Goal: Task Accomplishment & Management: Complete application form

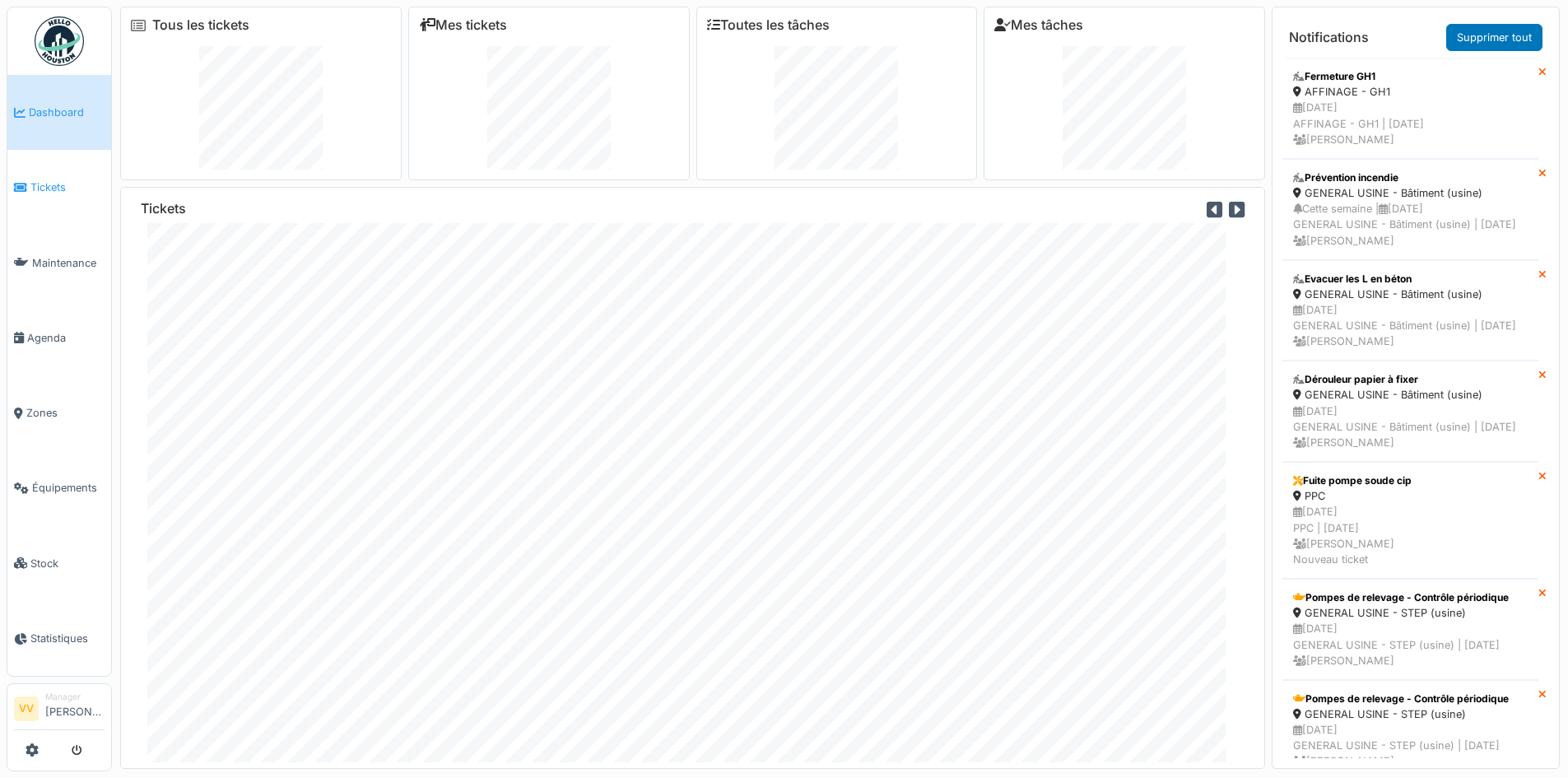
click at [44, 174] on link "Tickets" at bounding box center [59, 187] width 104 height 75
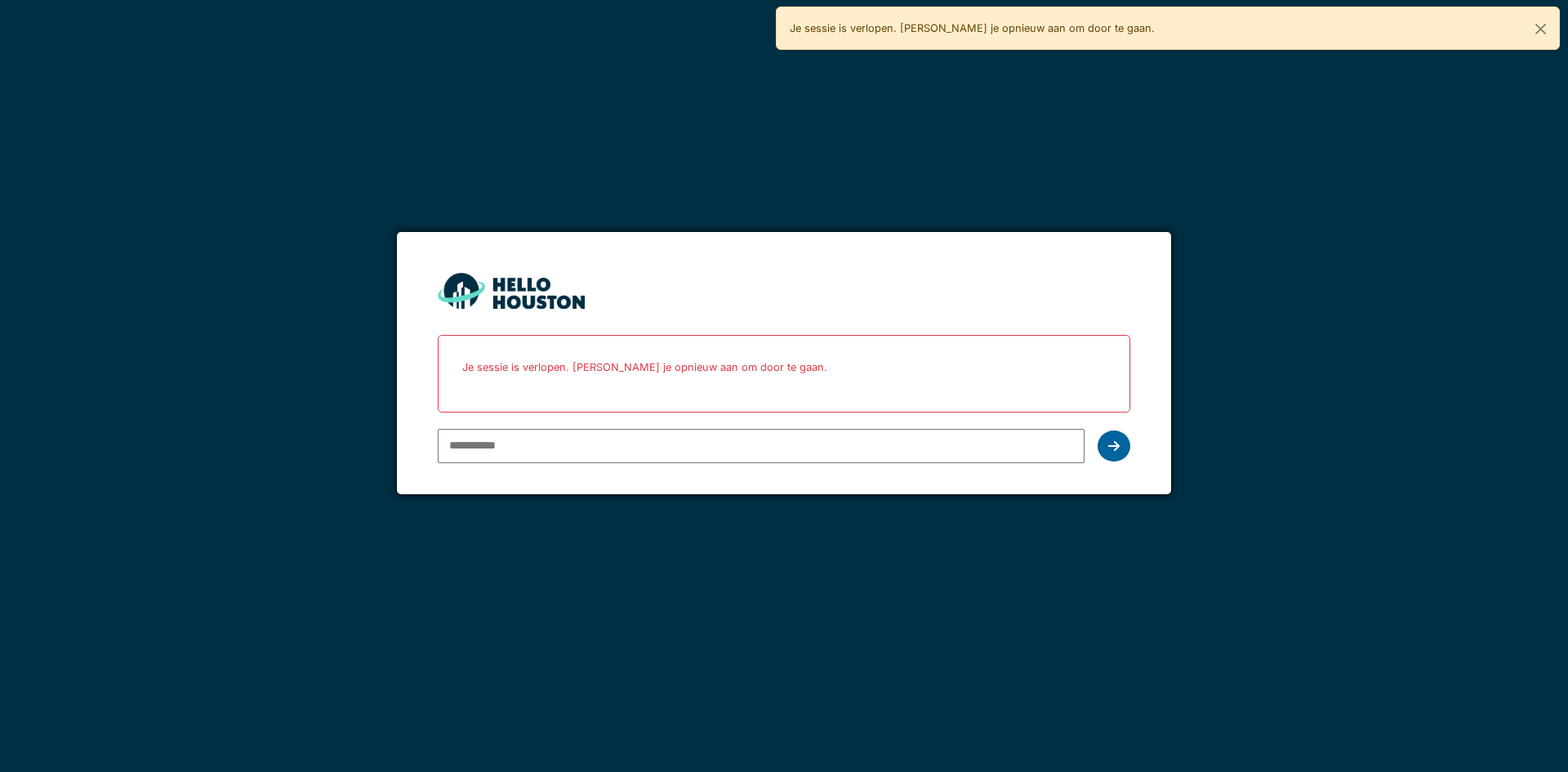
type input "**********"
click at [1119, 454] on div at bounding box center [1114, 446] width 33 height 31
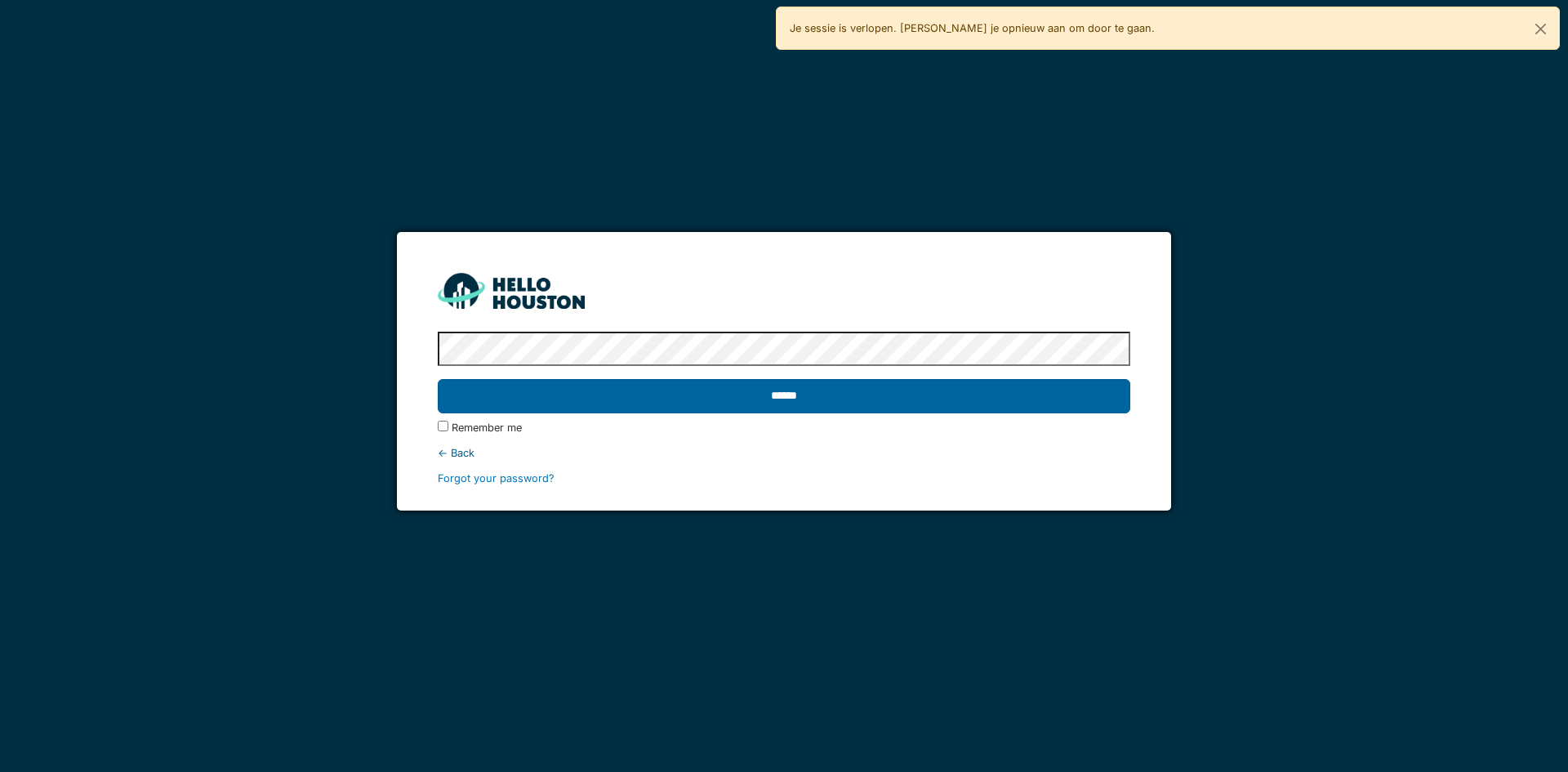
click at [1047, 399] on input "******" at bounding box center [784, 396] width 692 height 35
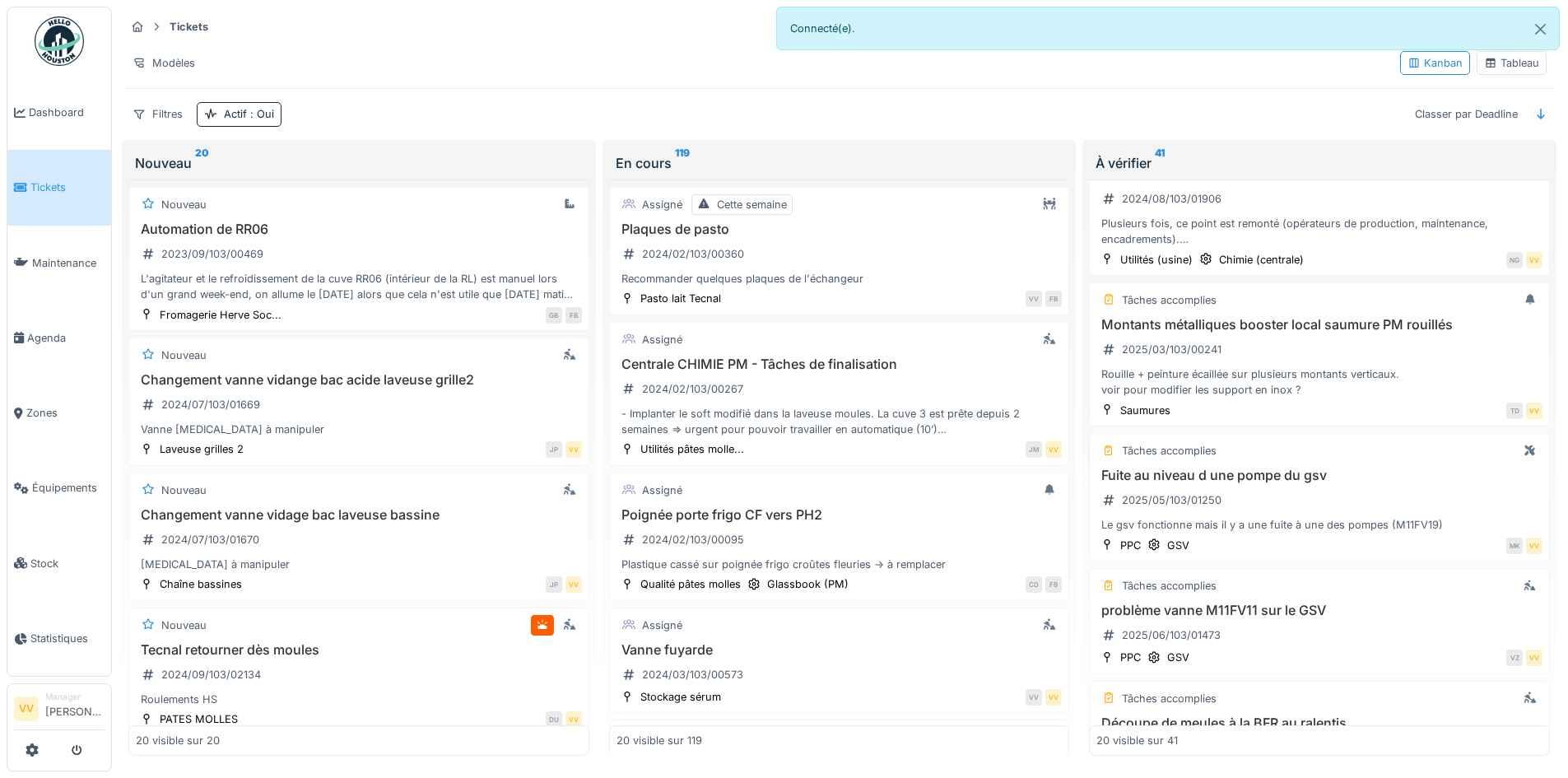
scroll to position [82, 0]
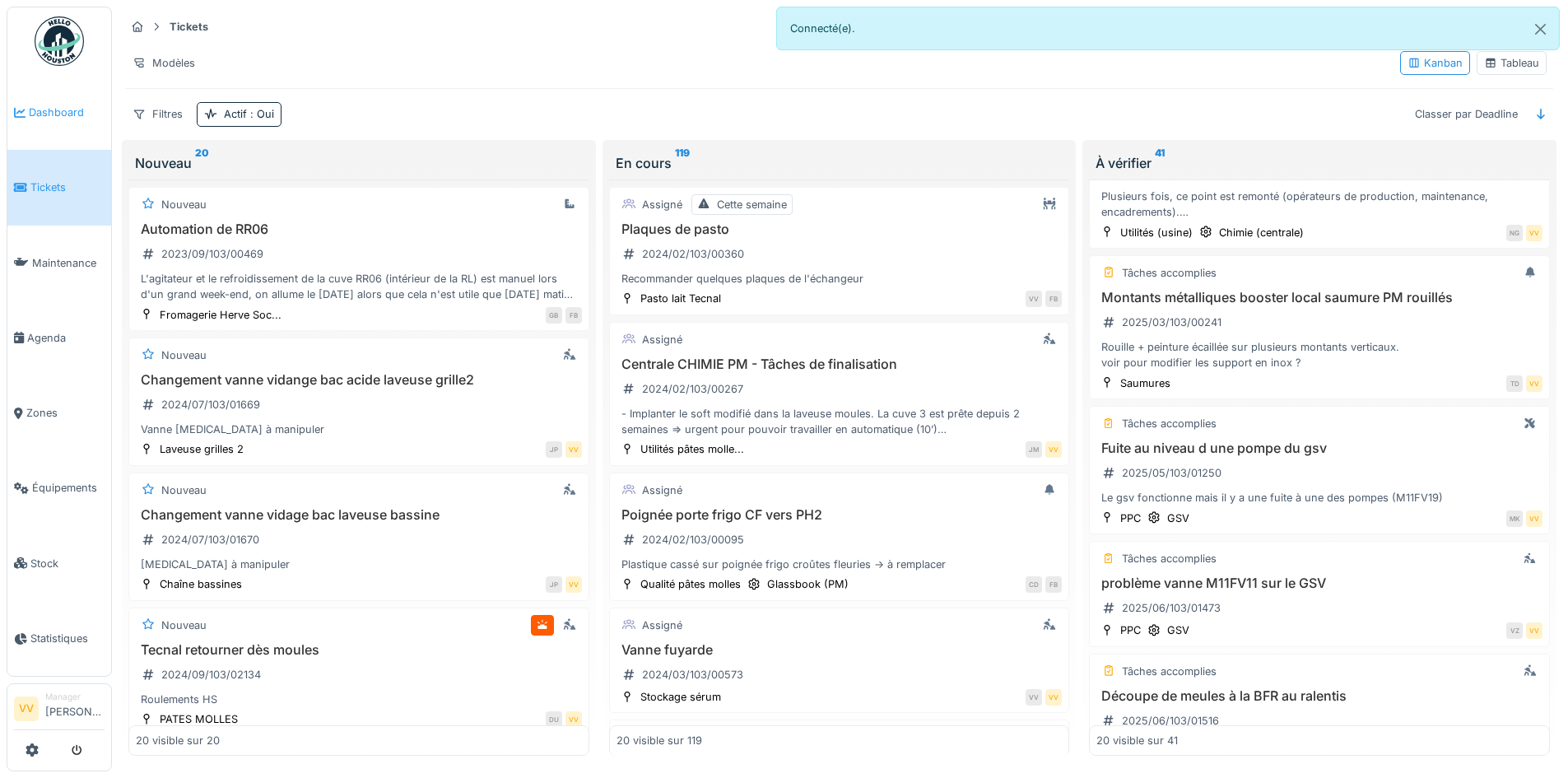
click at [51, 118] on span "Dashboard" at bounding box center [67, 112] width 76 height 16
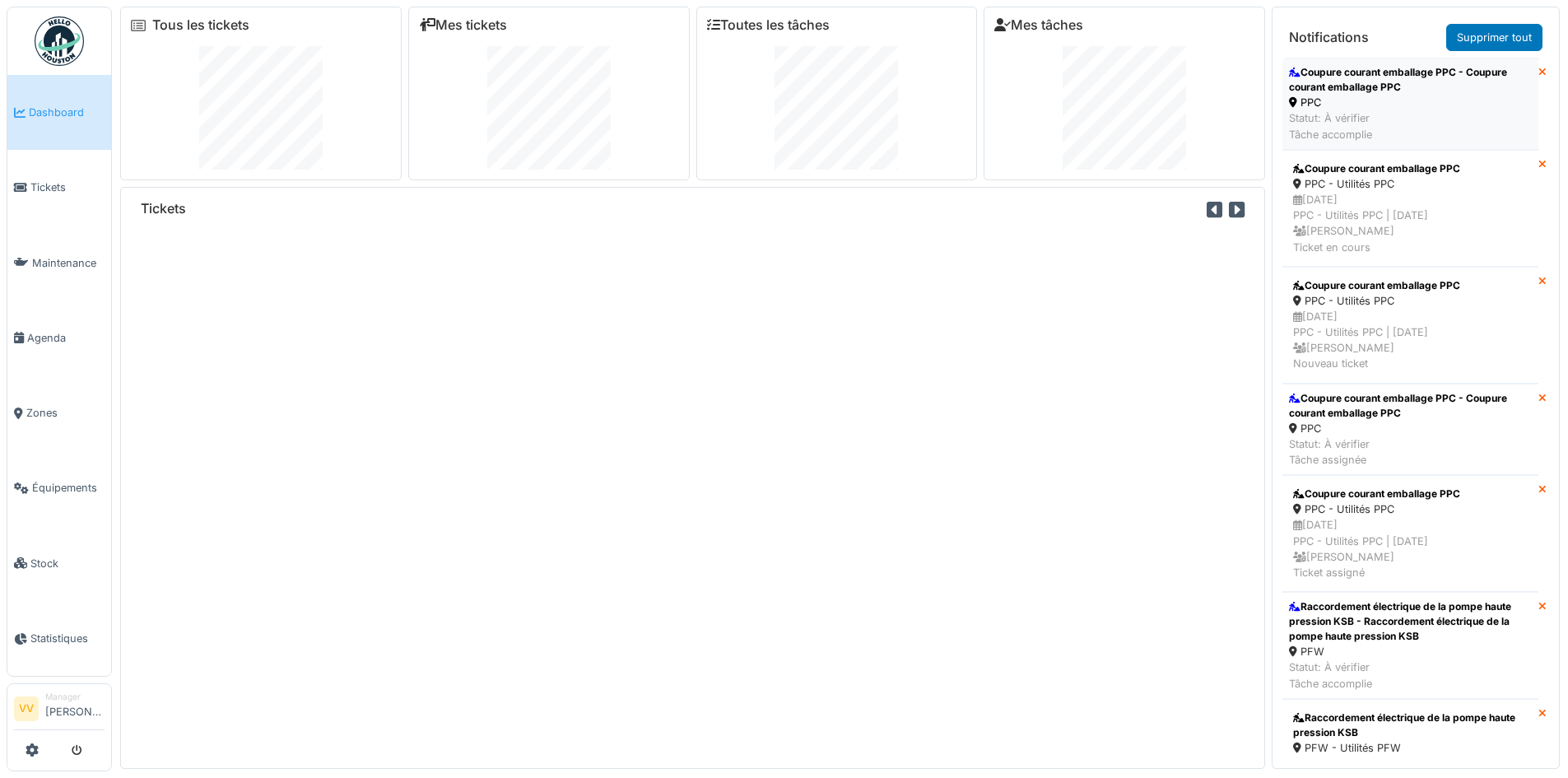
click at [1412, 82] on div "Coupure courant emballage PPC - Coupure courant emballage PPC" at bounding box center [1410, 79] width 243 height 30
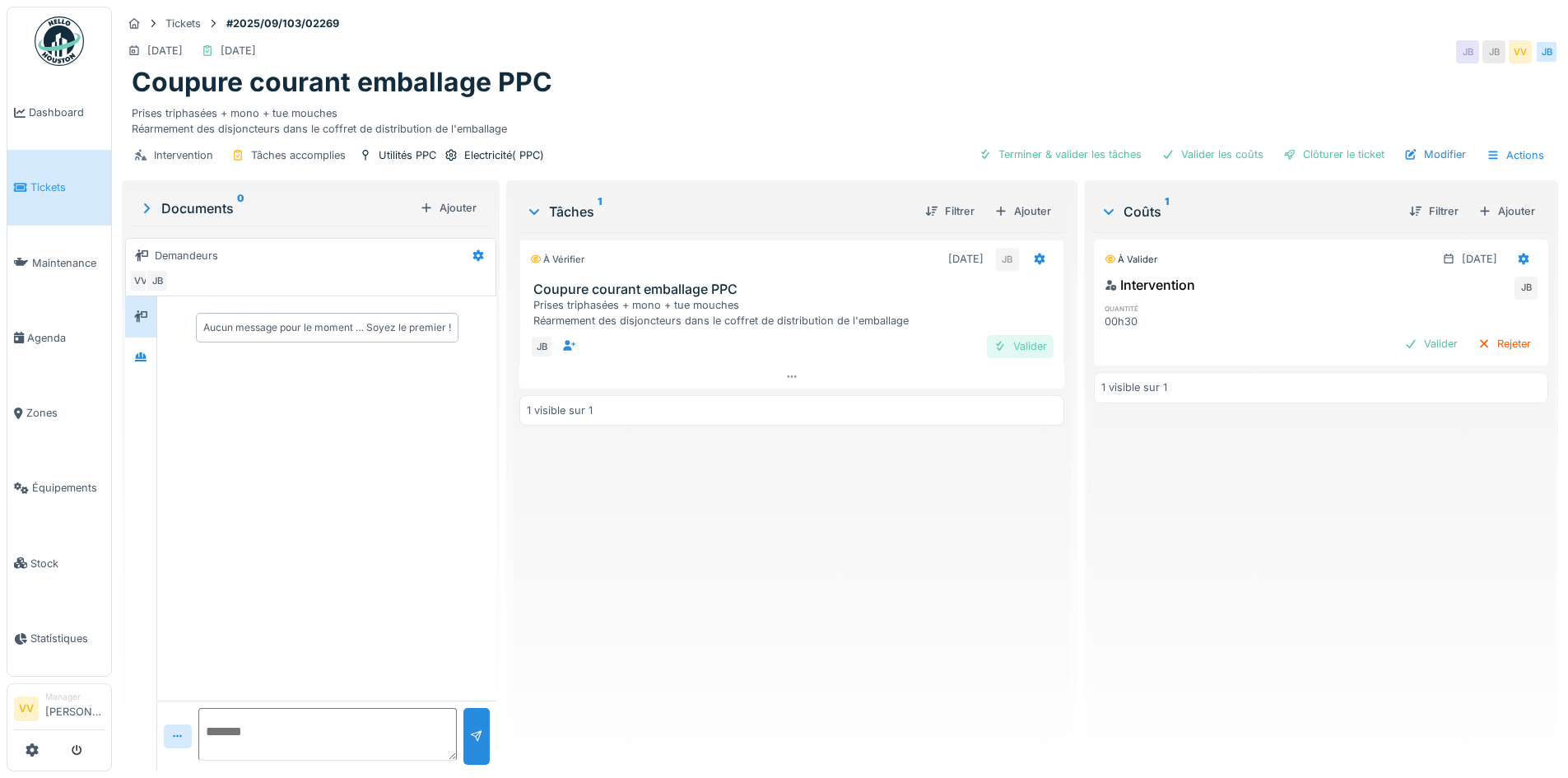
click at [999, 349] on div "Valider" at bounding box center [1020, 346] width 67 height 22
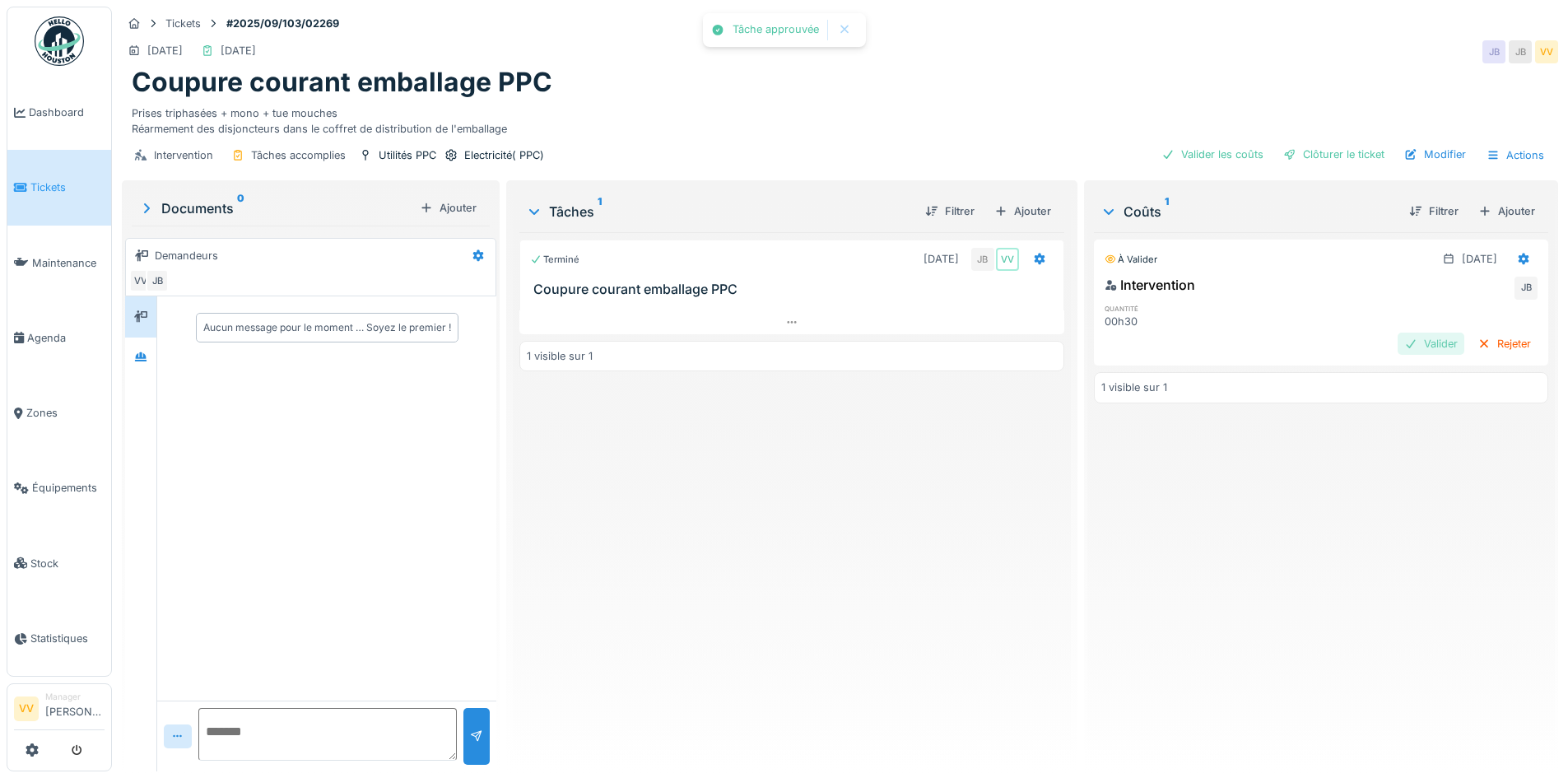
click at [1403, 346] on div "Valider" at bounding box center [1430, 343] width 67 height 22
click at [1307, 150] on div "Clôturer le ticket" at bounding box center [1334, 154] width 114 height 22
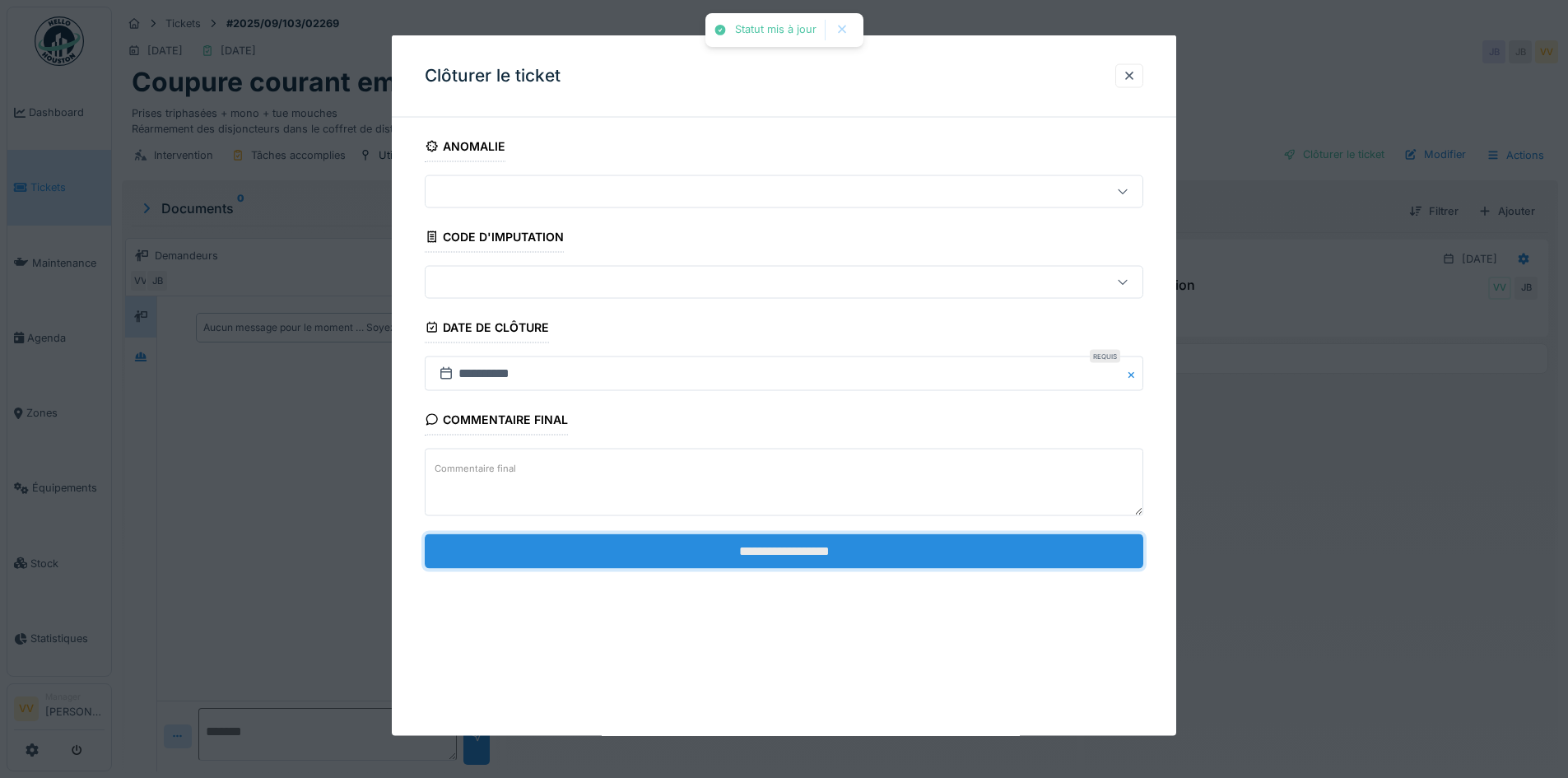
click at [772, 545] on input "**********" at bounding box center [784, 551] width 719 height 35
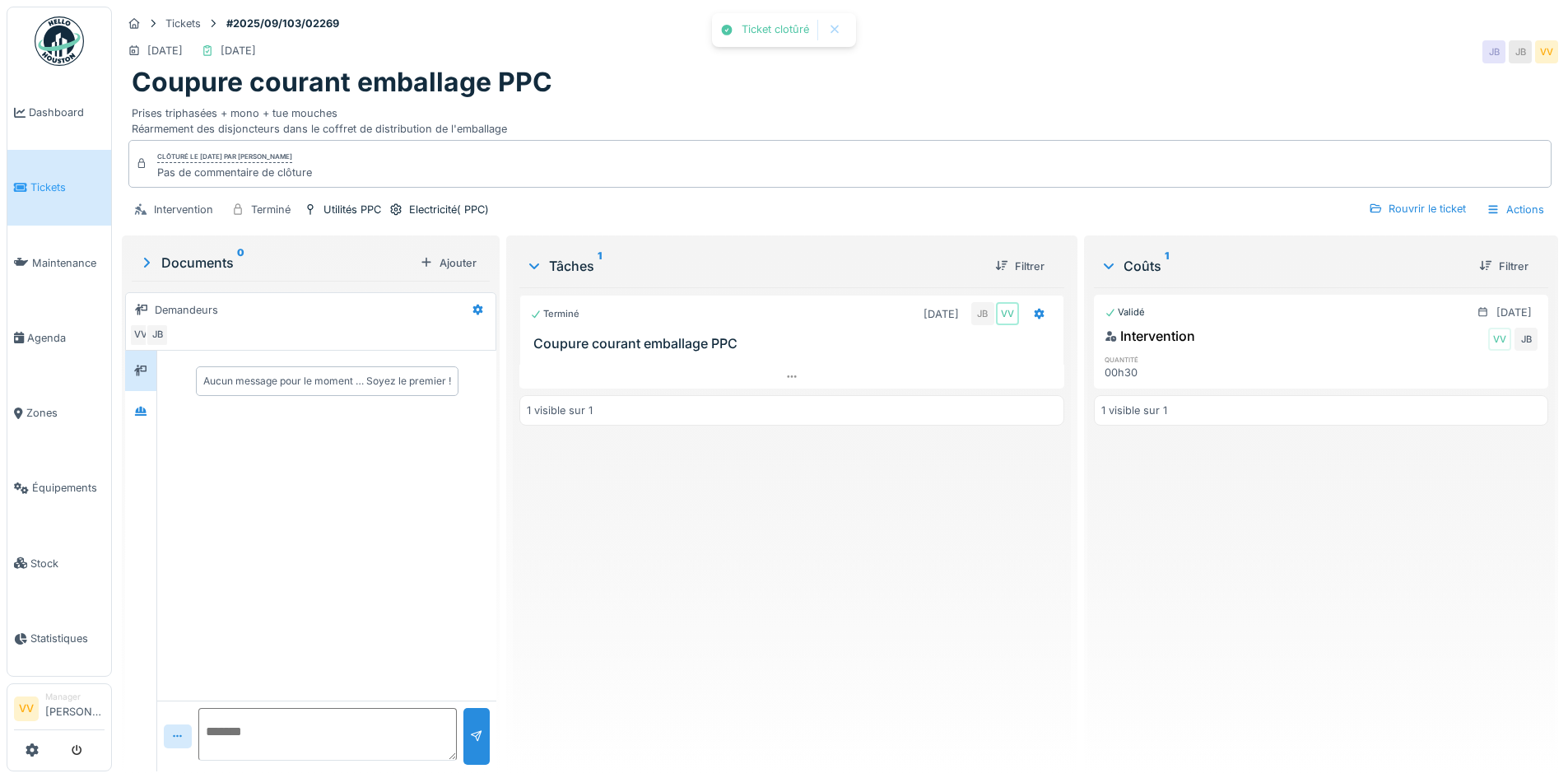
drag, startPoint x: 1012, startPoint y: 629, endPoint x: 683, endPoint y: 464, distance: 368.1
click at [997, 624] on div "Terminé 27/08/2025 JB VV Coupure courant emballage PPC 1 visible sur 1" at bounding box center [791, 523] width 544 height 471
click at [62, 106] on span "Dashboard" at bounding box center [67, 112] width 76 height 16
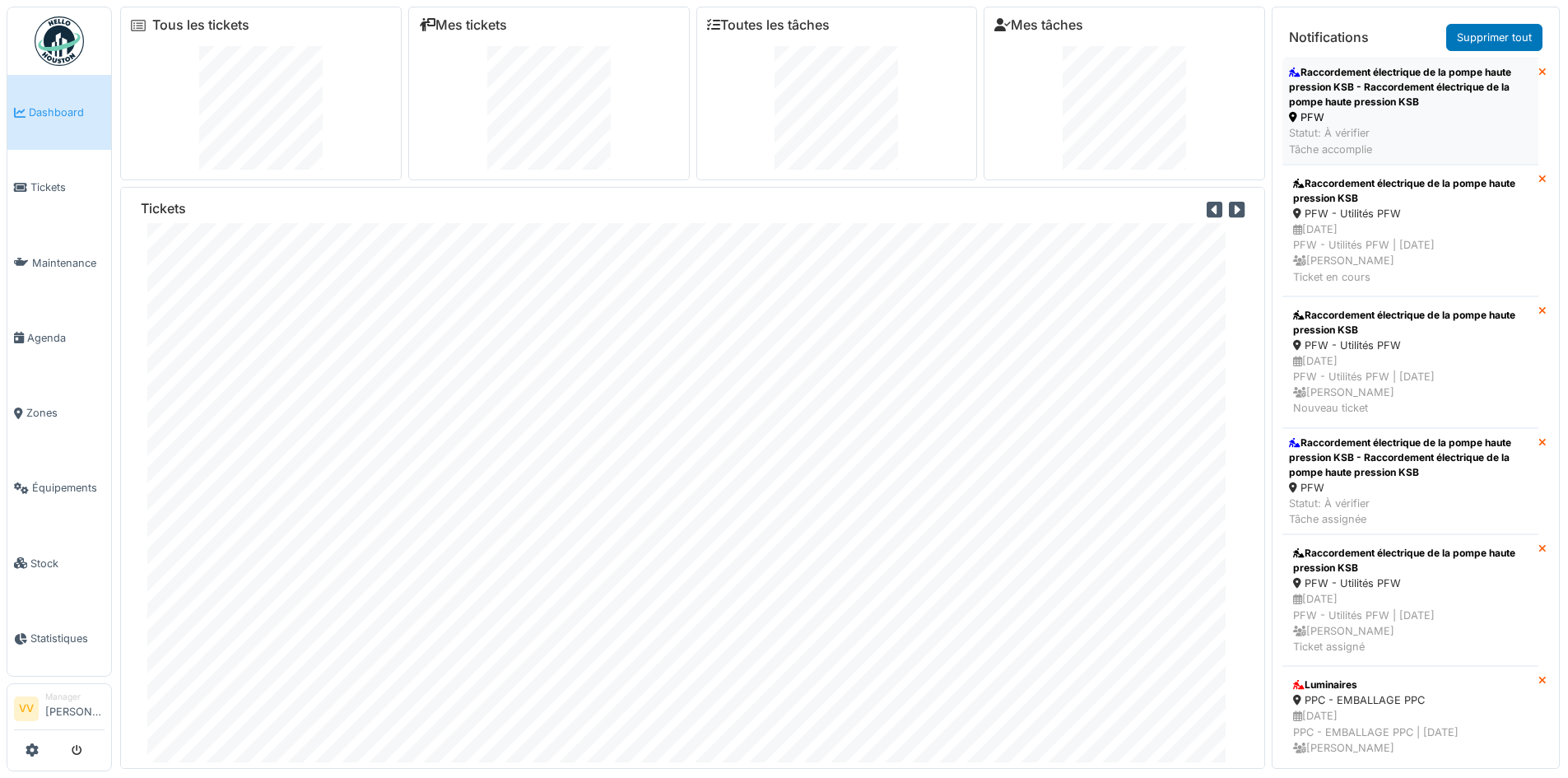
click at [1401, 114] on div "PFW" at bounding box center [1410, 117] width 243 height 16
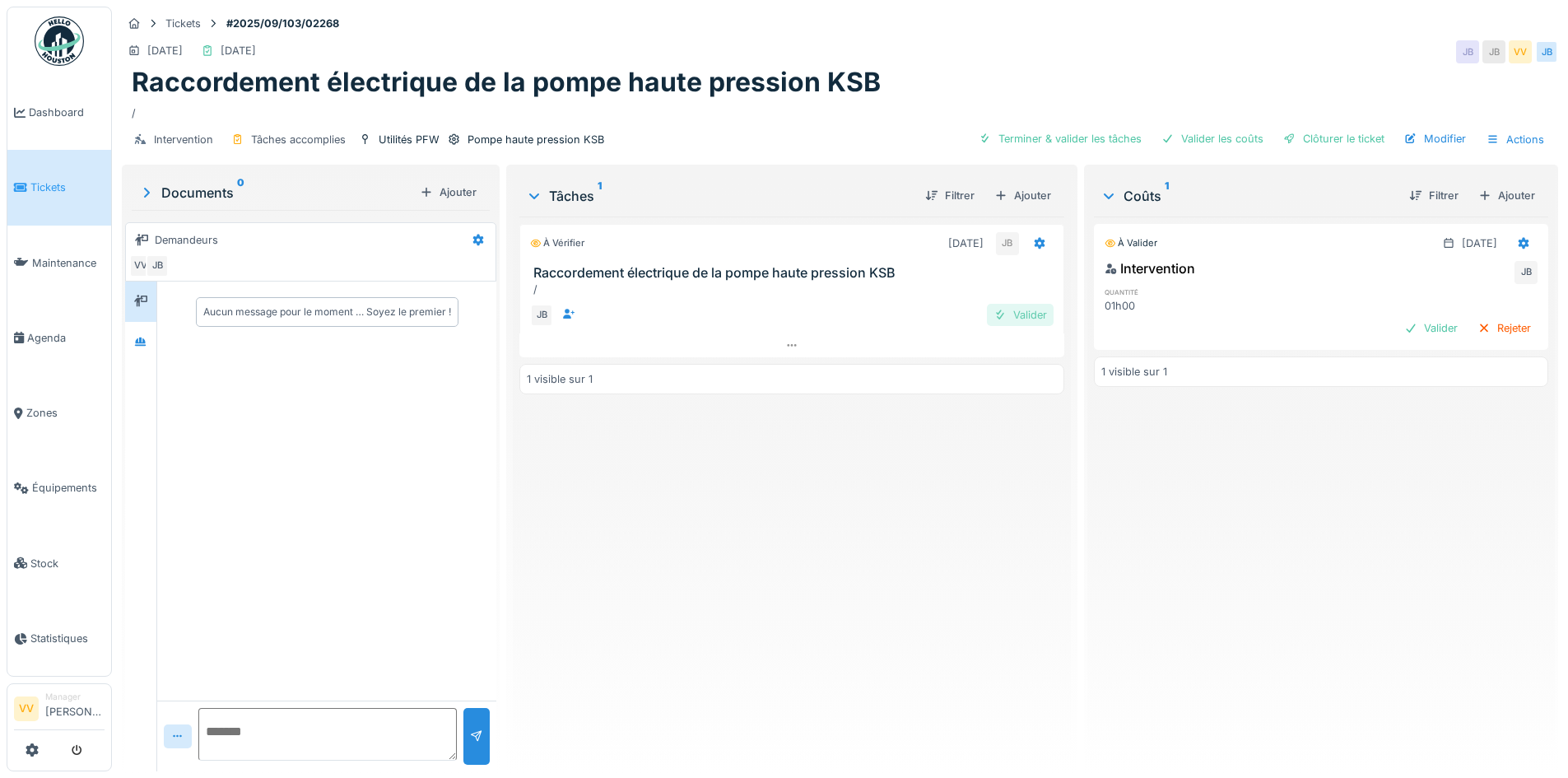
click at [1010, 315] on div "Valider" at bounding box center [1020, 315] width 67 height 22
click at [1401, 332] on div "Valider" at bounding box center [1430, 327] width 67 height 22
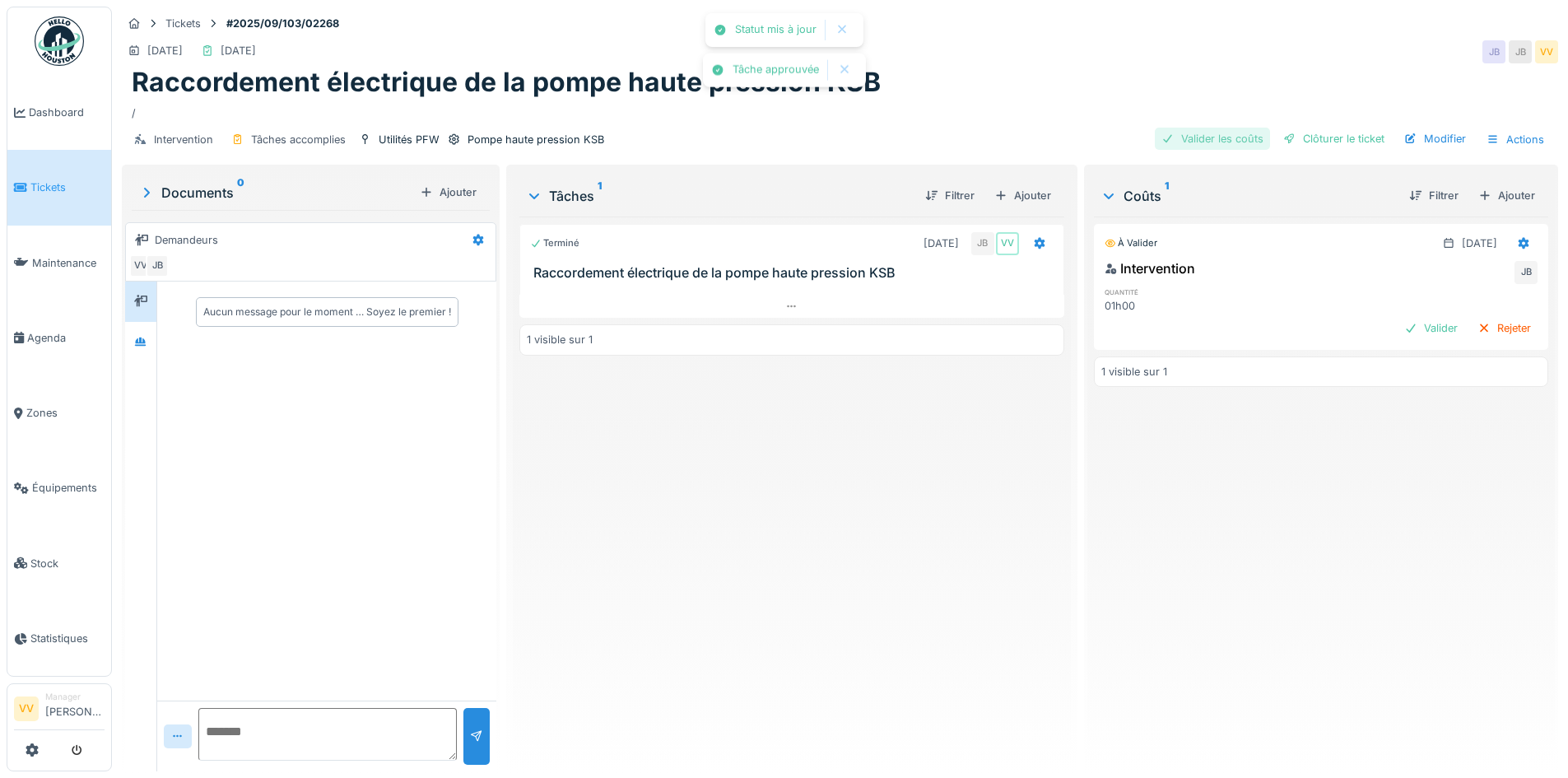
click at [1208, 135] on div "Valider les coûts" at bounding box center [1212, 139] width 115 height 22
click at [1414, 329] on div "Valider" at bounding box center [1430, 327] width 67 height 22
click at [1334, 137] on div "Clôturer le ticket" at bounding box center [1334, 139] width 114 height 22
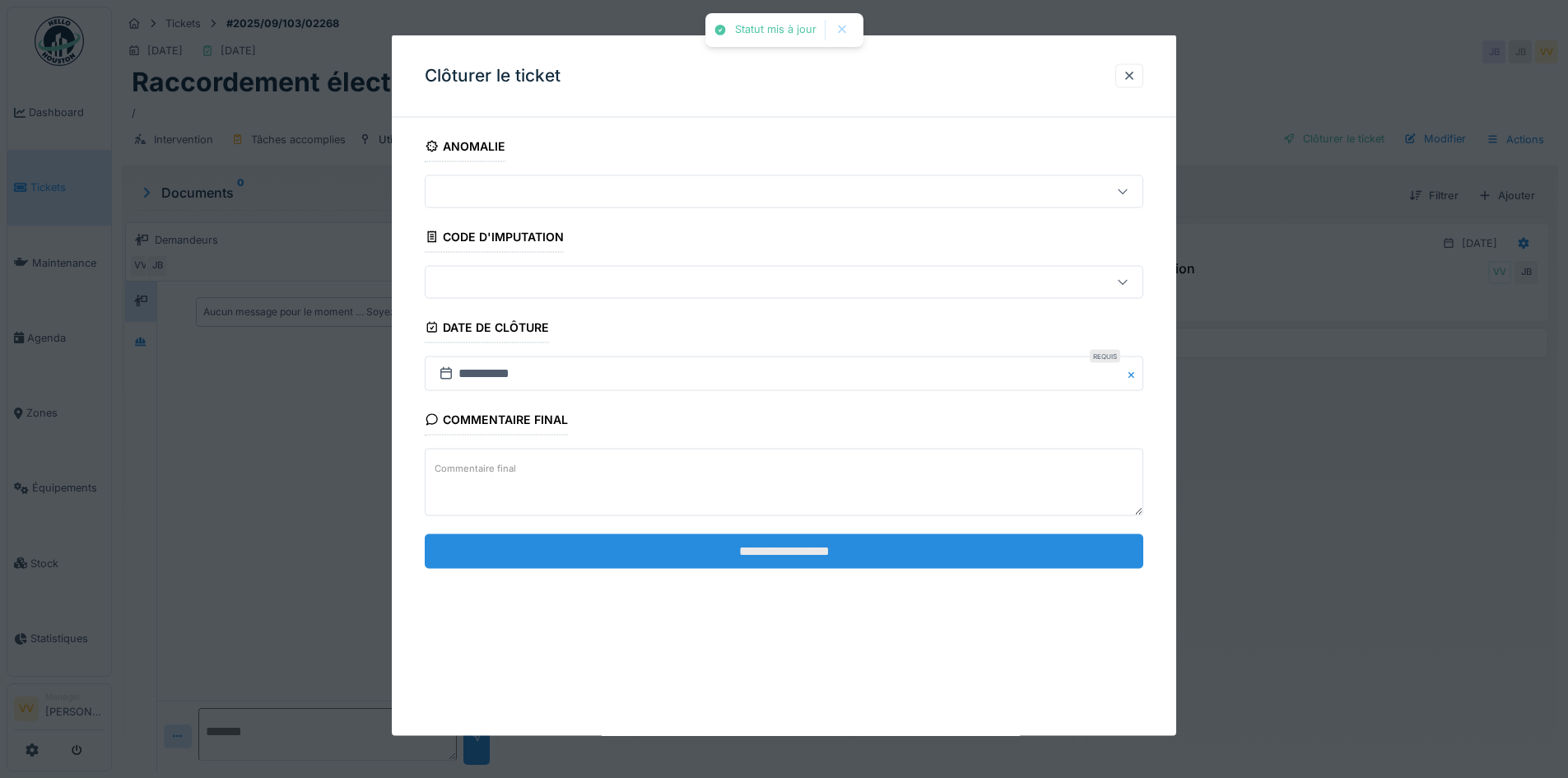
click at [787, 548] on input "**********" at bounding box center [784, 551] width 719 height 35
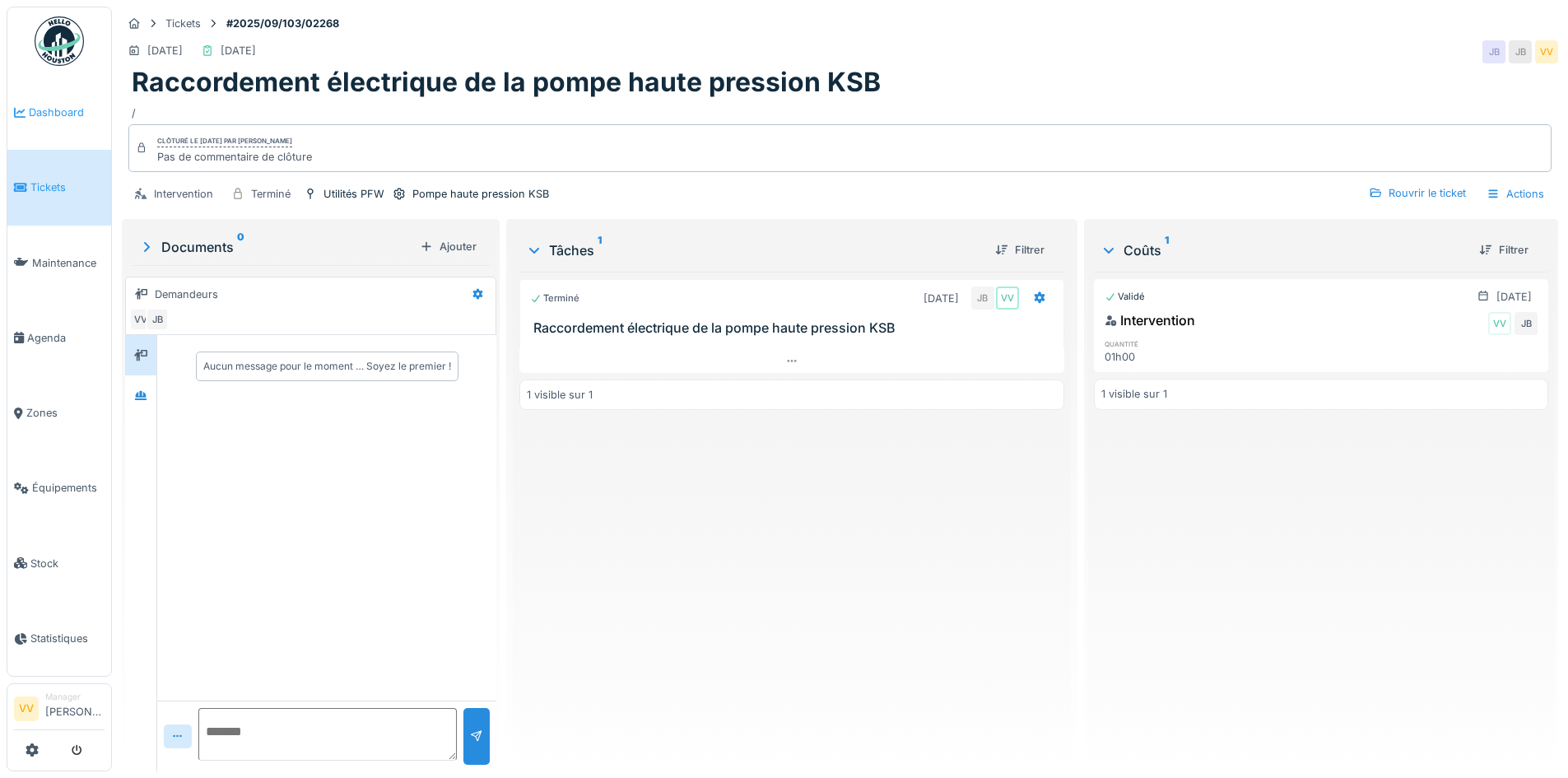
click at [57, 107] on span "Dashboard" at bounding box center [67, 112] width 76 height 16
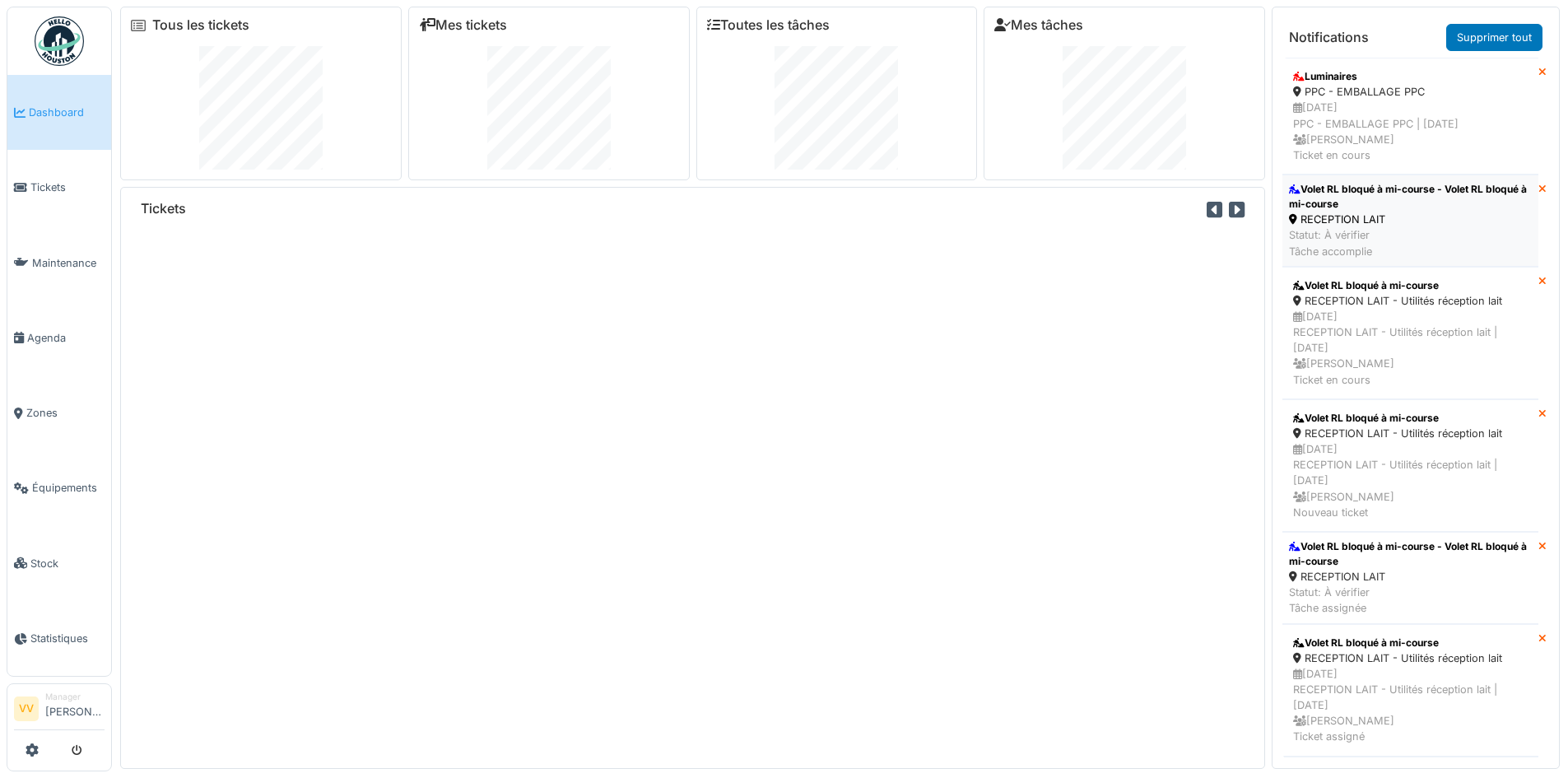
click at [1357, 201] on div "Volet RL bloqué à mi-course - Volet RL bloqué à mi-course" at bounding box center [1410, 197] width 243 height 30
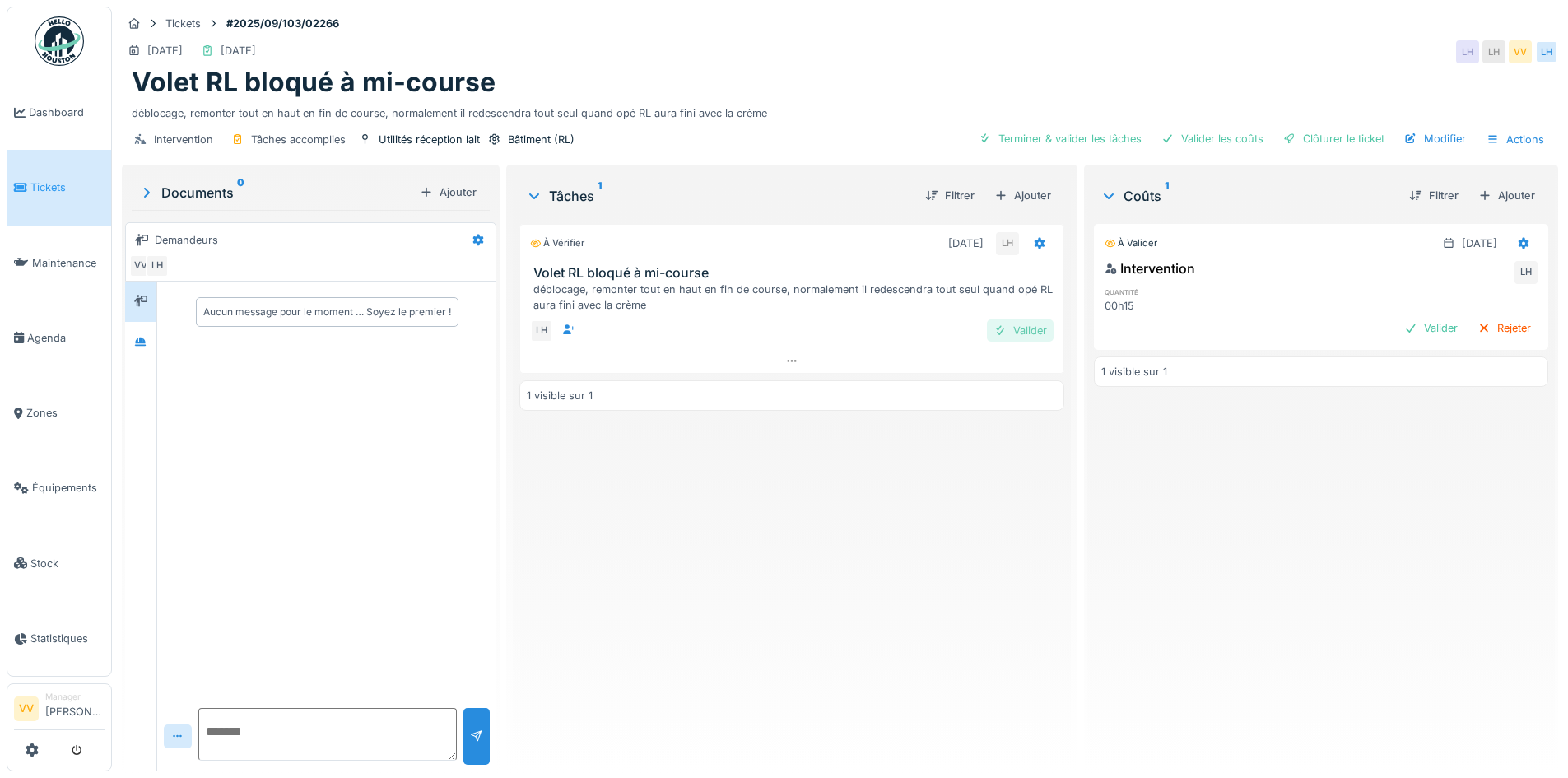
click at [999, 322] on div "Valider" at bounding box center [1020, 330] width 67 height 22
click at [1398, 321] on div "Valider" at bounding box center [1430, 327] width 67 height 22
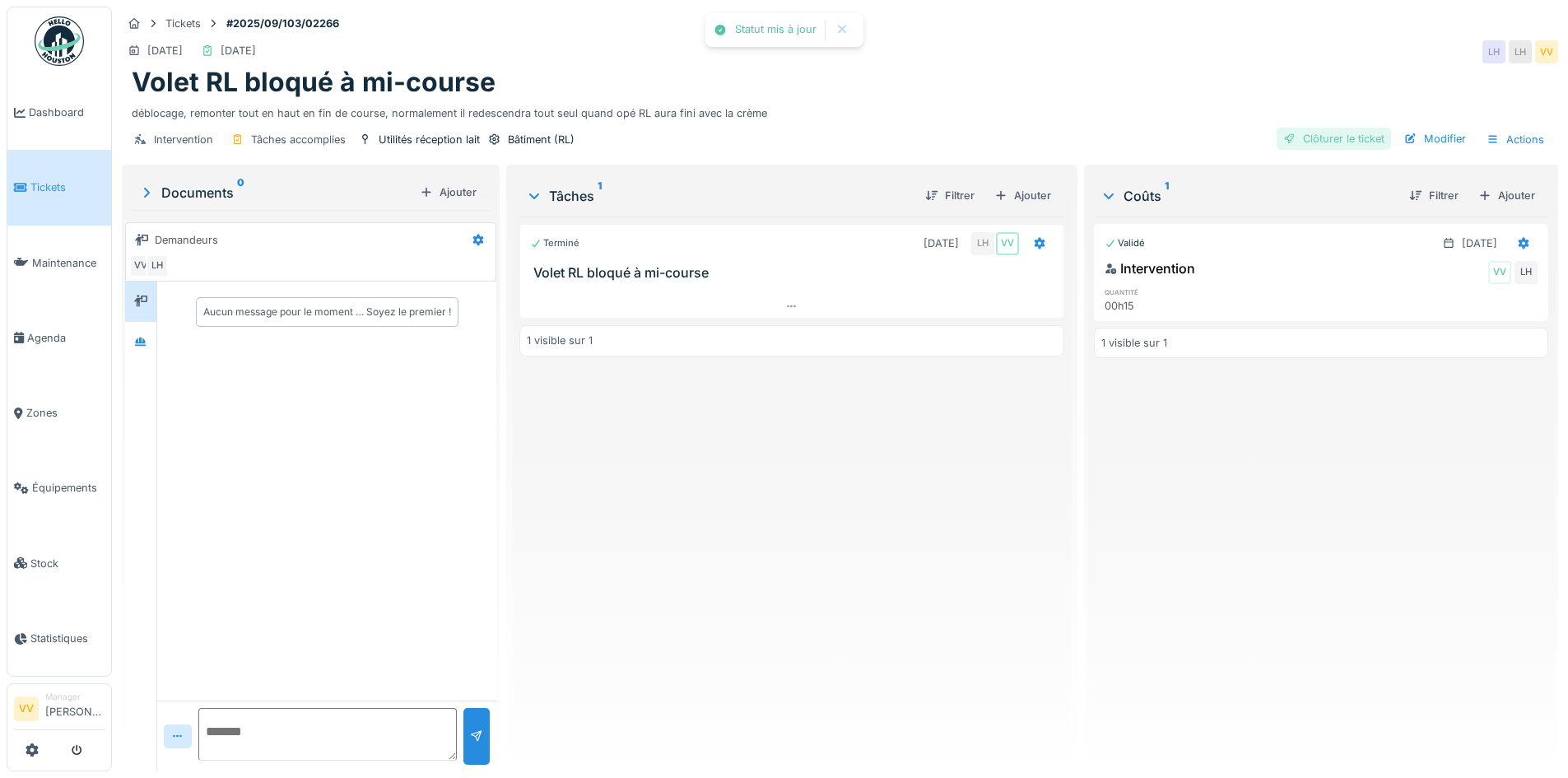
click at [1314, 141] on div "Clôturer le ticket" at bounding box center [1334, 139] width 114 height 22
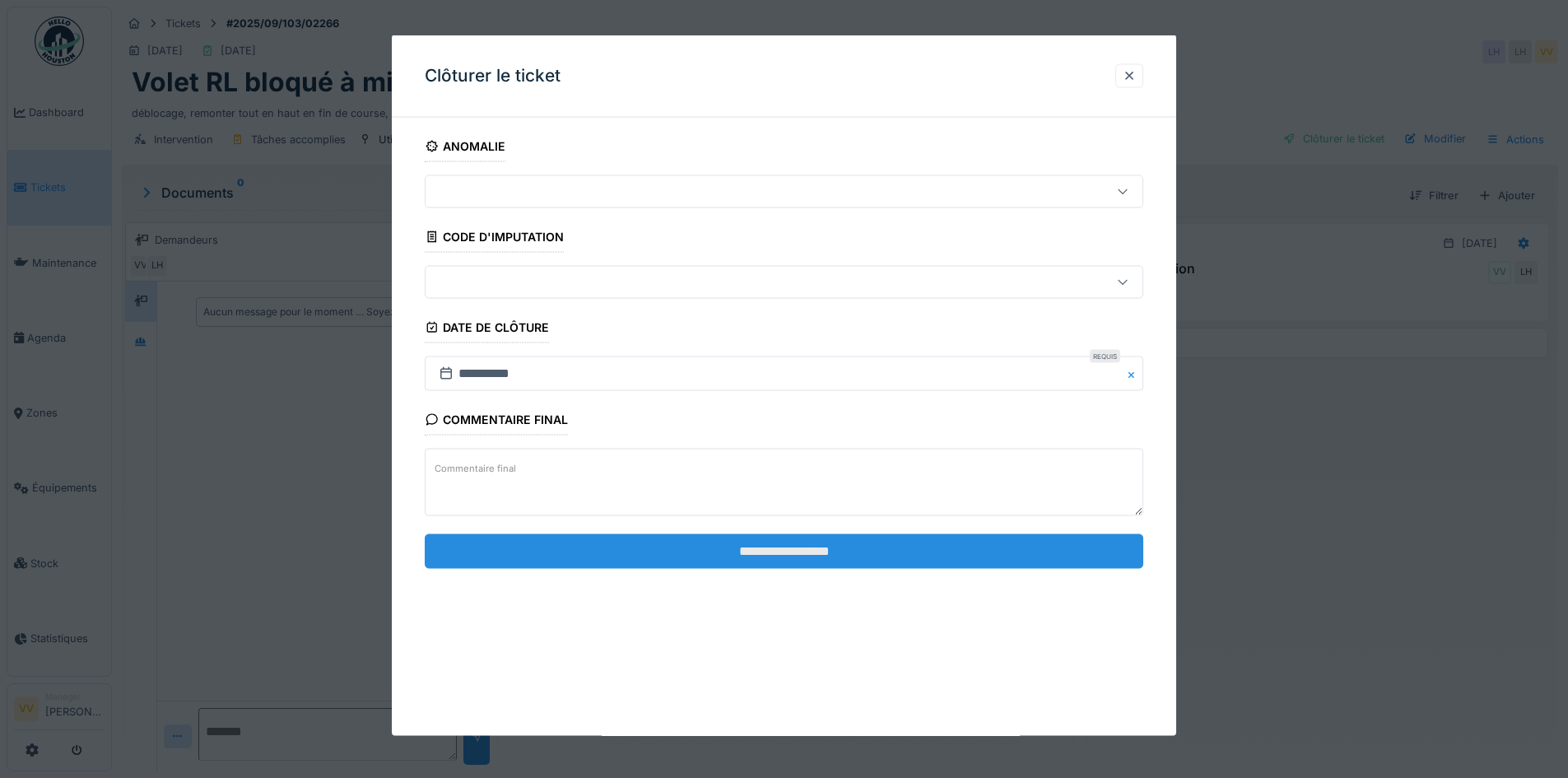
click at [853, 551] on input "**********" at bounding box center [784, 551] width 719 height 35
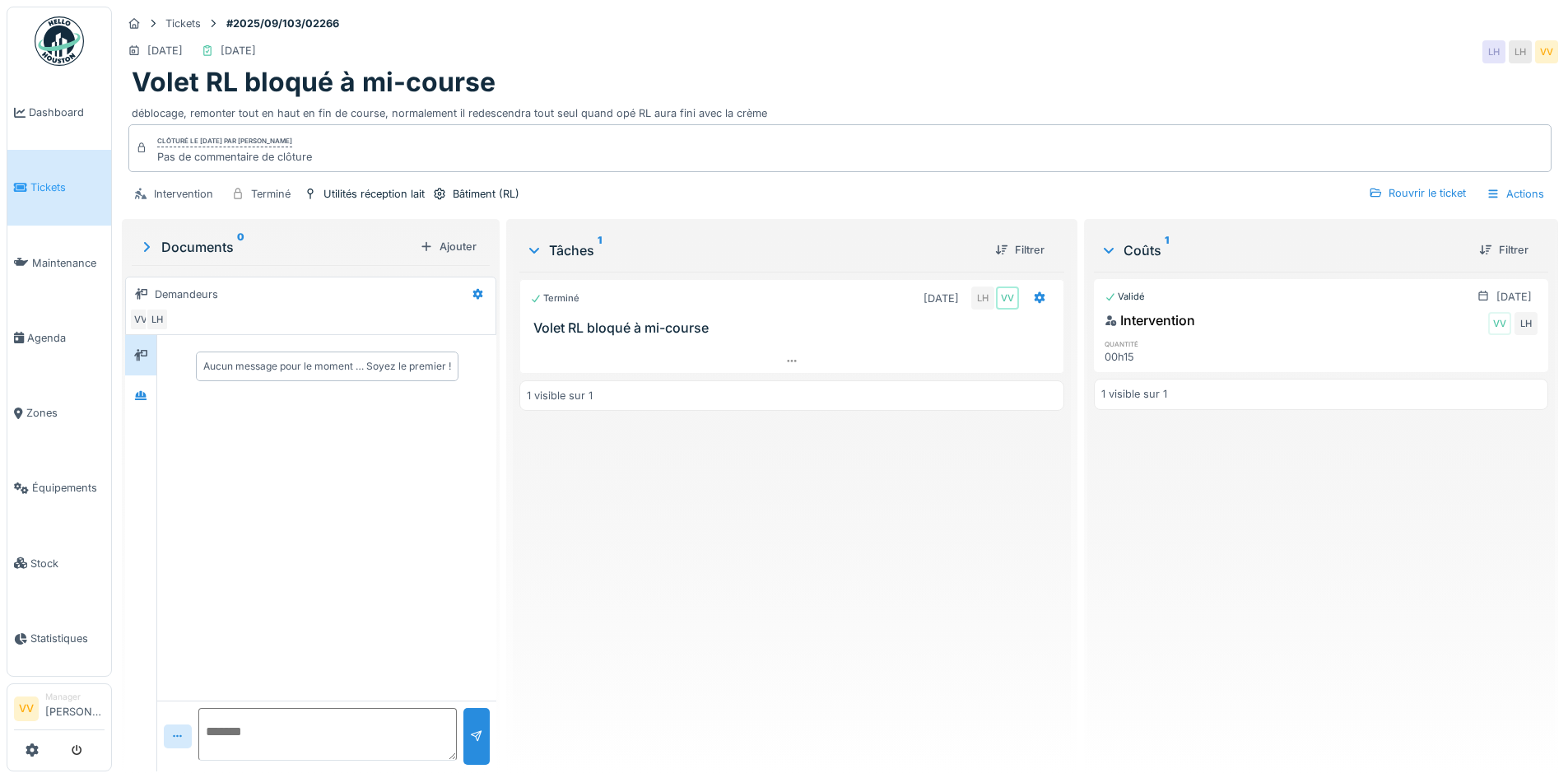
click at [52, 189] on span "Tickets" at bounding box center [67, 187] width 74 height 16
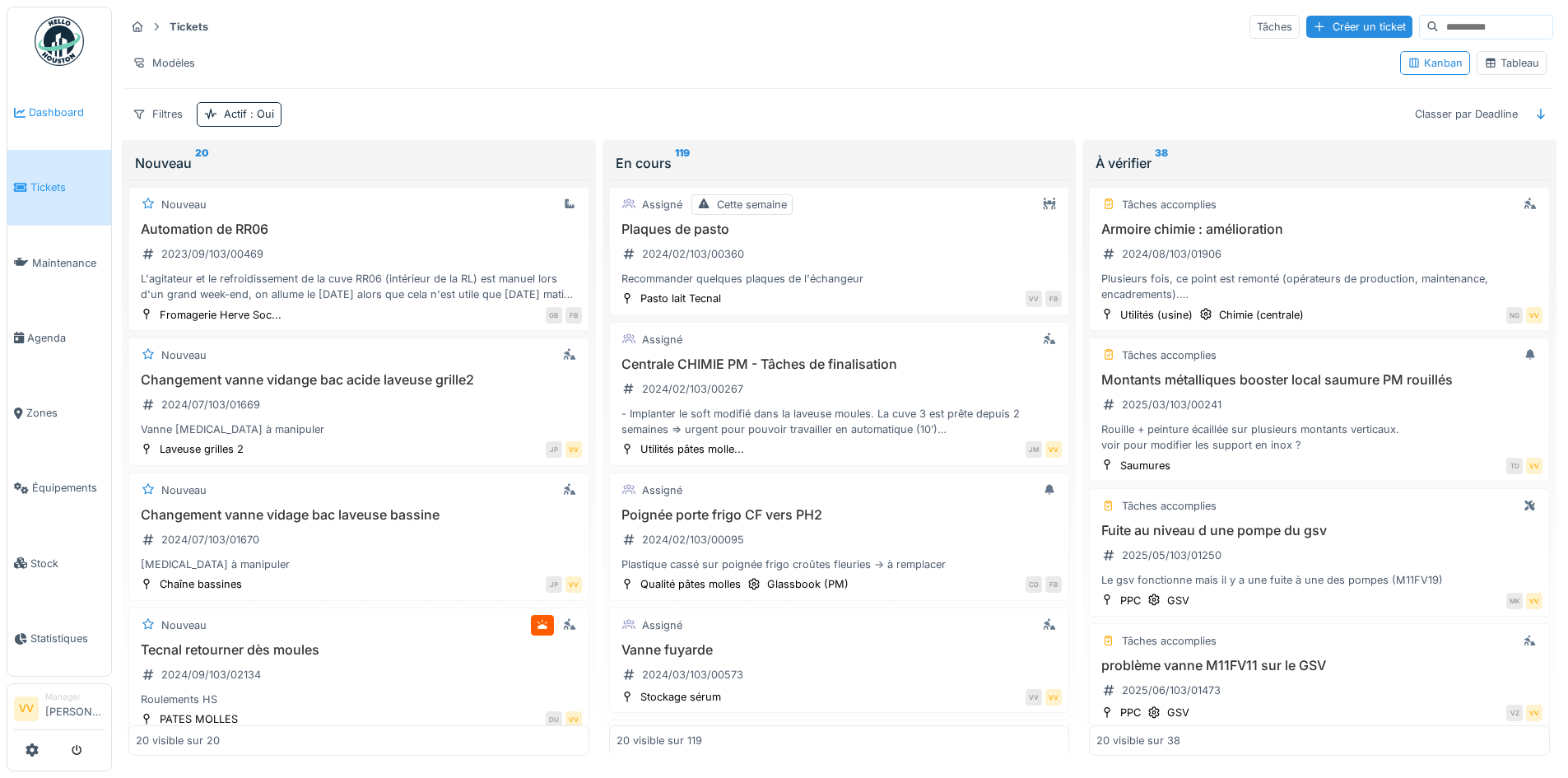
click at [75, 105] on span "Dashboard" at bounding box center [67, 112] width 76 height 16
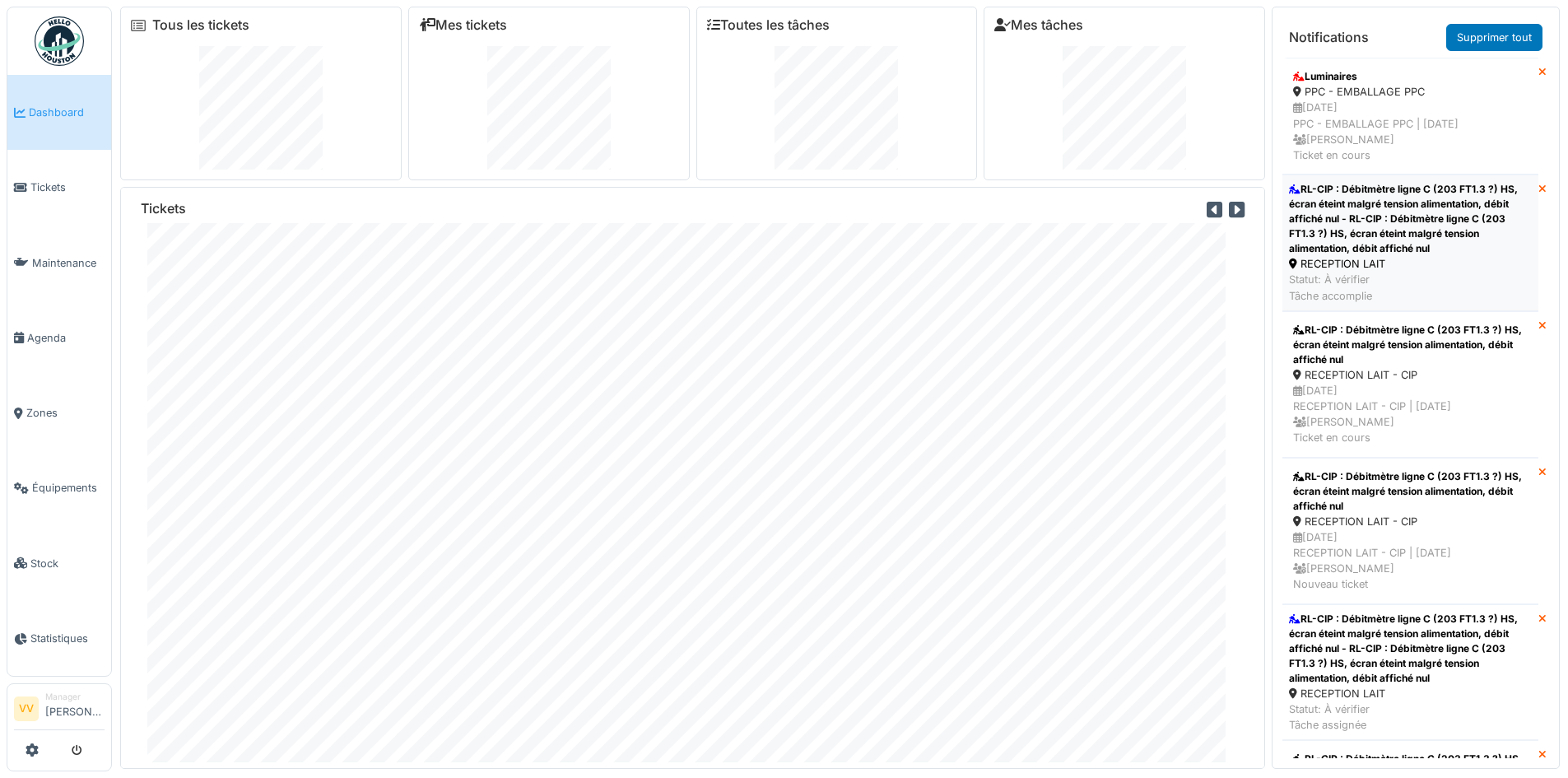
click at [1413, 236] on div "RL-CIP : Débitmètre ligne C (203 FT1.3 ?) HS, écran éteint malgré tension alime…" at bounding box center [1410, 219] width 243 height 74
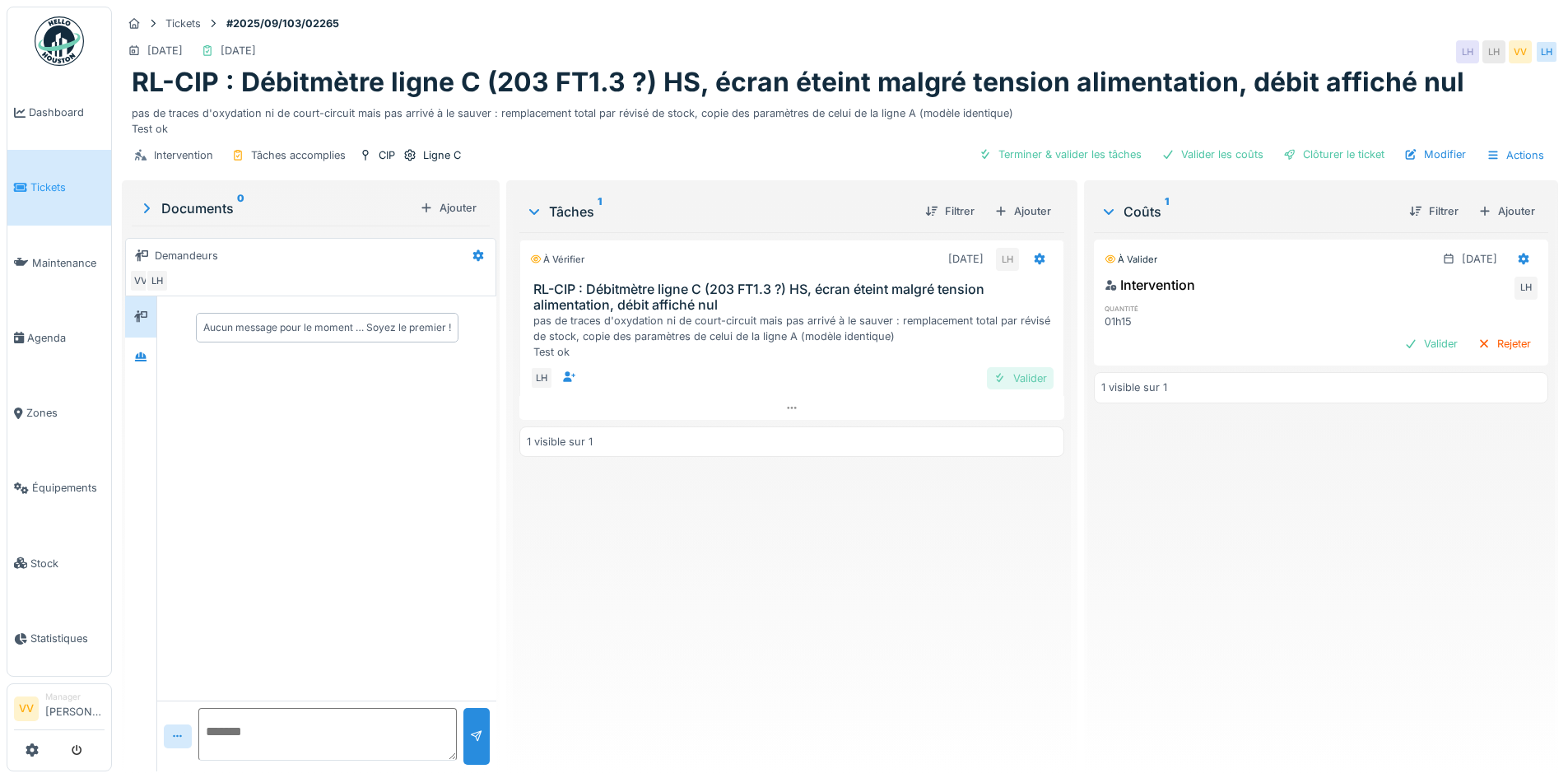
click at [998, 375] on div "Valider" at bounding box center [1020, 378] width 67 height 22
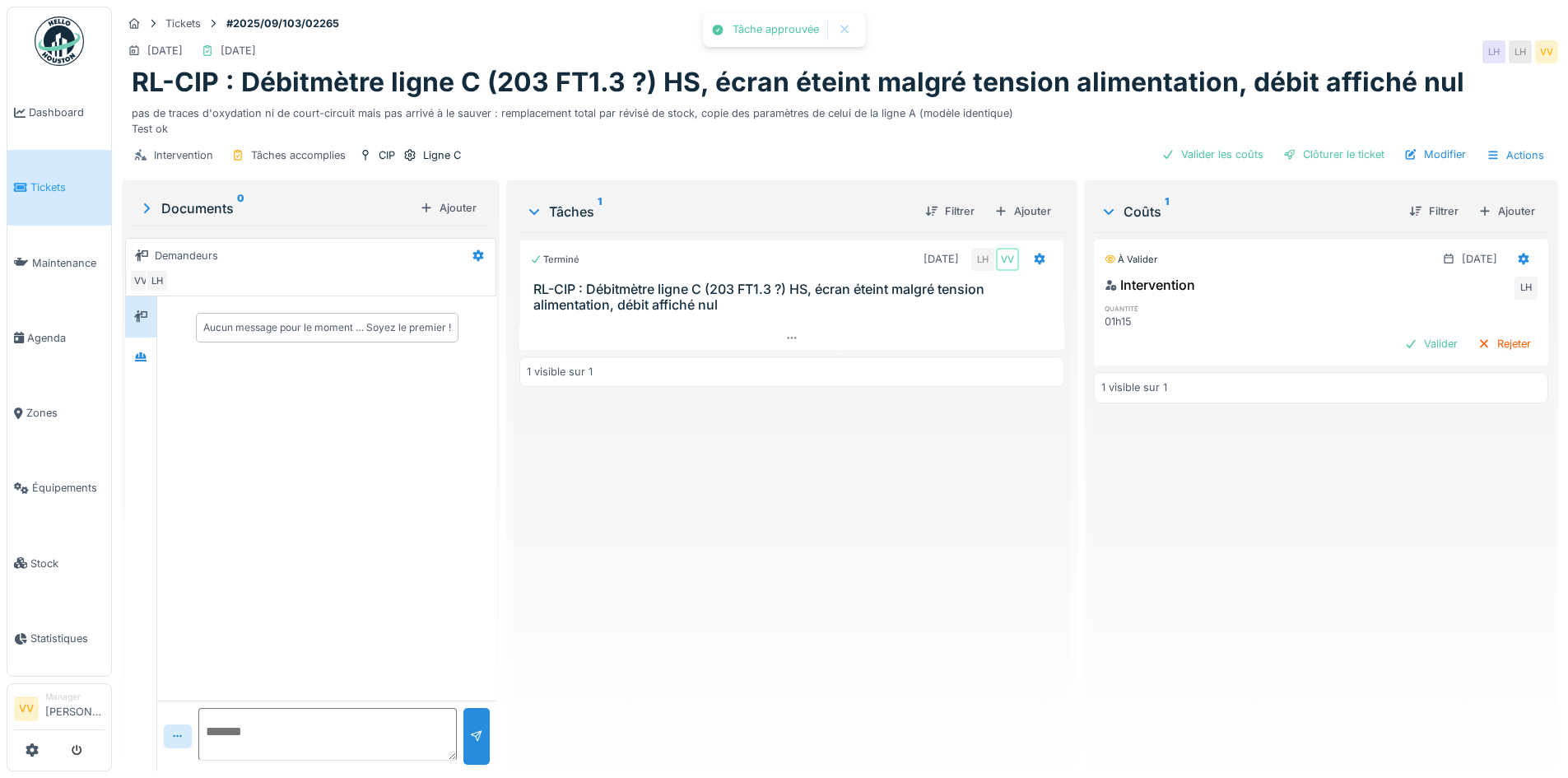
click at [1412, 360] on div "Intervention LH quantité 01h15 Valider Rejeter" at bounding box center [1321, 316] width 454 height 90
drag, startPoint x: 1401, startPoint y: 355, endPoint x: 1399, endPoint y: 347, distance: 8.2
click at [1399, 349] on div "Valider" at bounding box center [1430, 343] width 67 height 22
click at [1399, 347] on div "1 visible sur 1" at bounding box center [1321, 358] width 454 height 30
click at [1306, 153] on div "Clôturer le ticket" at bounding box center [1334, 154] width 114 height 22
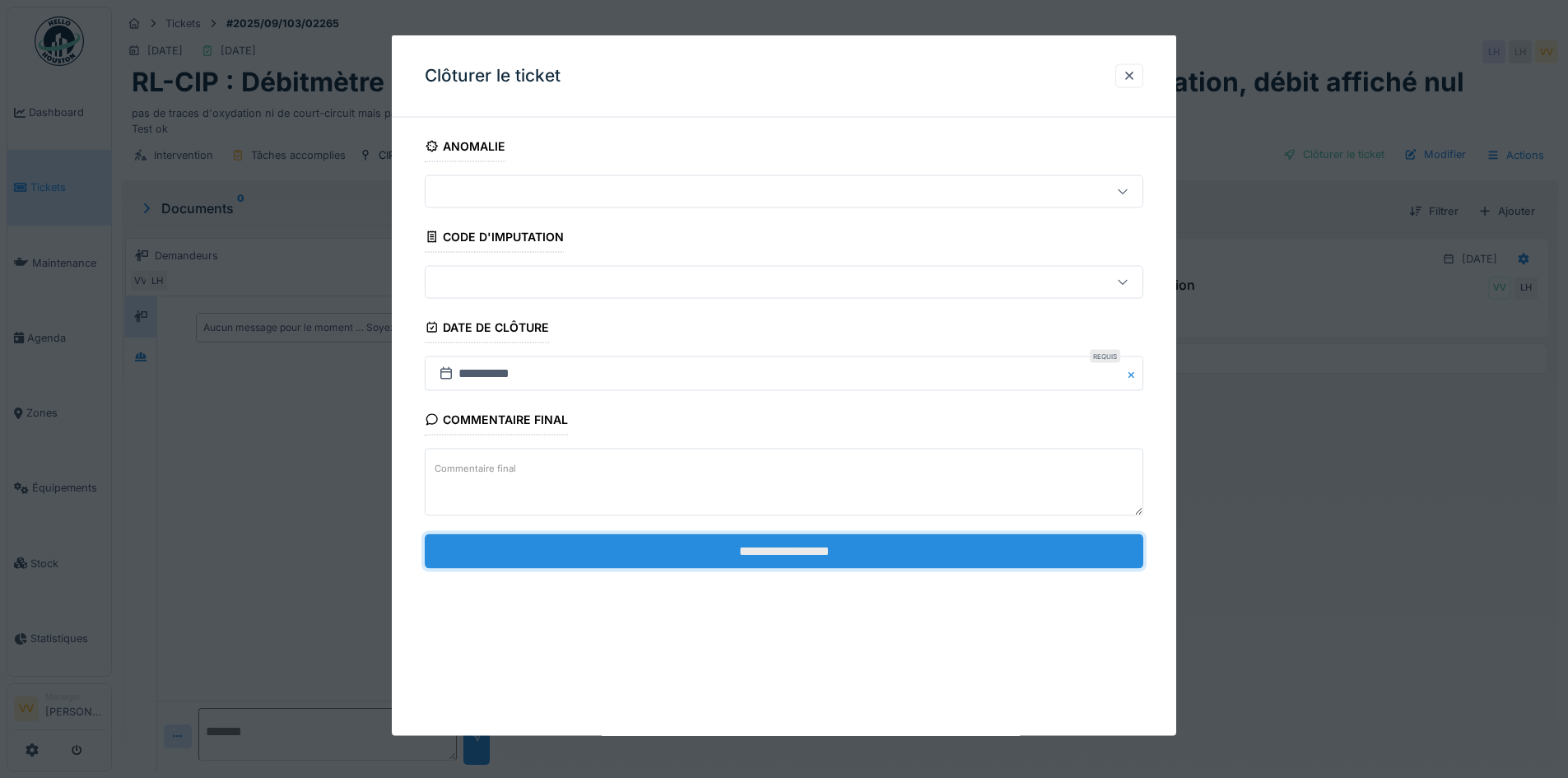
click at [784, 551] on input "**********" at bounding box center [784, 551] width 719 height 35
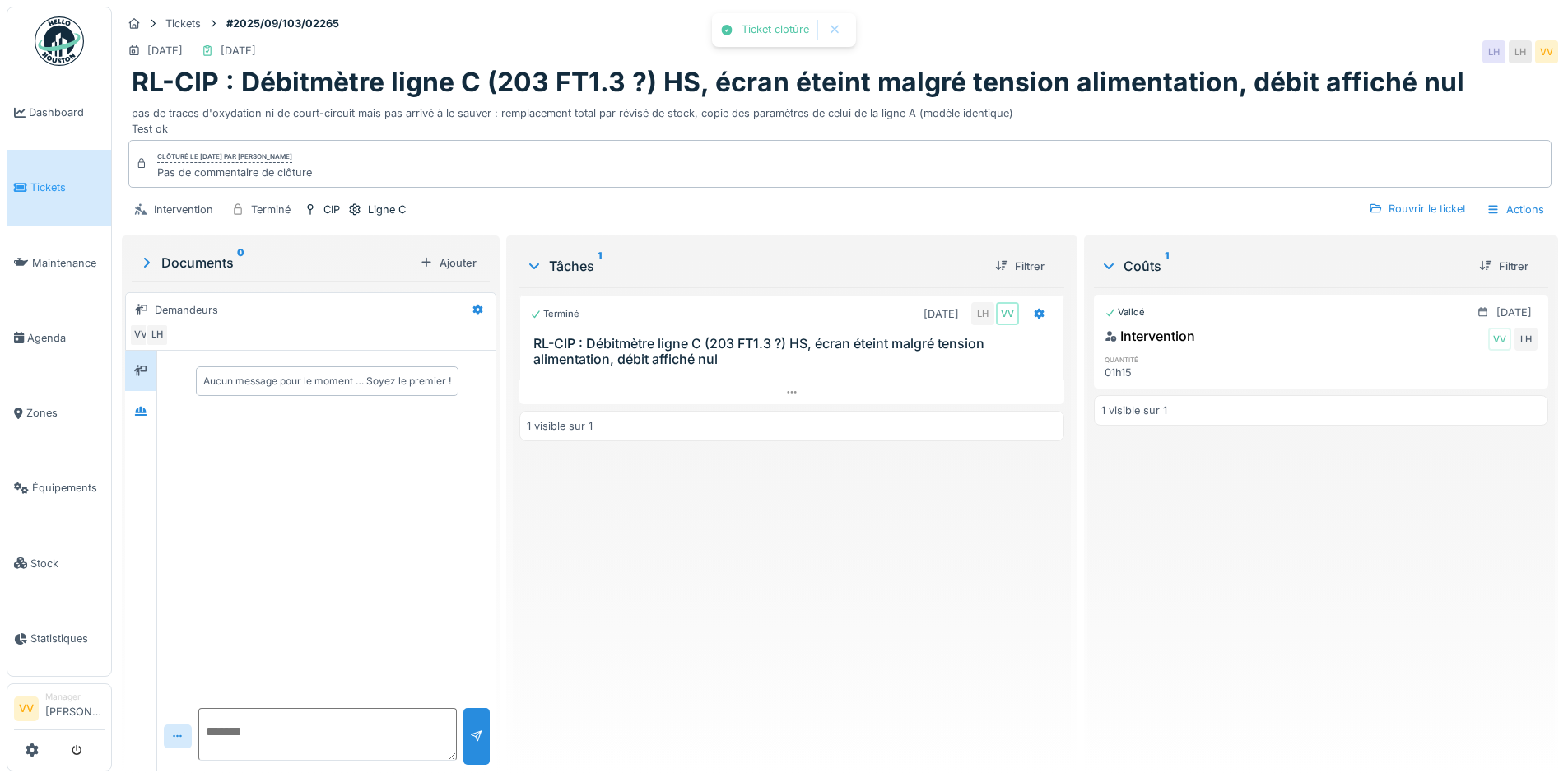
click at [695, 530] on div "Terminé 26/08/2025 LH VV RL-CIP : Débitmètre ligne C (203 FT1.3 ?) HS, écran ét…" at bounding box center [791, 523] width 544 height 471
click at [35, 112] on span "Dashboard" at bounding box center [67, 112] width 76 height 16
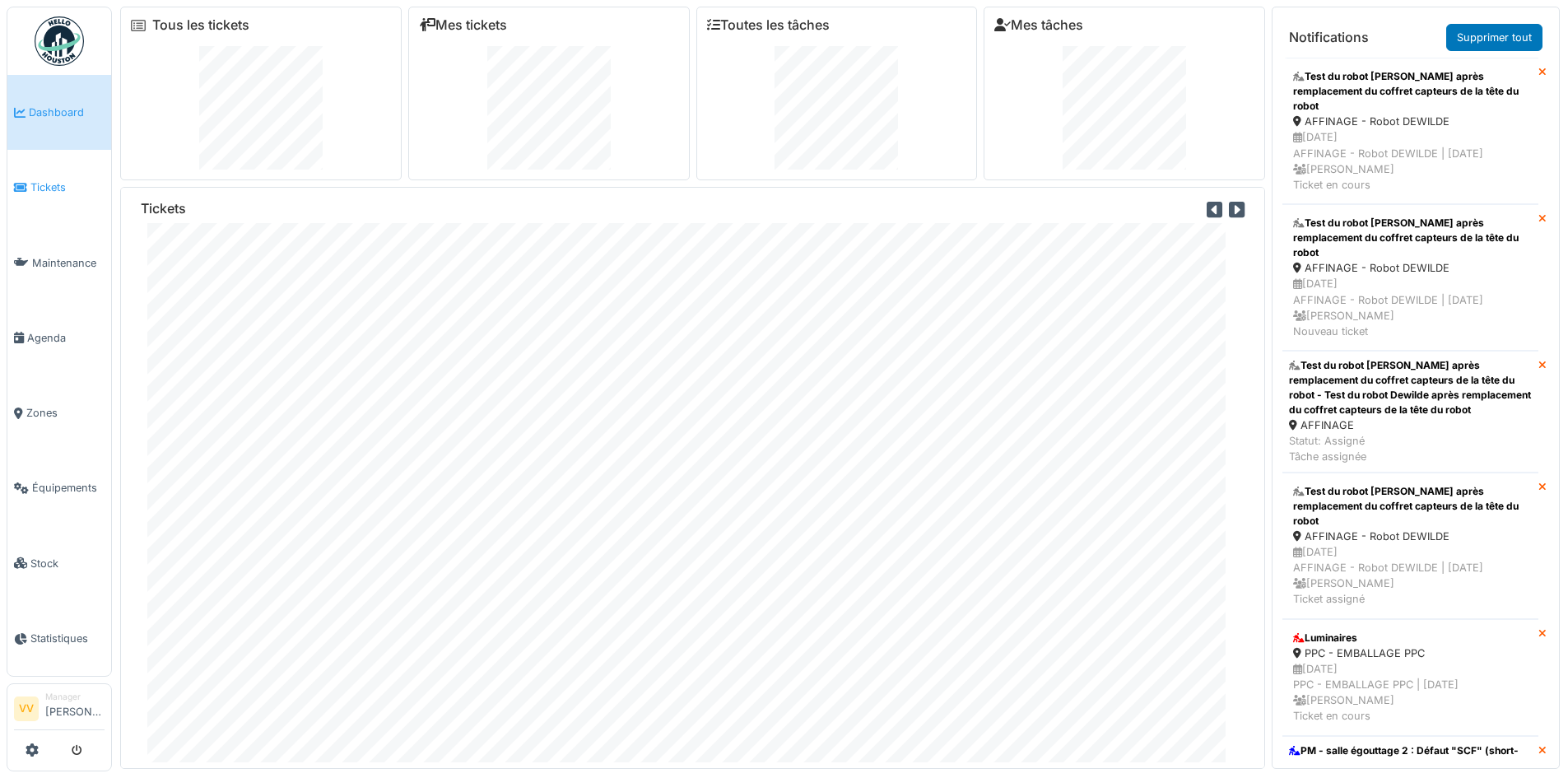
click at [61, 173] on link "Tickets" at bounding box center [59, 187] width 104 height 75
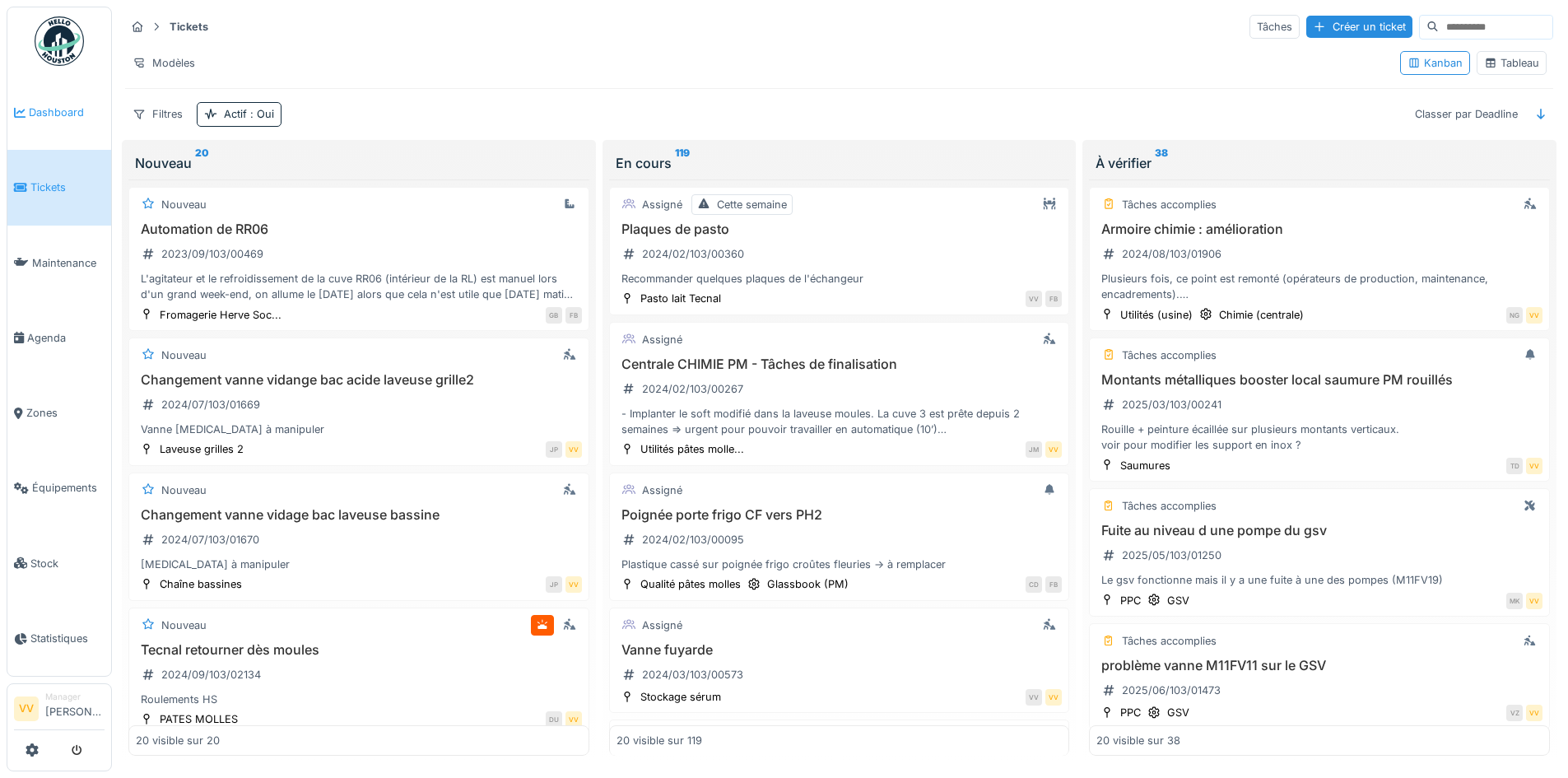
click at [60, 107] on span "Dashboard" at bounding box center [67, 112] width 76 height 16
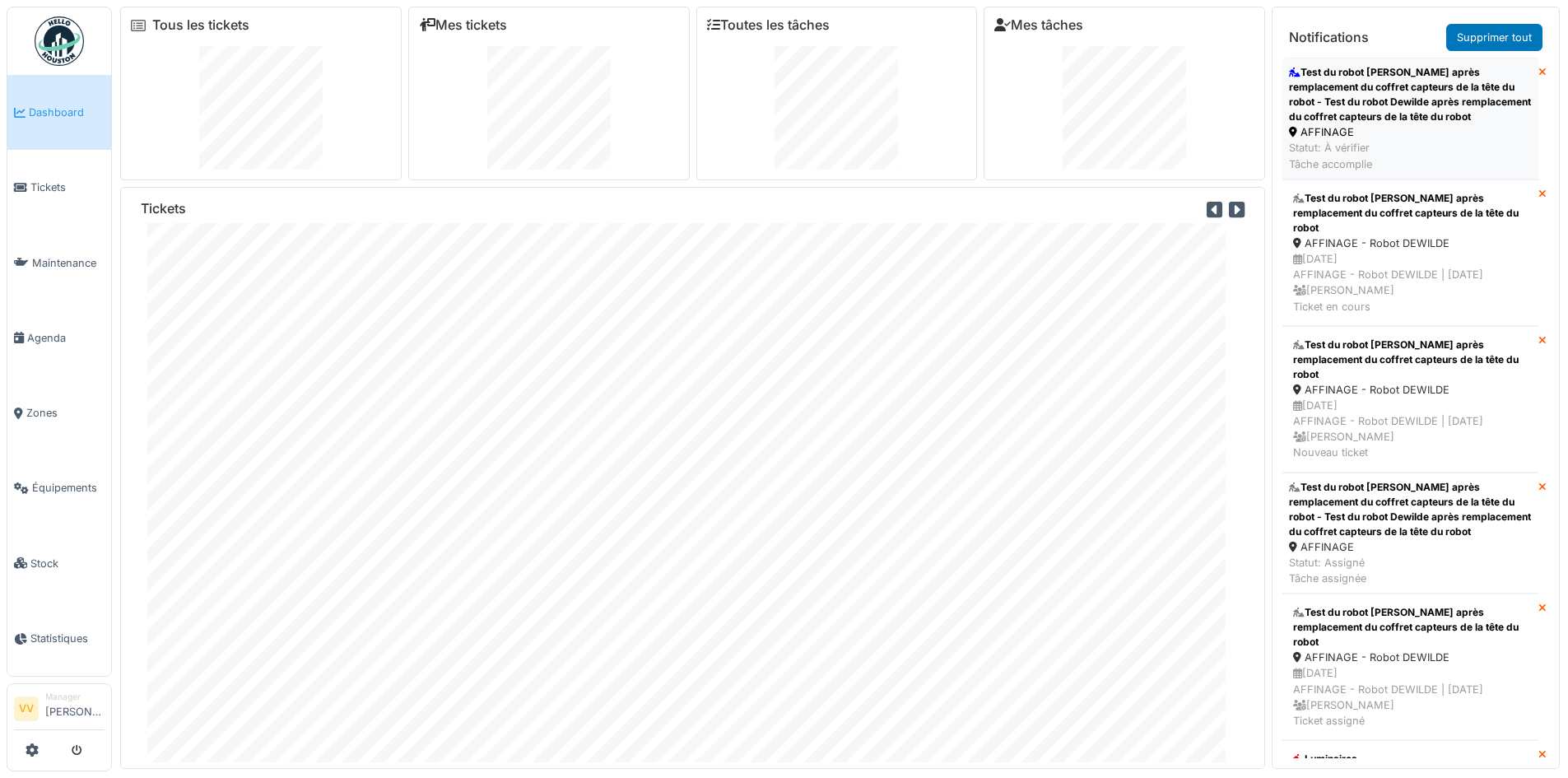
click at [1405, 111] on div "Test du robot [PERSON_NAME] après remplacement du coffret capteurs de la tête d…" at bounding box center [1410, 94] width 243 height 59
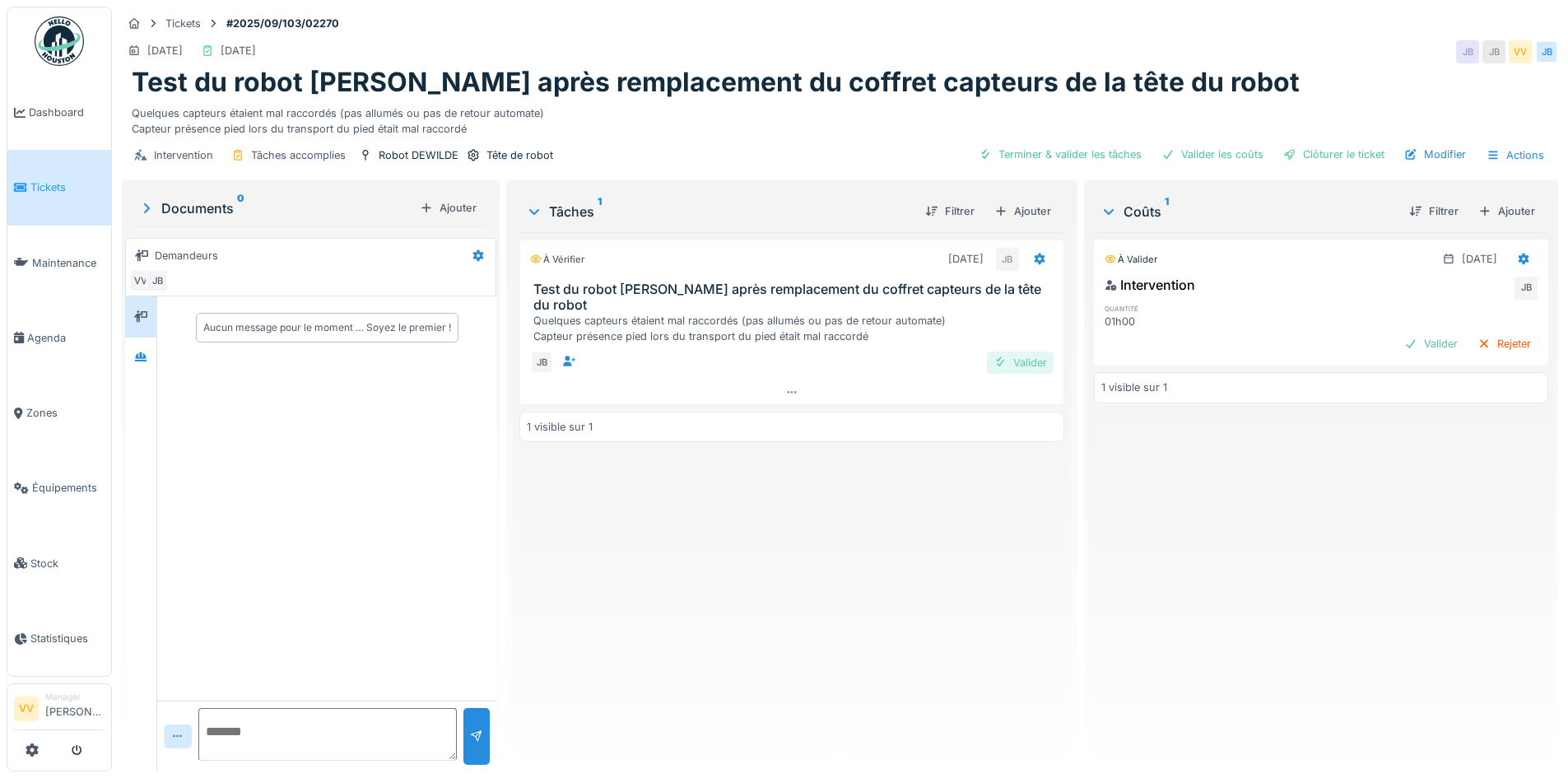
click at [1025, 352] on div "Valider" at bounding box center [1020, 362] width 67 height 22
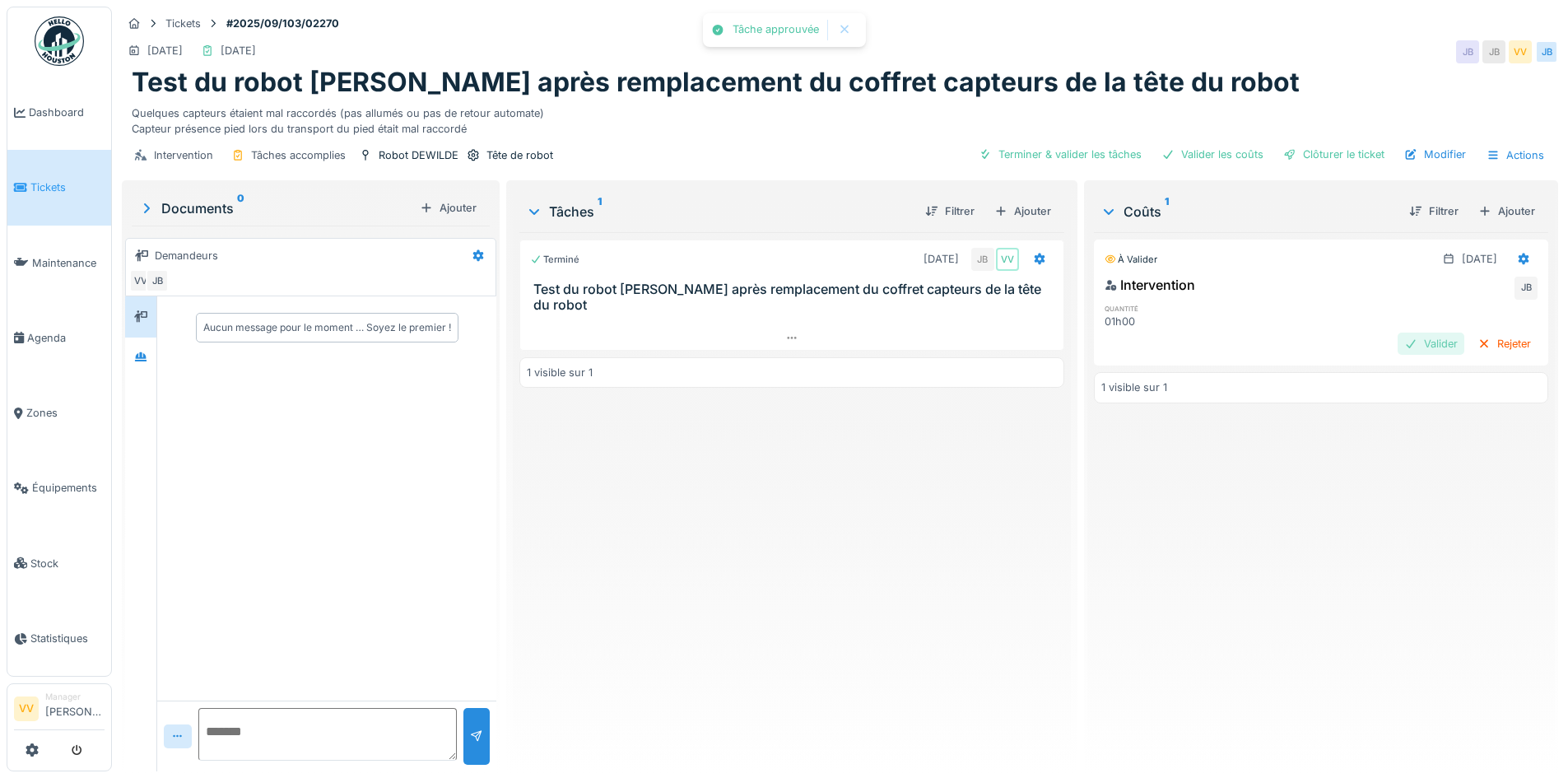
click at [1398, 337] on div "Valider" at bounding box center [1430, 343] width 67 height 22
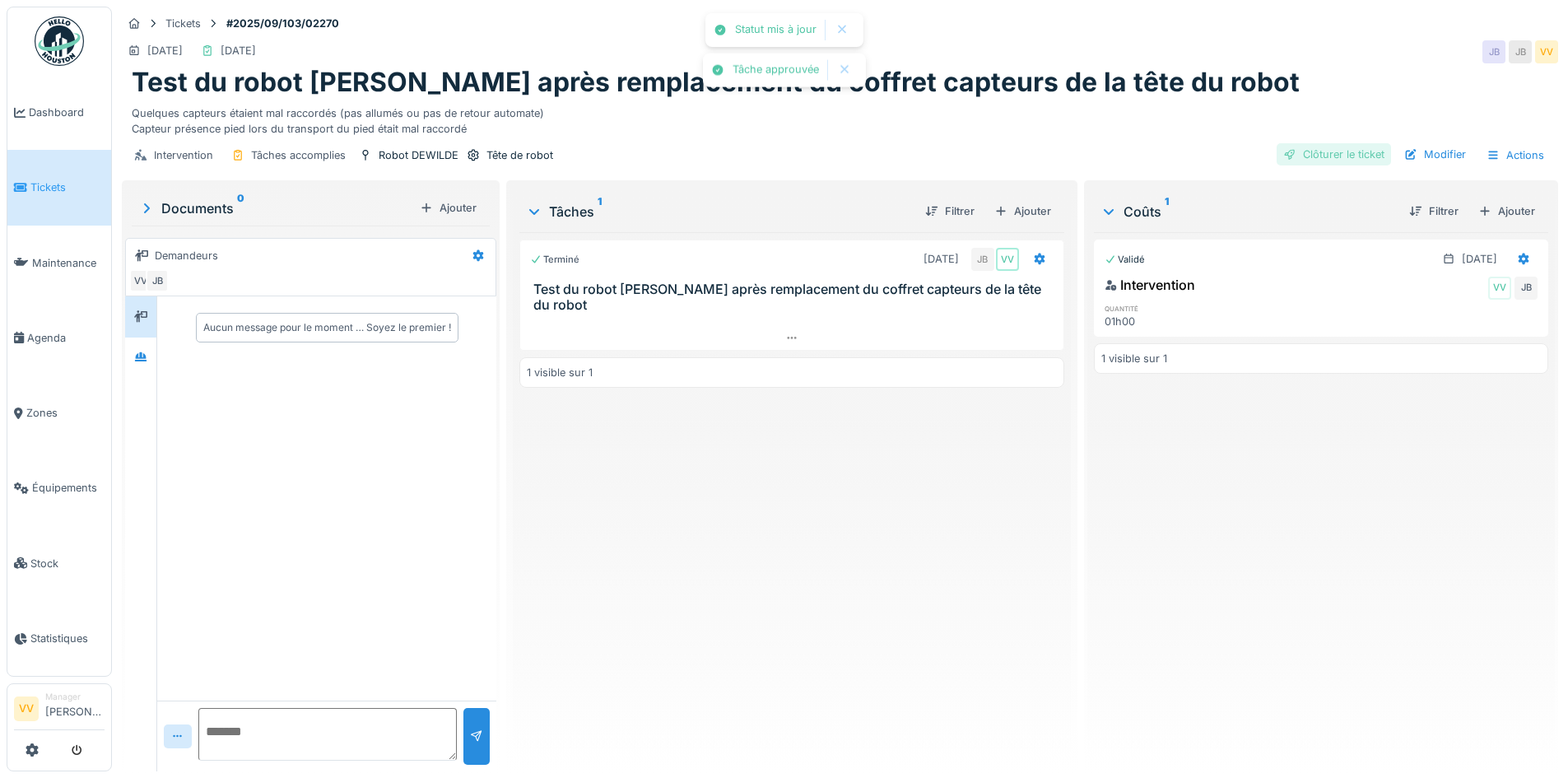
click at [1298, 156] on div "Clôturer le ticket" at bounding box center [1334, 154] width 114 height 22
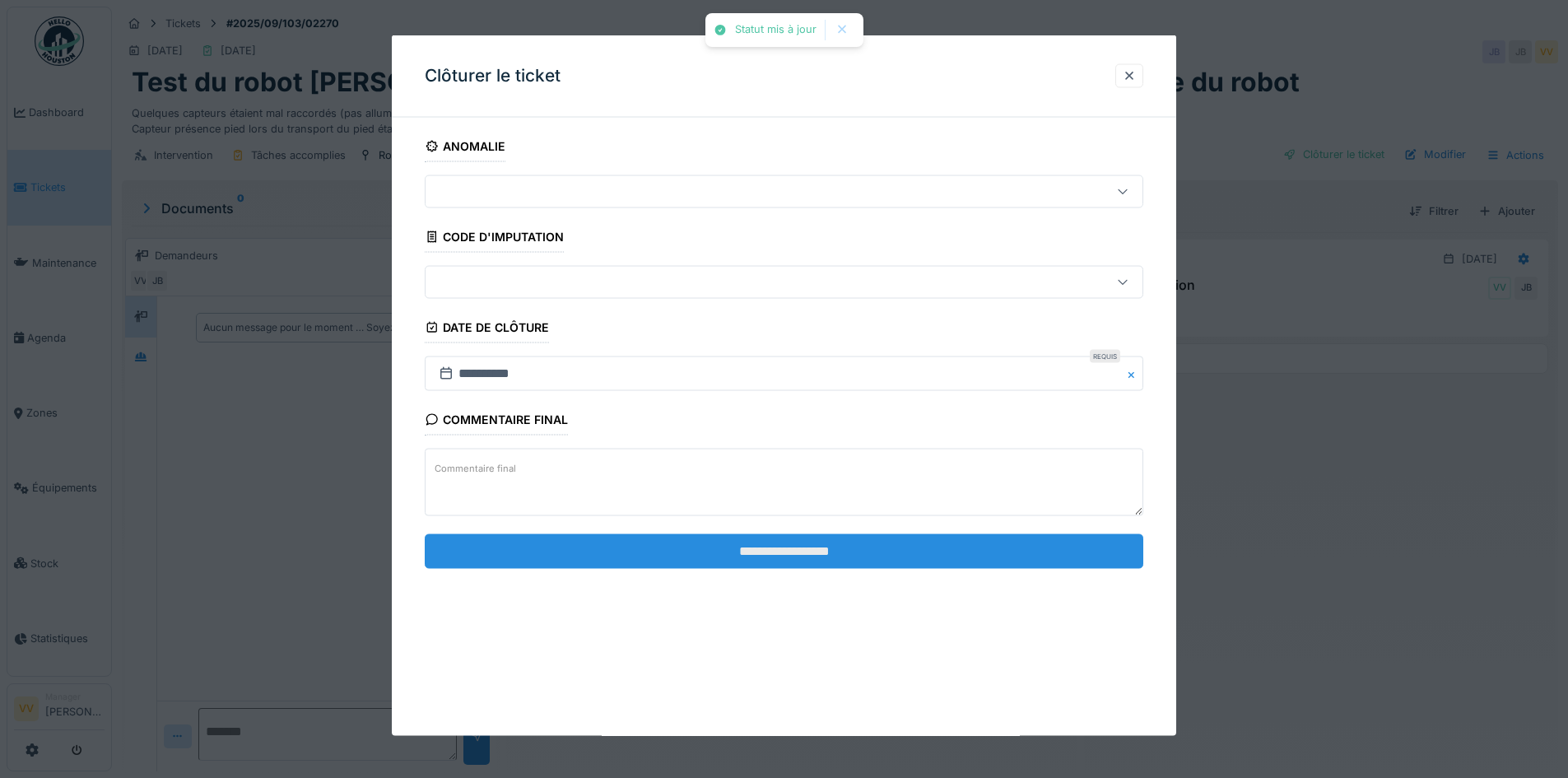
click at [821, 558] on input "**********" at bounding box center [784, 551] width 719 height 35
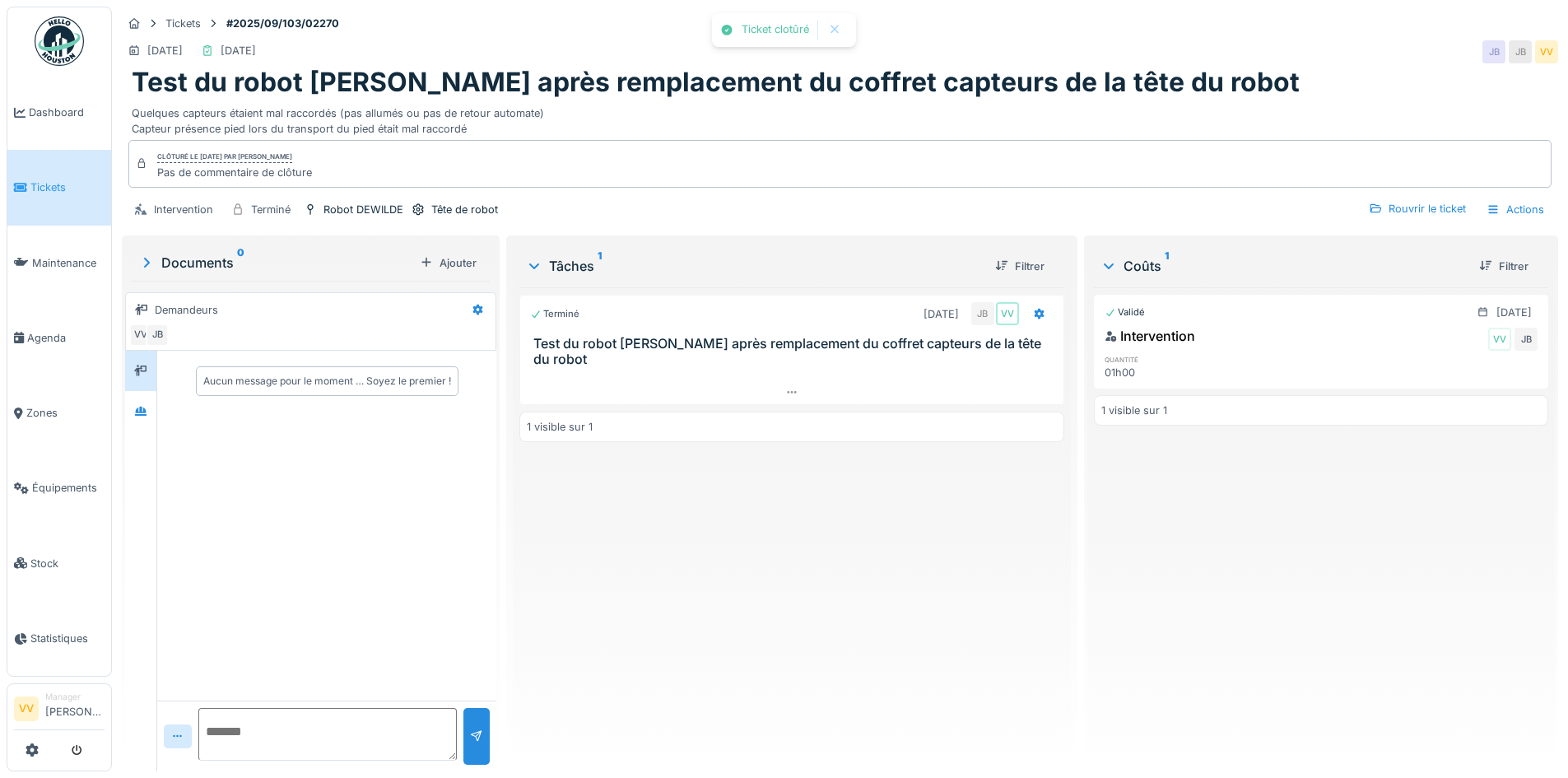
click at [822, 557] on div "Terminé 27/08/2025 JB VV Test du robot Dewilde après remplacement du coffret ca…" at bounding box center [791, 523] width 544 height 471
click at [36, 109] on span "Dashboard" at bounding box center [67, 112] width 76 height 16
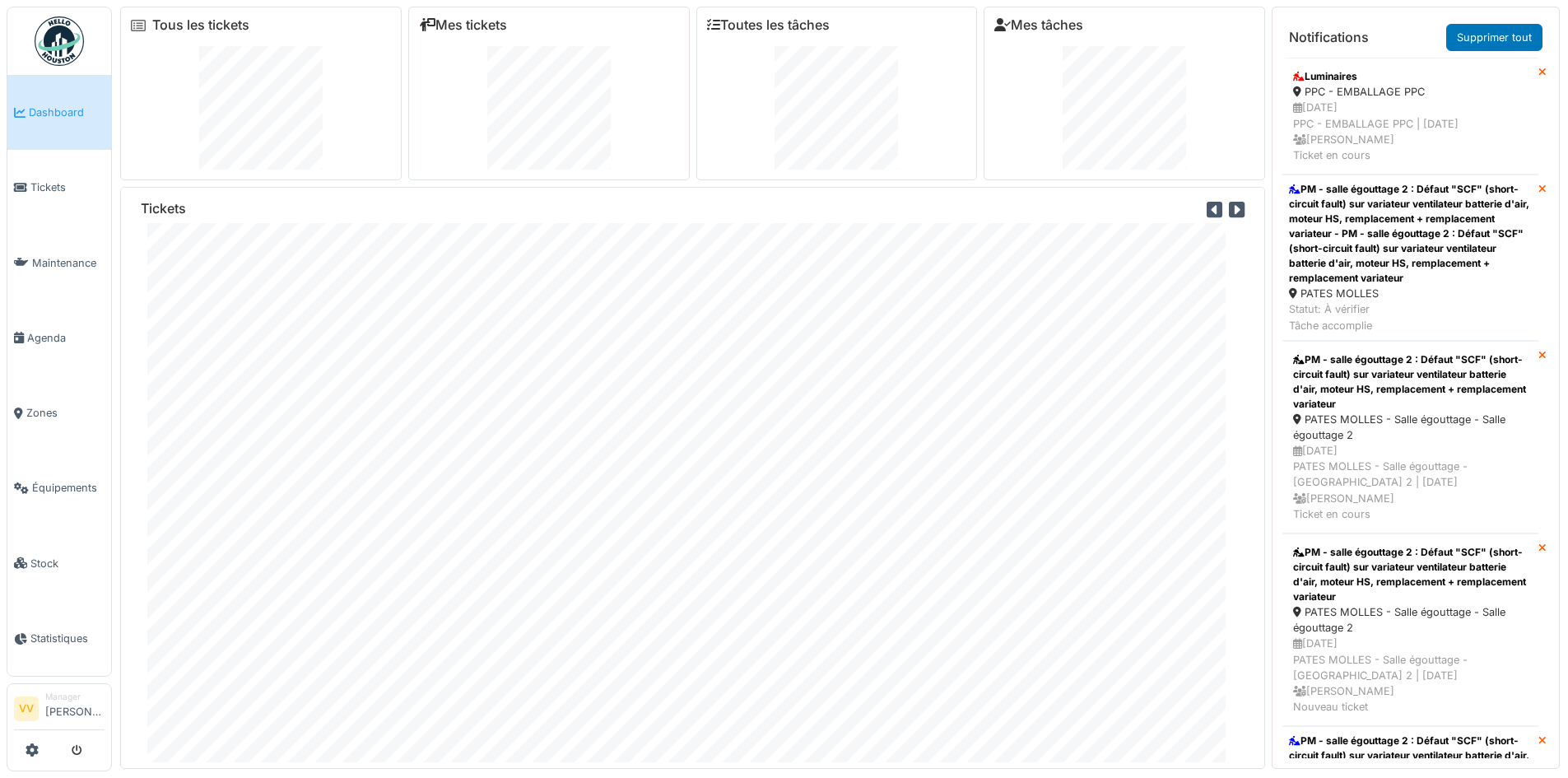
click at [1539, 71] on icon at bounding box center [1543, 73] width 8 height 11
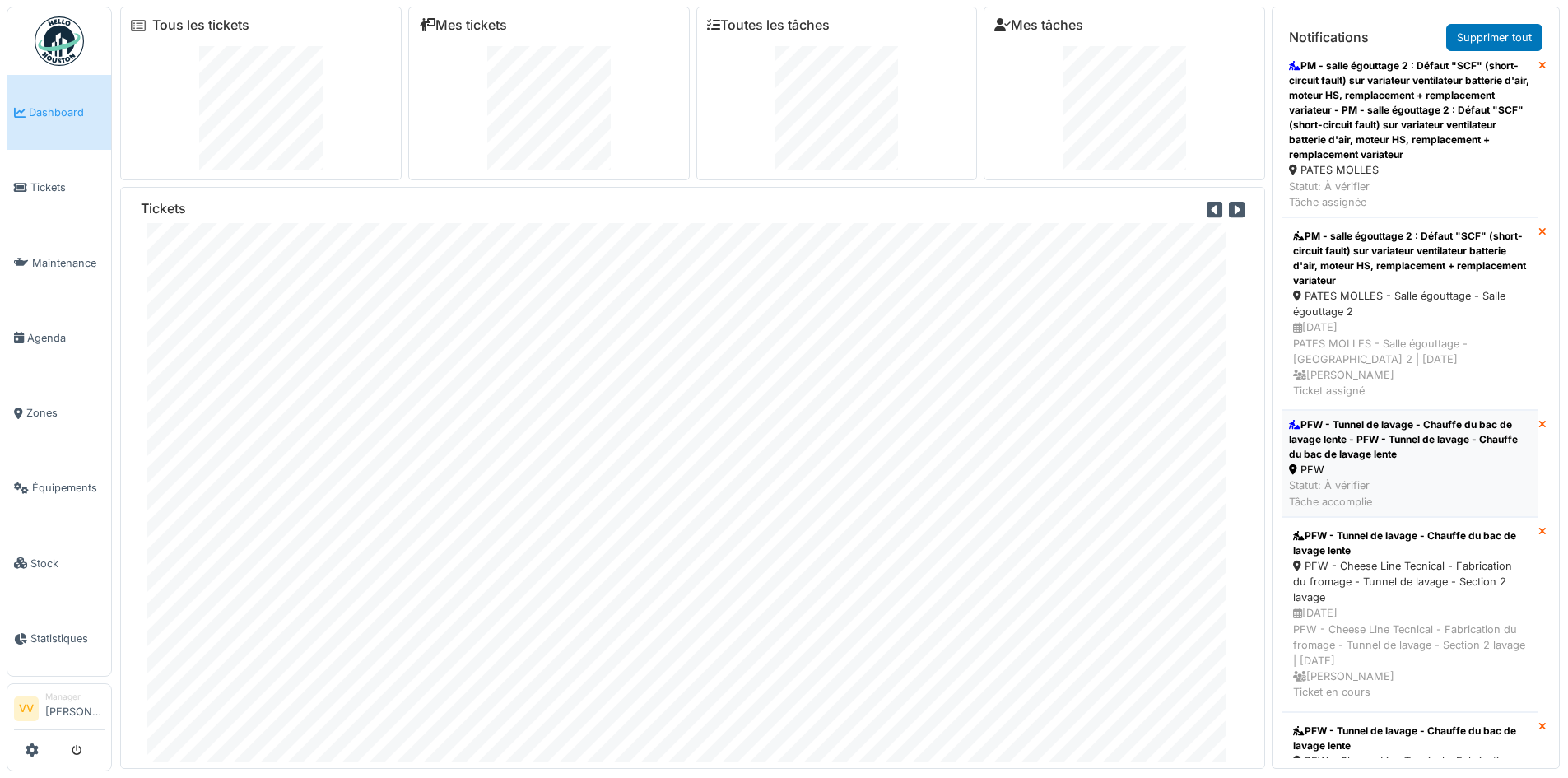
scroll to position [576, 0]
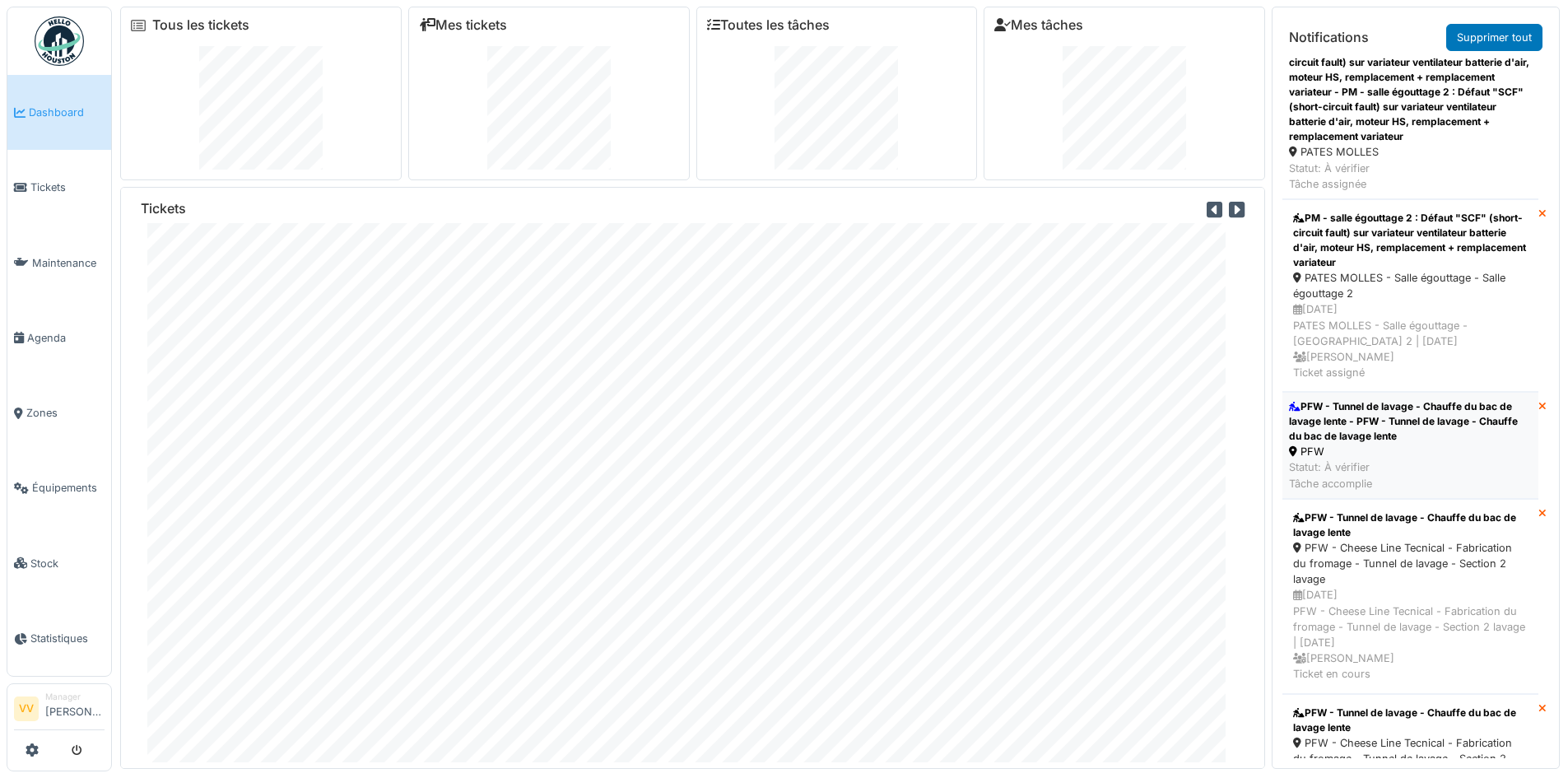
click at [1445, 403] on div "PFW - Tunnel de lavage - Chauffe du bac de lavage lente - PFW - Tunnel de lavag…" at bounding box center [1410, 421] width 243 height 45
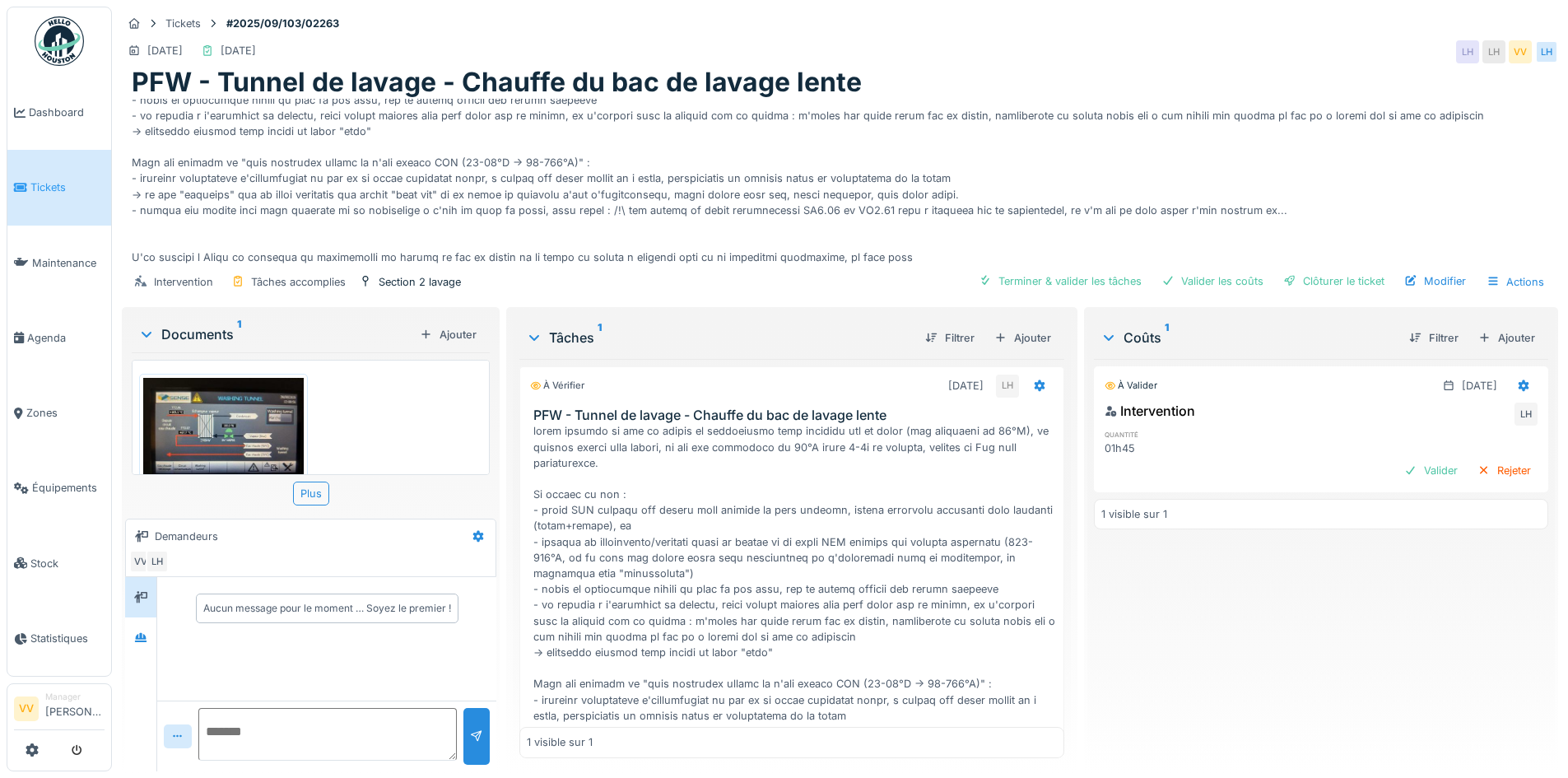
scroll to position [95, 0]
click at [250, 387] on img at bounding box center [224, 438] width 161 height 120
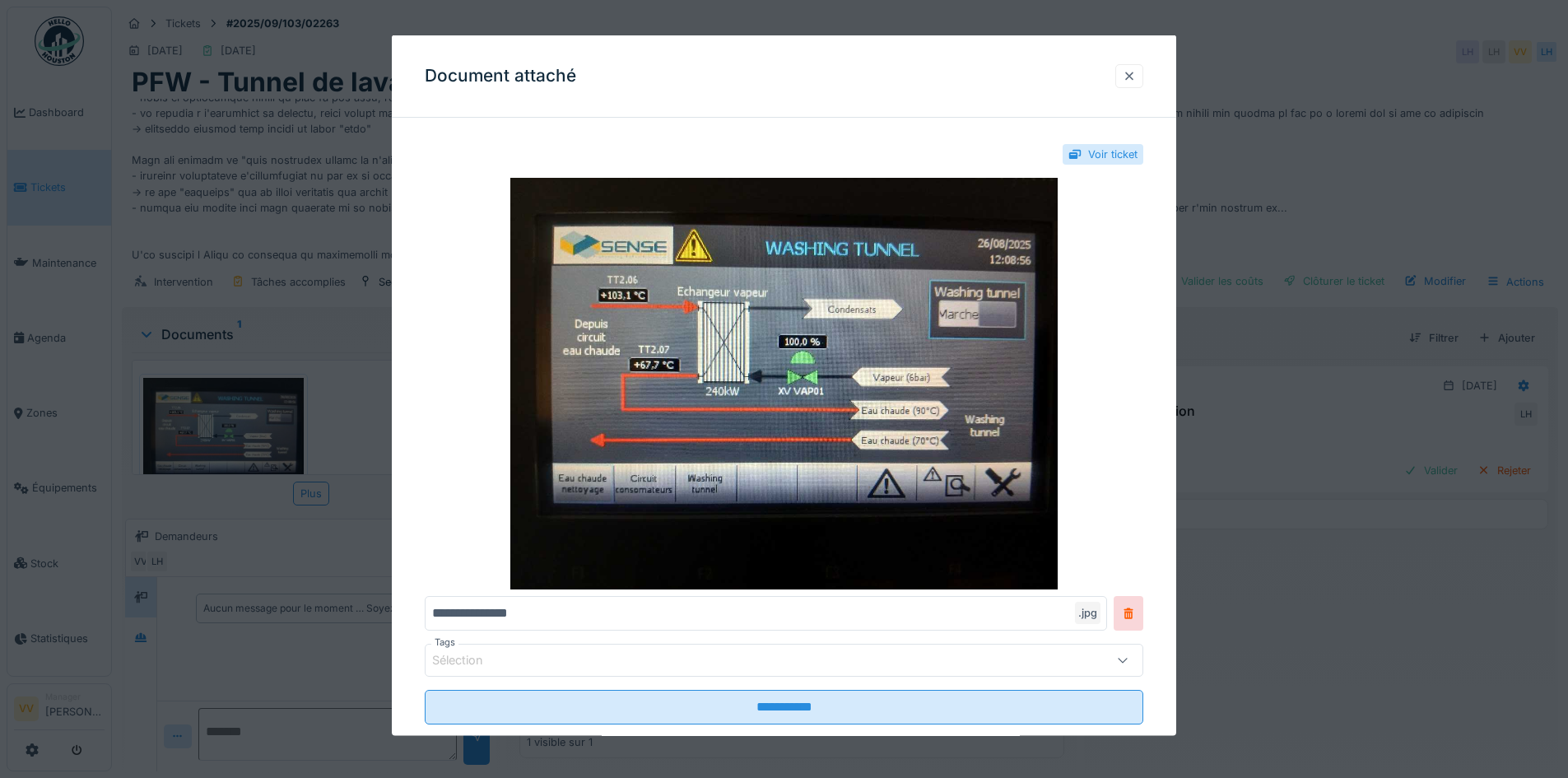
click at [1136, 74] on div at bounding box center [1129, 76] width 14 height 16
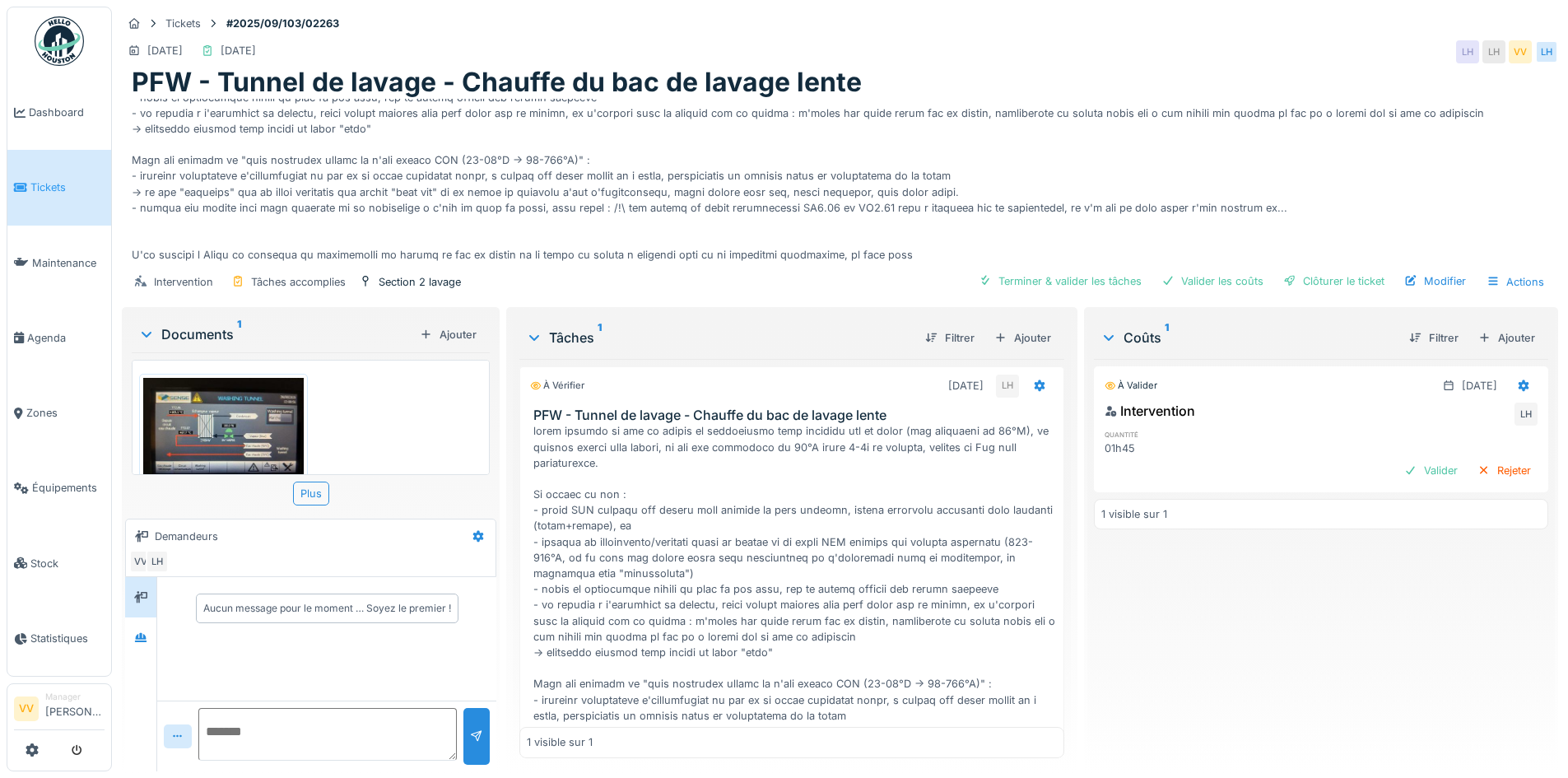
click at [254, 415] on img at bounding box center [224, 438] width 161 height 120
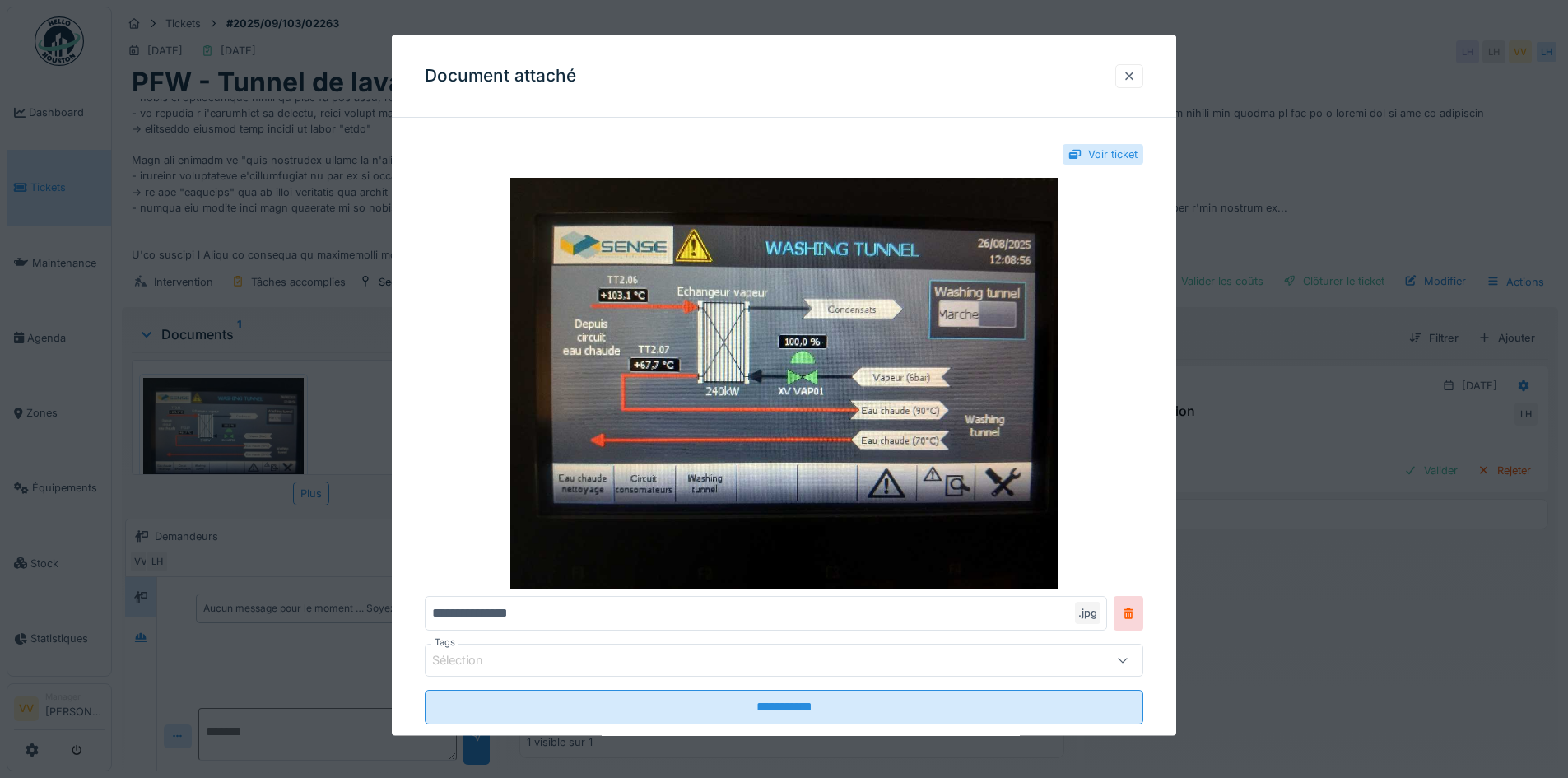
click at [1133, 69] on div at bounding box center [1129, 76] width 14 height 16
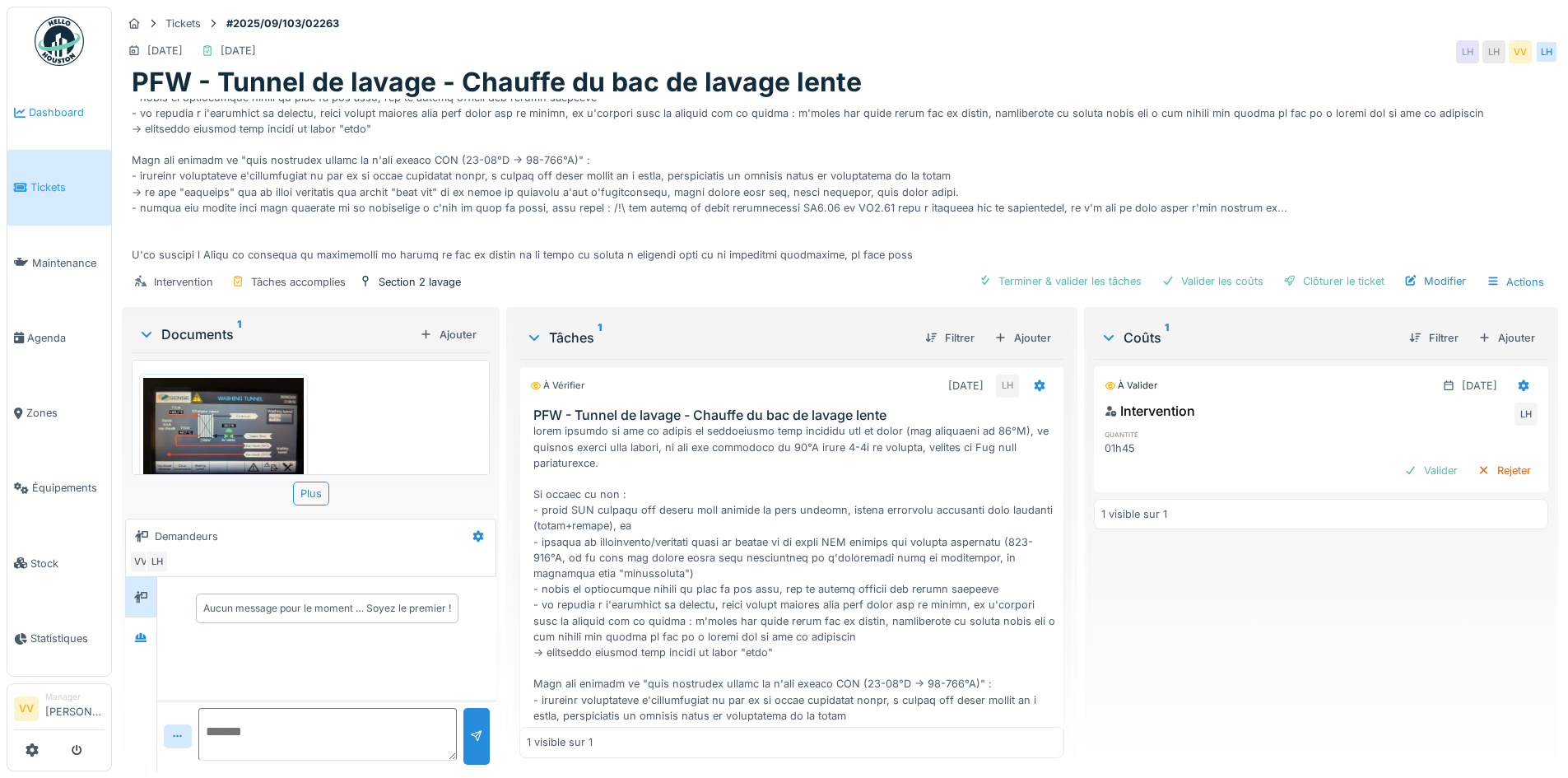
click at [51, 112] on span "Dashboard" at bounding box center [67, 112] width 76 height 16
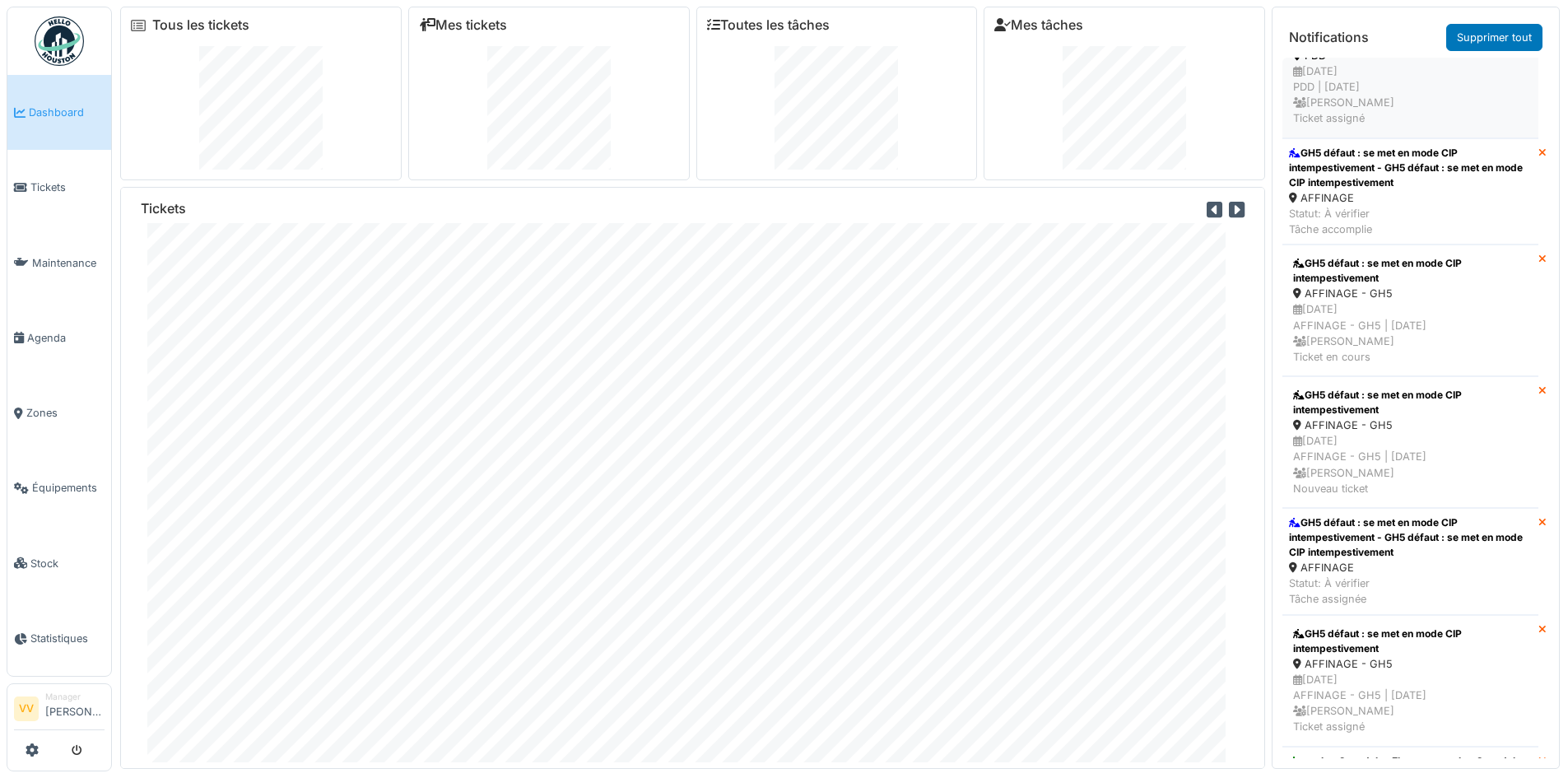
scroll to position [4941, 0]
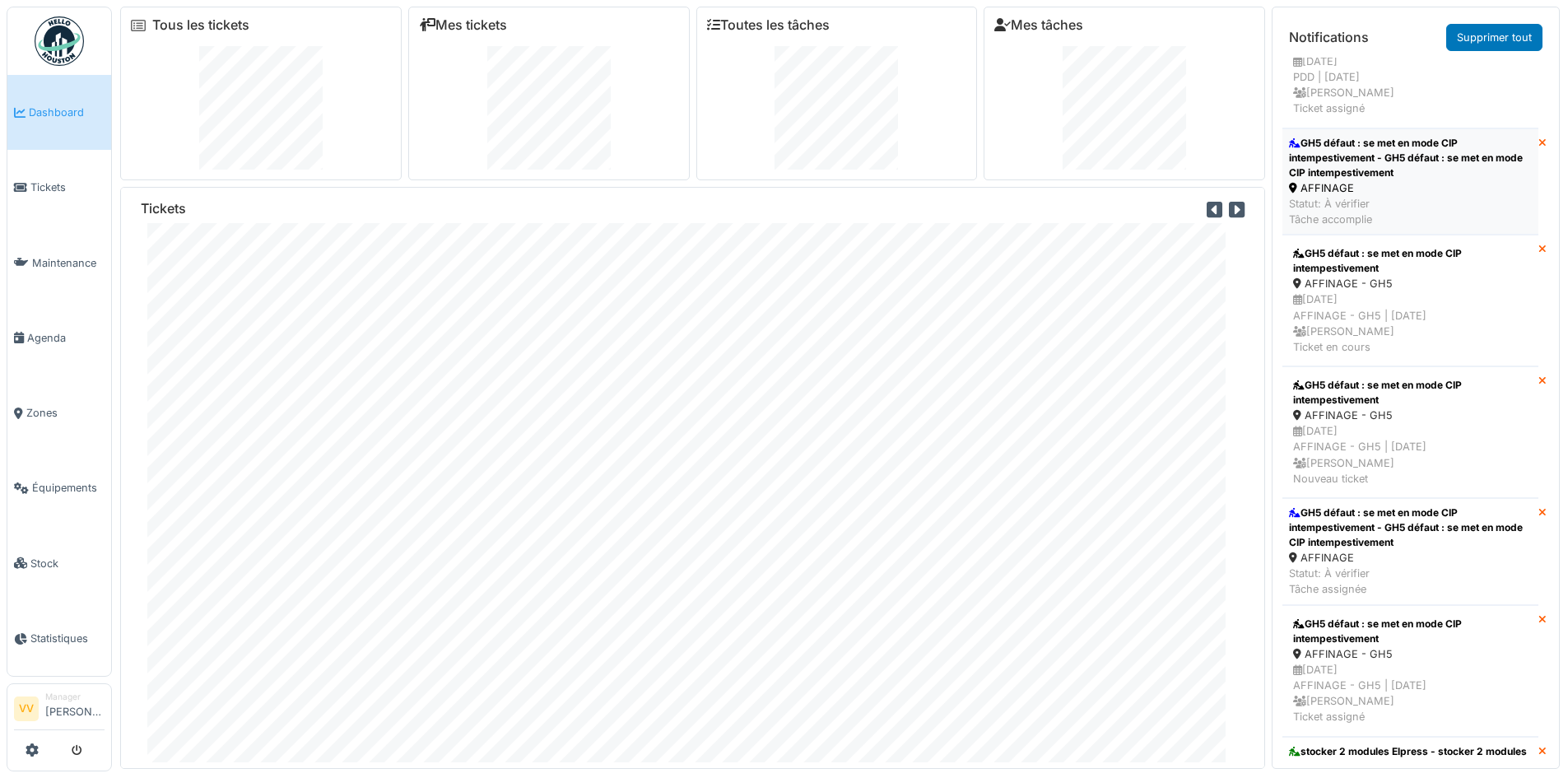
click at [1443, 180] on div "GH5 défaut : se met en mode CIP intempestivement - GH5 défaut : se met en mode …" at bounding box center [1410, 158] width 243 height 45
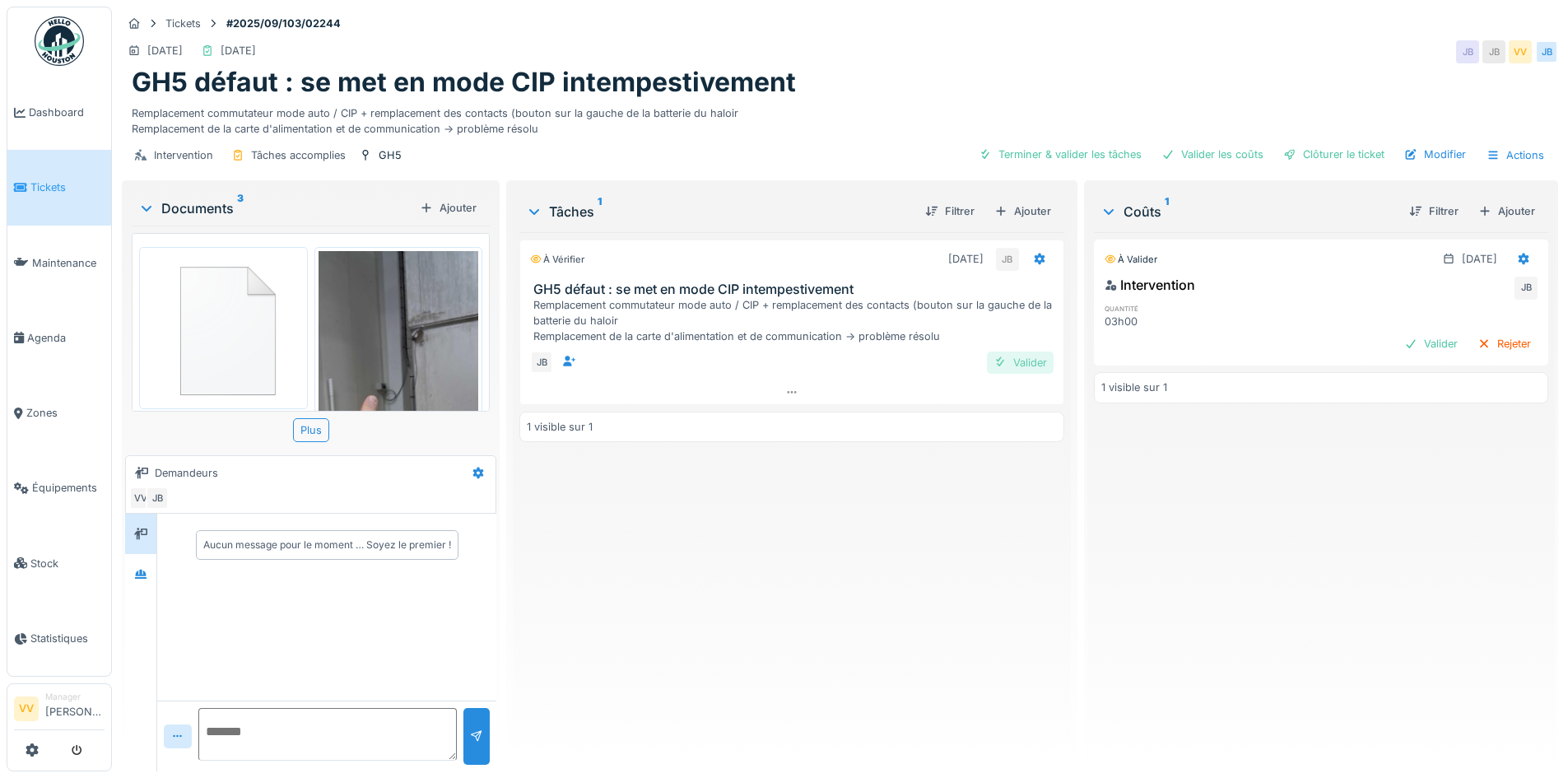
click at [1007, 361] on div "Valider" at bounding box center [1020, 362] width 67 height 22
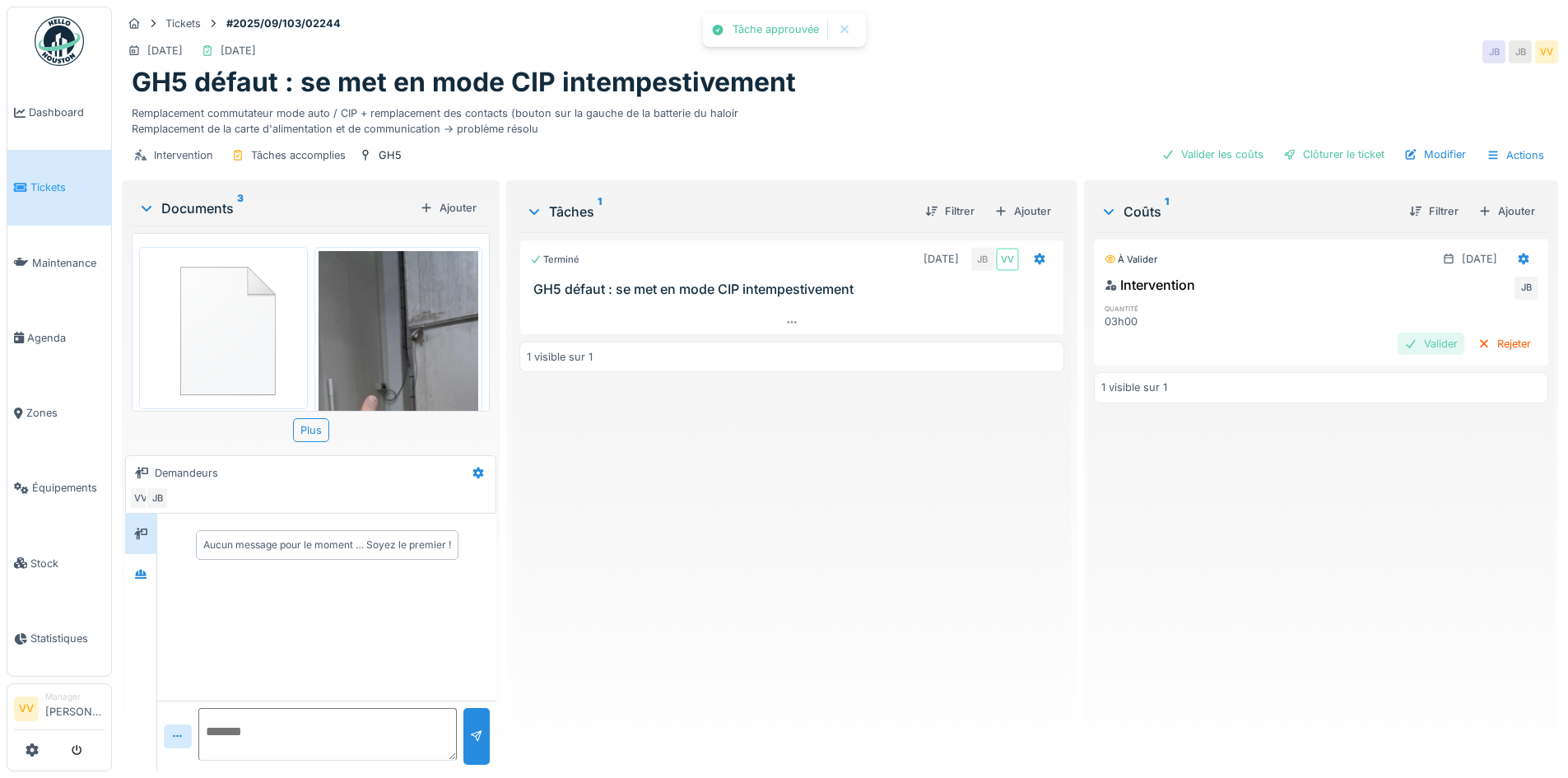
click at [1407, 341] on div "Valider" at bounding box center [1430, 343] width 67 height 22
click at [1309, 156] on div "Clôturer le ticket" at bounding box center [1334, 154] width 114 height 22
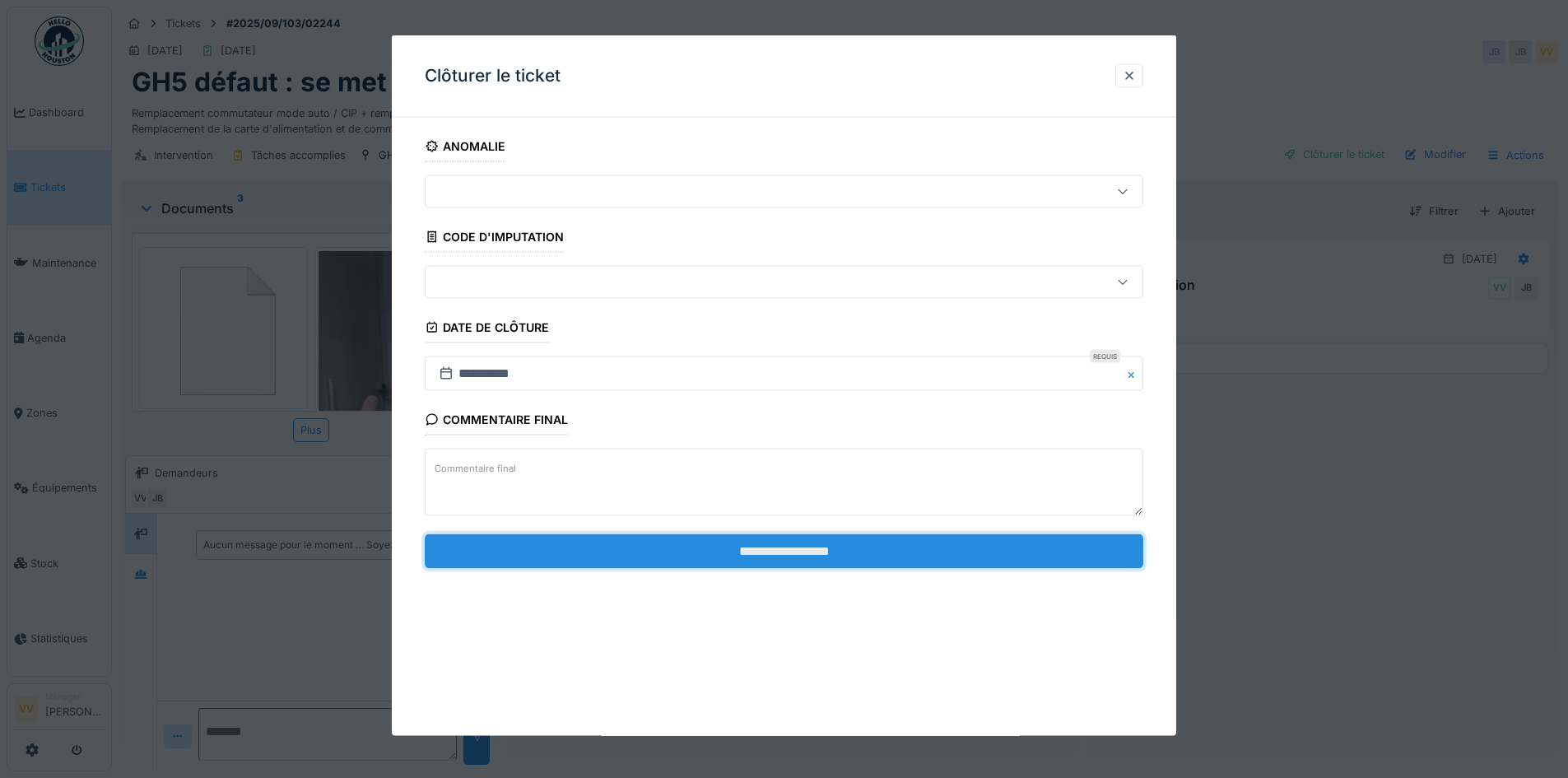
click at [727, 550] on input "**********" at bounding box center [784, 551] width 719 height 35
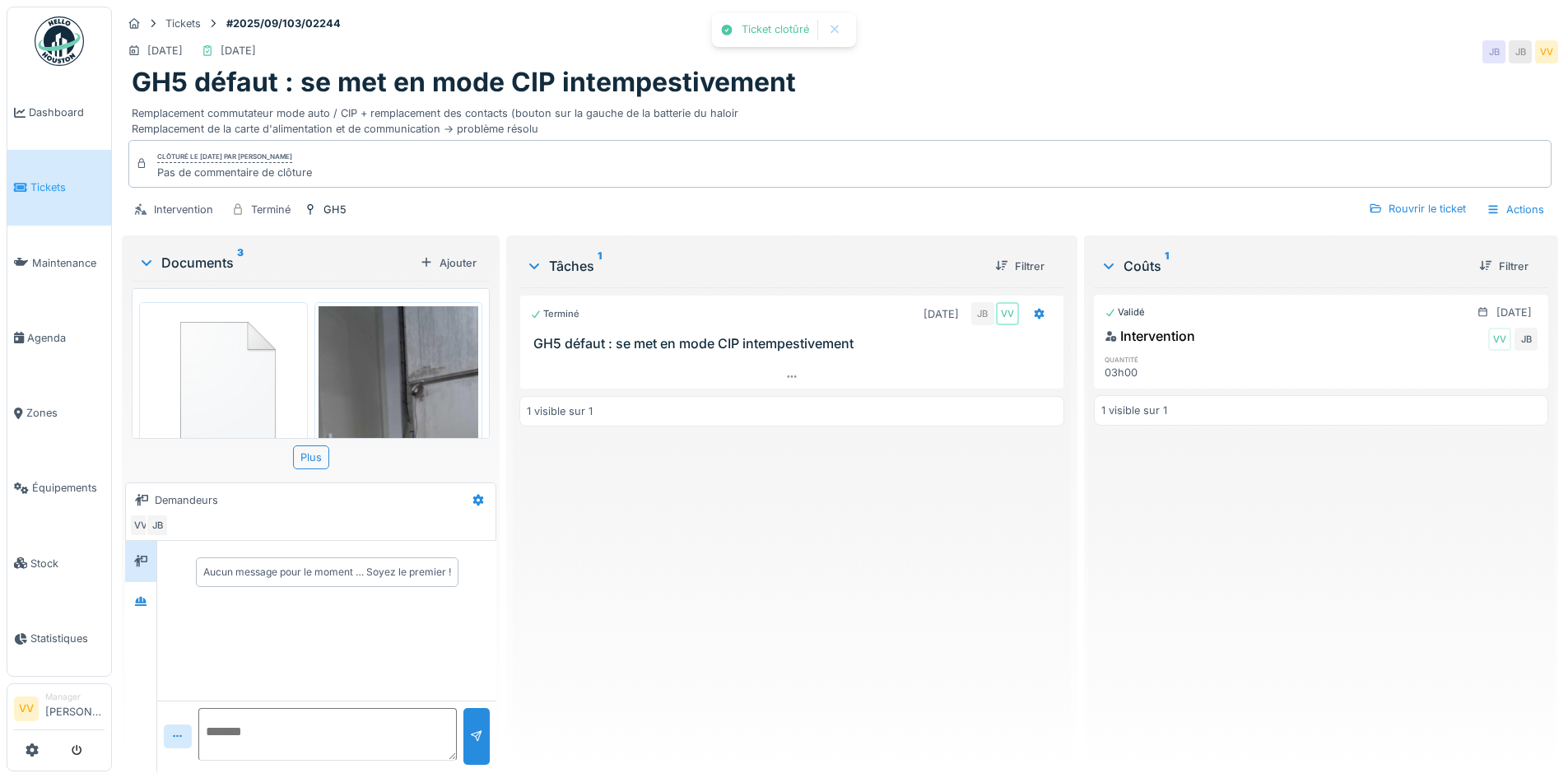
click at [723, 555] on div "Terminé 25/08/2025 JB VV GH5 défaut : se met en mode CIP intempestivement 1 vis…" at bounding box center [791, 523] width 544 height 471
click at [50, 111] on span "Dashboard" at bounding box center [67, 112] width 76 height 16
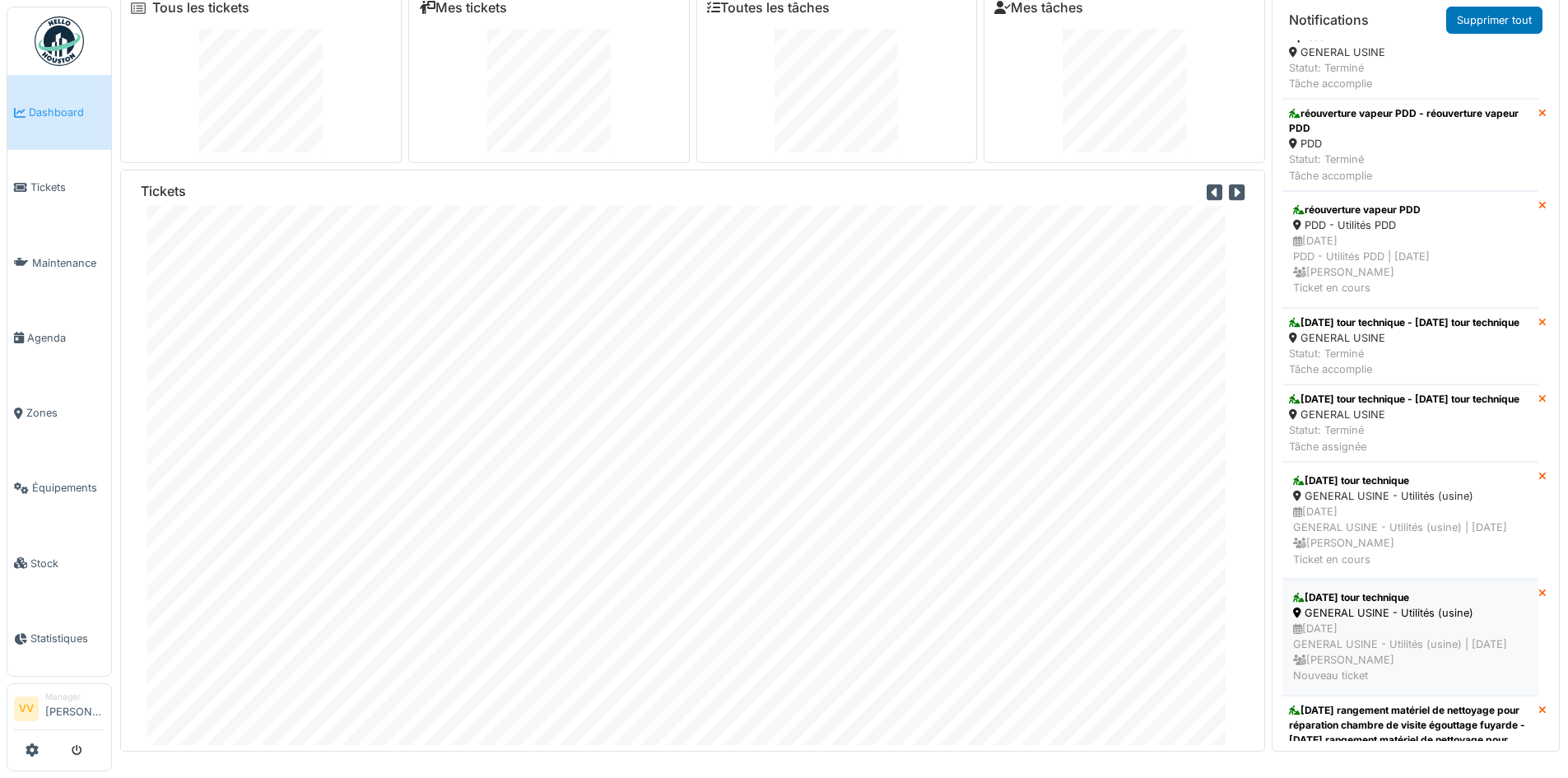
scroll to position [4386, 0]
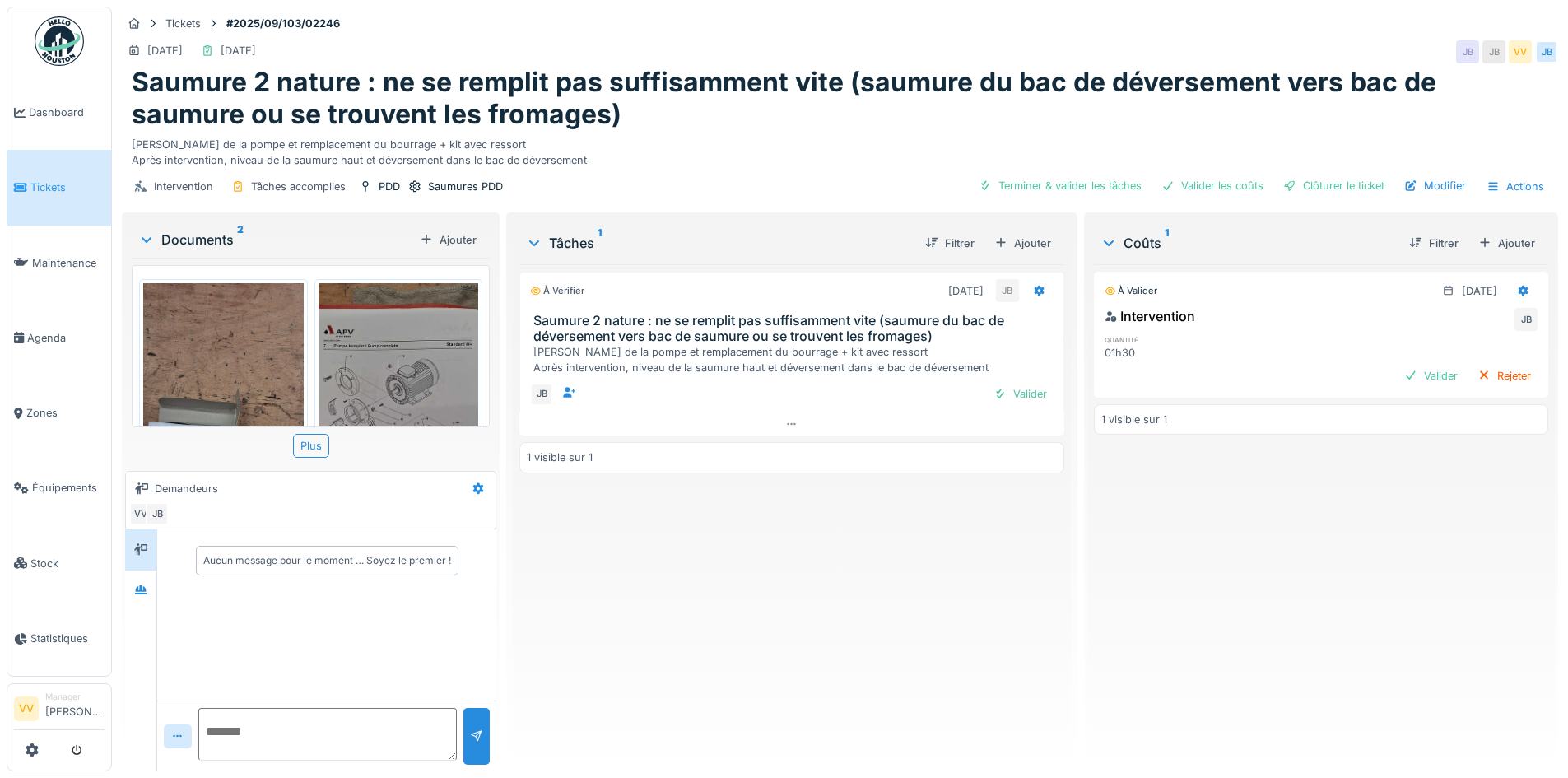
click at [248, 348] on img at bounding box center [224, 456] width 161 height 348
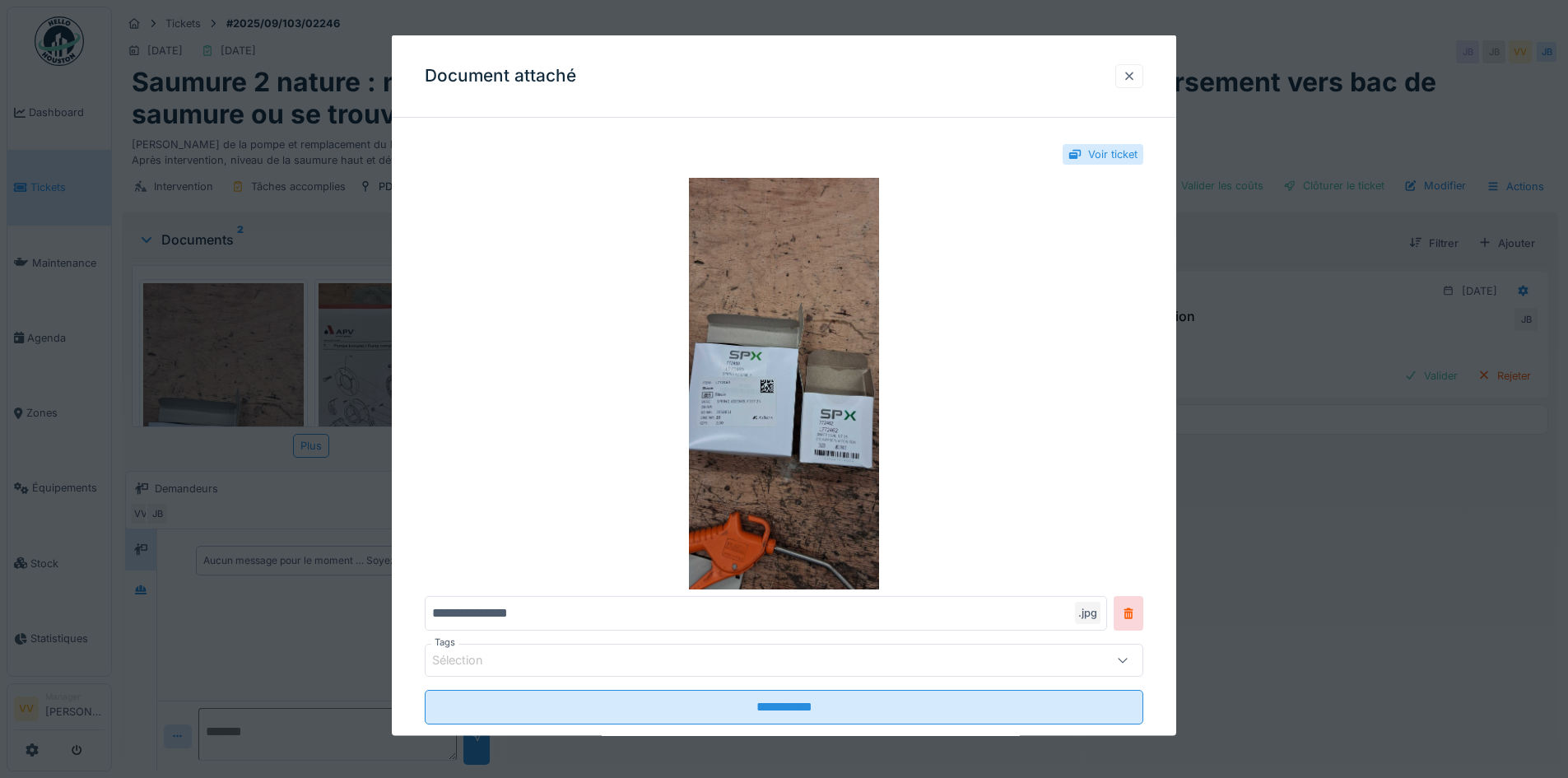
click at [1128, 84] on div at bounding box center [1129, 75] width 28 height 24
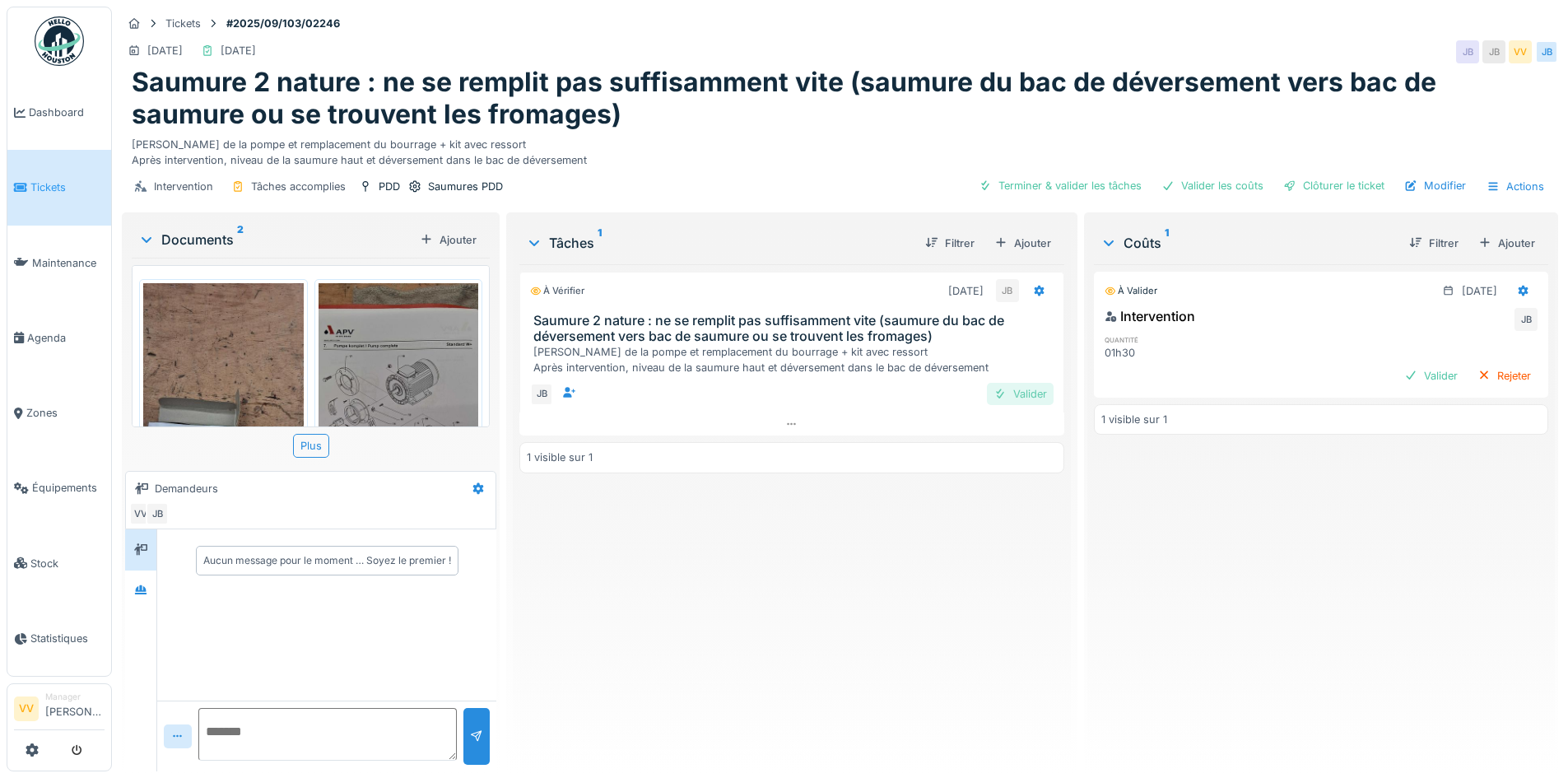
click at [1032, 391] on div "Valider" at bounding box center [1020, 393] width 67 height 22
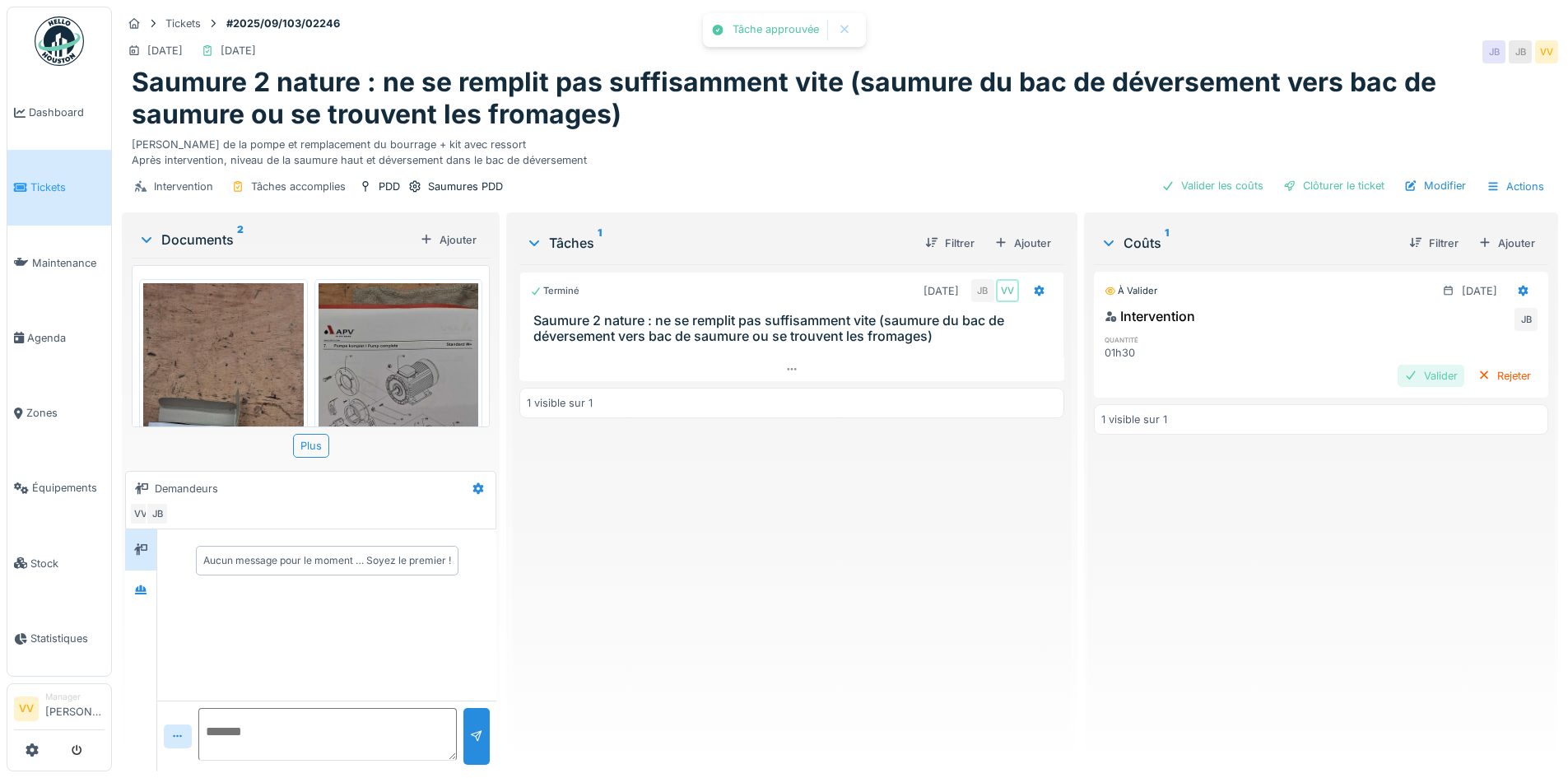
click at [1408, 379] on div "Valider" at bounding box center [1430, 376] width 67 height 22
drag, startPoint x: 815, startPoint y: 680, endPoint x: 994, endPoint y: 485, distance: 264.7
click at [828, 667] on div "Terminé 25/08/2025 JB VV Saumure 2 nature : ne se remplit pas suffisamment vite…" at bounding box center [791, 512] width 544 height 494
click at [1363, 189] on div "Clôturer le ticket" at bounding box center [1334, 185] width 114 height 22
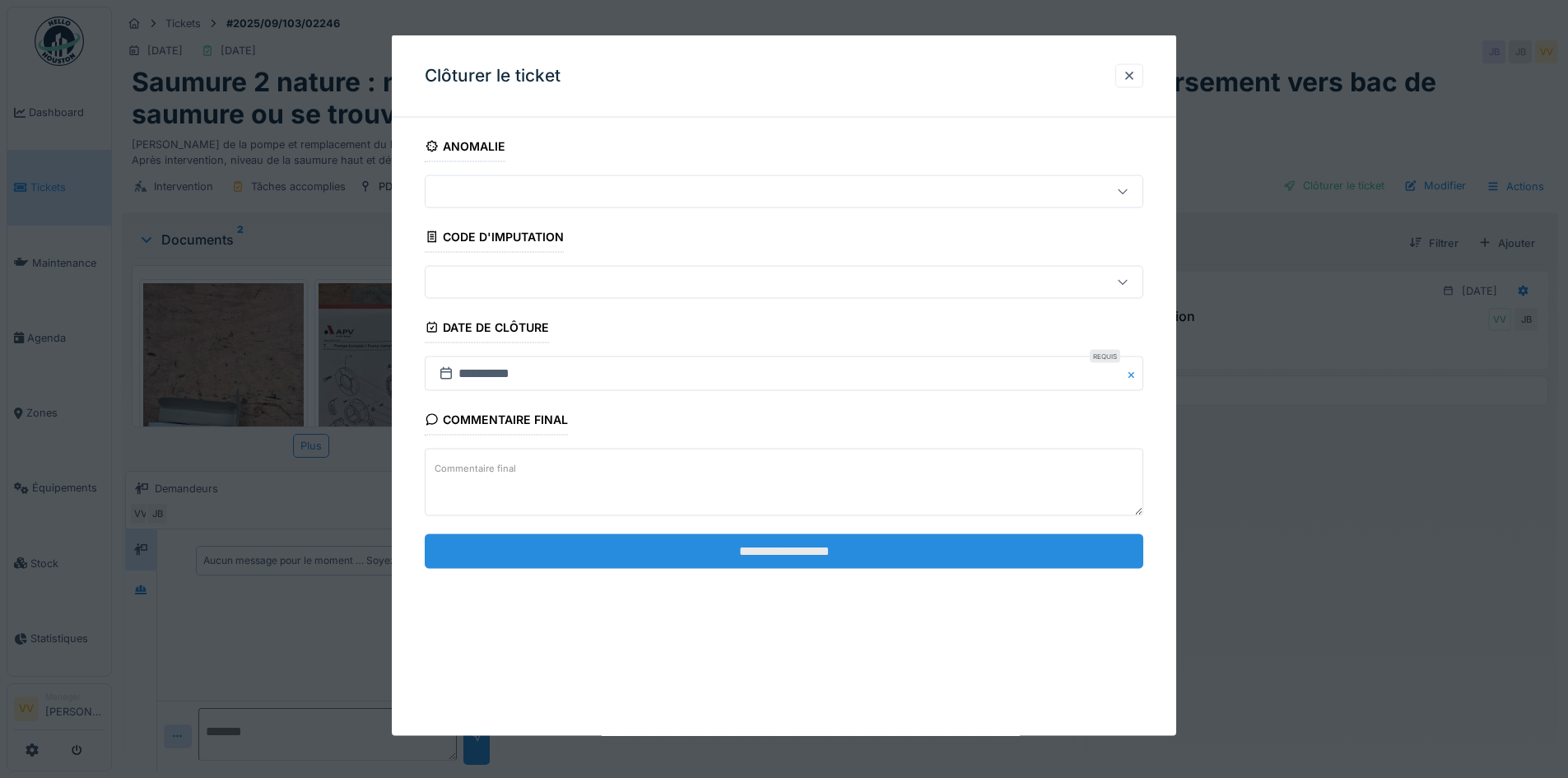
click at [950, 563] on input "**********" at bounding box center [784, 551] width 719 height 35
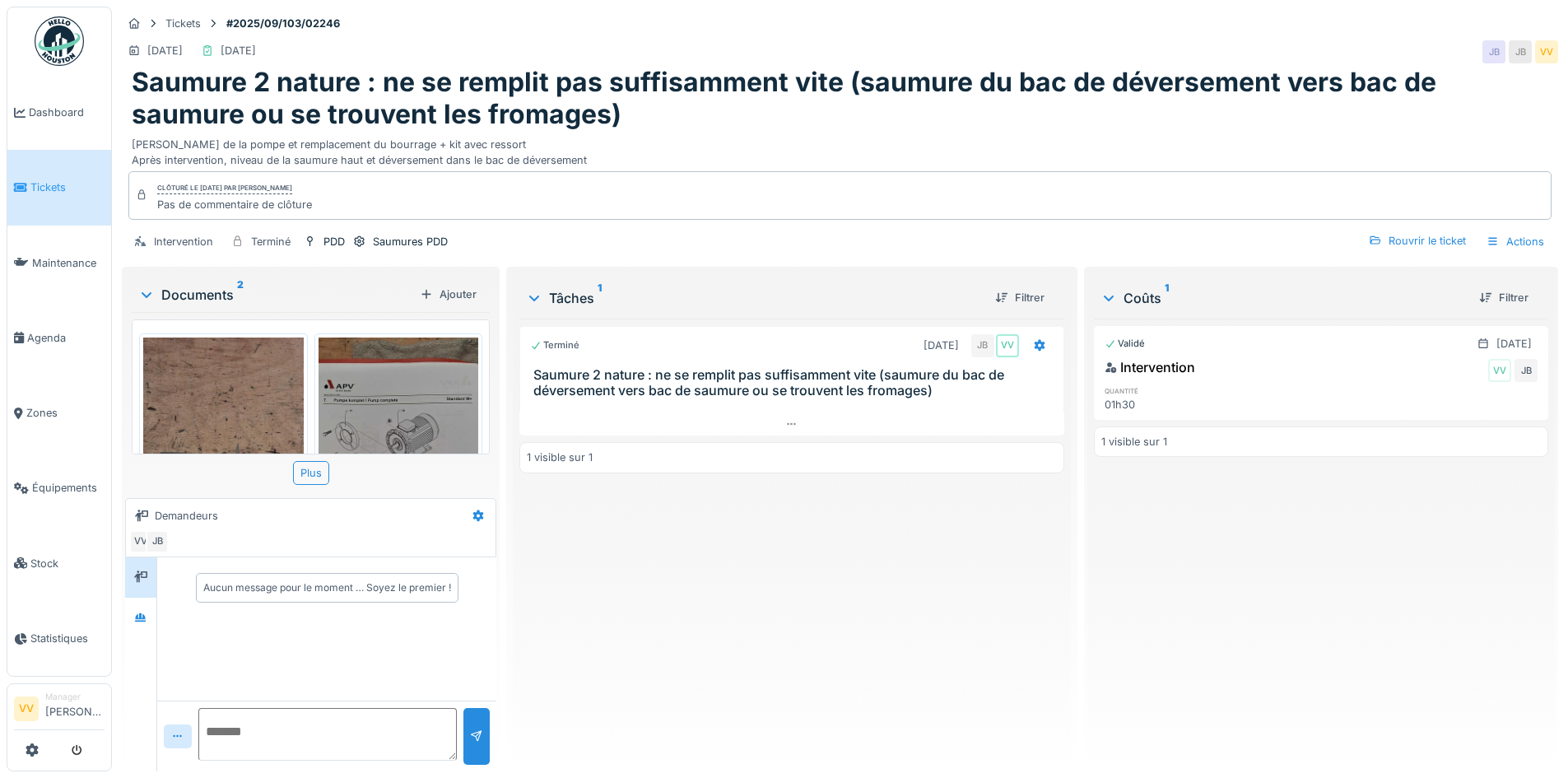
drag, startPoint x: 1397, startPoint y: 574, endPoint x: 1376, endPoint y: 570, distance: 21.4
click at [1376, 570] on div "Validé 25/08/2025 Intervention VV JB quantité 01h30 1 visible sur 1" at bounding box center [1321, 539] width 454 height 440
click at [53, 185] on span "Tickets" at bounding box center [67, 187] width 74 height 16
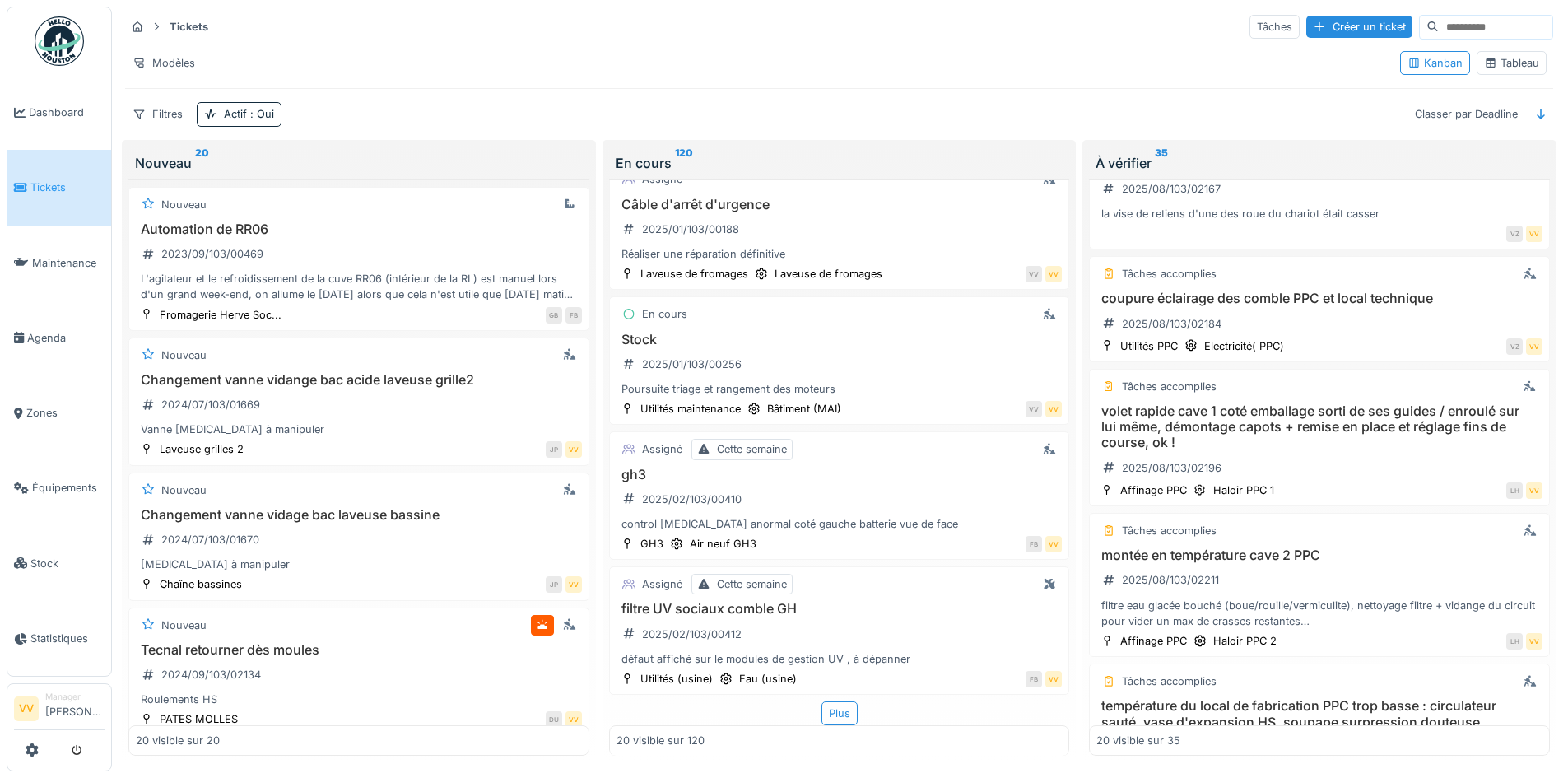
scroll to position [2224, 0]
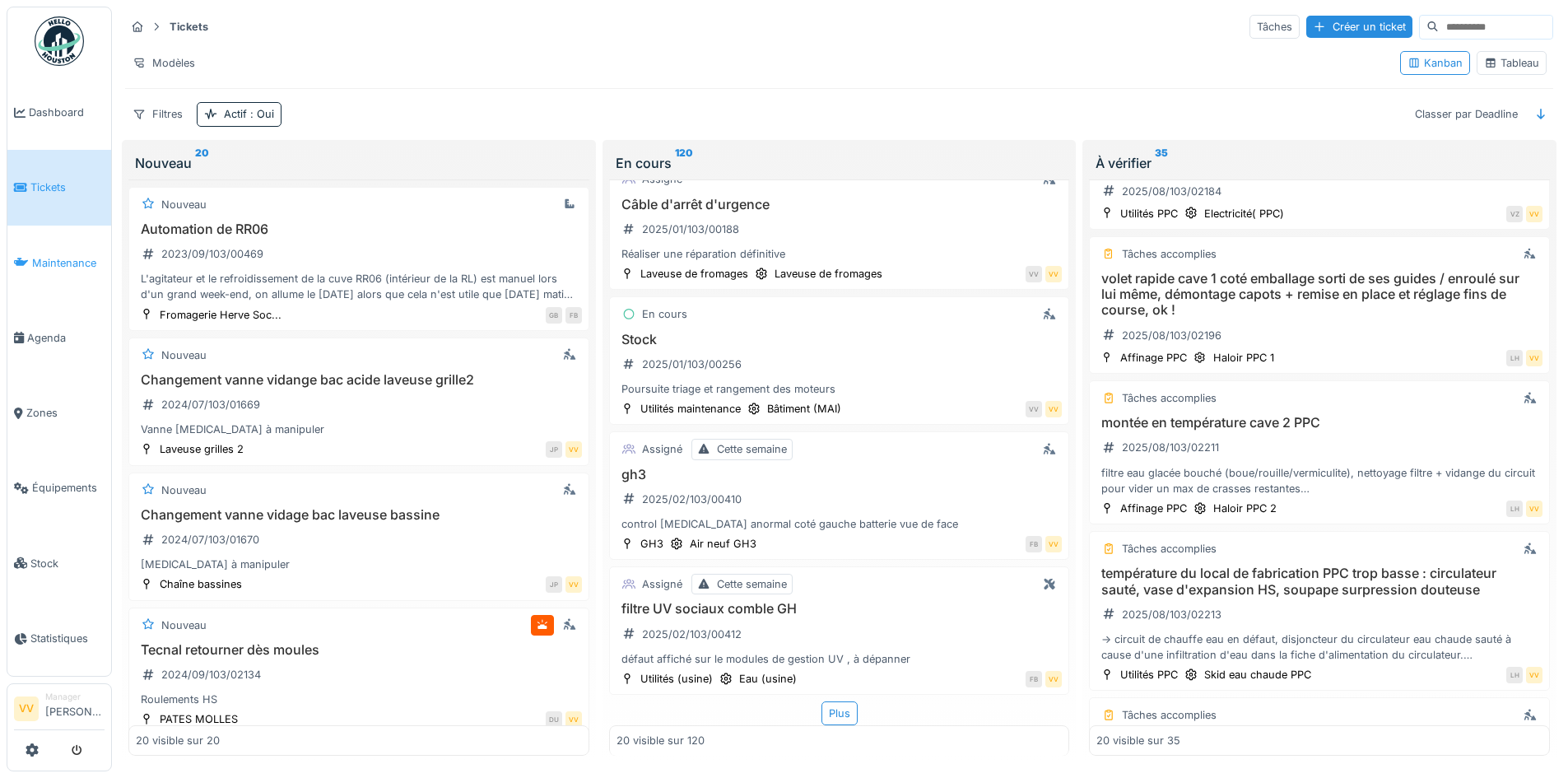
click at [66, 270] on link "Maintenance" at bounding box center [59, 263] width 104 height 75
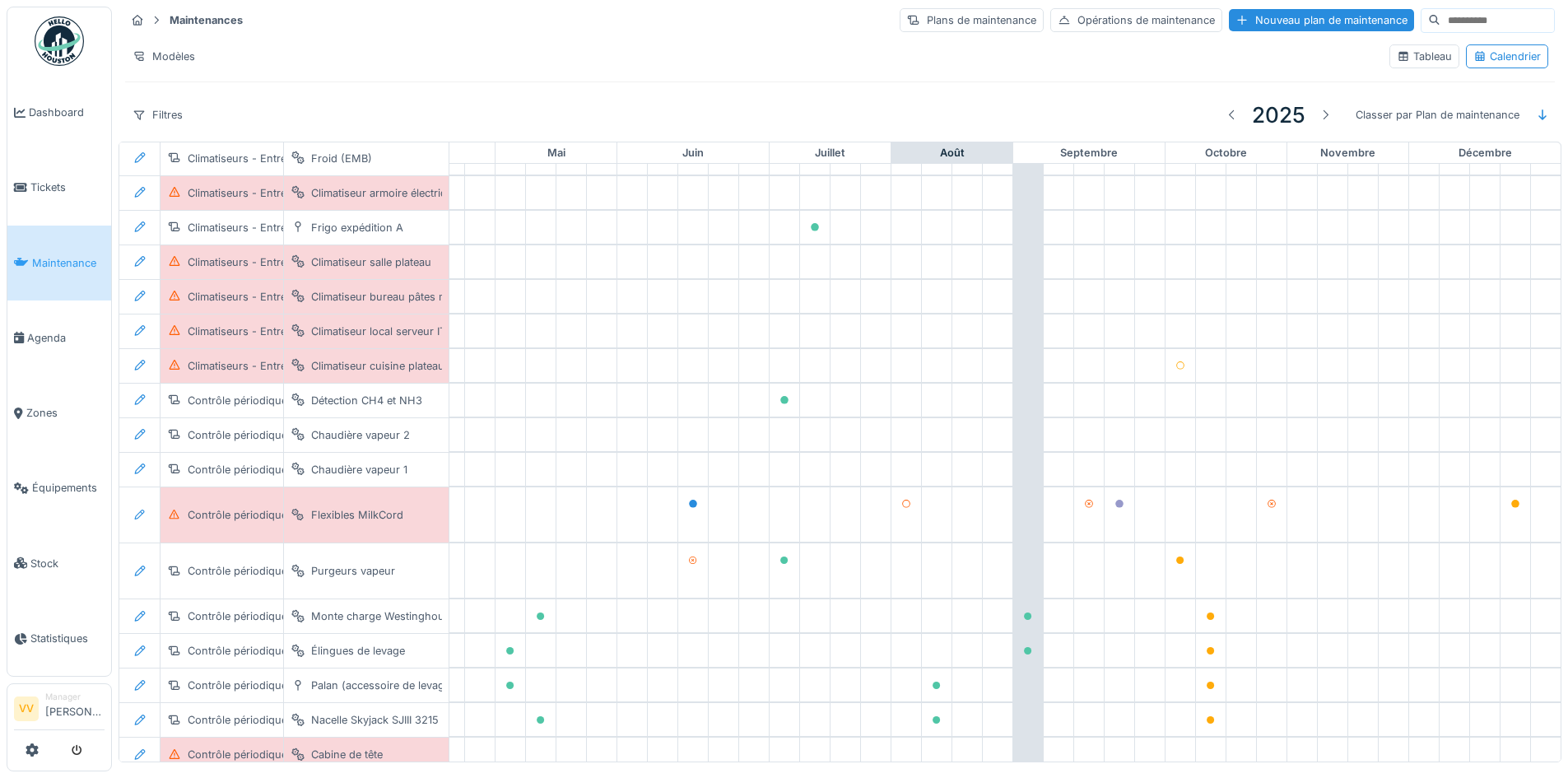
scroll to position [312, 539]
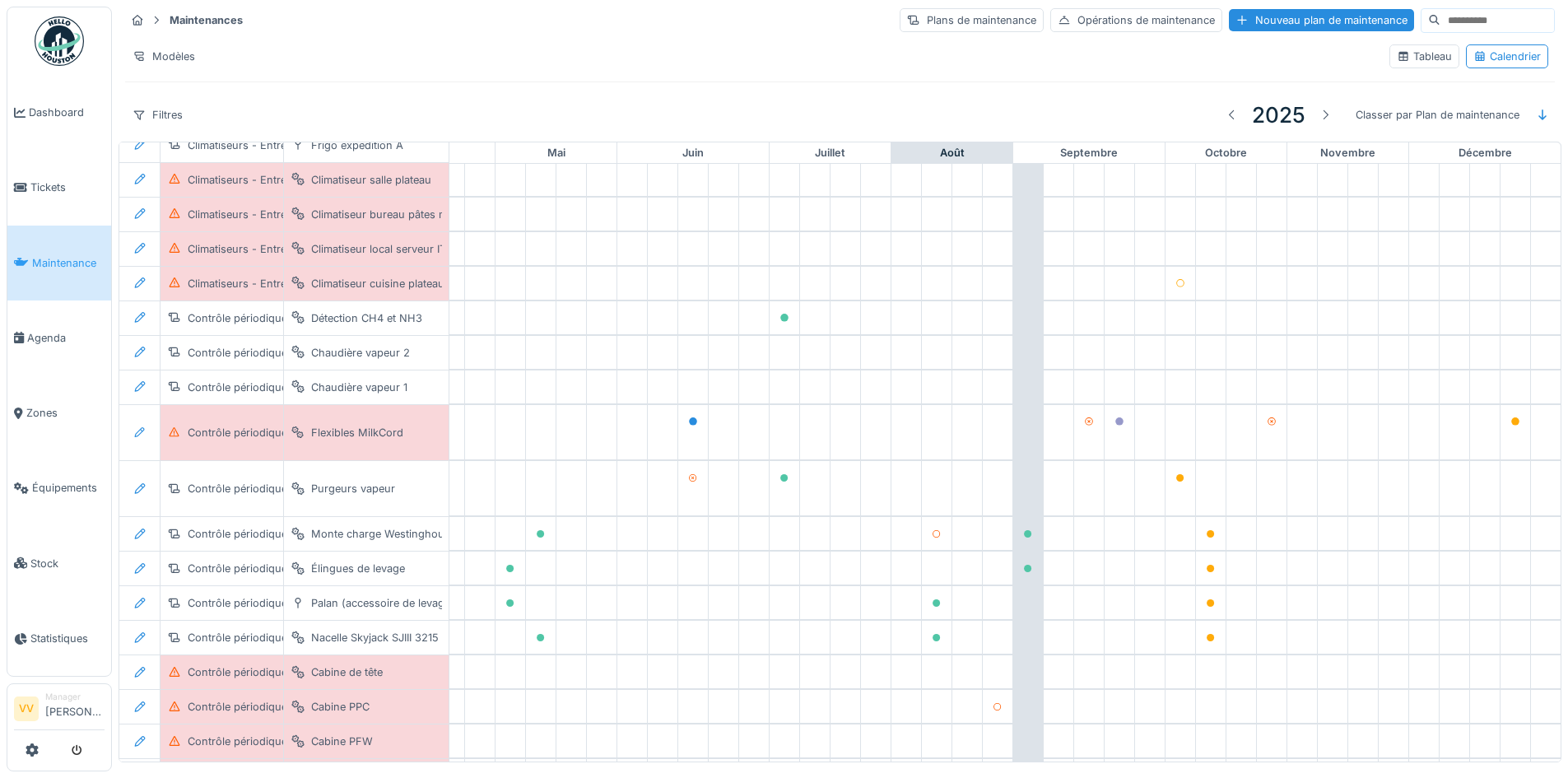
drag, startPoint x: 1003, startPoint y: 535, endPoint x: 923, endPoint y: 523, distance: 80.9
click at [923, 523] on div "Contrôle périodique du levage Monte charge Westinghouse 438" at bounding box center [582, 534] width 1955 height 34
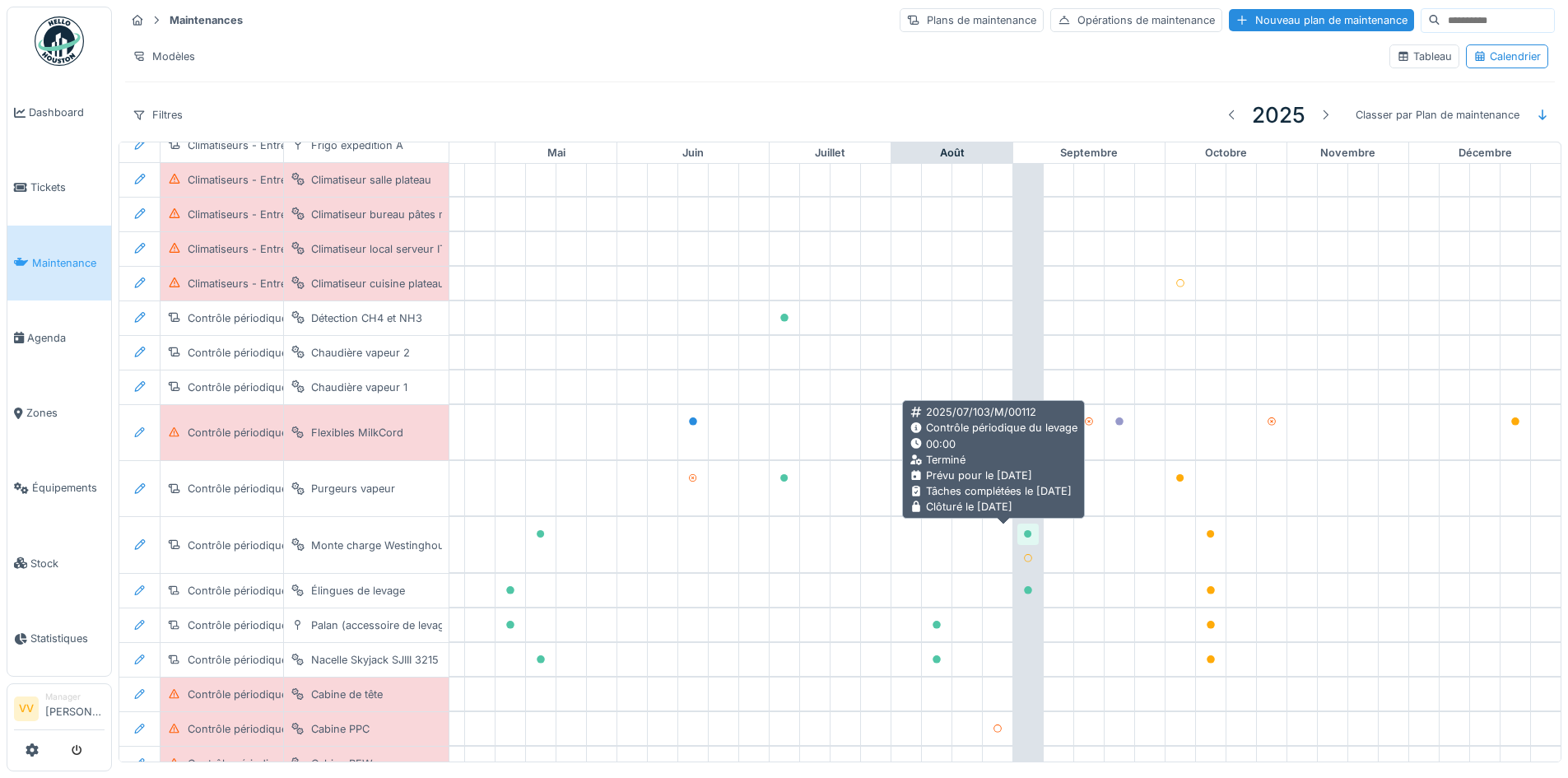
click at [1024, 533] on icon at bounding box center [1028, 534] width 8 height 8
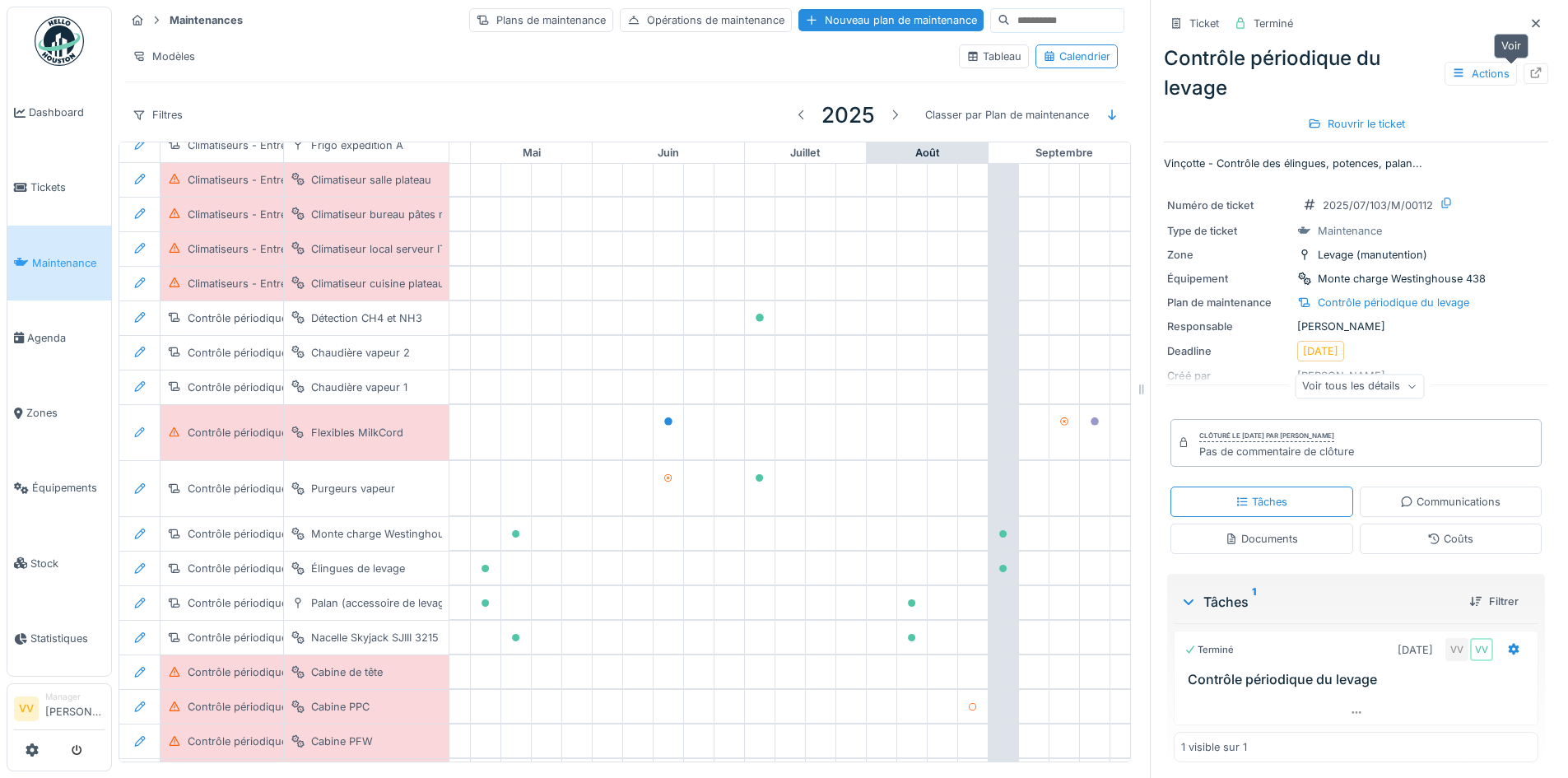
click at [1529, 75] on icon at bounding box center [1536, 73] width 14 height 11
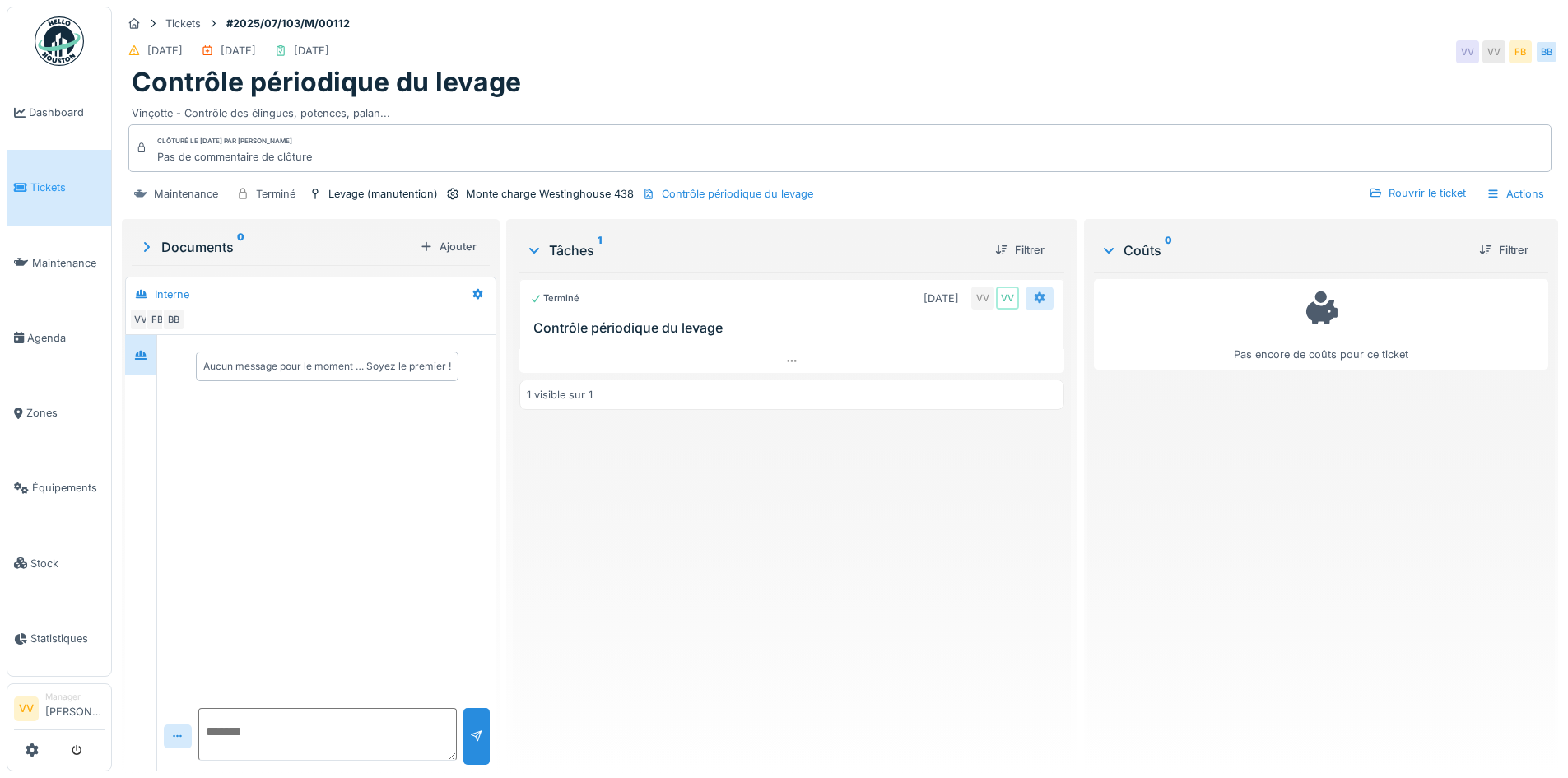
click at [1034, 294] on icon at bounding box center [1039, 298] width 11 height 12
click at [863, 457] on div "Terminé [DATE] VV VV Contrôle périodique du levage 1 visible sur 1" at bounding box center [791, 514] width 544 height 486
click at [924, 298] on div "[DATE]" at bounding box center [941, 298] width 36 height 16
drag, startPoint x: 890, startPoint y: 299, endPoint x: 725, endPoint y: 682, distance: 417.0
click at [725, 682] on div "Terminé 05/09/2025 VV VV Contrôle périodique du levage 1 visible sur 1" at bounding box center [791, 514] width 544 height 486
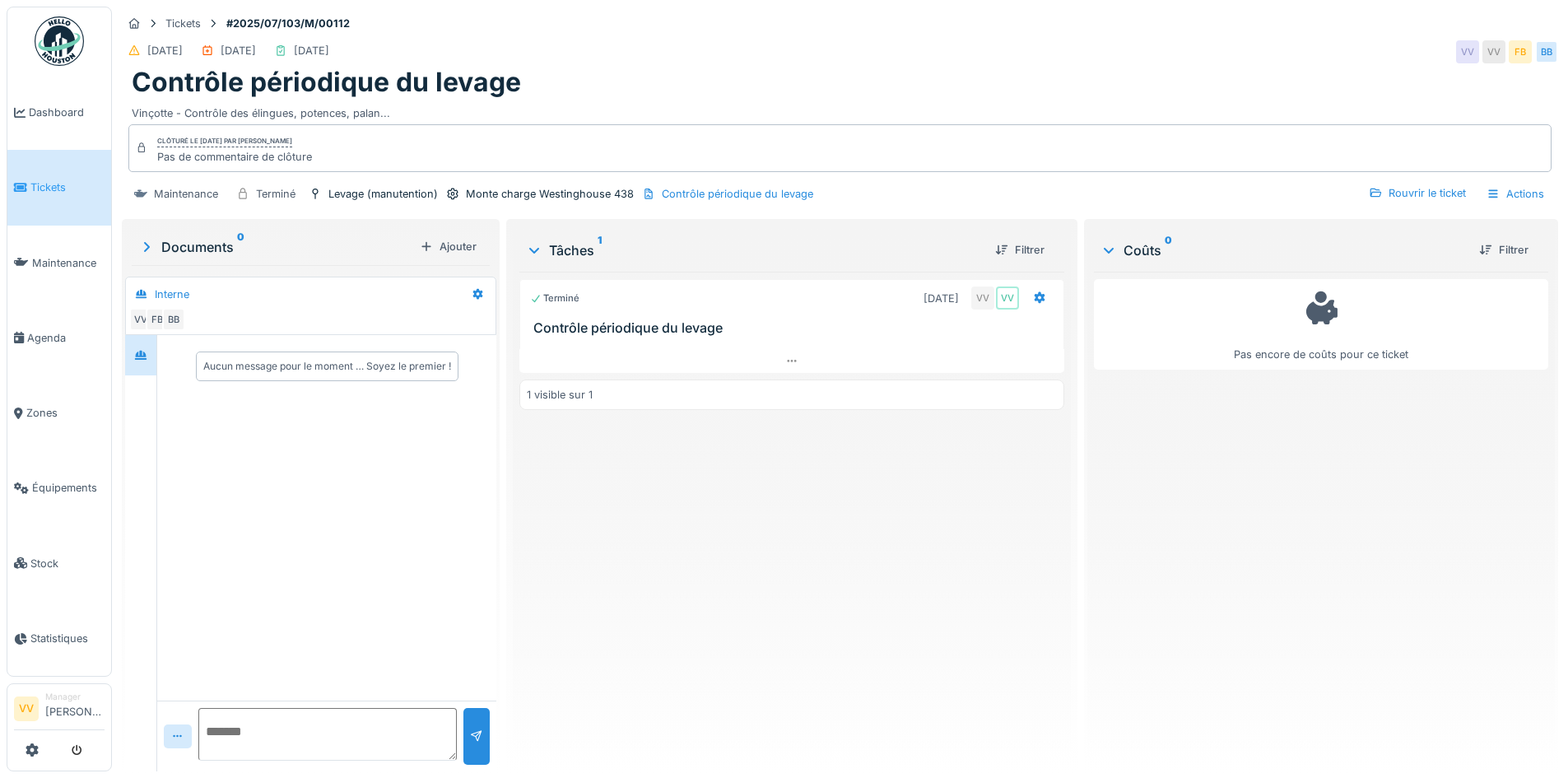
click at [58, 179] on span "Tickets" at bounding box center [67, 187] width 74 height 16
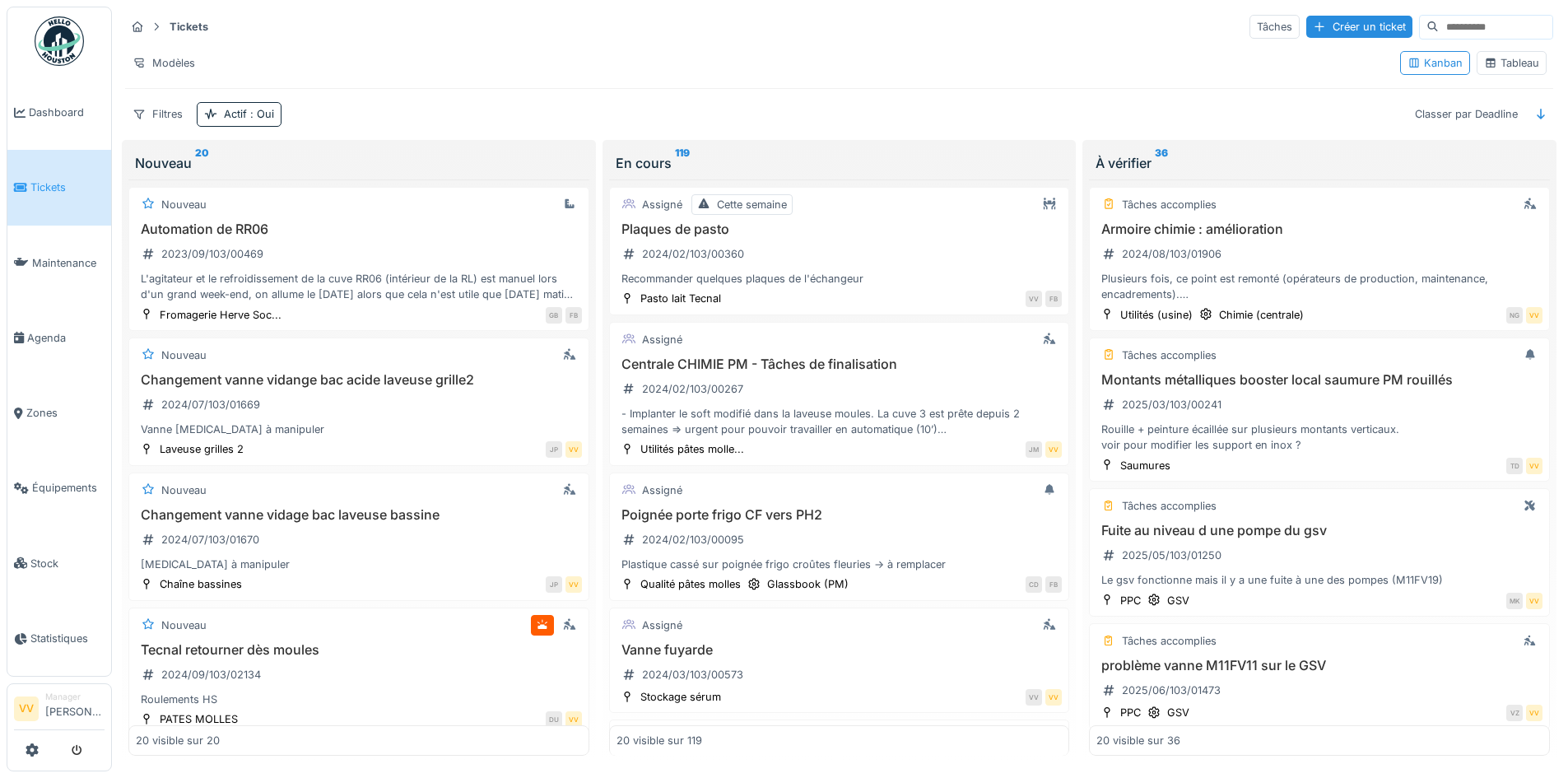
click at [46, 179] on span "Tickets" at bounding box center [67, 187] width 74 height 16
click at [1311, 24] on div "Créer un ticket" at bounding box center [1360, 26] width 107 height 22
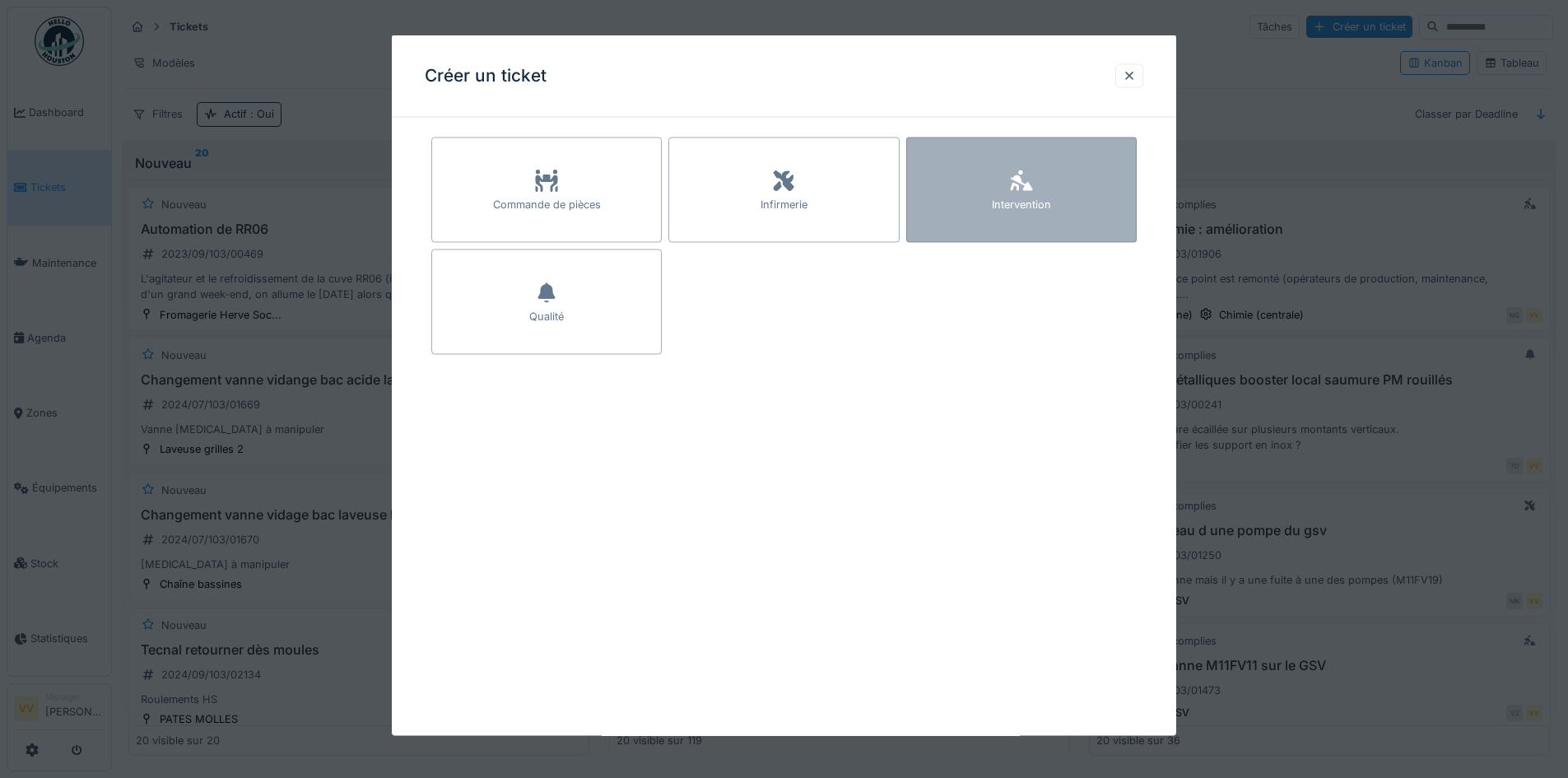
click at [1059, 163] on div "Intervention" at bounding box center [1022, 190] width 231 height 106
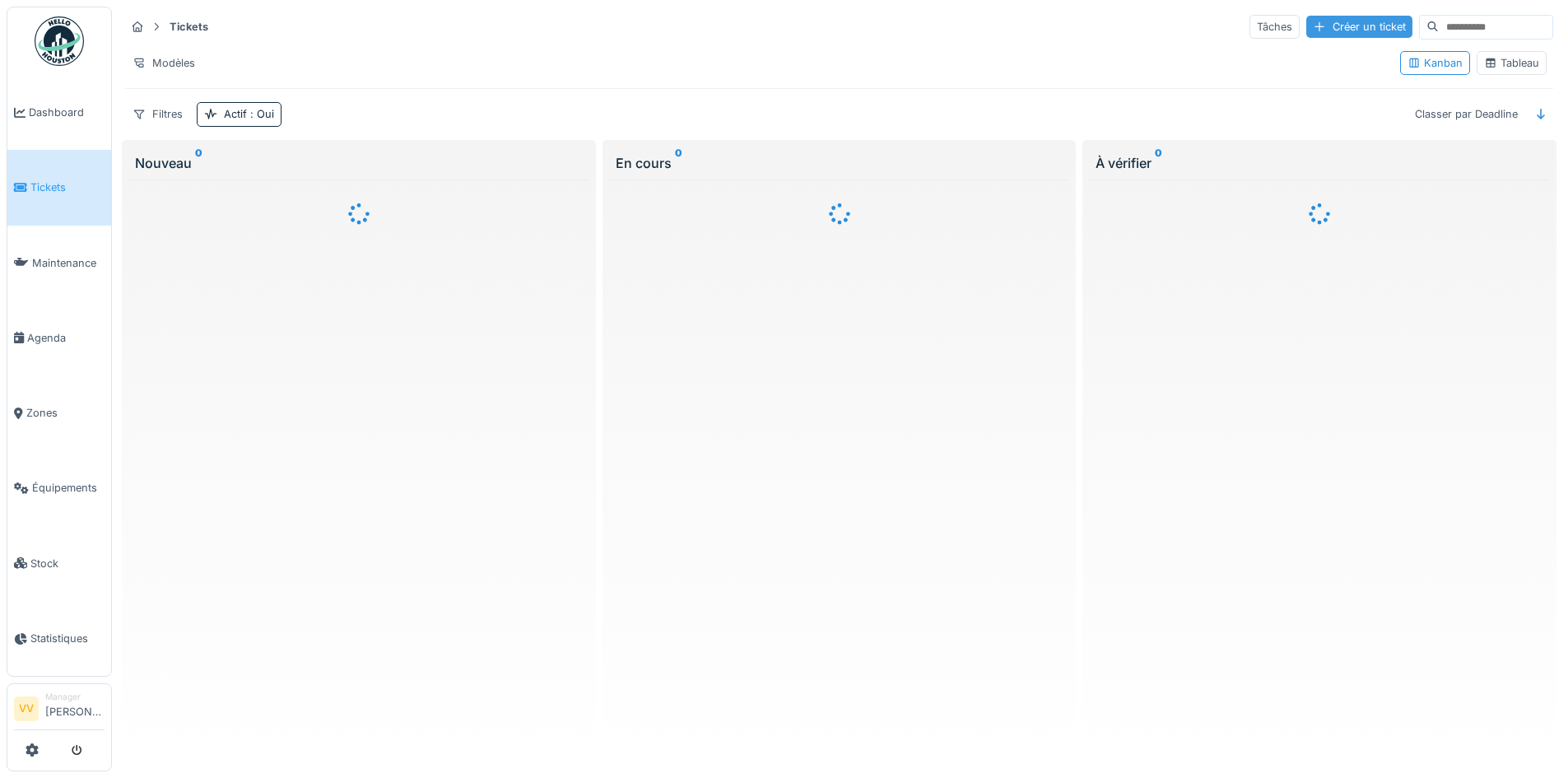
click at [1319, 28] on div "Créer un ticket" at bounding box center [1360, 26] width 107 height 22
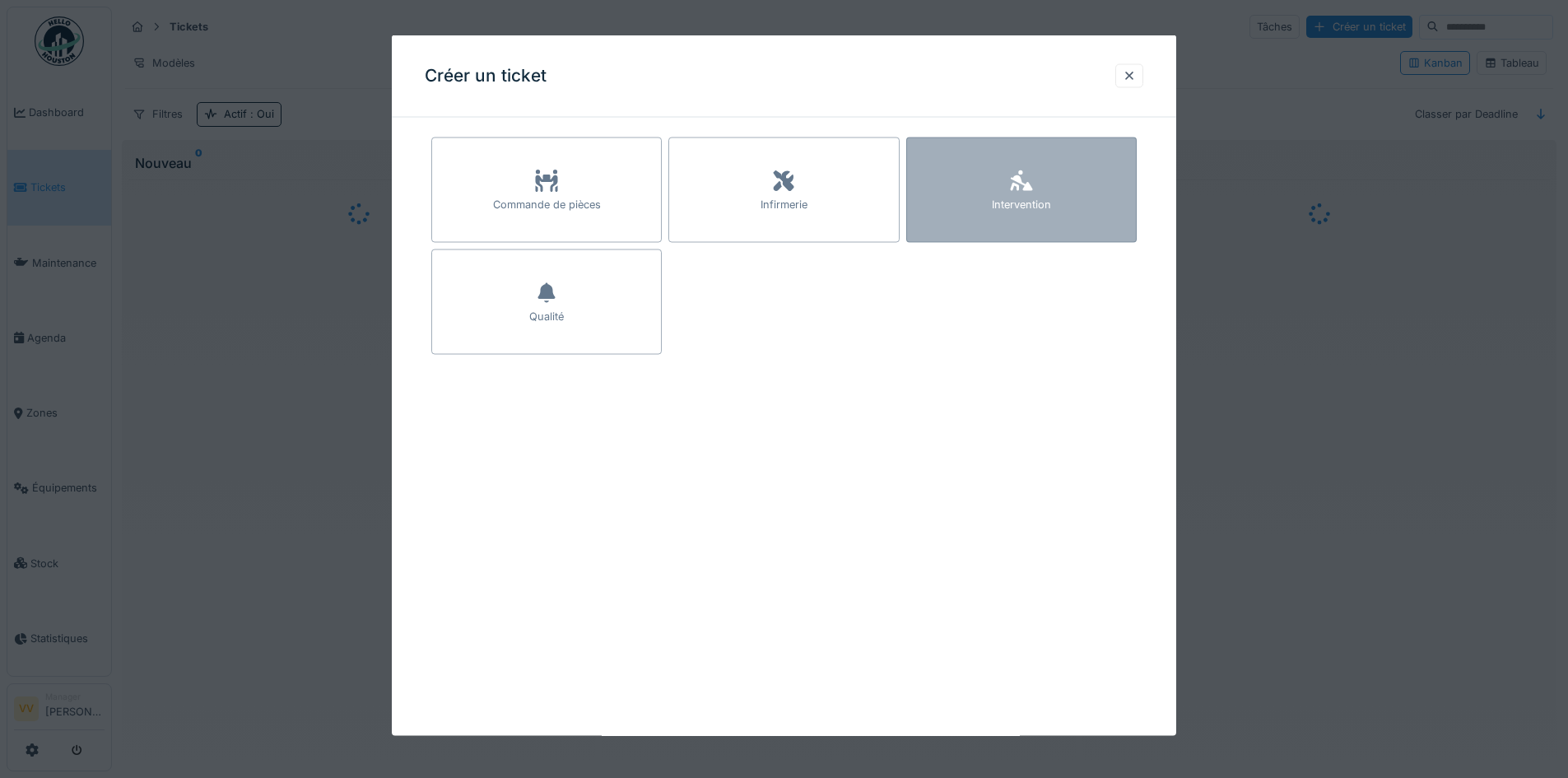
click at [1024, 197] on div "Intervention" at bounding box center [1021, 204] width 59 height 16
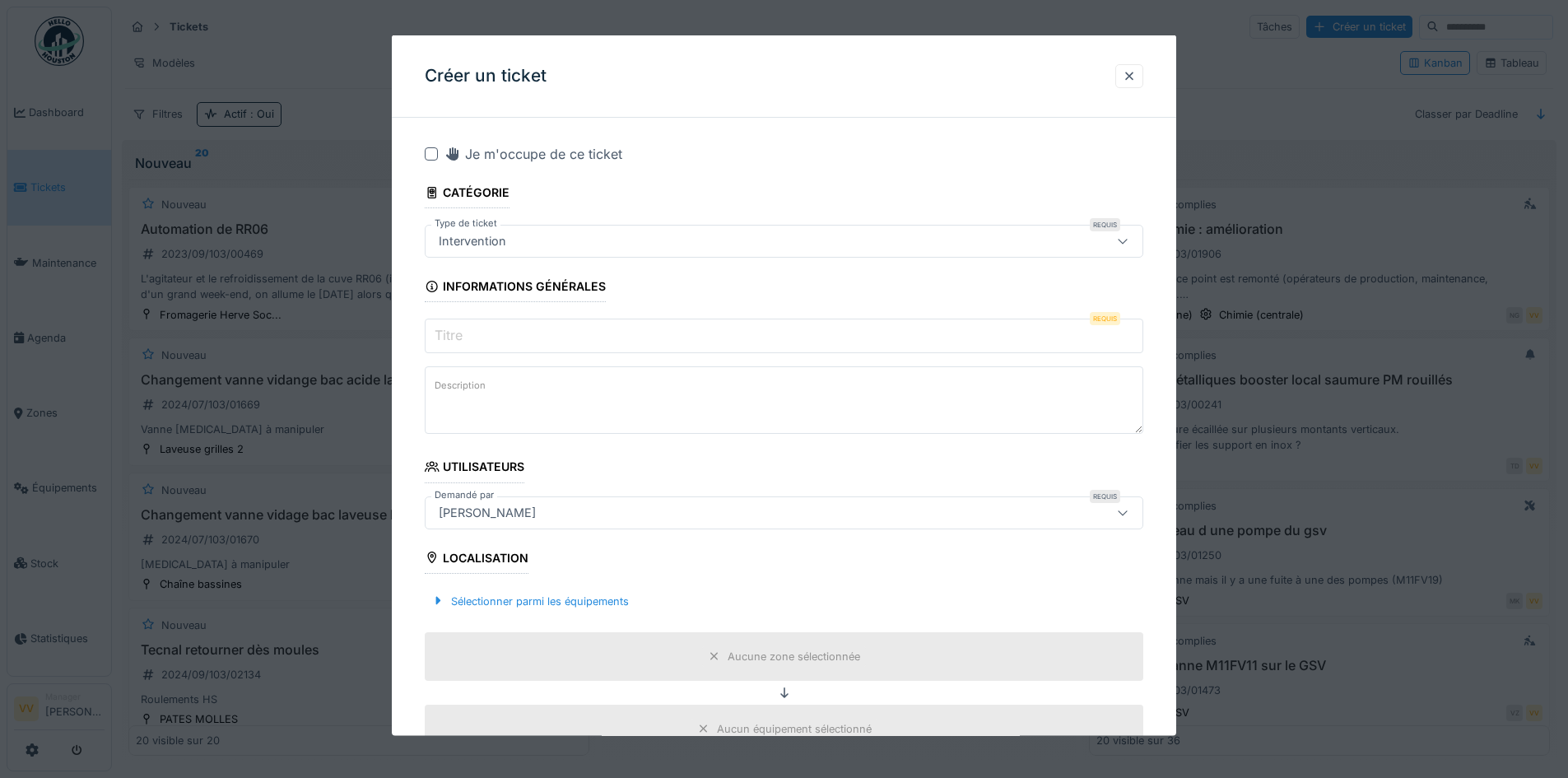
drag, startPoint x: 572, startPoint y: 335, endPoint x: 590, endPoint y: 305, distance: 35.0
click at [573, 335] on input "Titre" at bounding box center [784, 336] width 719 height 35
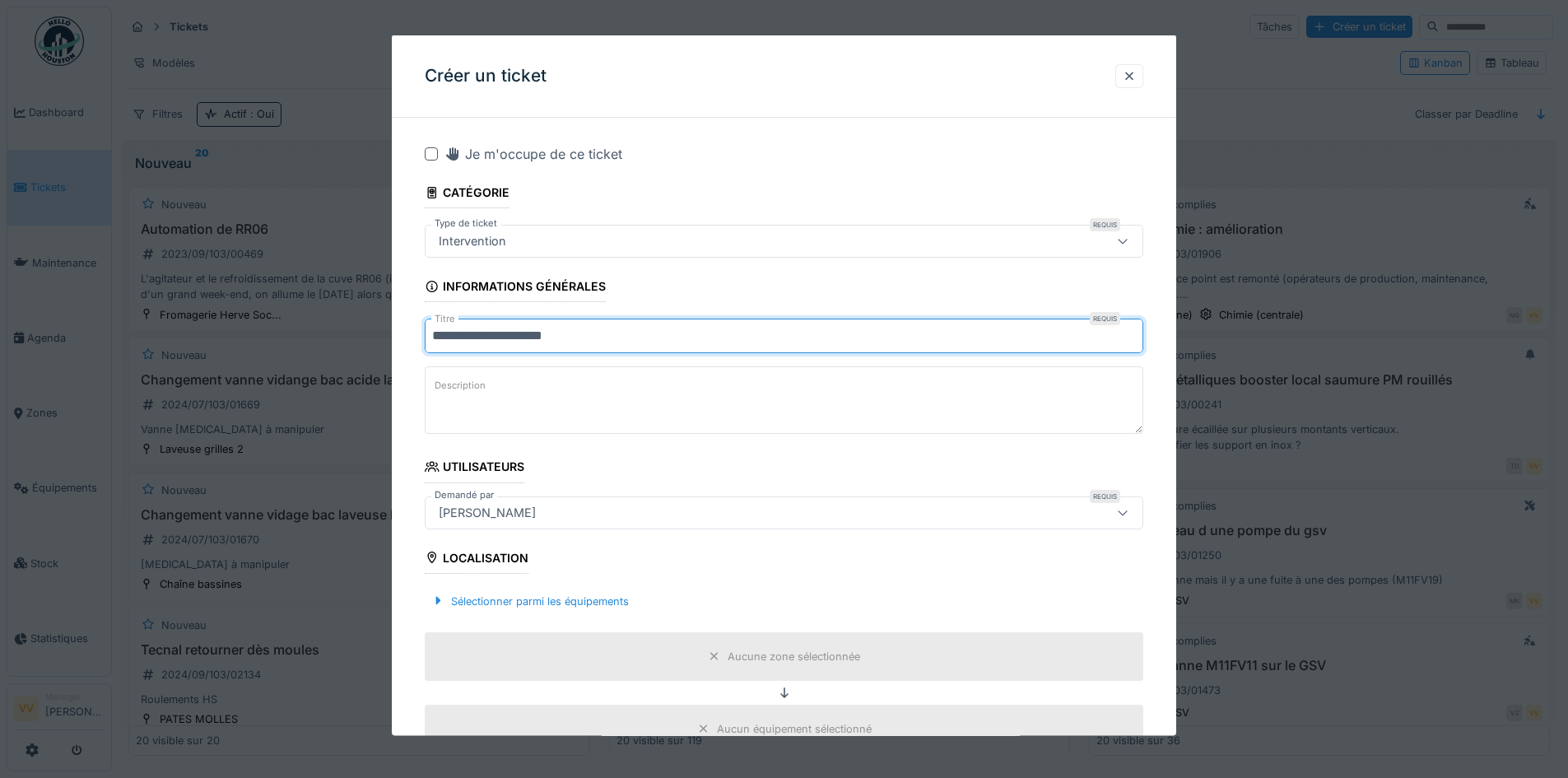
type input "**********"
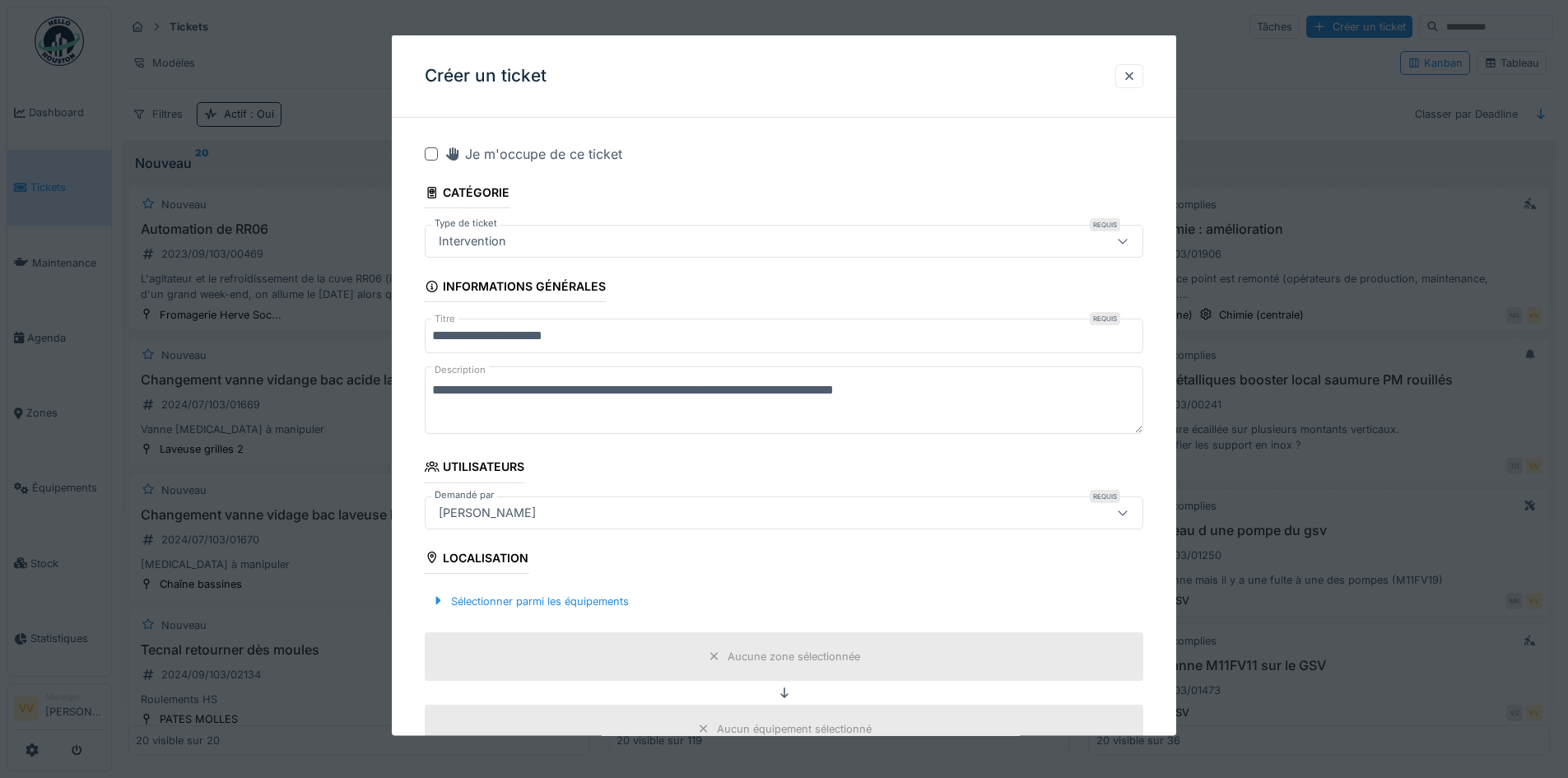
click at [744, 390] on textarea "**********" at bounding box center [784, 400] width 719 height 68
click at [933, 392] on textarea "**********" at bounding box center [784, 400] width 719 height 68
click at [832, 390] on textarea "**********" at bounding box center [784, 400] width 719 height 68
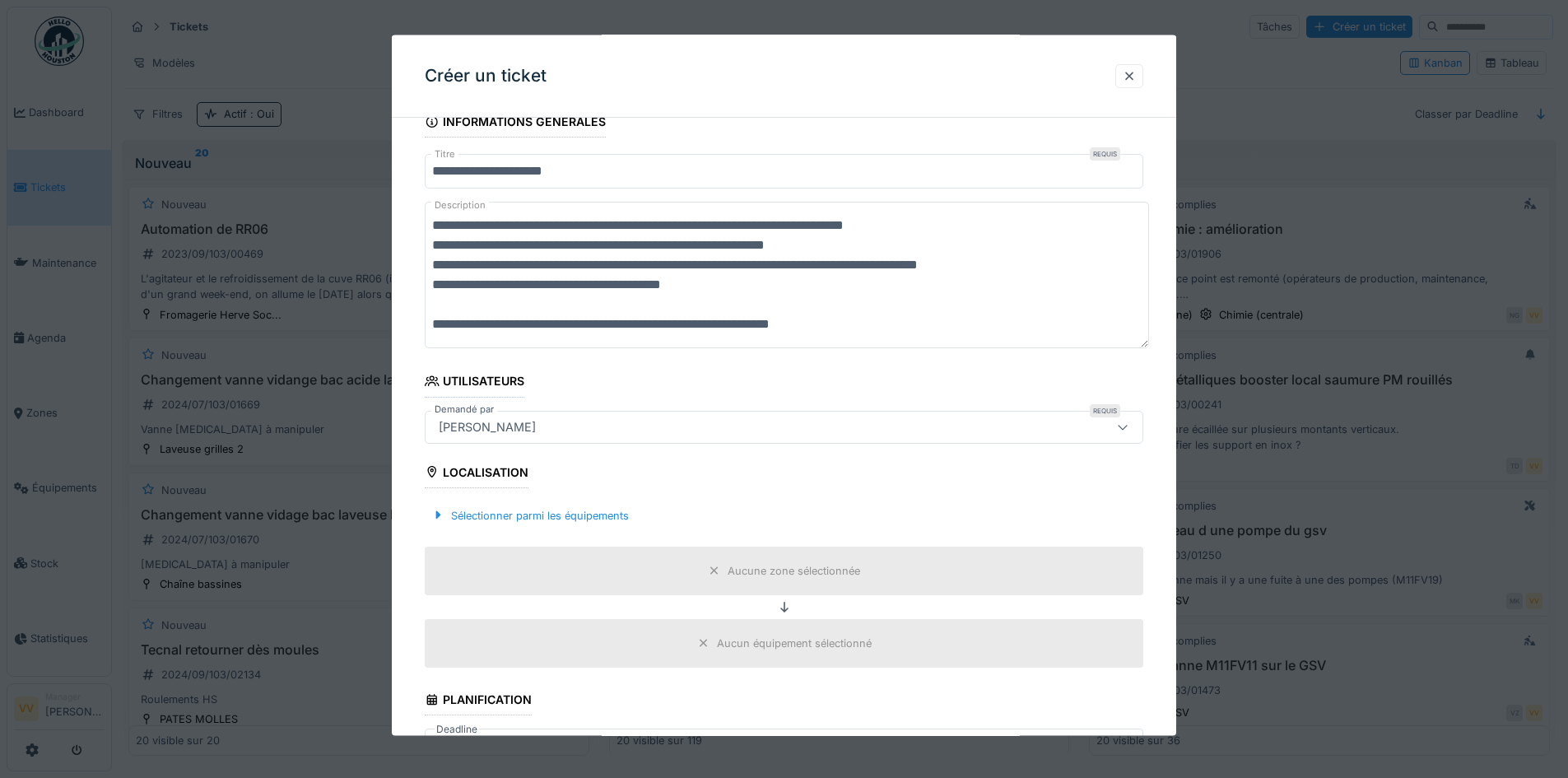
scroll to position [247, 0]
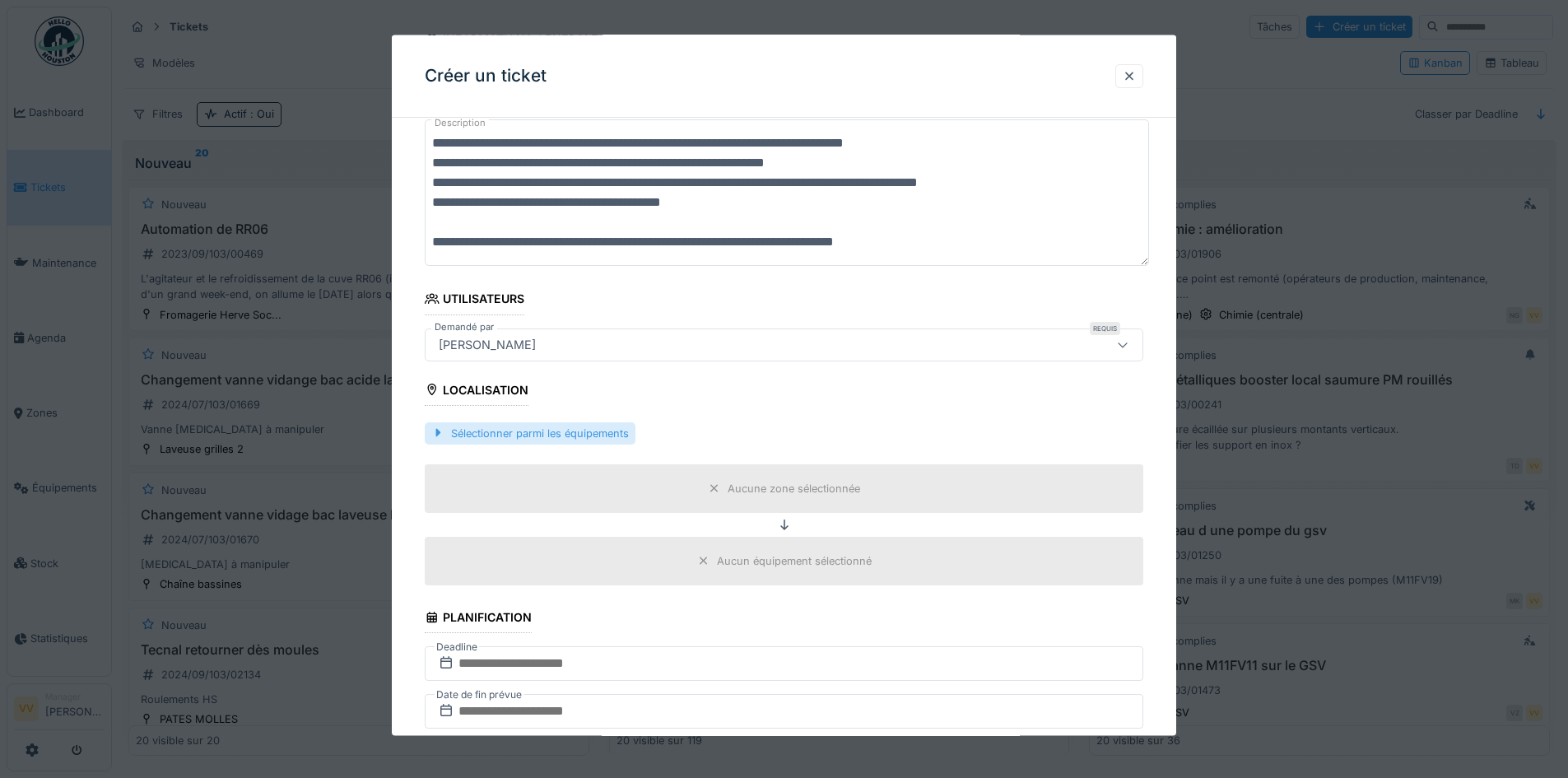
type textarea "**********"
click at [618, 425] on div "Sélectionner parmi les équipements" at bounding box center [531, 432] width 211 height 22
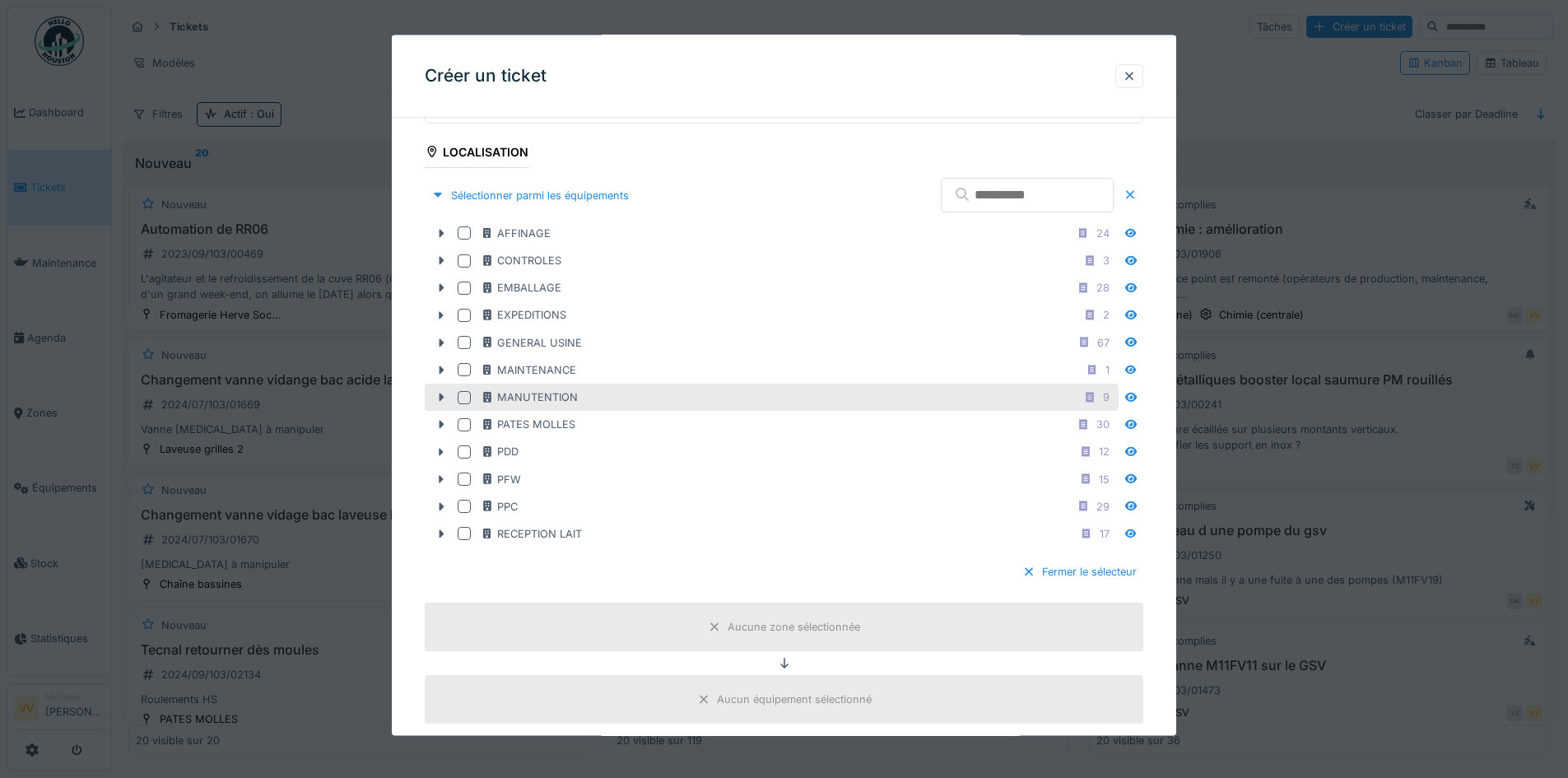
scroll to position [494, 0]
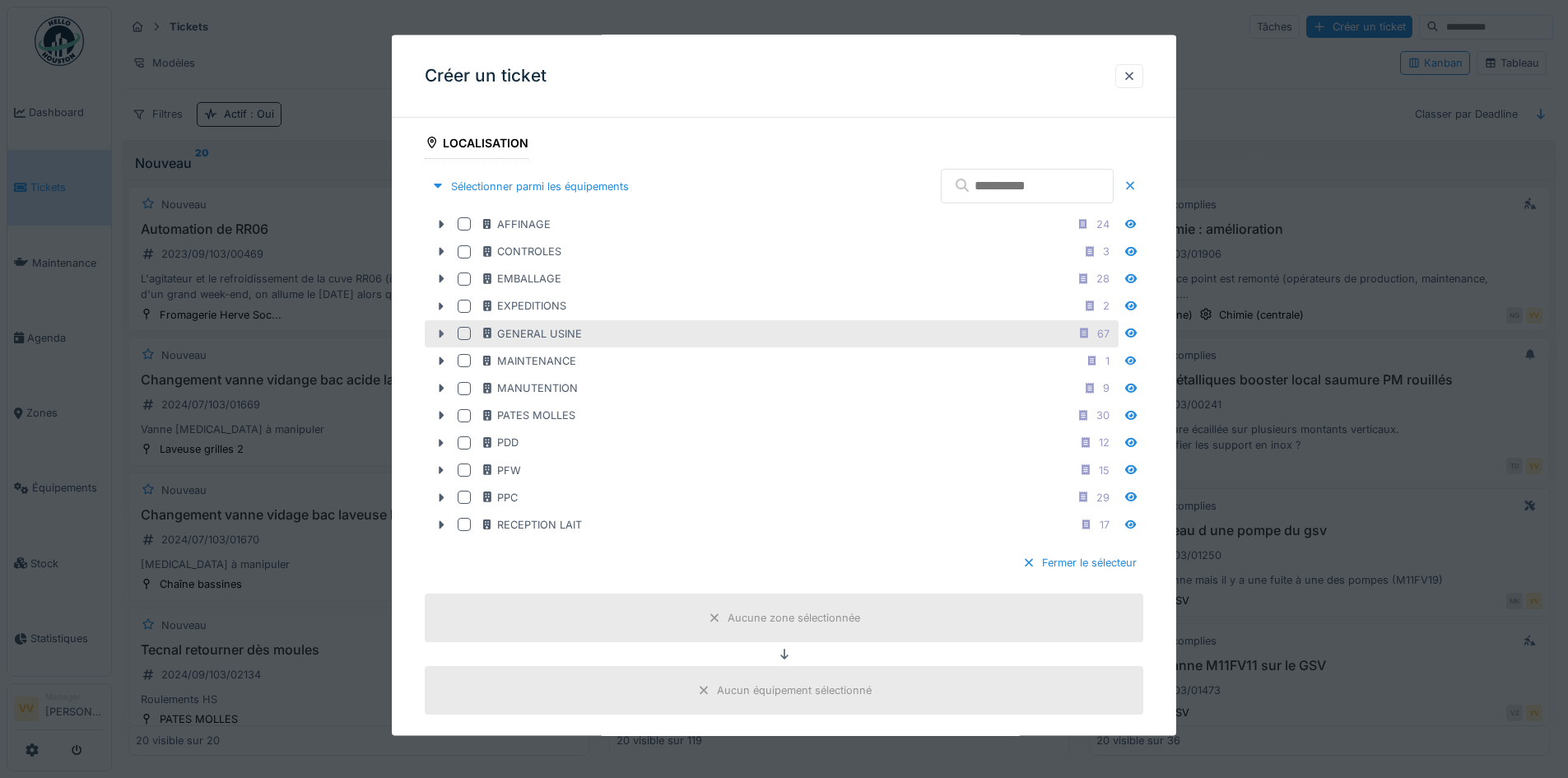
click at [436, 333] on icon at bounding box center [442, 332] width 14 height 11
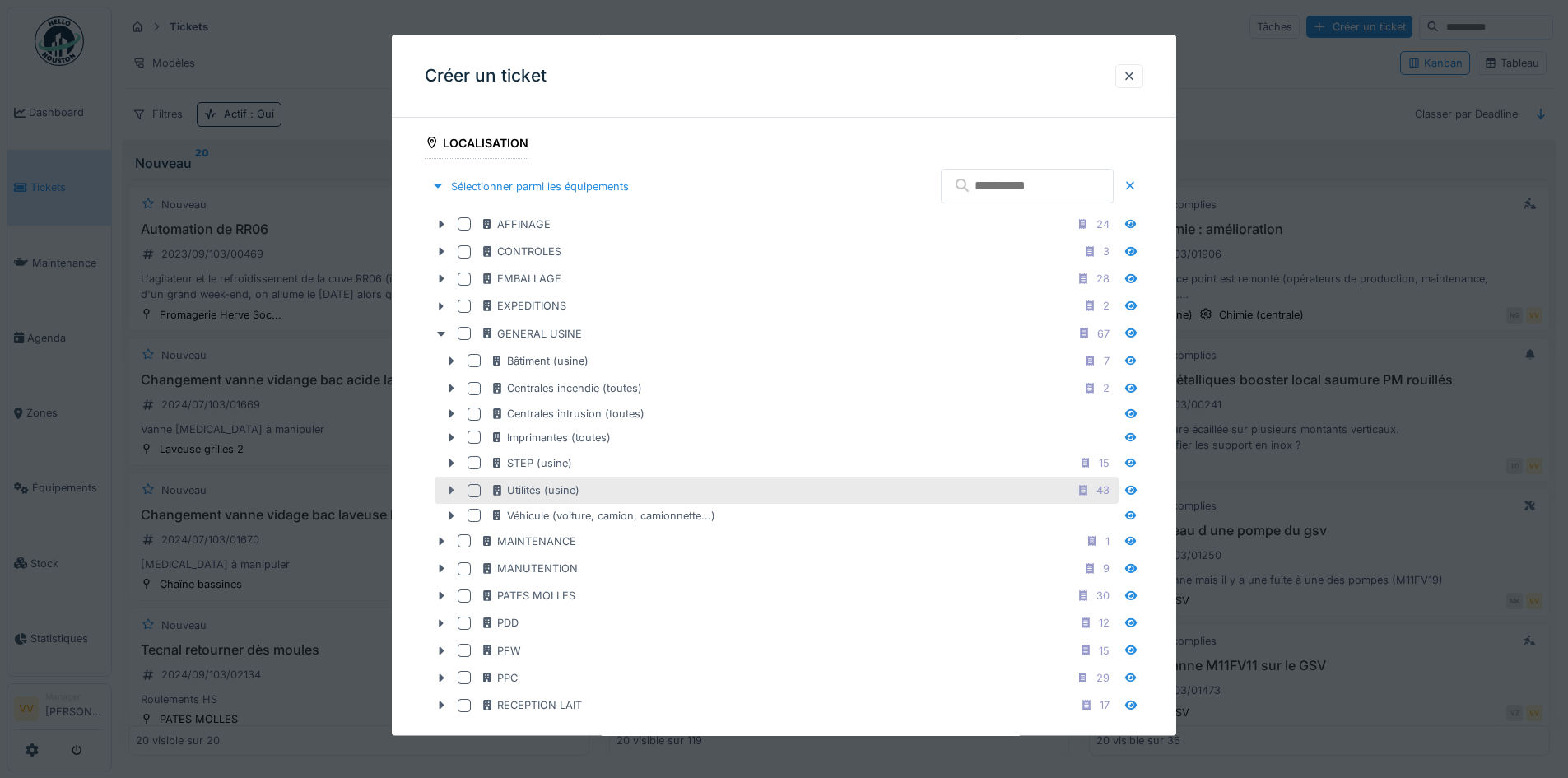
click at [449, 490] on icon at bounding box center [451, 489] width 5 height 8
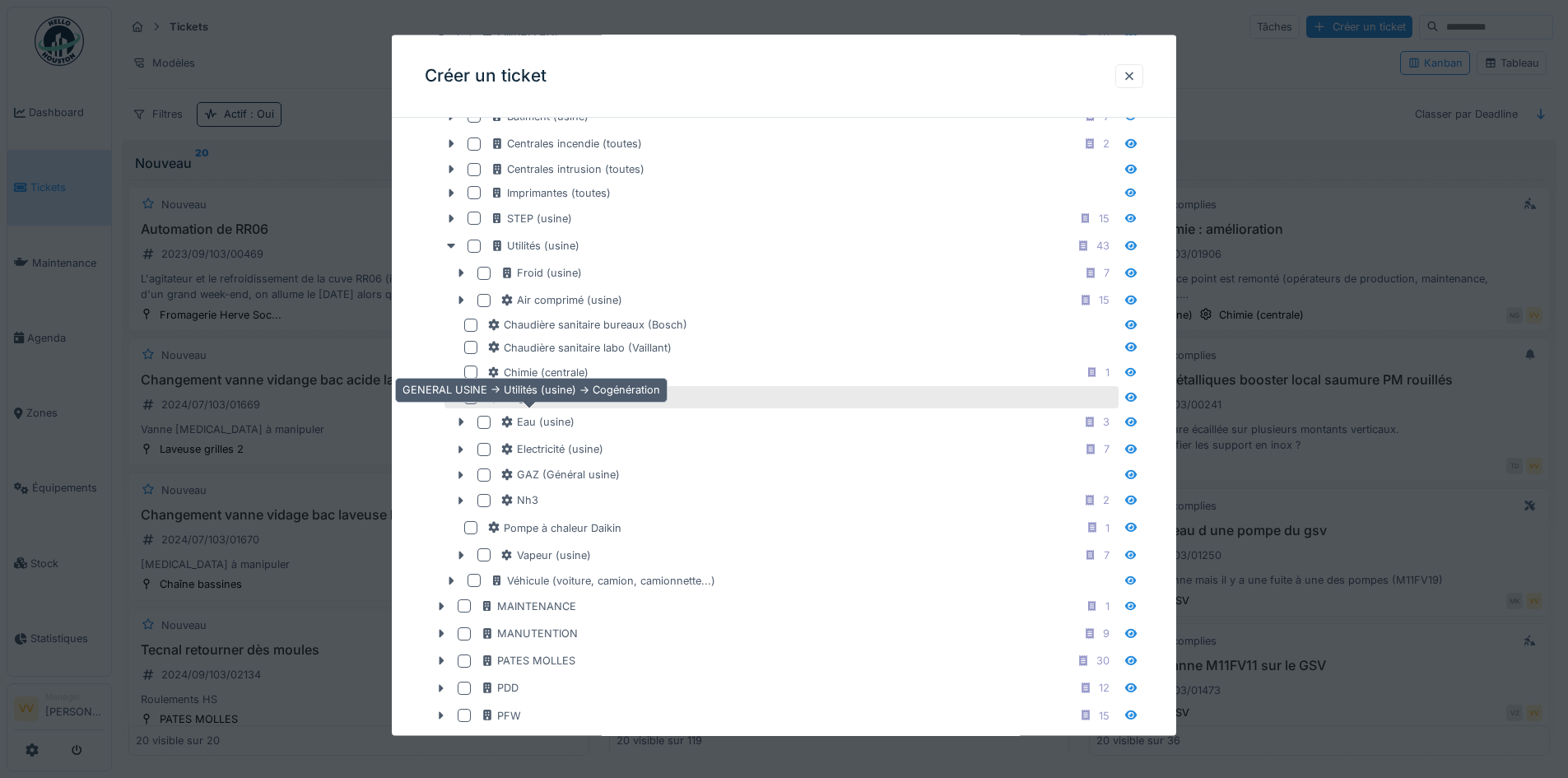
scroll to position [741, 0]
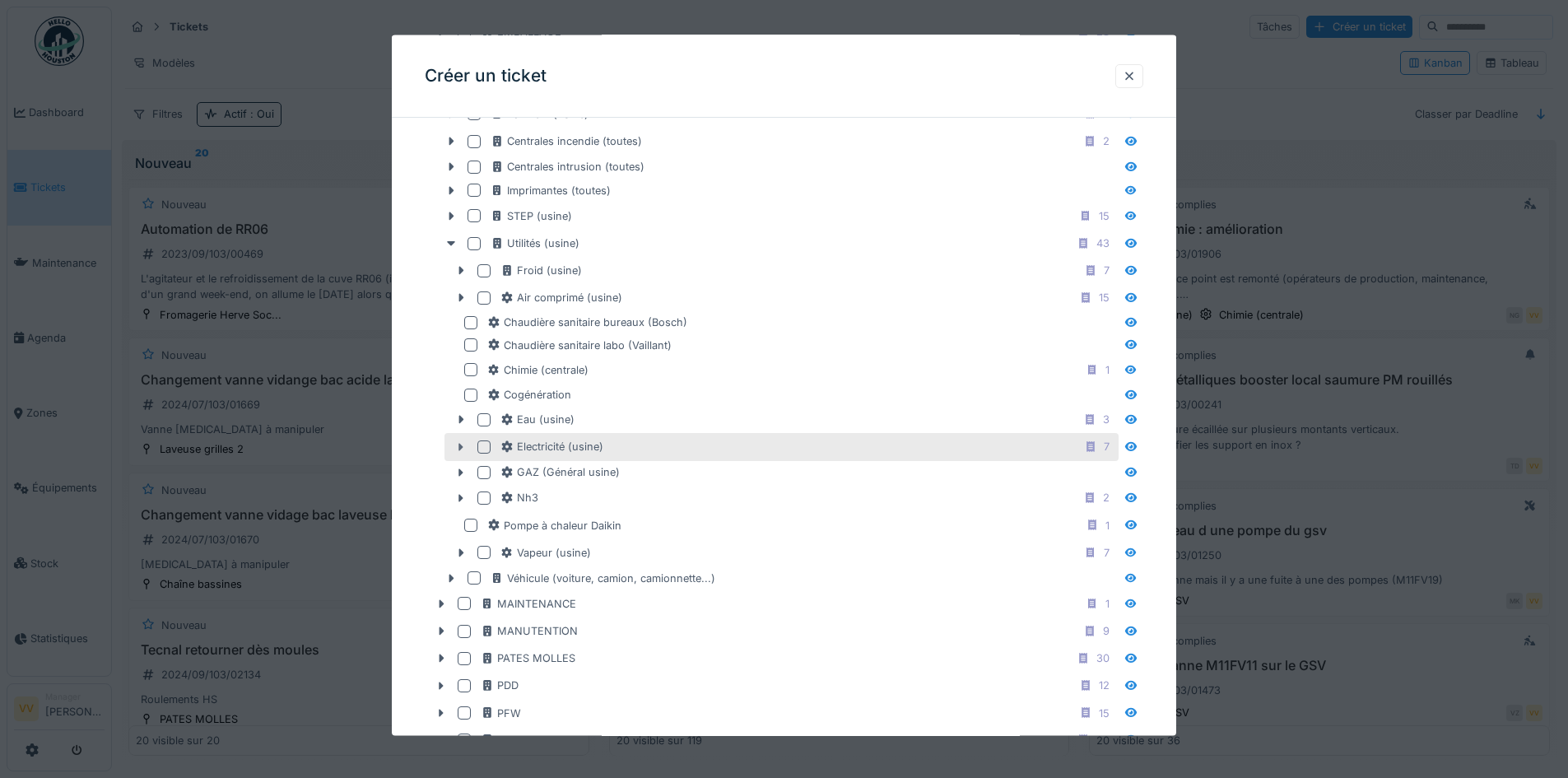
click at [462, 446] on icon at bounding box center [461, 447] width 5 height 8
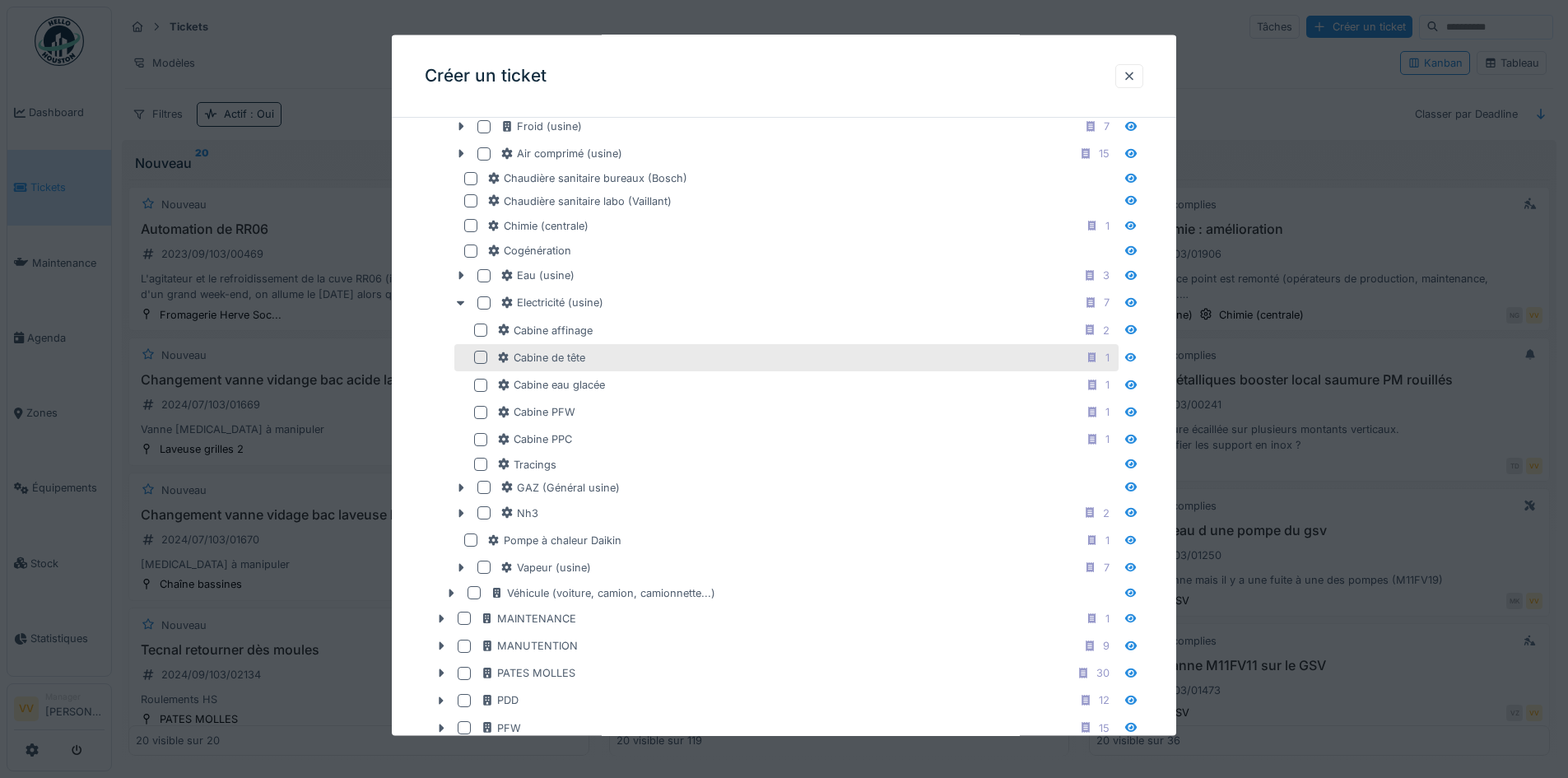
scroll to position [906, 0]
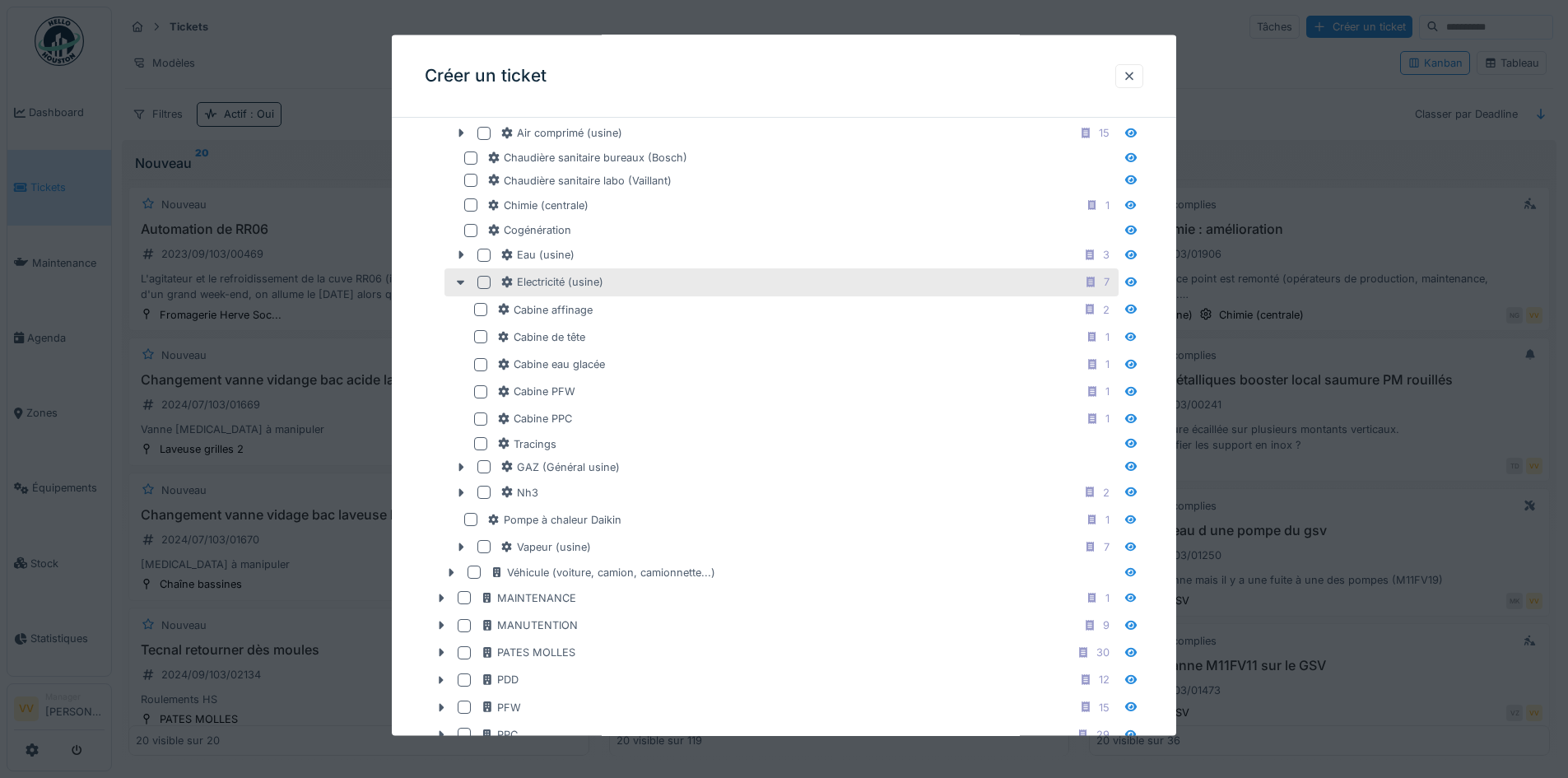
click at [480, 284] on div at bounding box center [484, 283] width 14 height 14
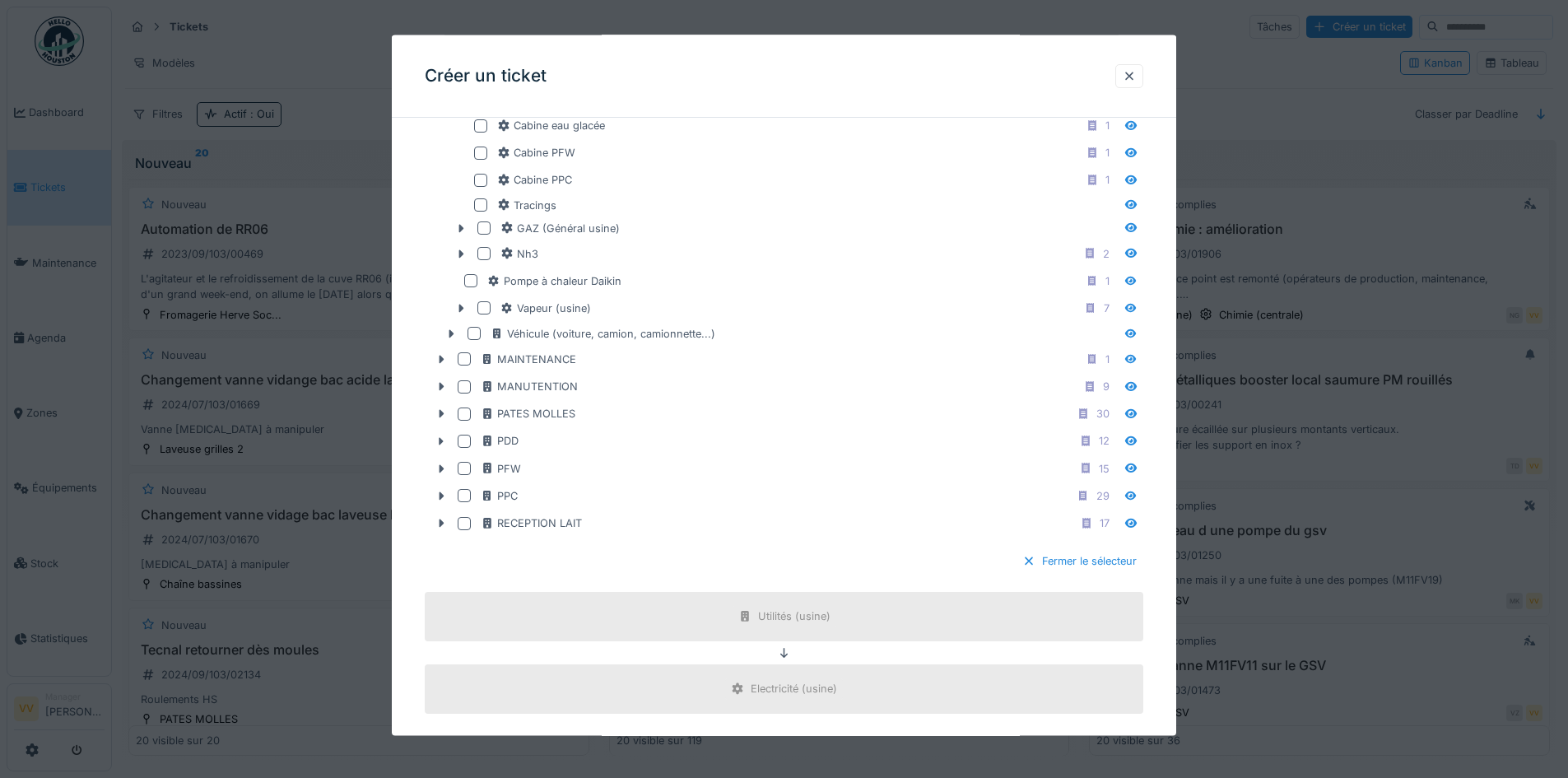
scroll to position [1400, 0]
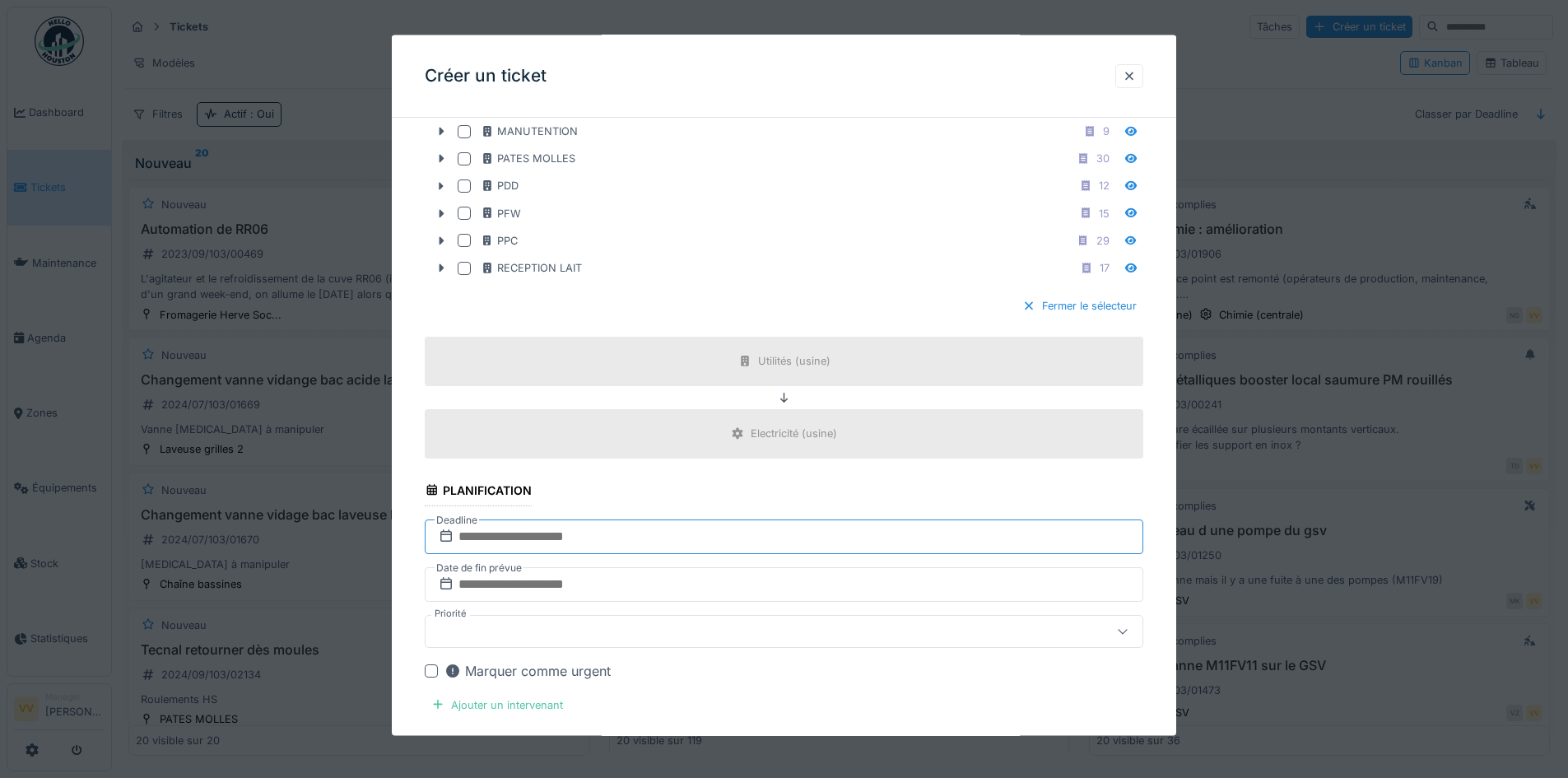
click at [577, 530] on input "text" at bounding box center [784, 536] width 719 height 35
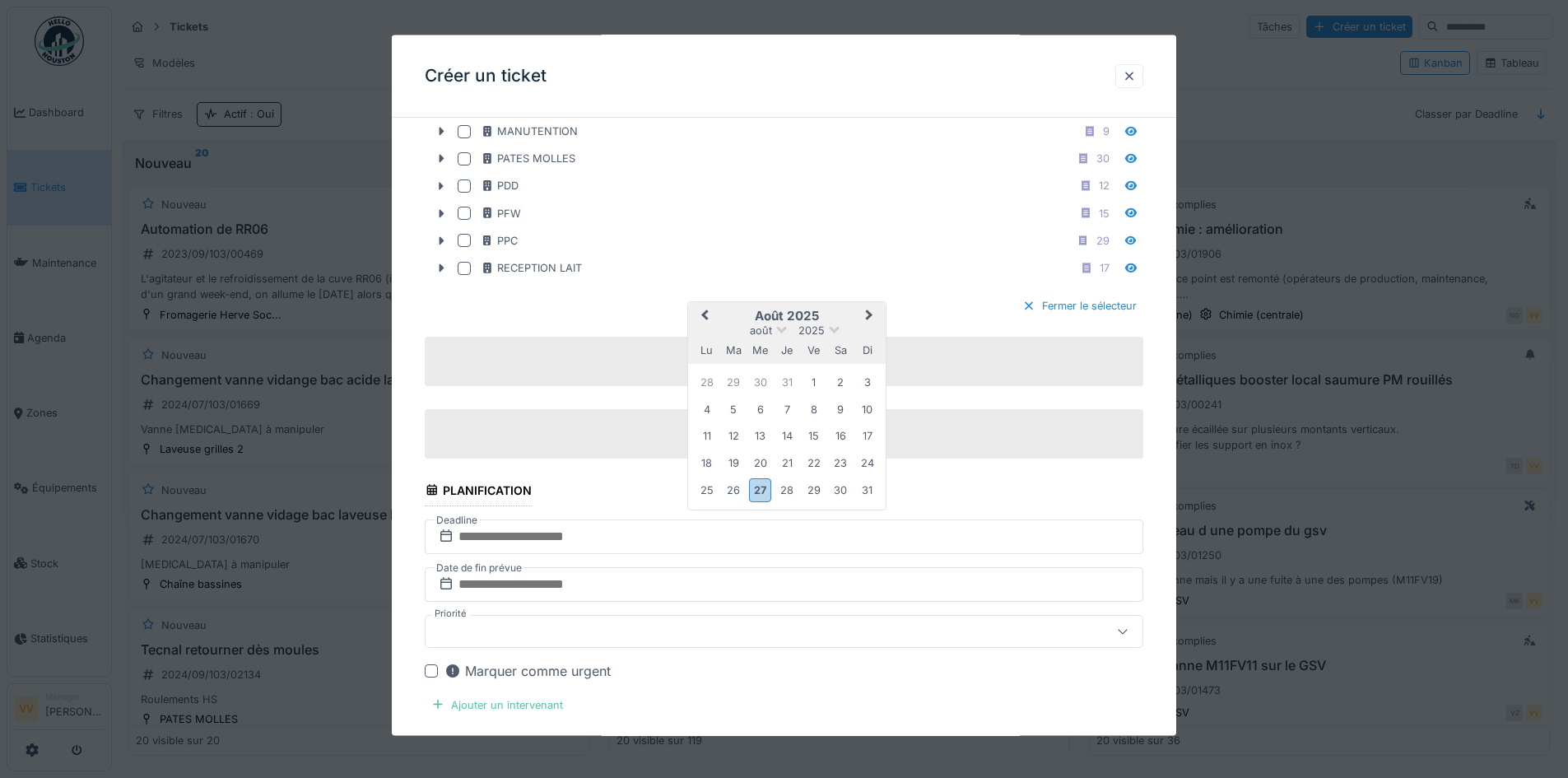
click at [870, 314] on span "Next Month" at bounding box center [870, 315] width 0 height 19
click at [703, 387] on div "1" at bounding box center [706, 384] width 22 height 22
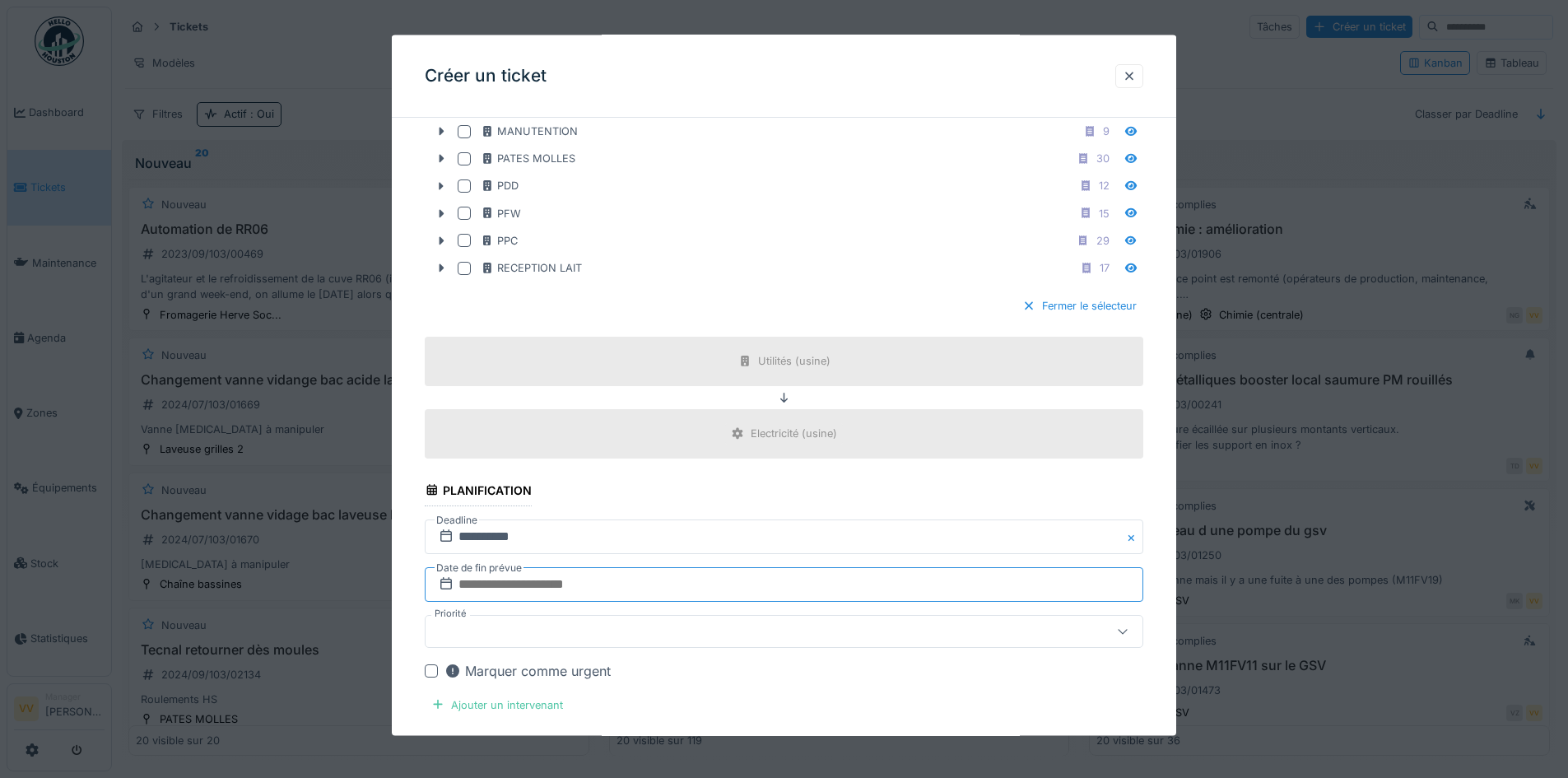
click at [703, 584] on input "text" at bounding box center [784, 584] width 719 height 35
click at [870, 360] on span "Next Month" at bounding box center [870, 363] width 0 height 19
click at [713, 438] on div "1" at bounding box center [706, 431] width 22 height 22
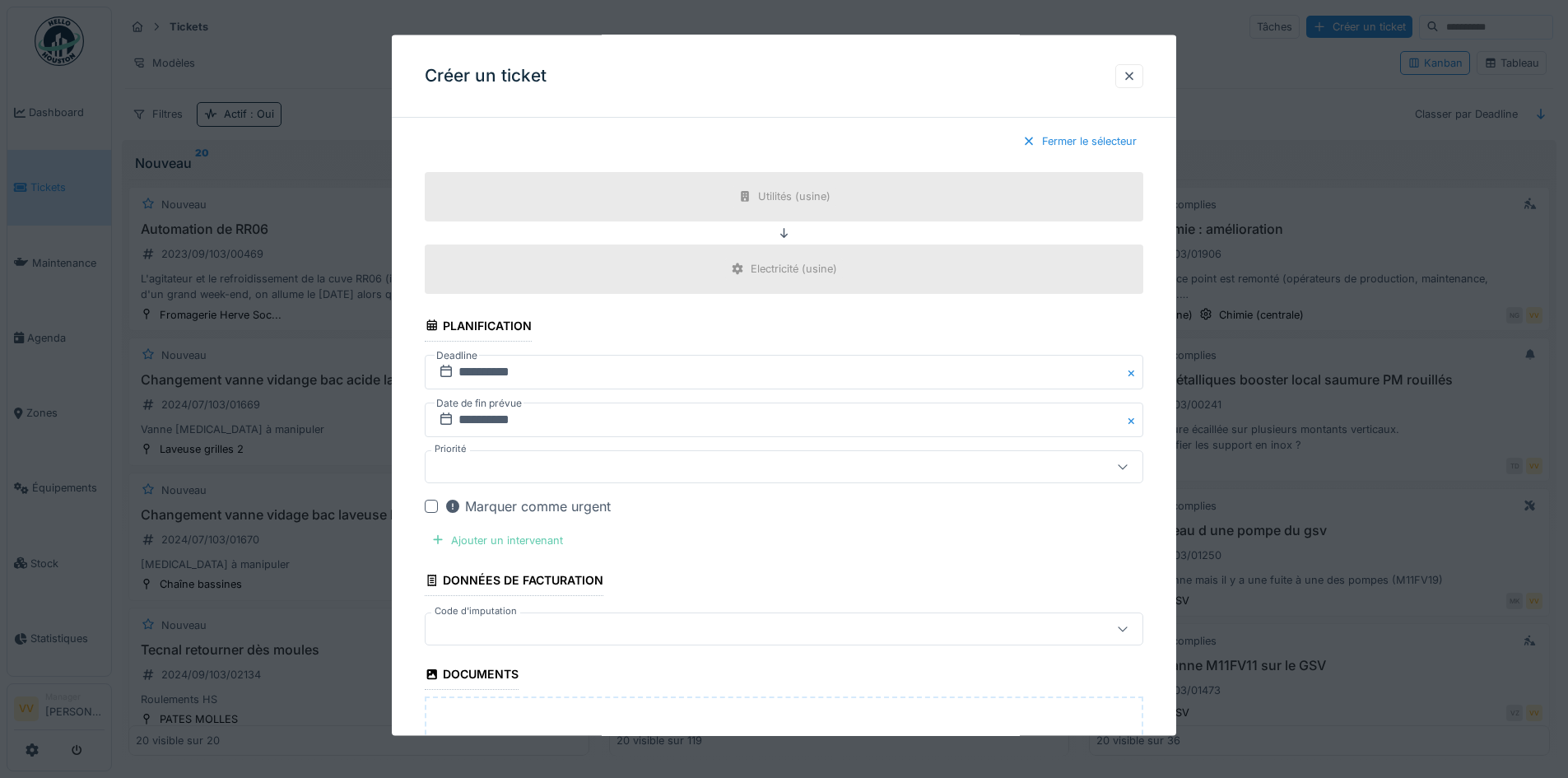
click at [513, 545] on div "Ajouter un intervenant" at bounding box center [498, 540] width 145 height 22
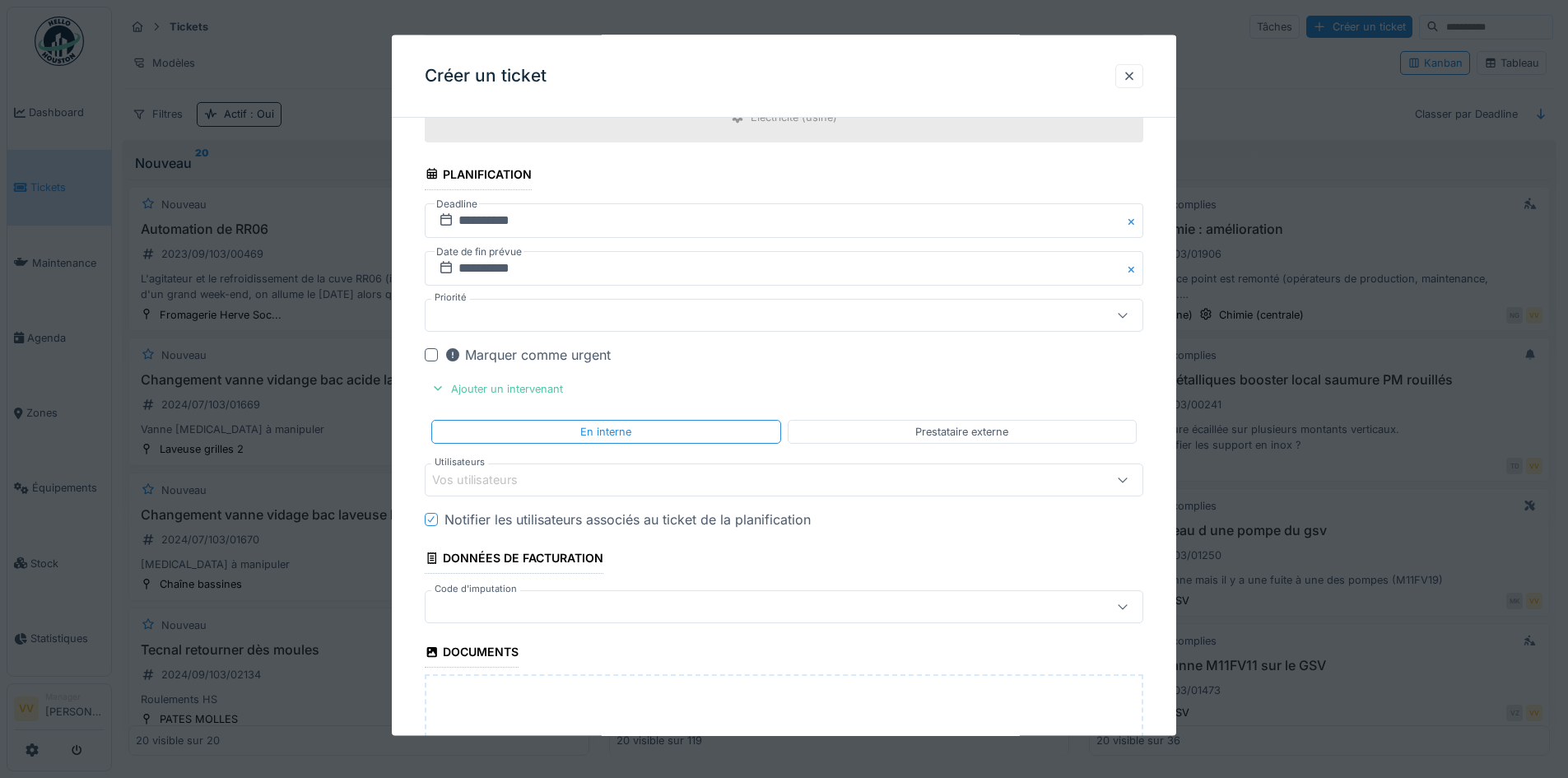
scroll to position [1729, 0]
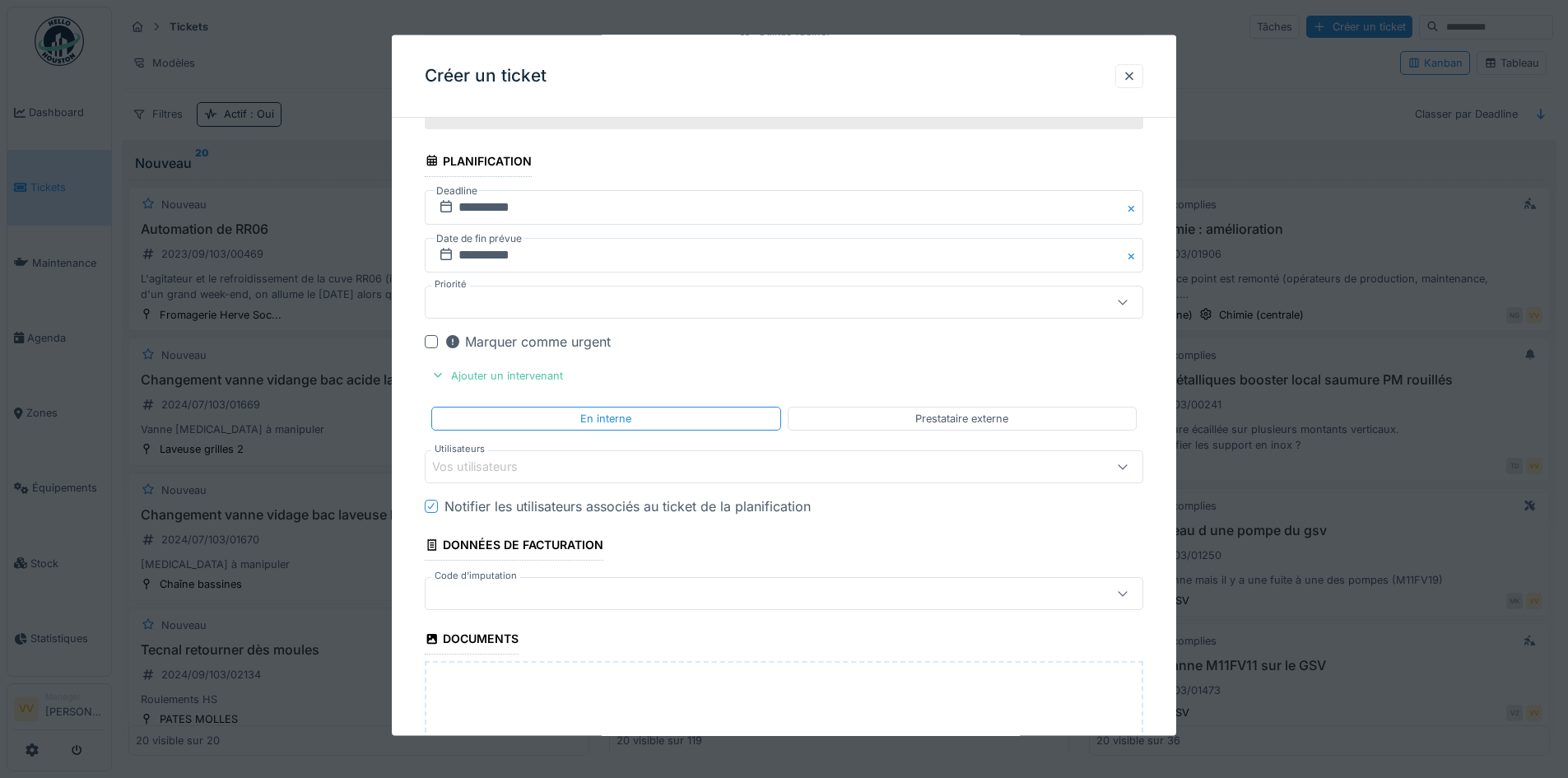
click at [699, 464] on div "Vos utilisateurs" at bounding box center [742, 467] width 620 height 18
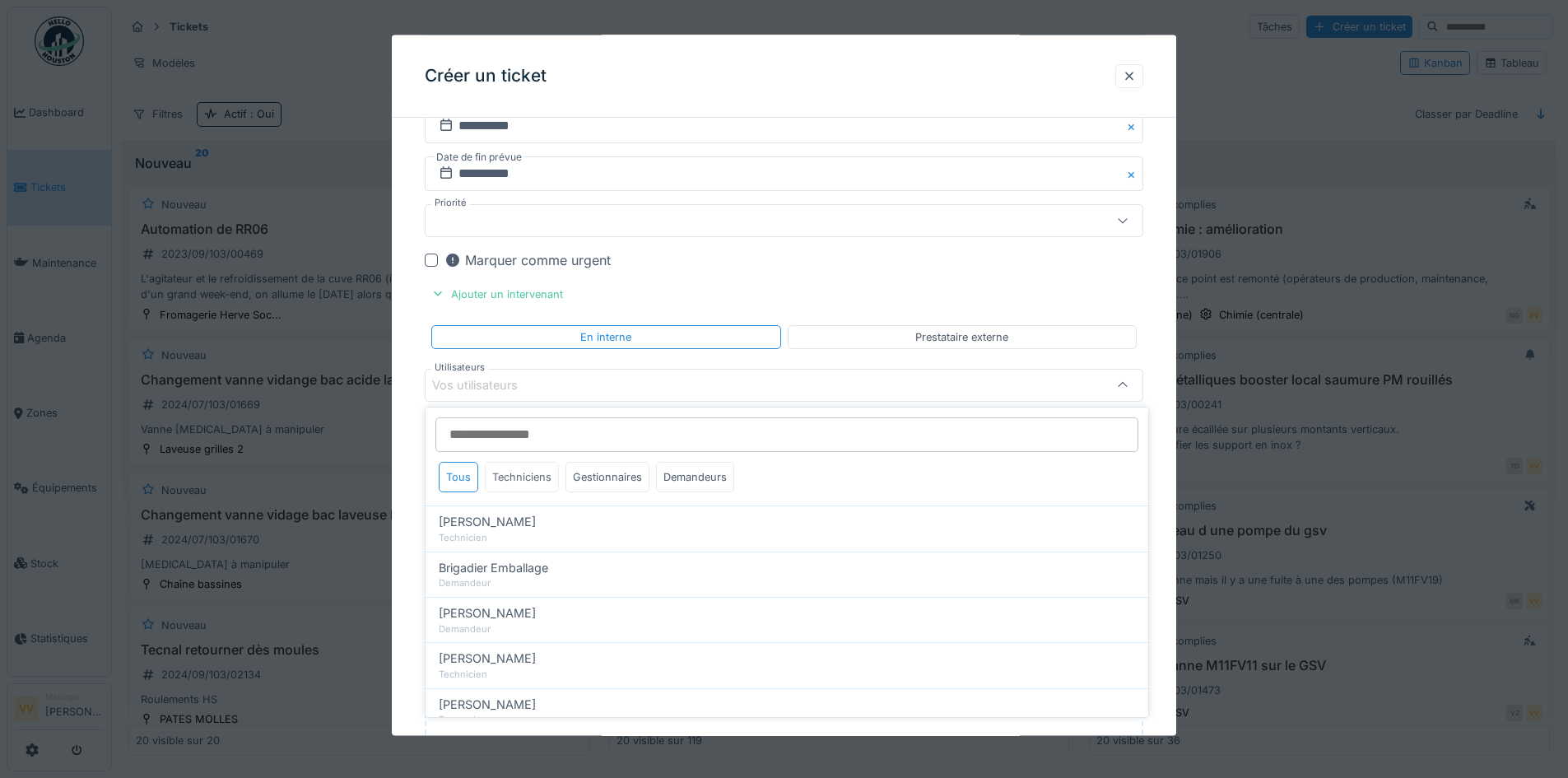
click at [536, 471] on div "Techniciens" at bounding box center [522, 477] width 74 height 30
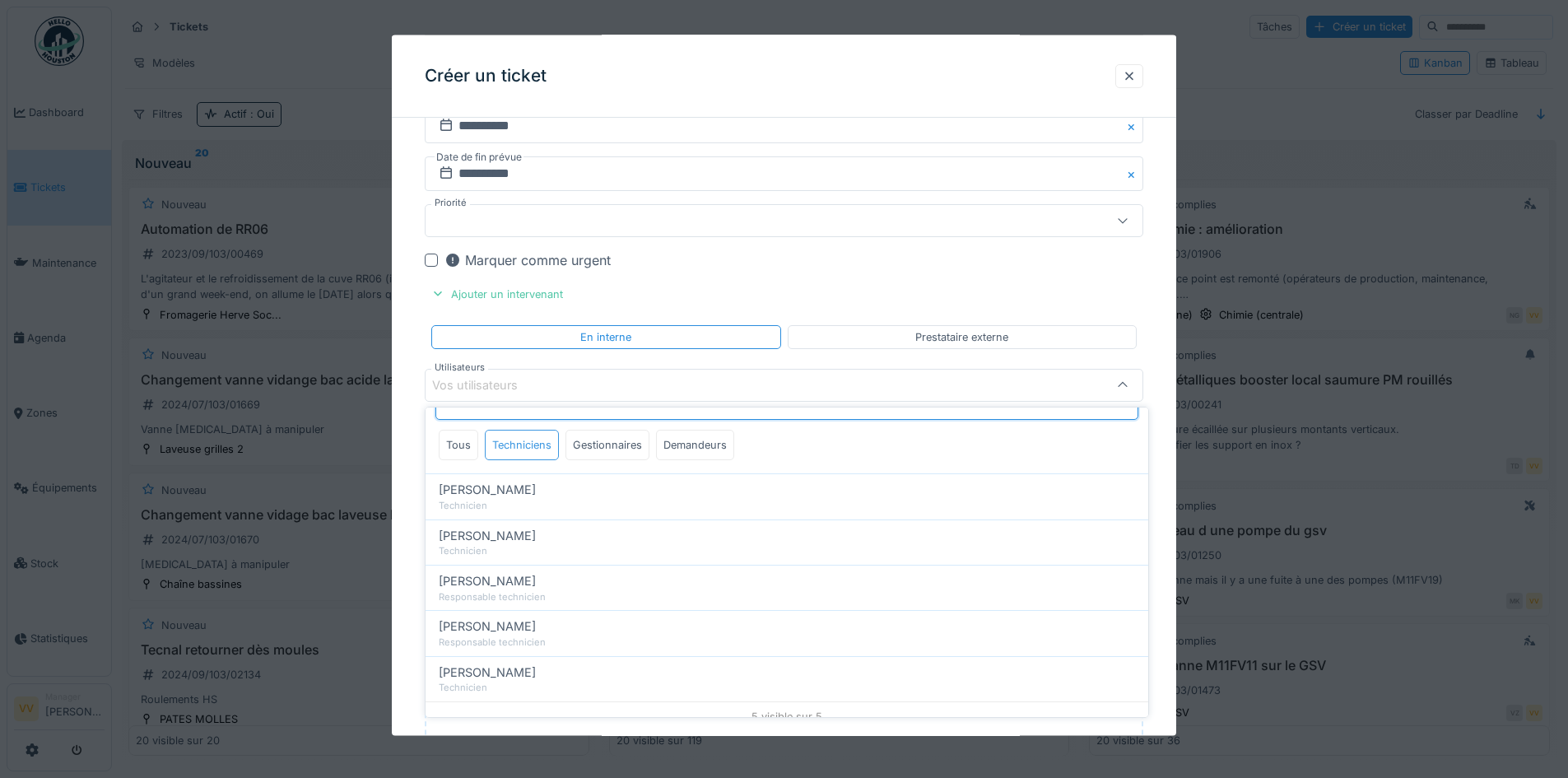
scroll to position [47, 0]
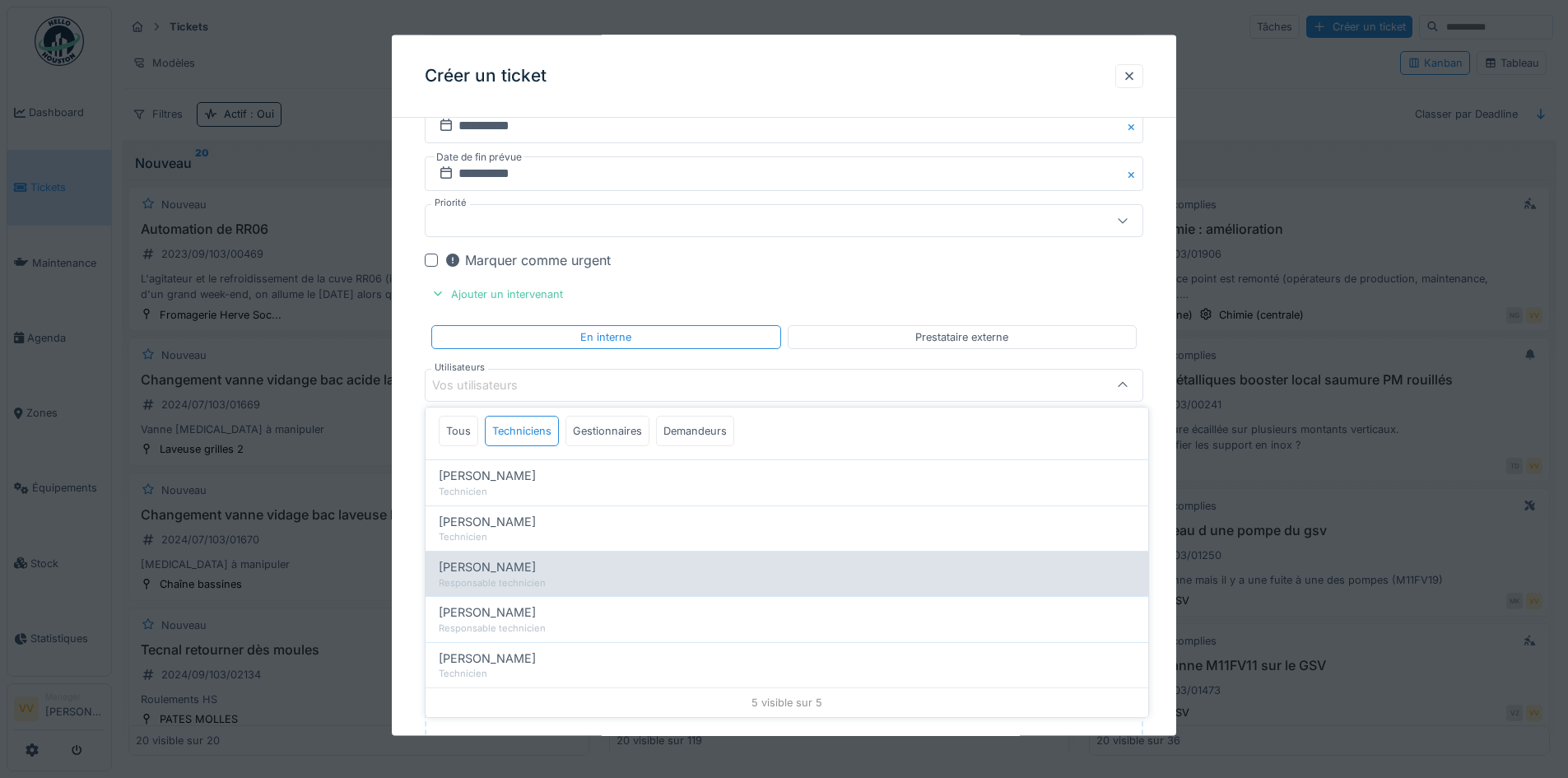
click at [590, 580] on div "Responsable technicien" at bounding box center [786, 583] width 696 height 14
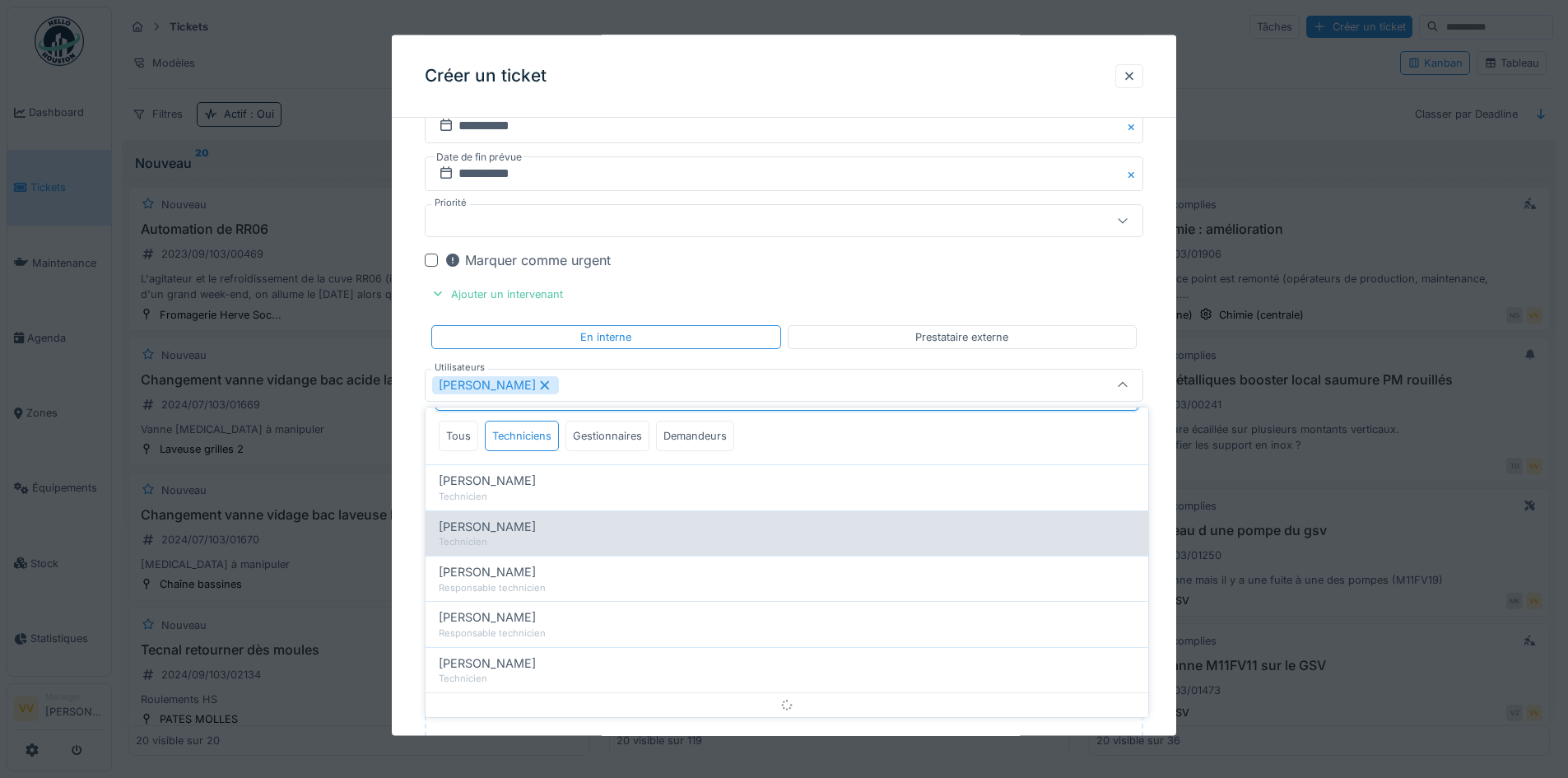
scroll to position [0, 0]
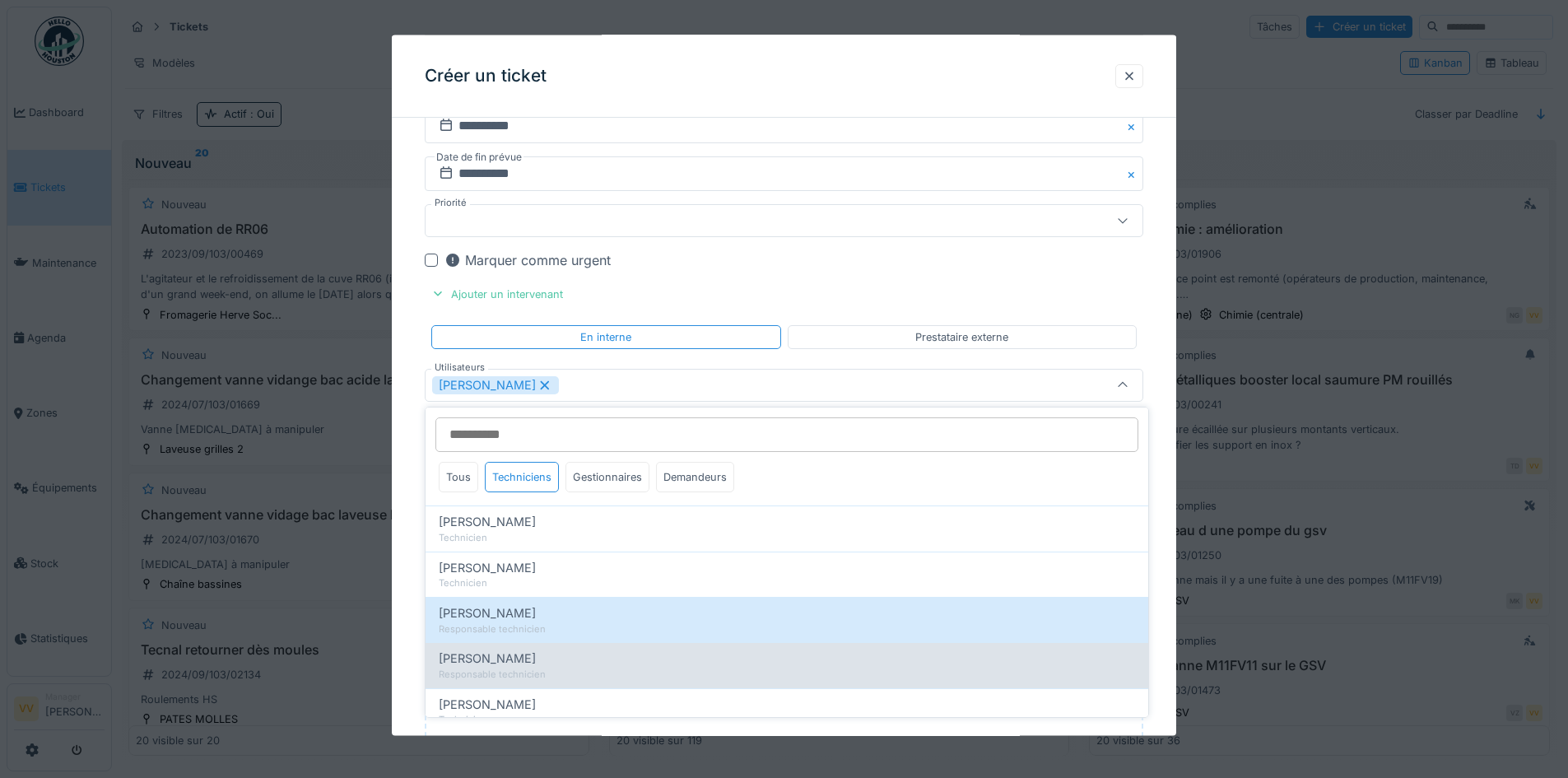
click at [521, 663] on div "Lucas Herbet" at bounding box center [786, 659] width 696 height 18
type input "**********"
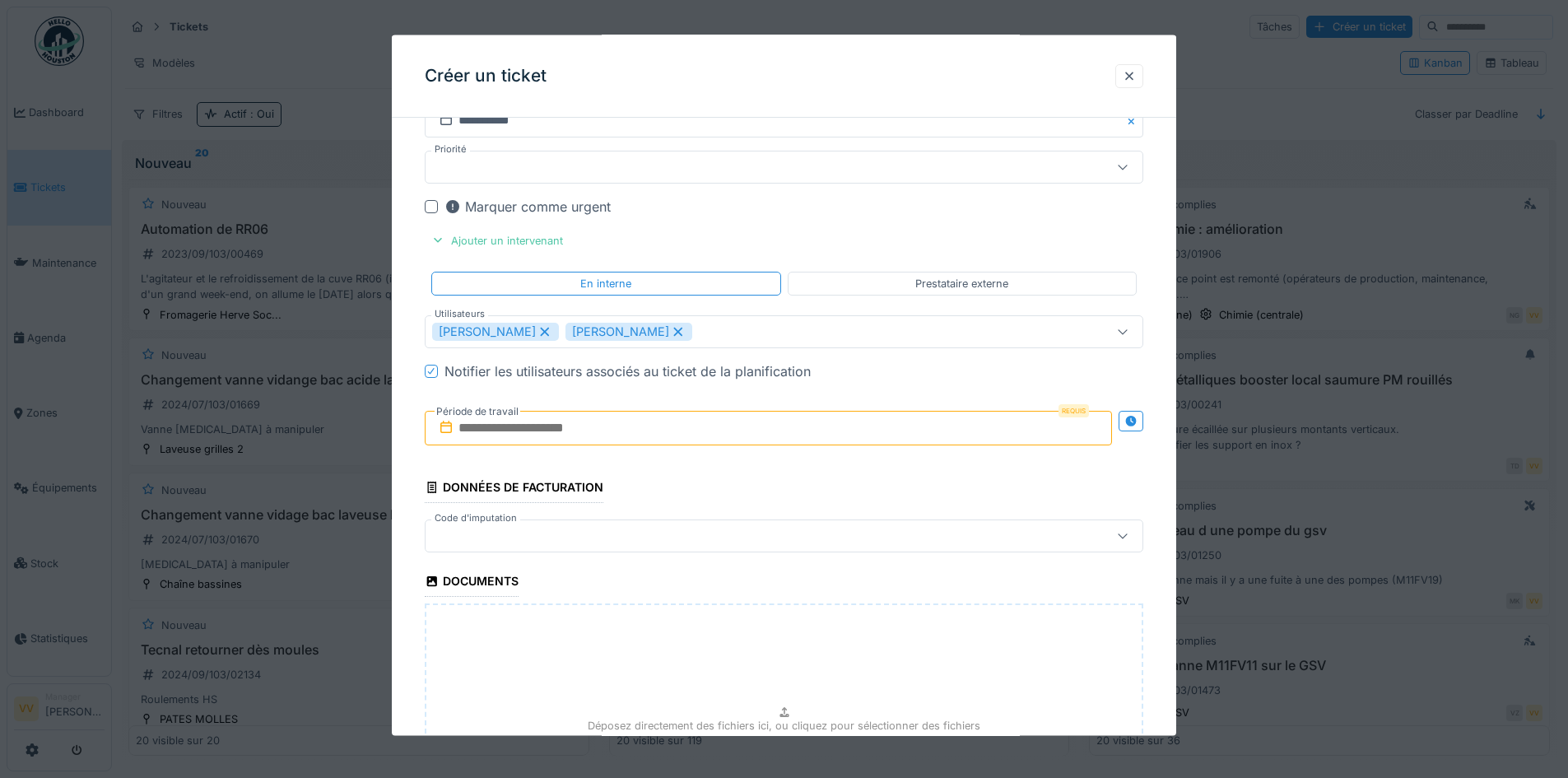
scroll to position [1893, 0]
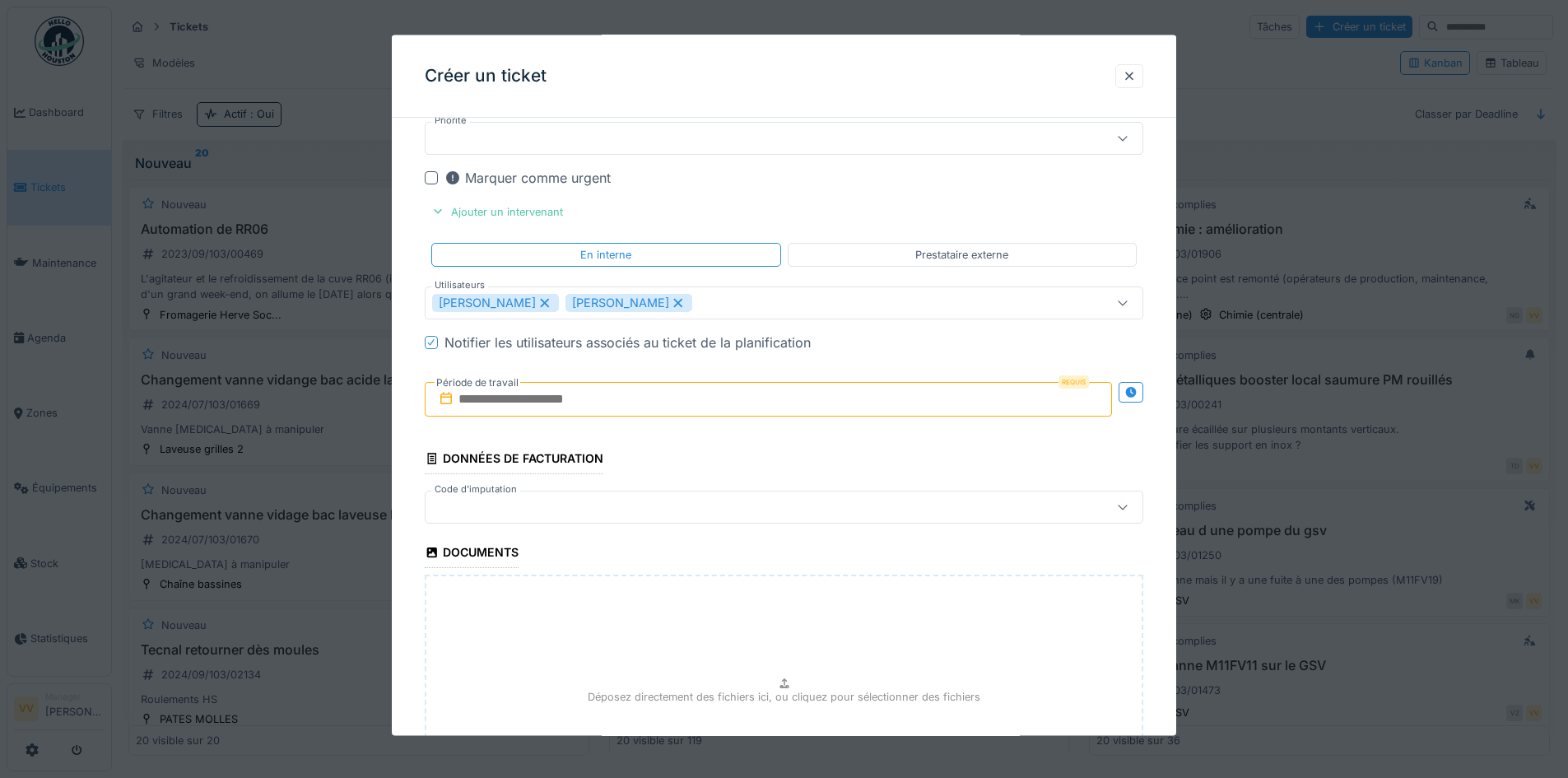
click at [741, 395] on input "text" at bounding box center [769, 399] width 688 height 35
click at [848, 444] on button "Next Month" at bounding box center [855, 440] width 26 height 26
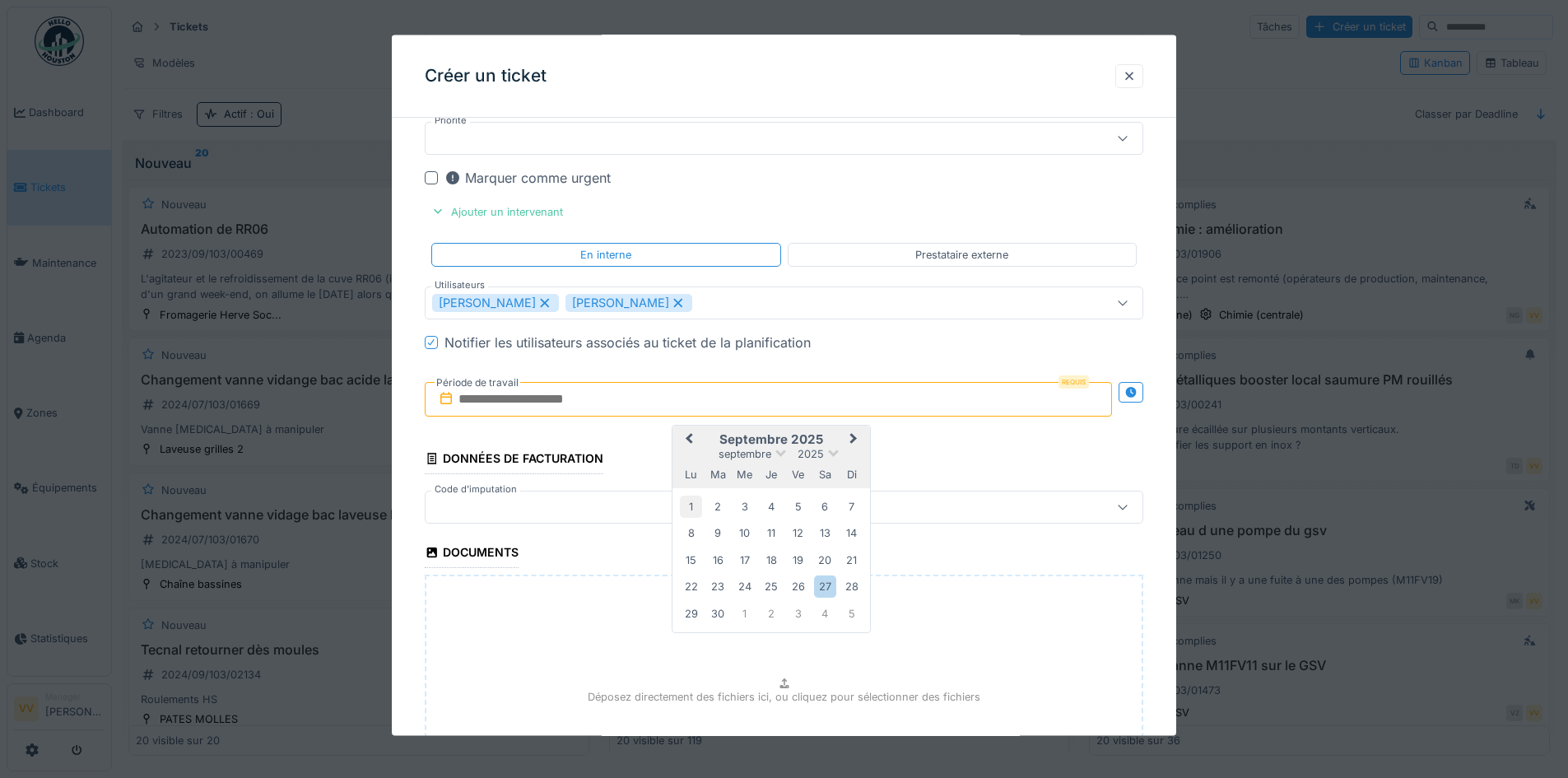
click at [690, 509] on div "1" at bounding box center [691, 506] width 22 height 22
click at [690, 508] on div "1" at bounding box center [691, 506] width 22 height 22
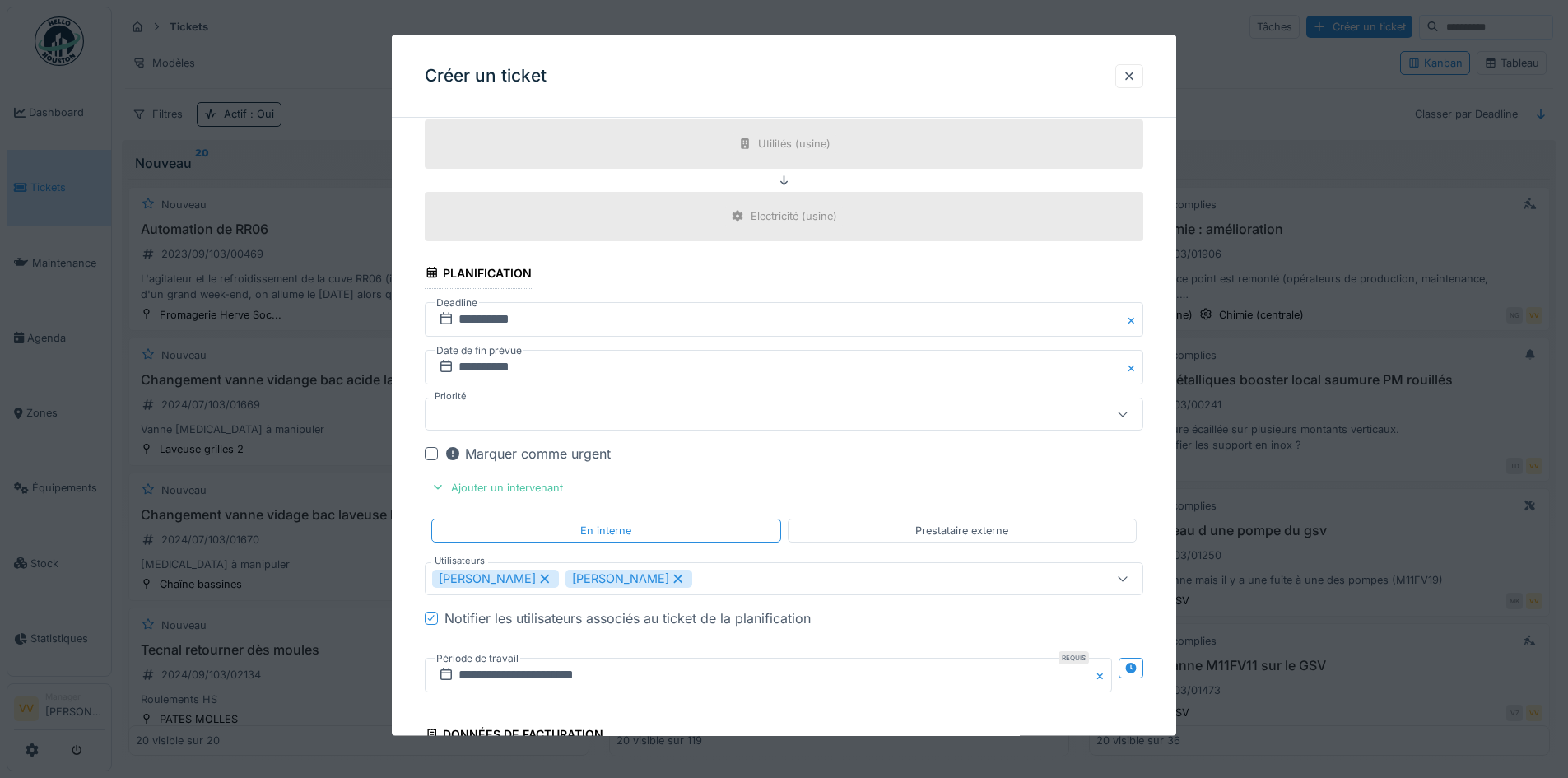
scroll to position [2086, 0]
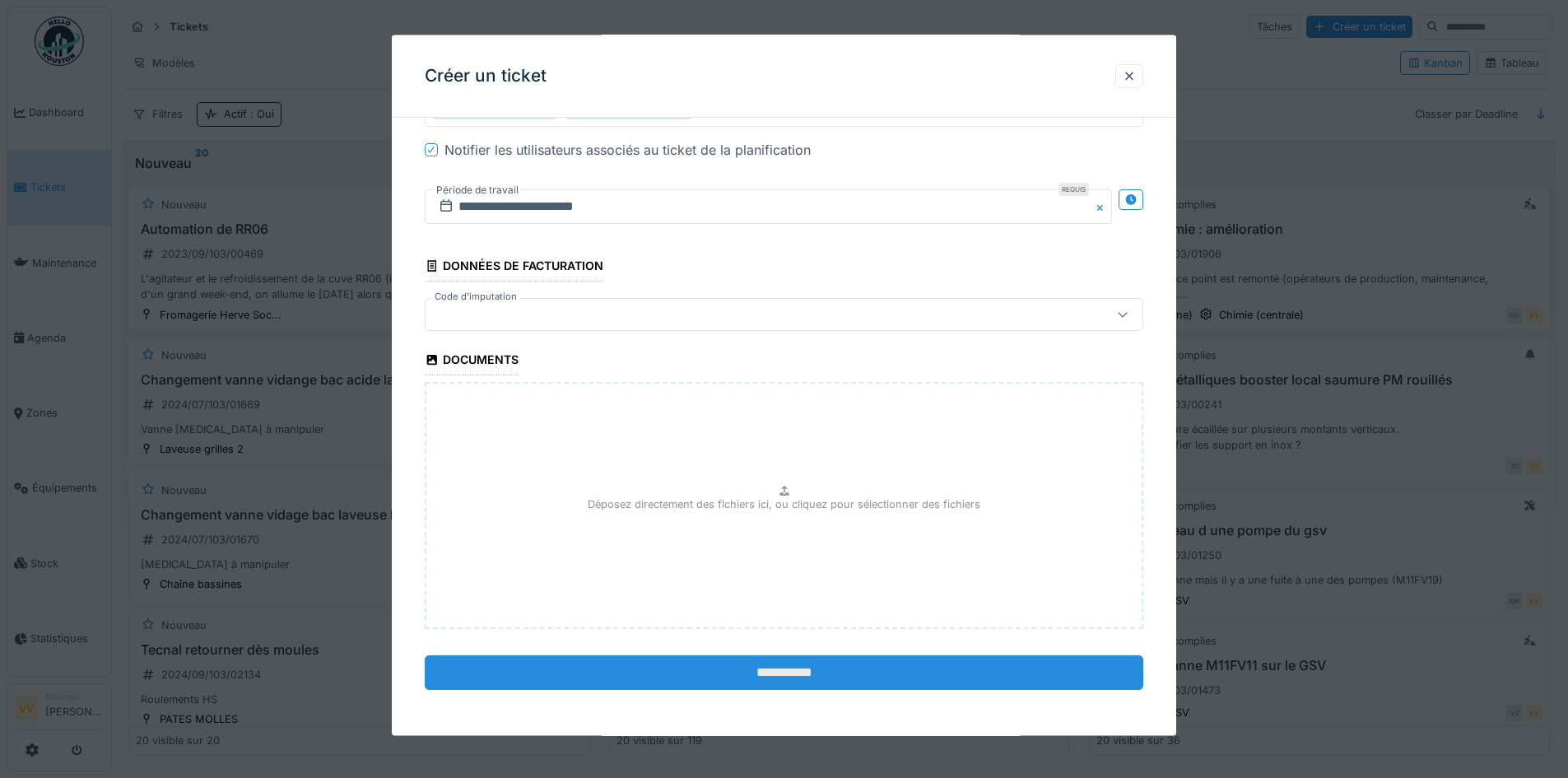
click at [839, 678] on input "**********" at bounding box center [784, 673] width 719 height 35
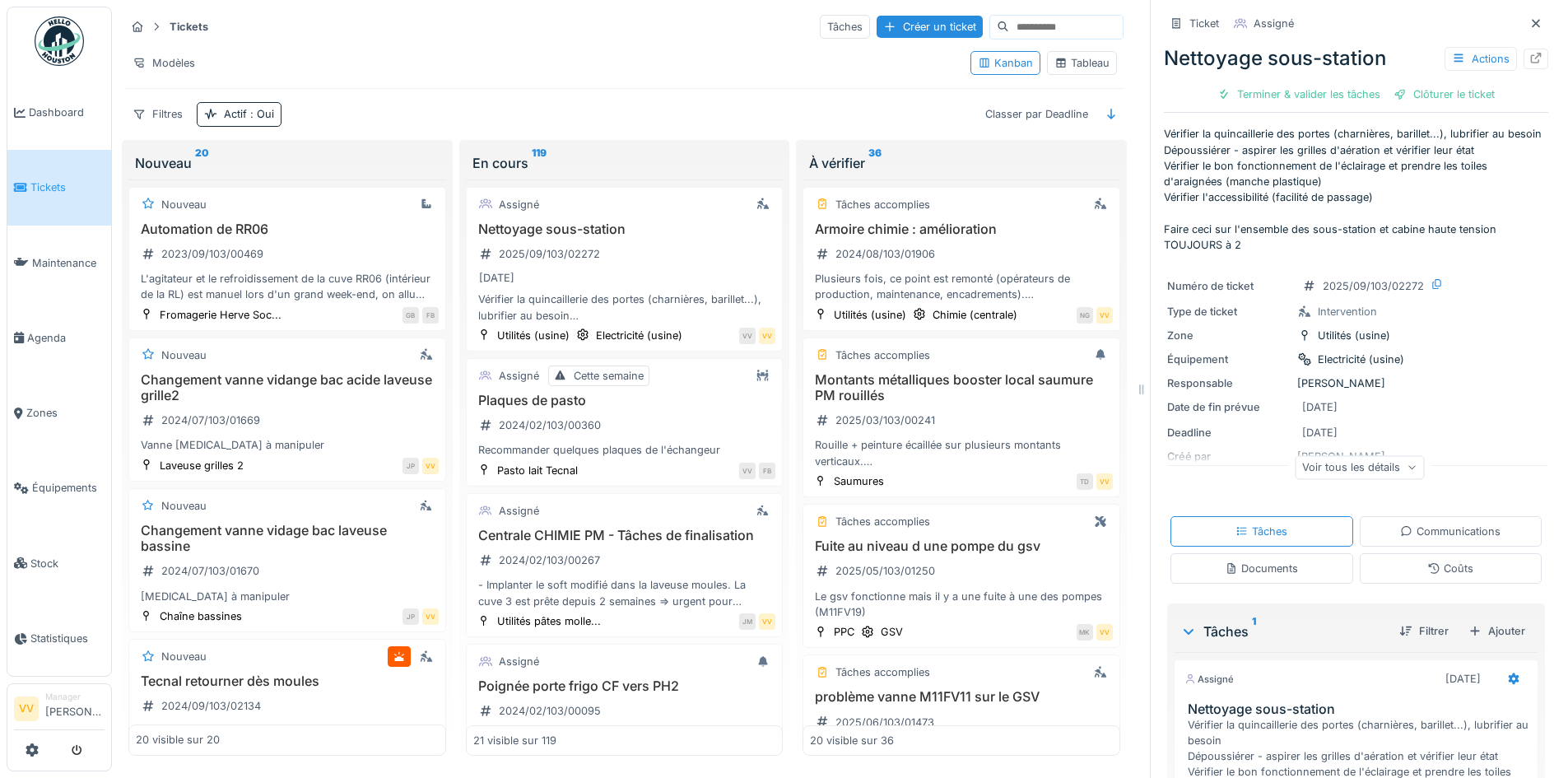
click at [36, 189] on span "Tickets" at bounding box center [67, 187] width 74 height 16
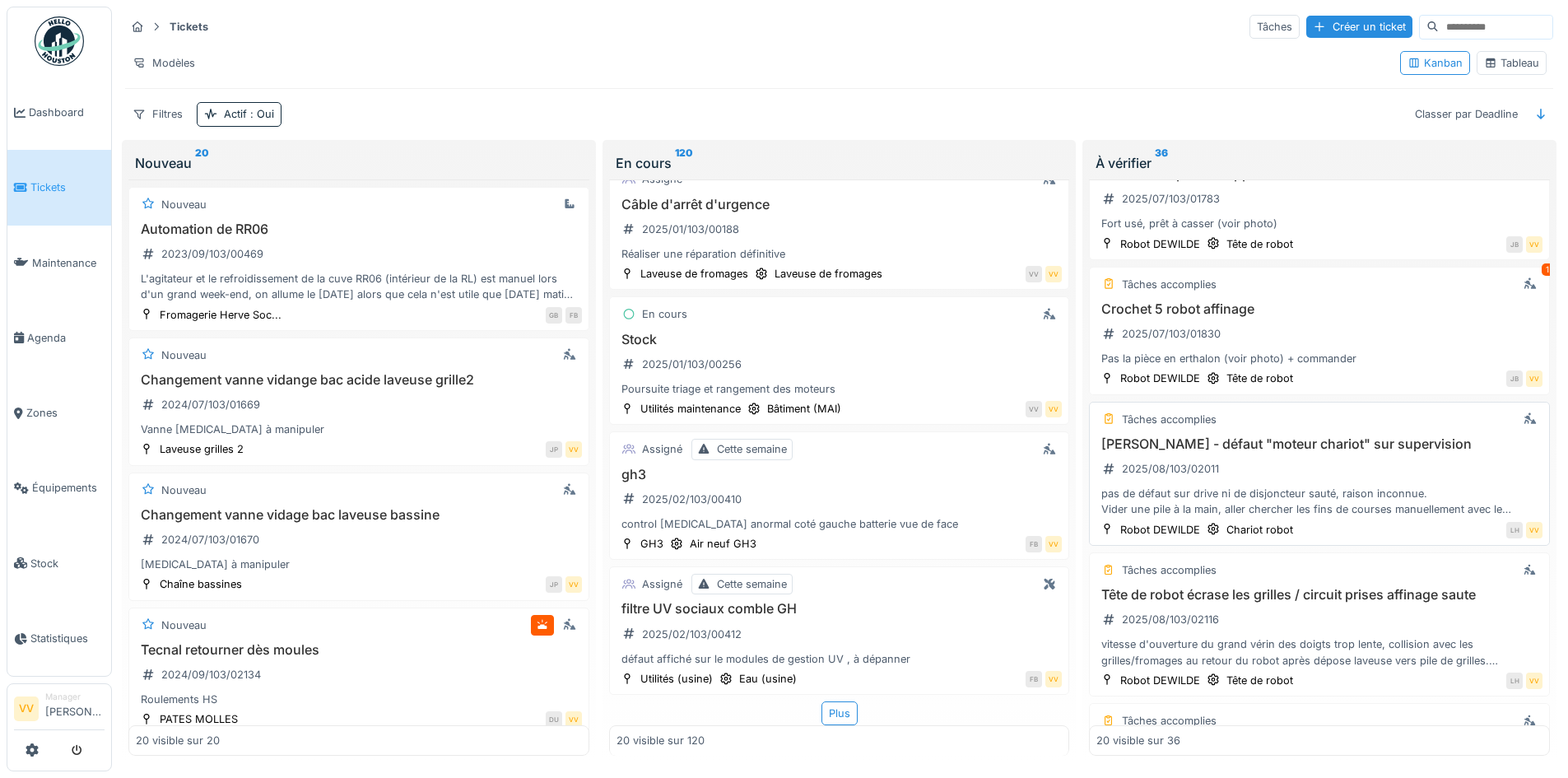
scroll to position [988, 0]
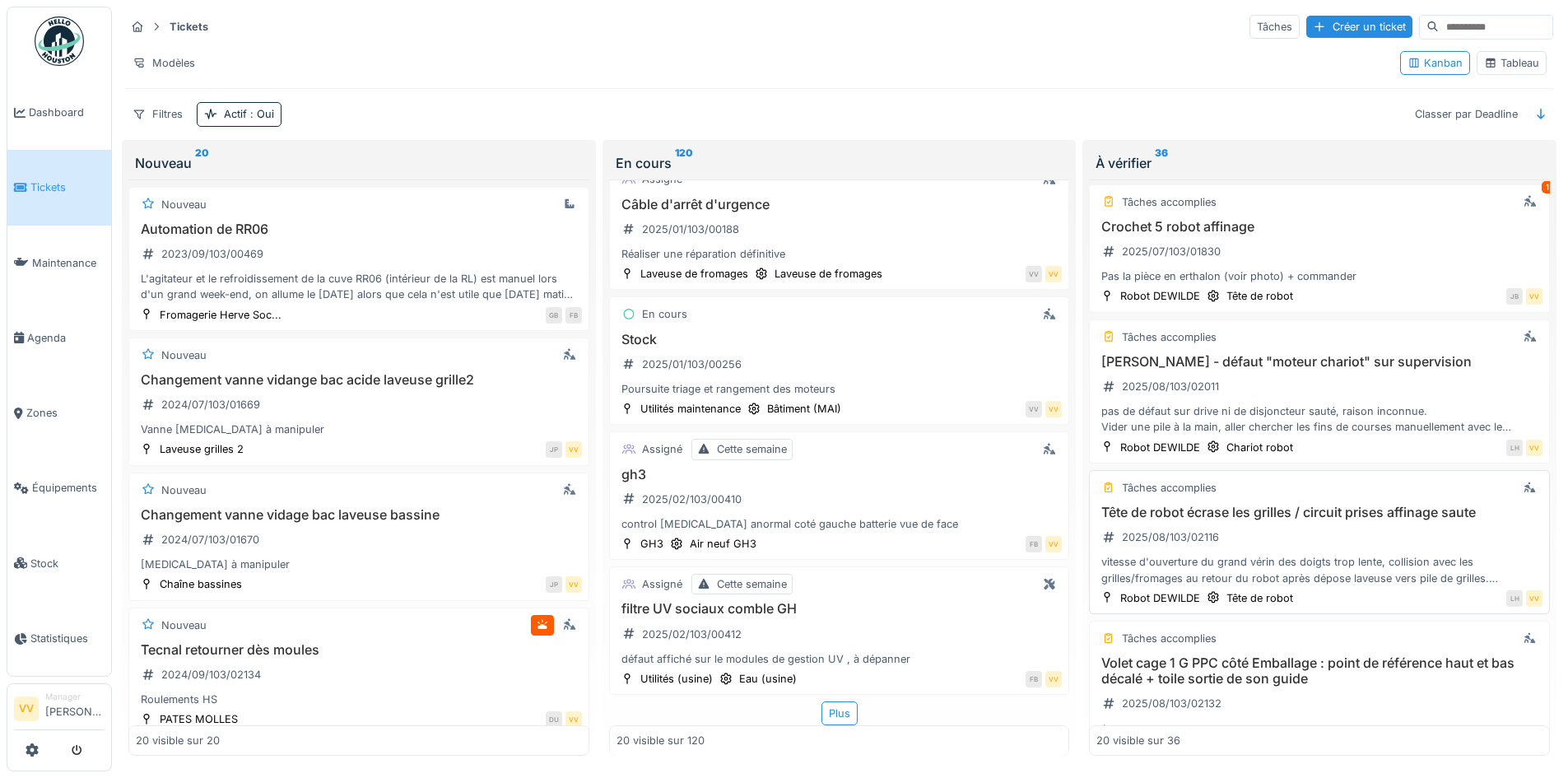
click at [1312, 505] on h3 "Tête de robot écrase les grilles / circuit prises affinage saute" at bounding box center [1319, 513] width 446 height 16
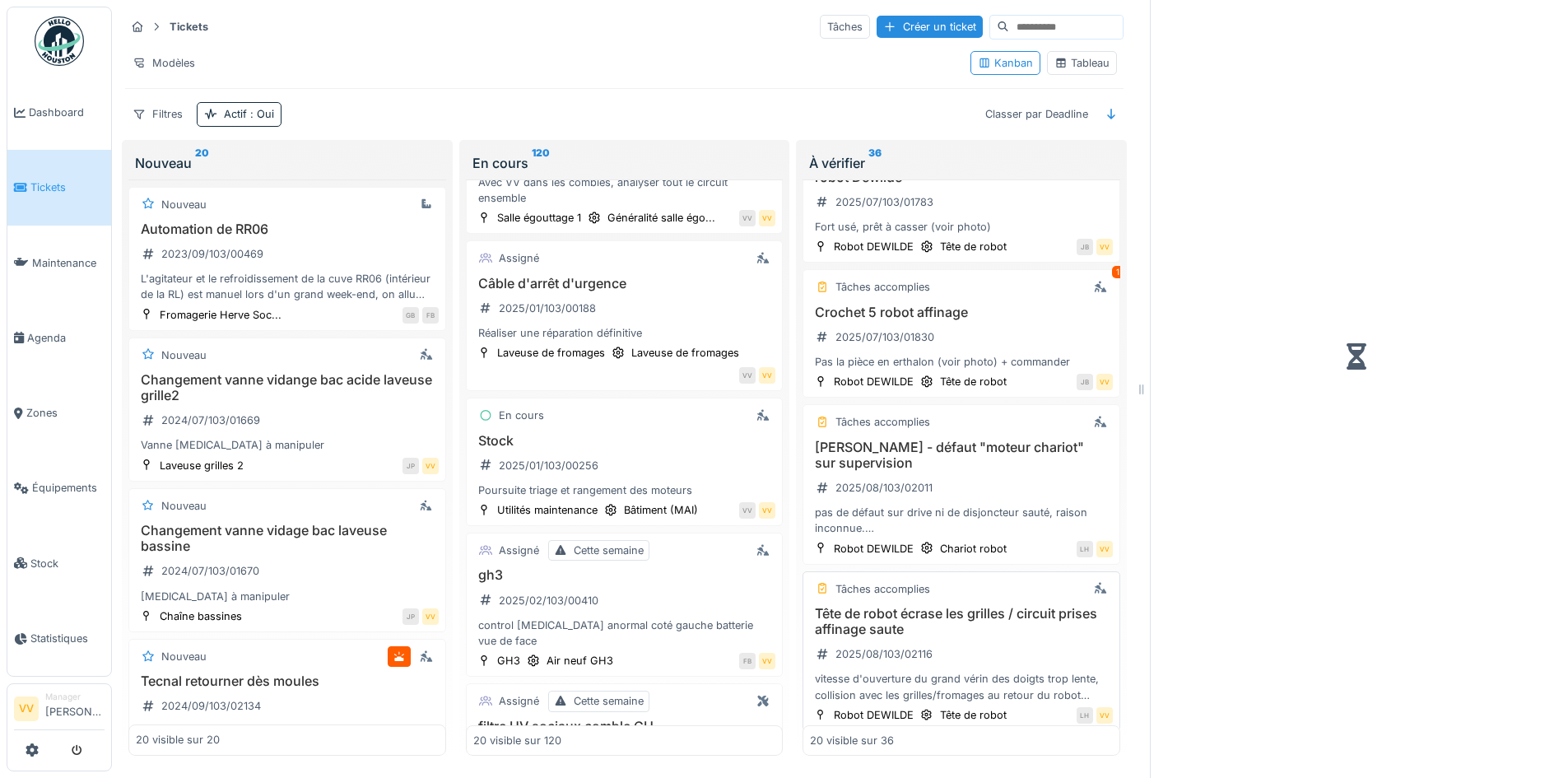
scroll to position [1074, 0]
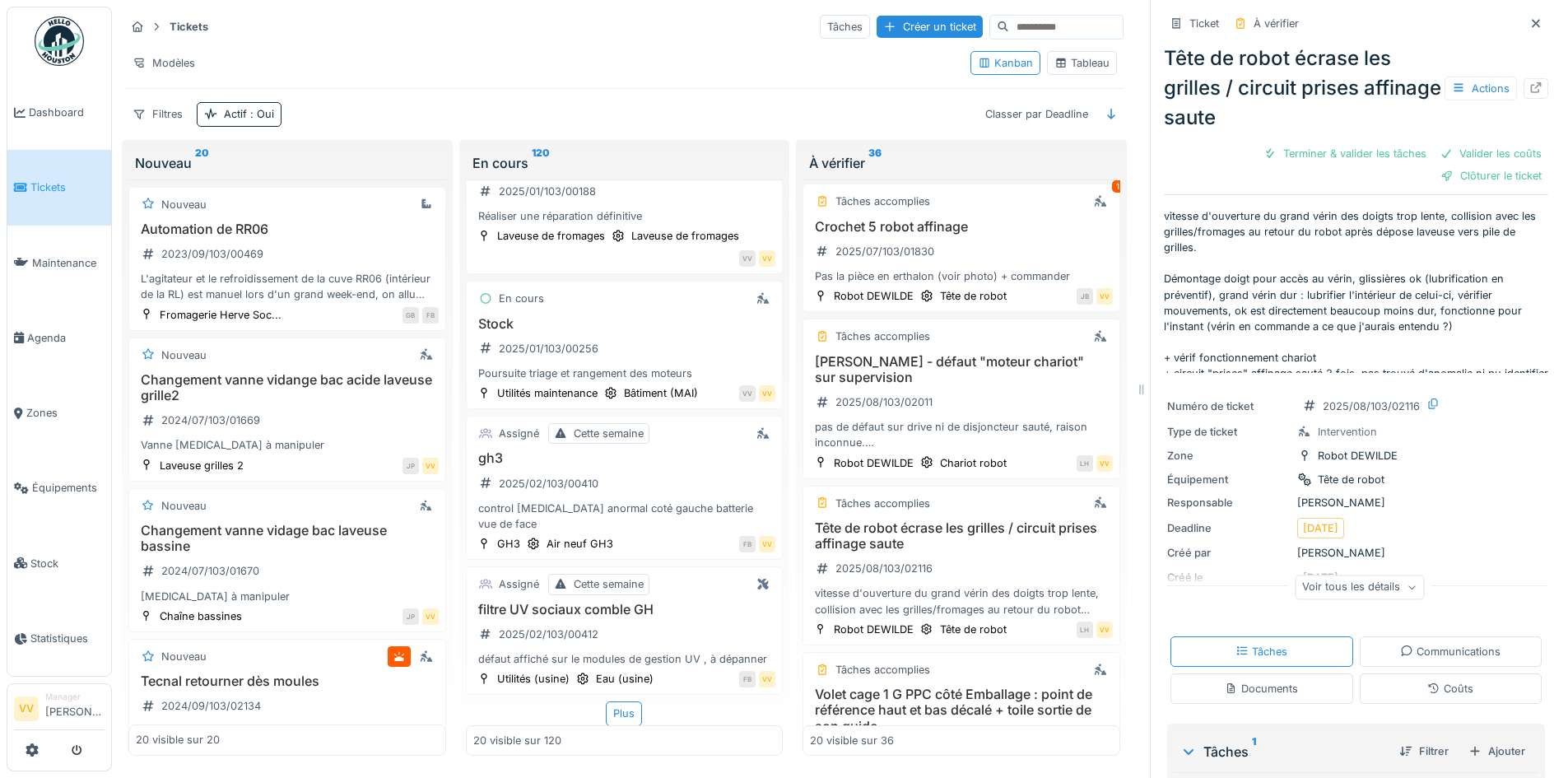
click at [1511, 77] on div "Actions" at bounding box center [1496, 88] width 104 height 24
click at [1531, 82] on icon at bounding box center [1536, 87] width 11 height 11
click at [46, 184] on span "Tickets" at bounding box center [67, 187] width 74 height 16
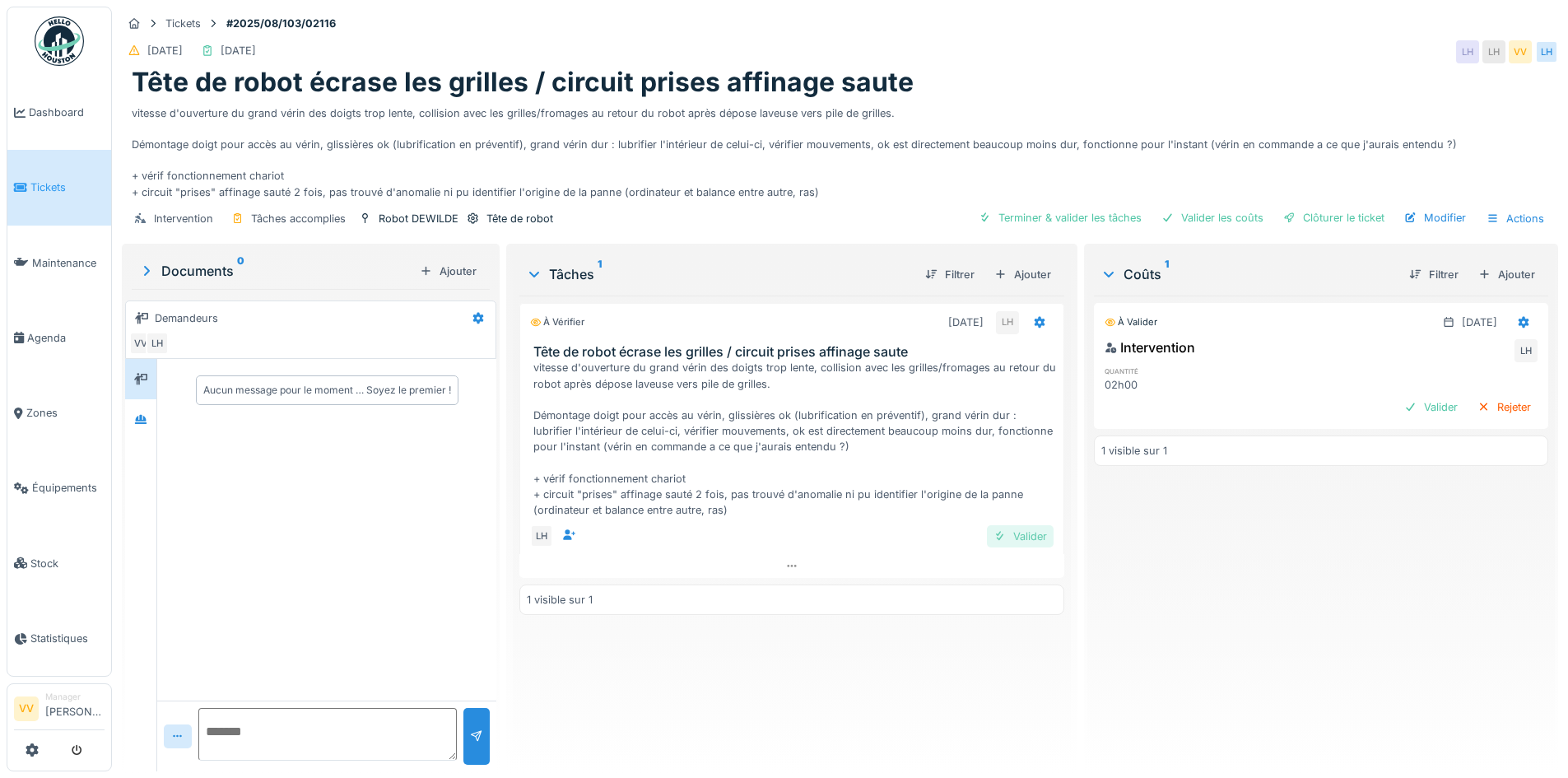
click at [1026, 538] on div "Valider" at bounding box center [1020, 536] width 67 height 22
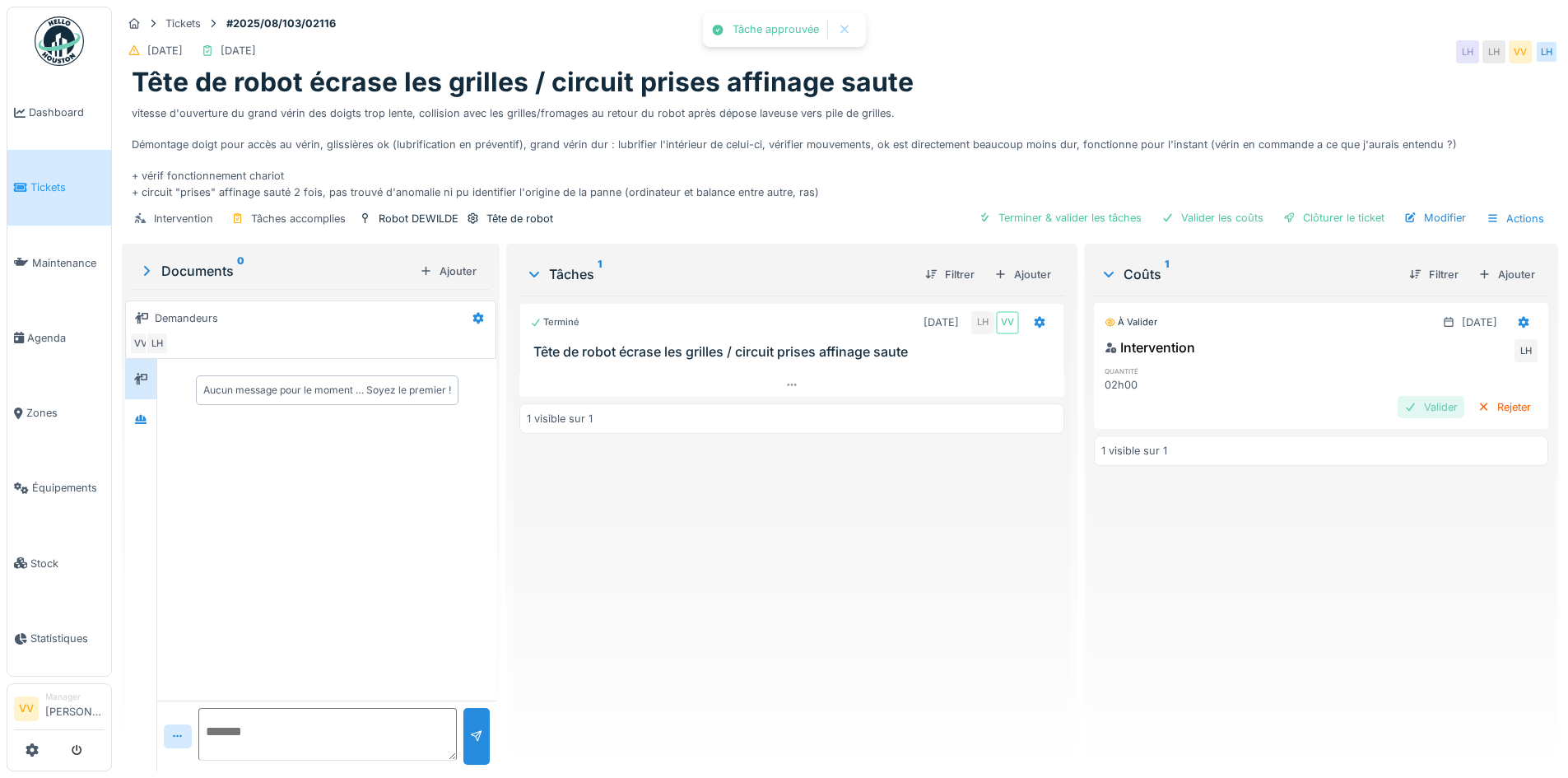
click at [1410, 415] on div "Valider" at bounding box center [1430, 407] width 67 height 22
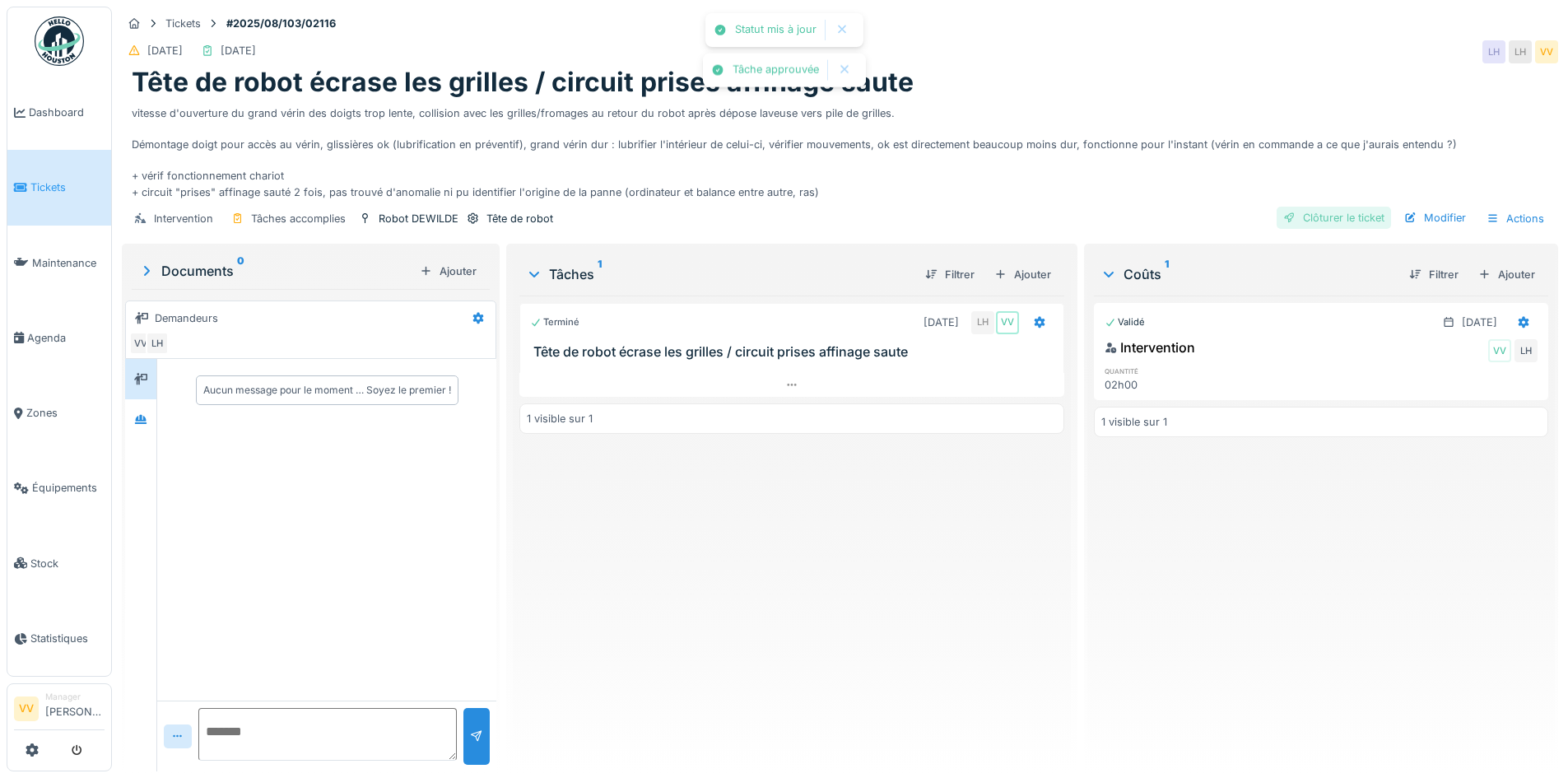
click at [1355, 209] on div "Clôturer le ticket" at bounding box center [1334, 217] width 114 height 22
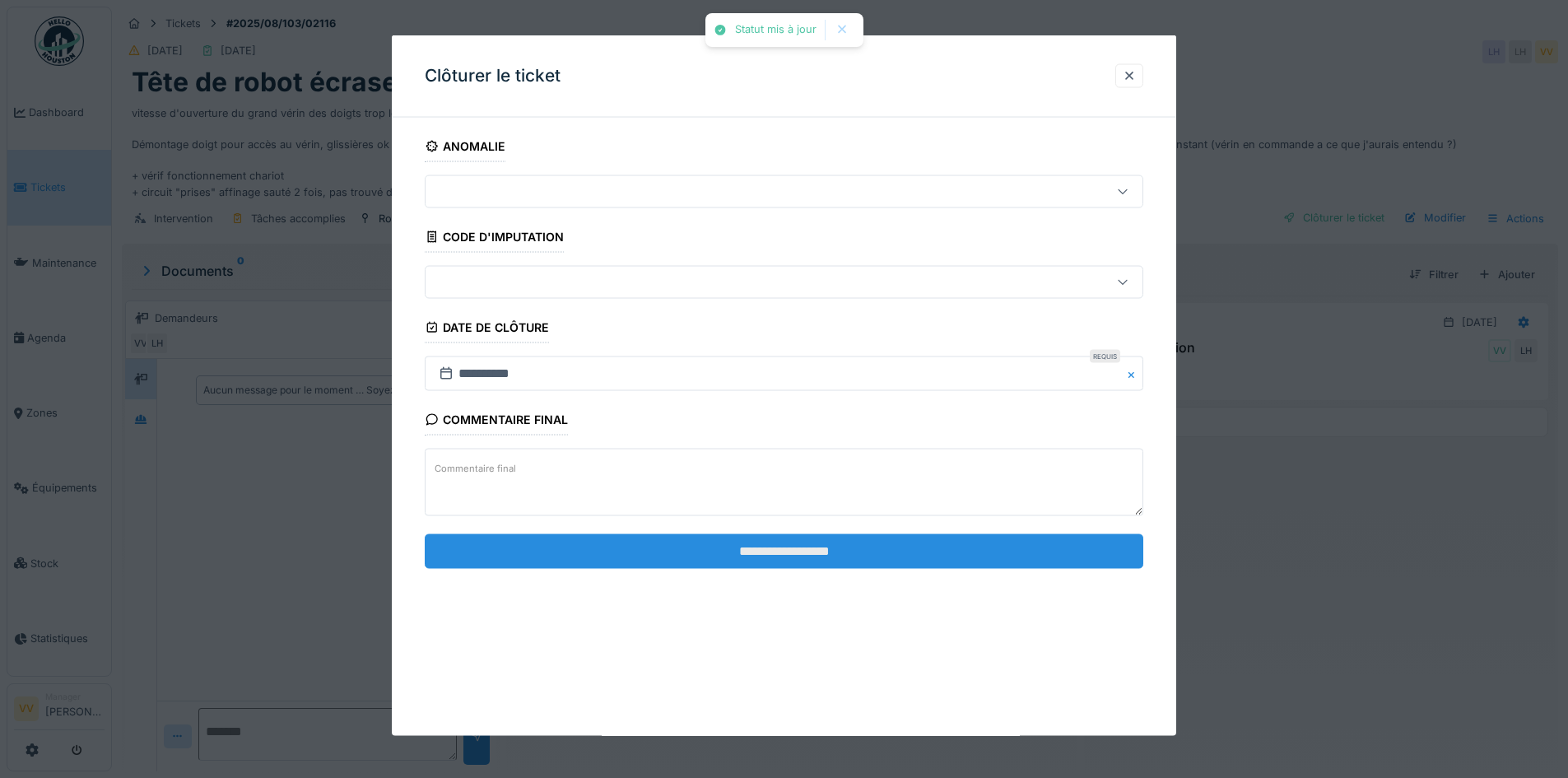
click at [807, 554] on input "**********" at bounding box center [784, 551] width 719 height 35
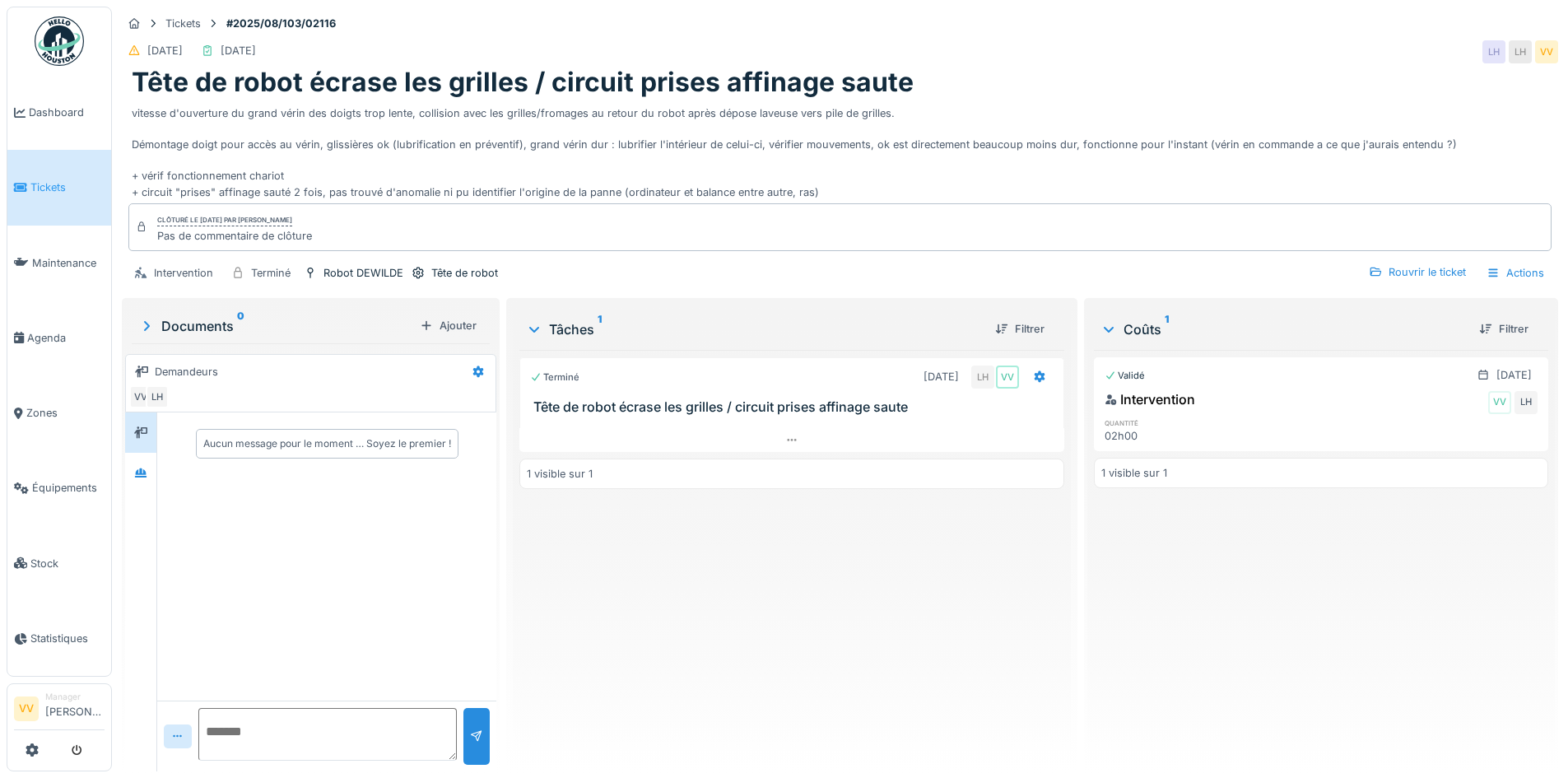
click at [64, 186] on span "Tickets" at bounding box center [67, 187] width 74 height 16
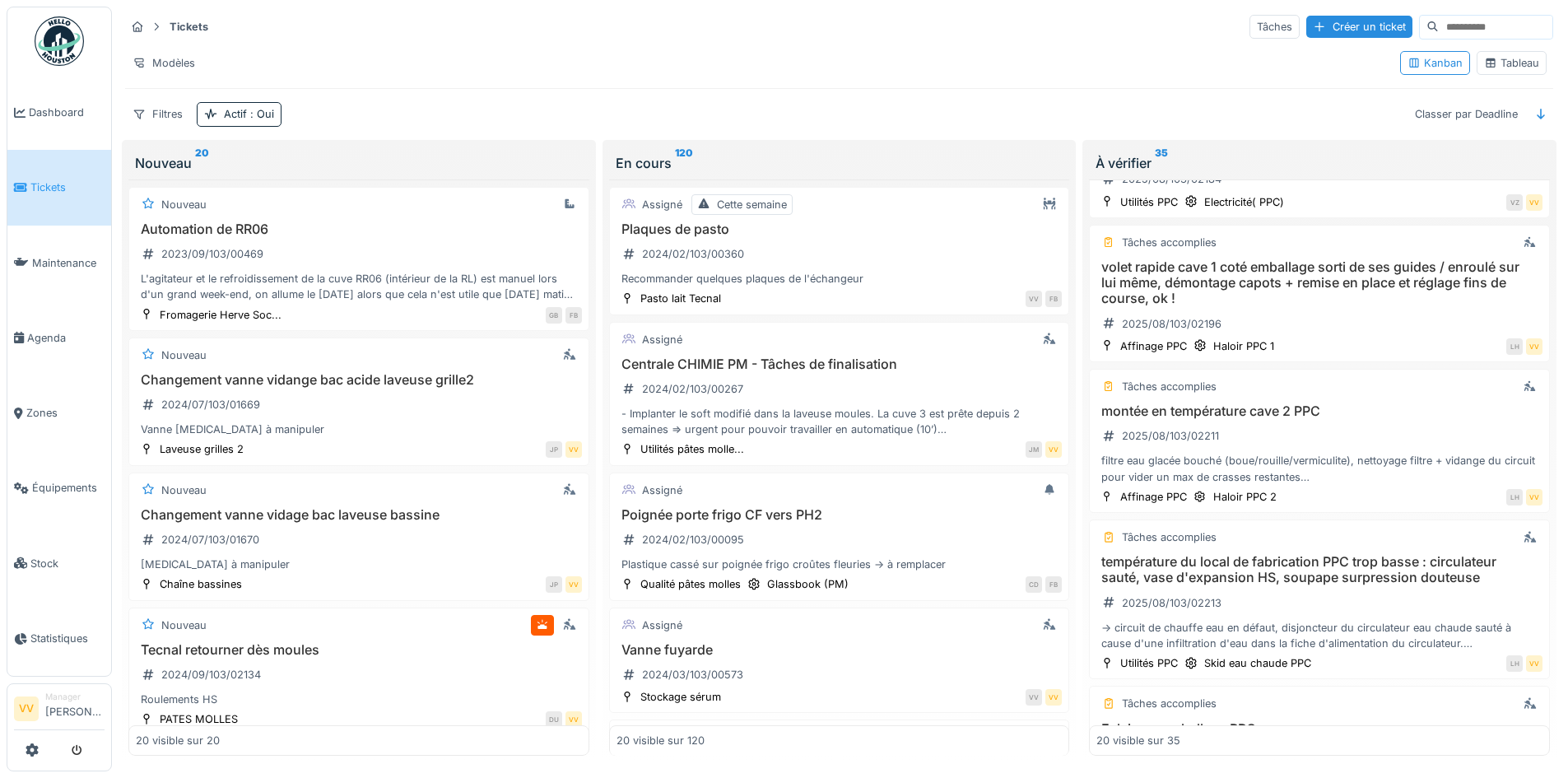
scroll to position [2351, 0]
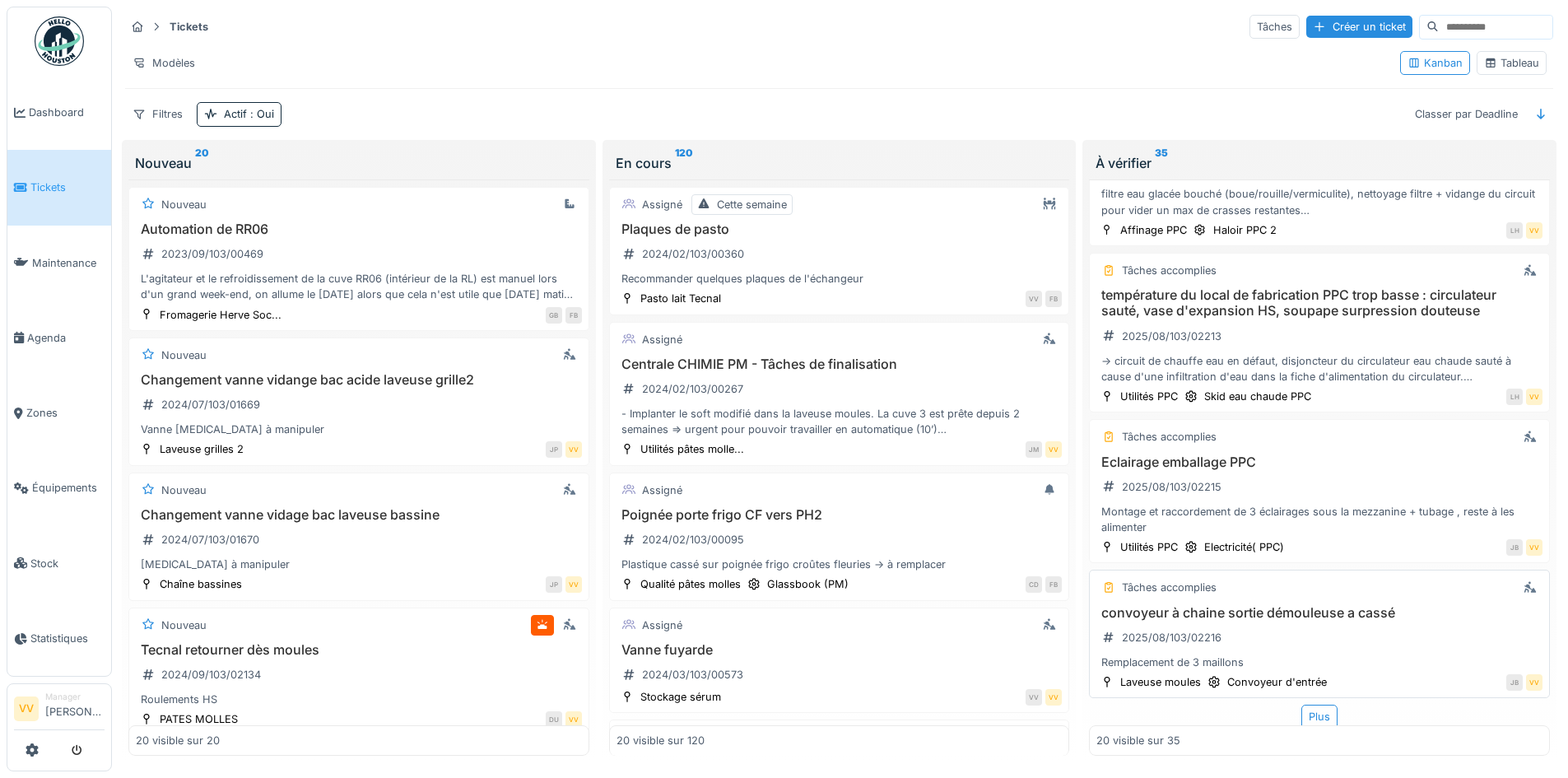
click at [1356, 628] on div "convoyeur à chaine sortie démouleuse a cassé 2025/08/103/02216 Remplacement de …" at bounding box center [1319, 638] width 446 height 66
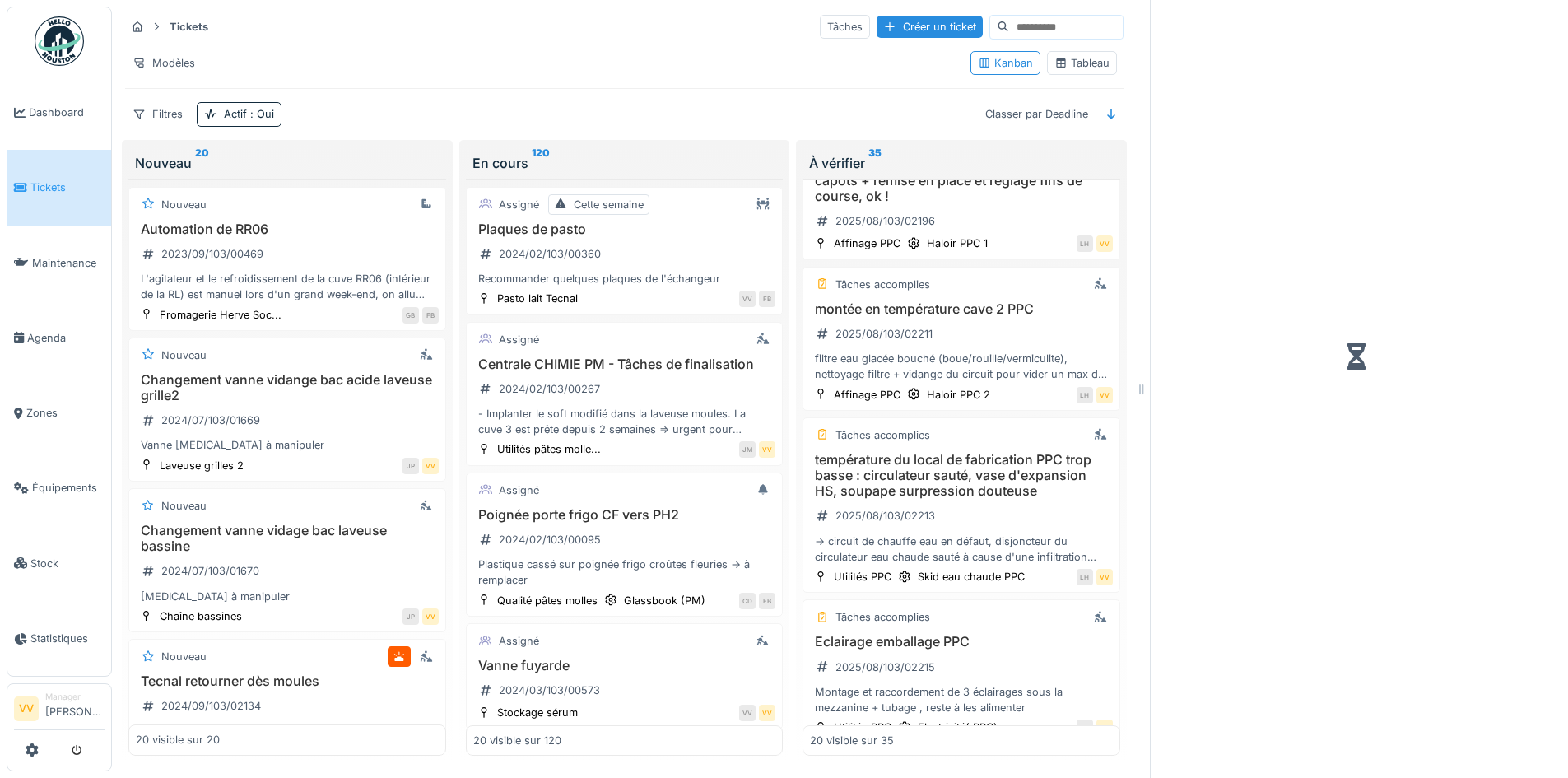
scroll to position [2547, 0]
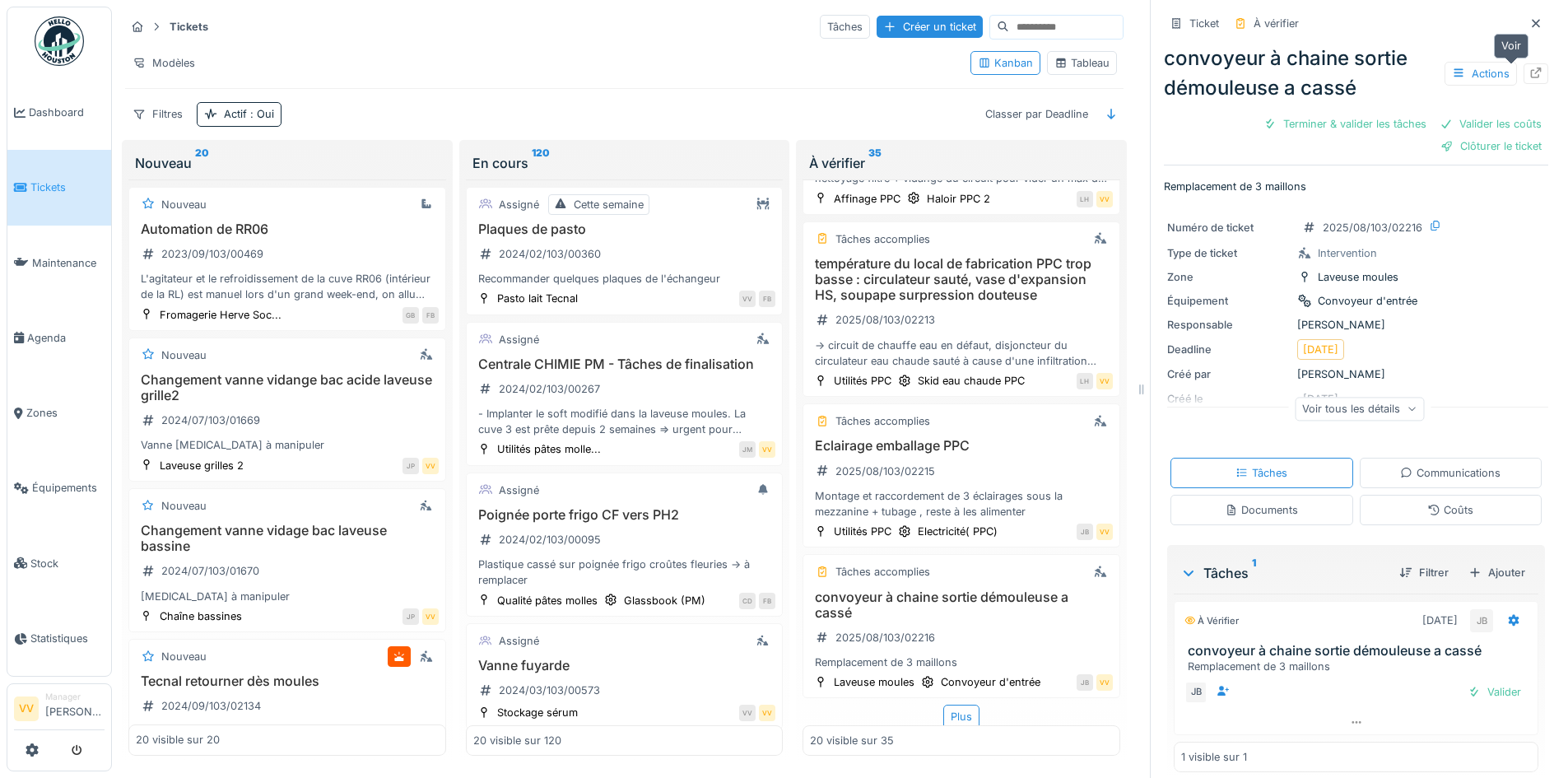
click at [1529, 76] on icon at bounding box center [1536, 73] width 14 height 11
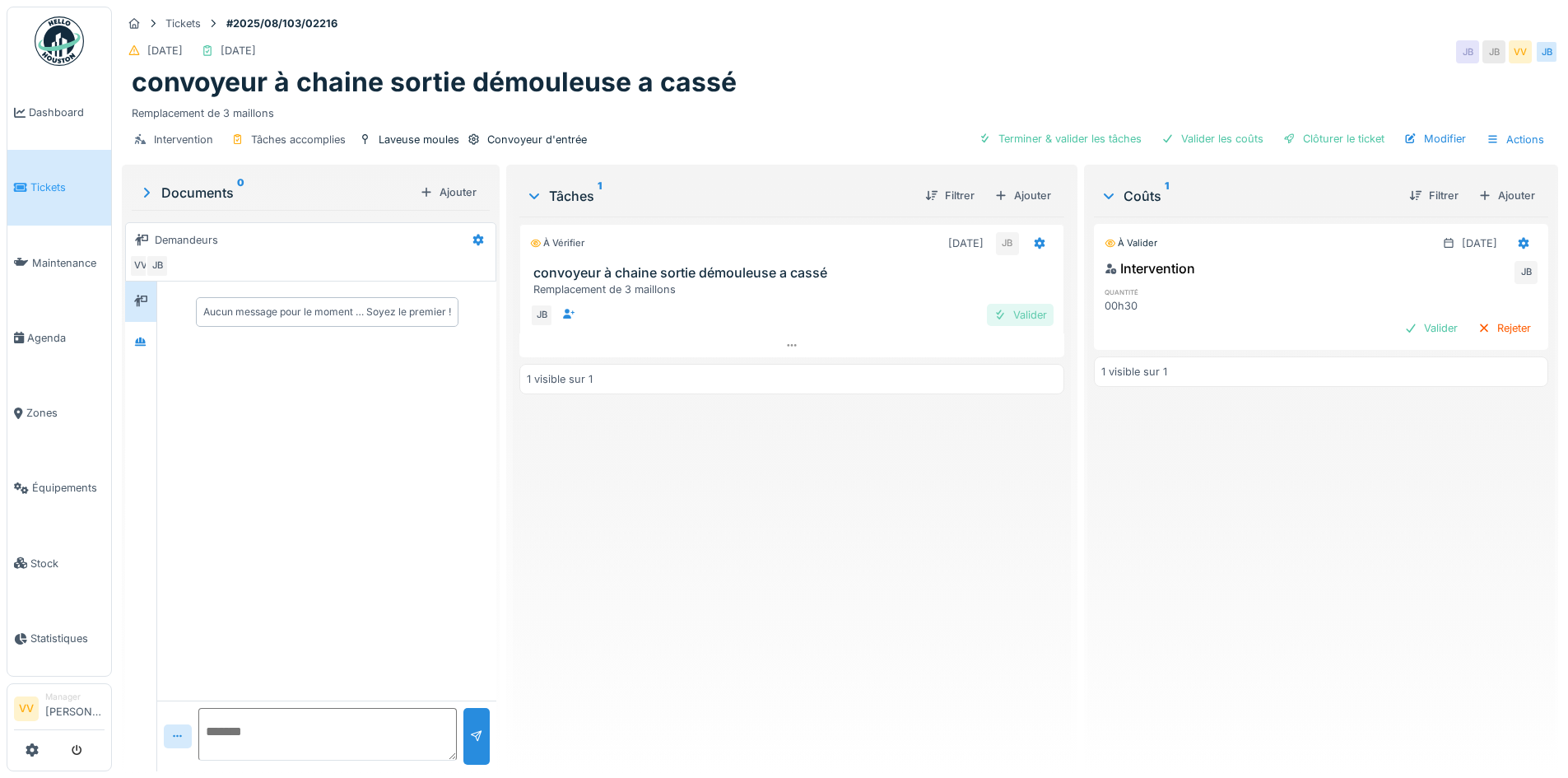
click at [1020, 316] on div "Valider" at bounding box center [1020, 315] width 67 height 22
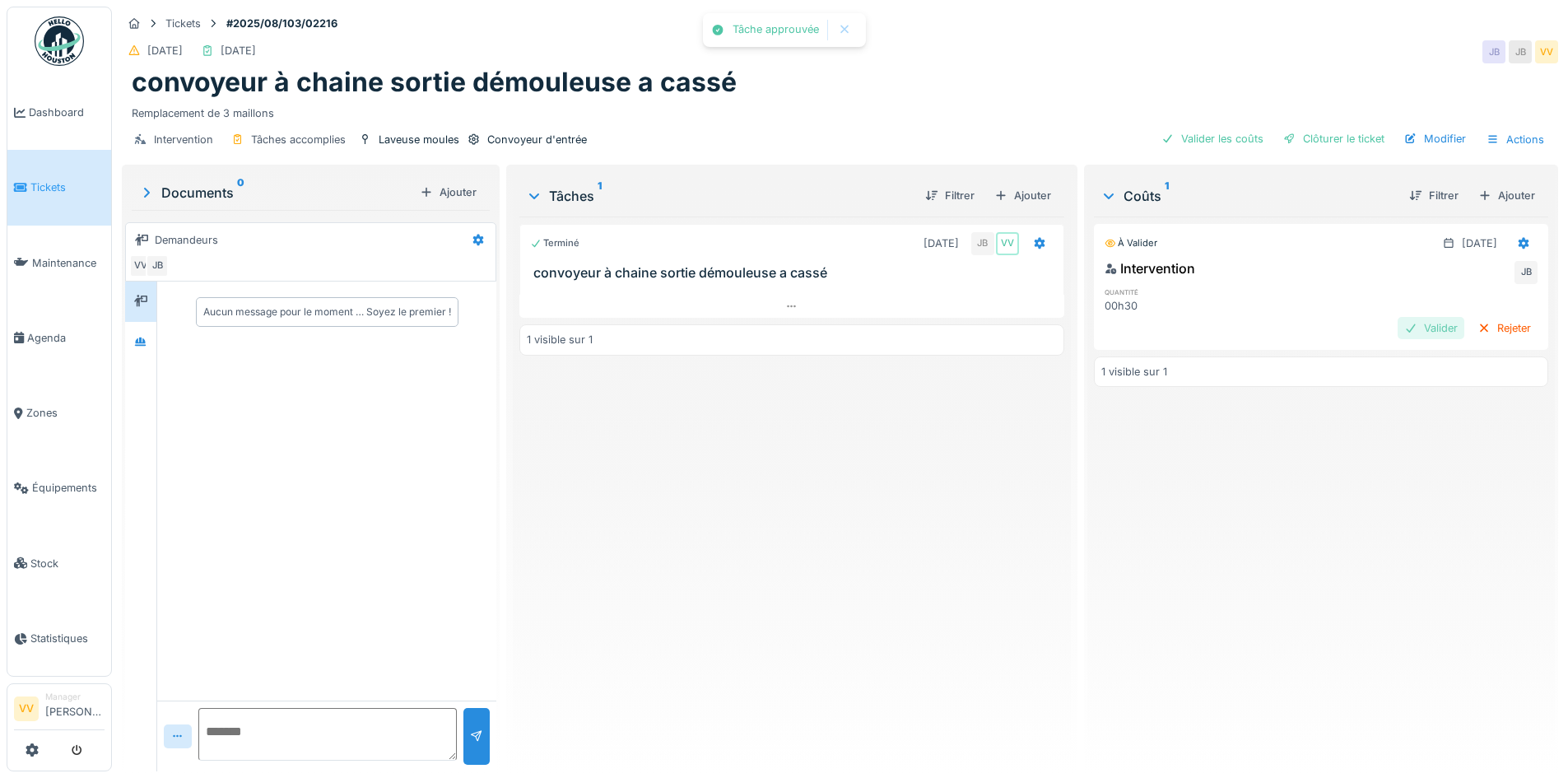
click at [1398, 327] on div "Valider" at bounding box center [1430, 327] width 67 height 22
drag, startPoint x: 1338, startPoint y: 142, endPoint x: 1318, endPoint y: 133, distance: 21.9
click at [1339, 141] on div "Clôturer le ticket" at bounding box center [1334, 139] width 114 height 22
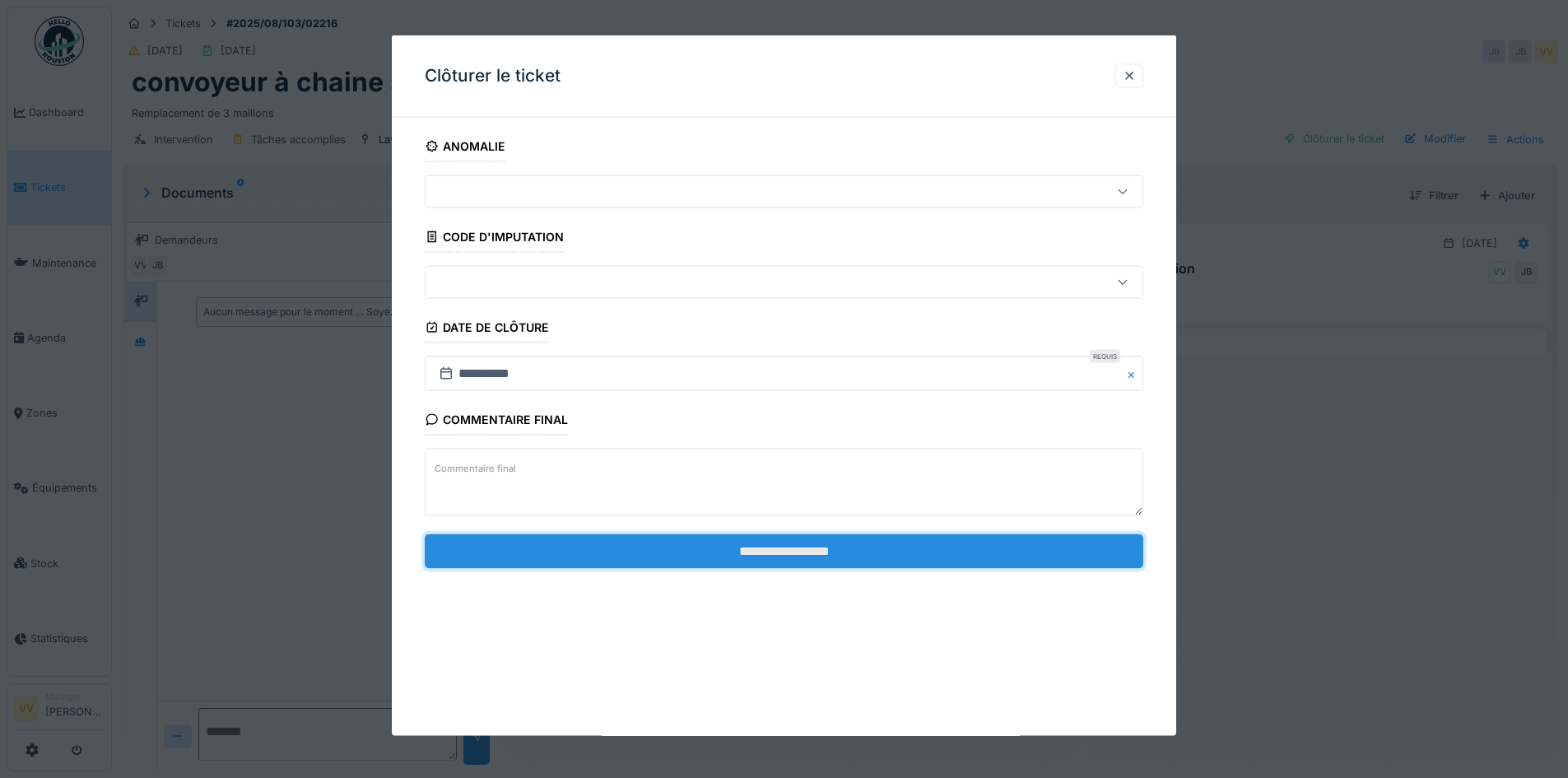
click at [824, 552] on input "**********" at bounding box center [784, 551] width 719 height 35
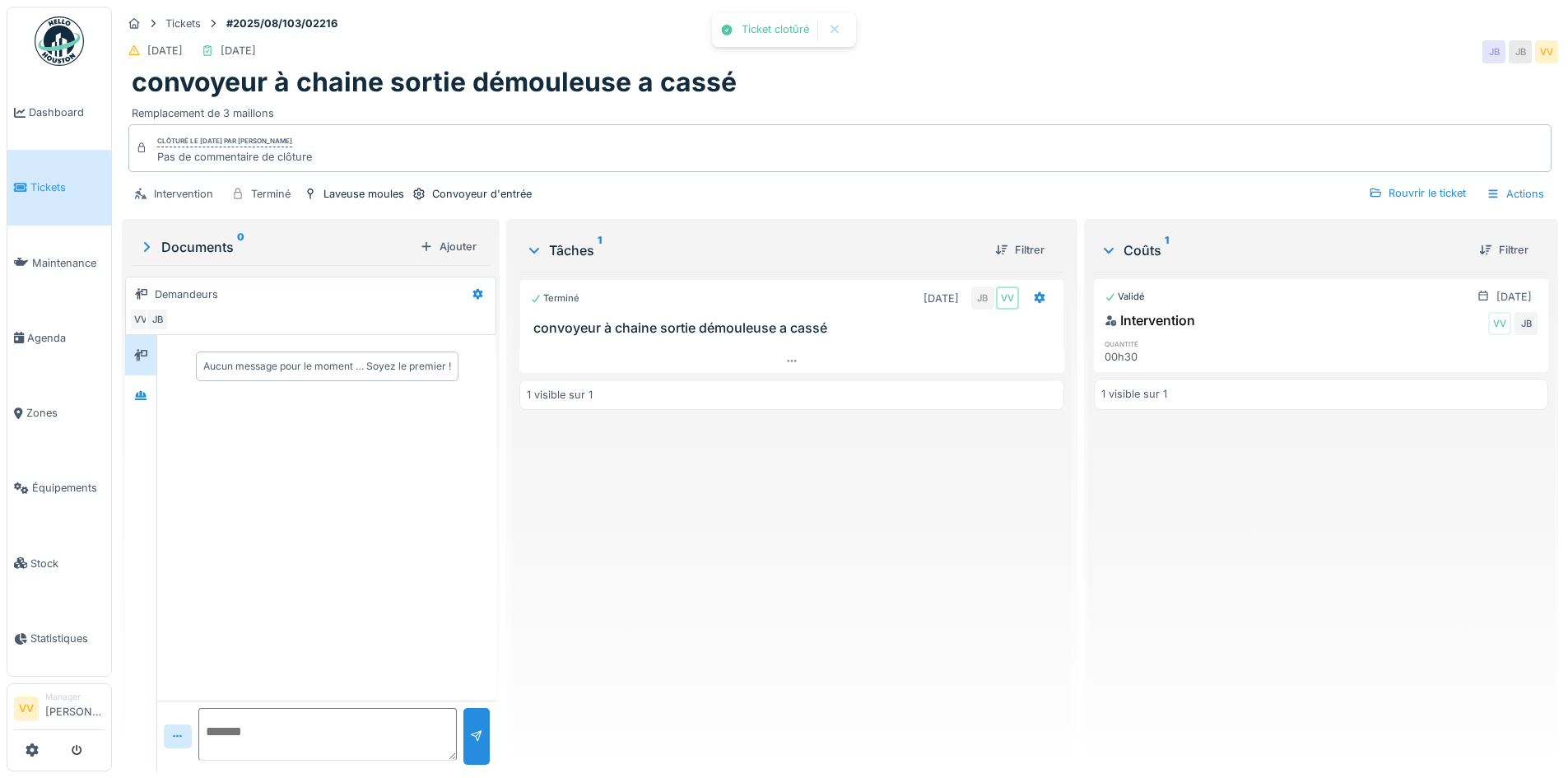
click at [611, 462] on div "Terminé 19/08/2025 JB VV convoyeur à chaine sortie démouleuse a cassé 1 visible…" at bounding box center [791, 514] width 544 height 486
click at [33, 180] on span "Tickets" at bounding box center [67, 187] width 74 height 16
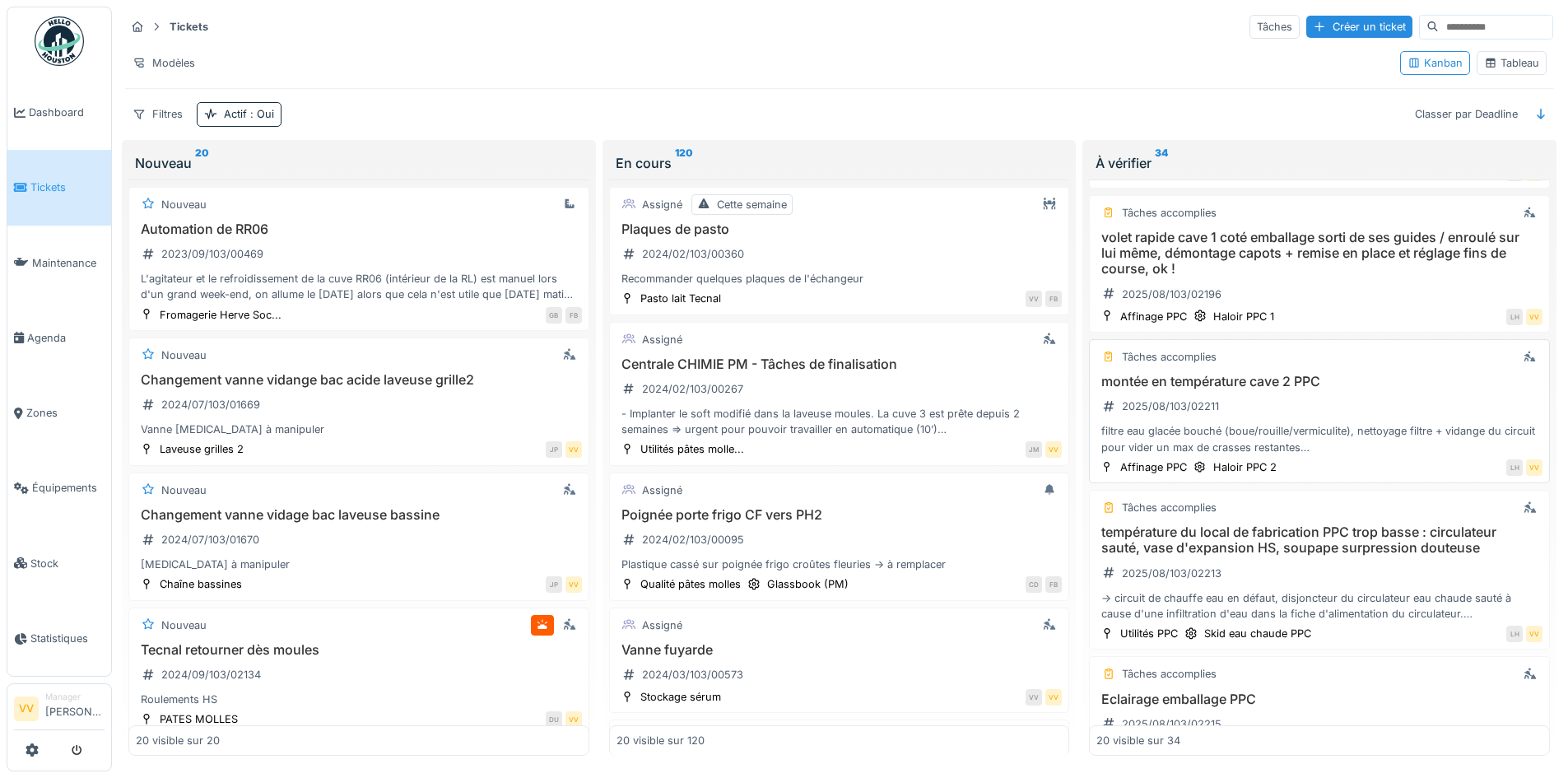
scroll to position [2224, 0]
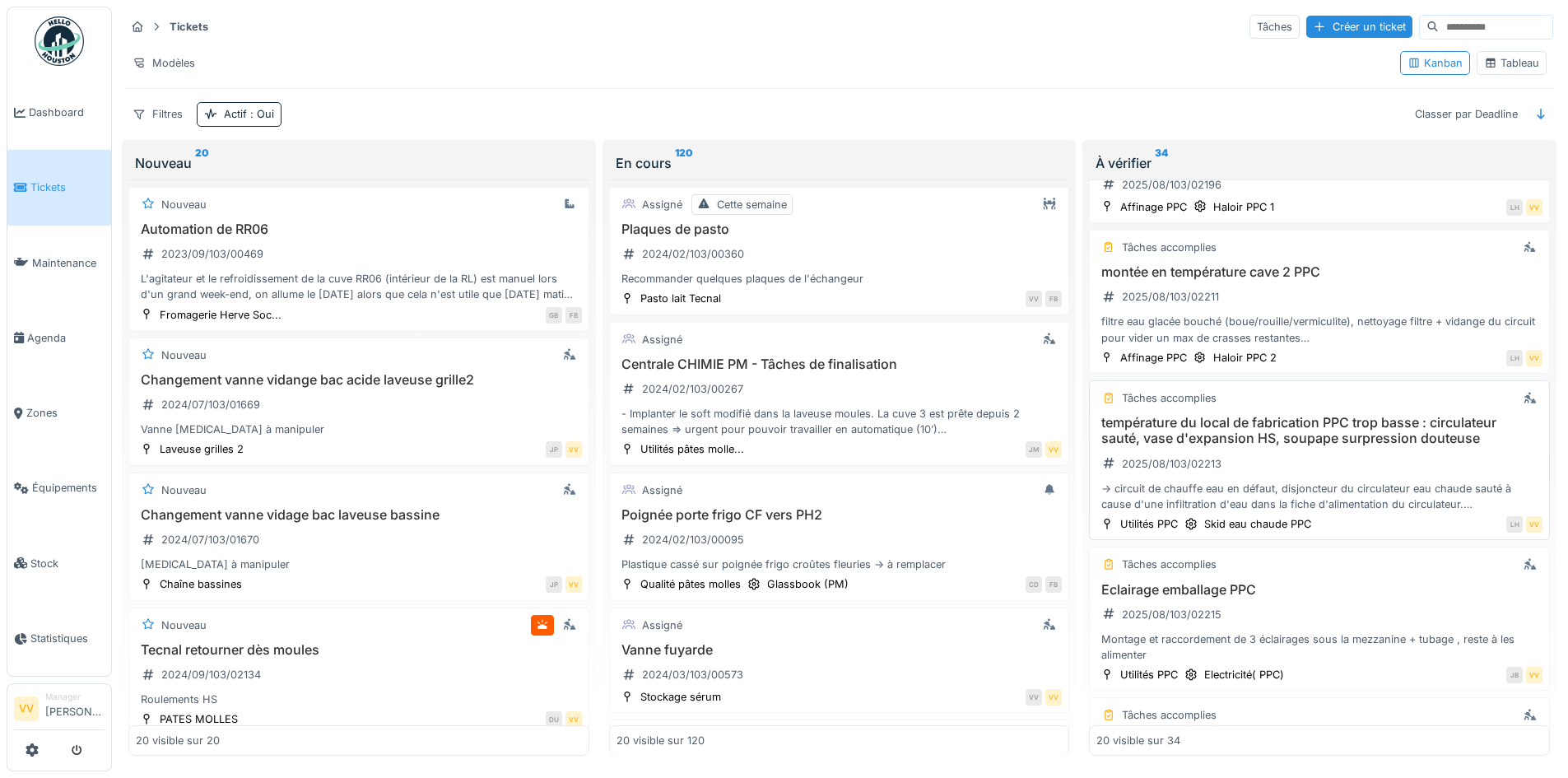
click at [1387, 416] on h3 "température du local de fabrication PPC trop basse : circulateur sauté, vase d'…" at bounding box center [1319, 430] width 446 height 31
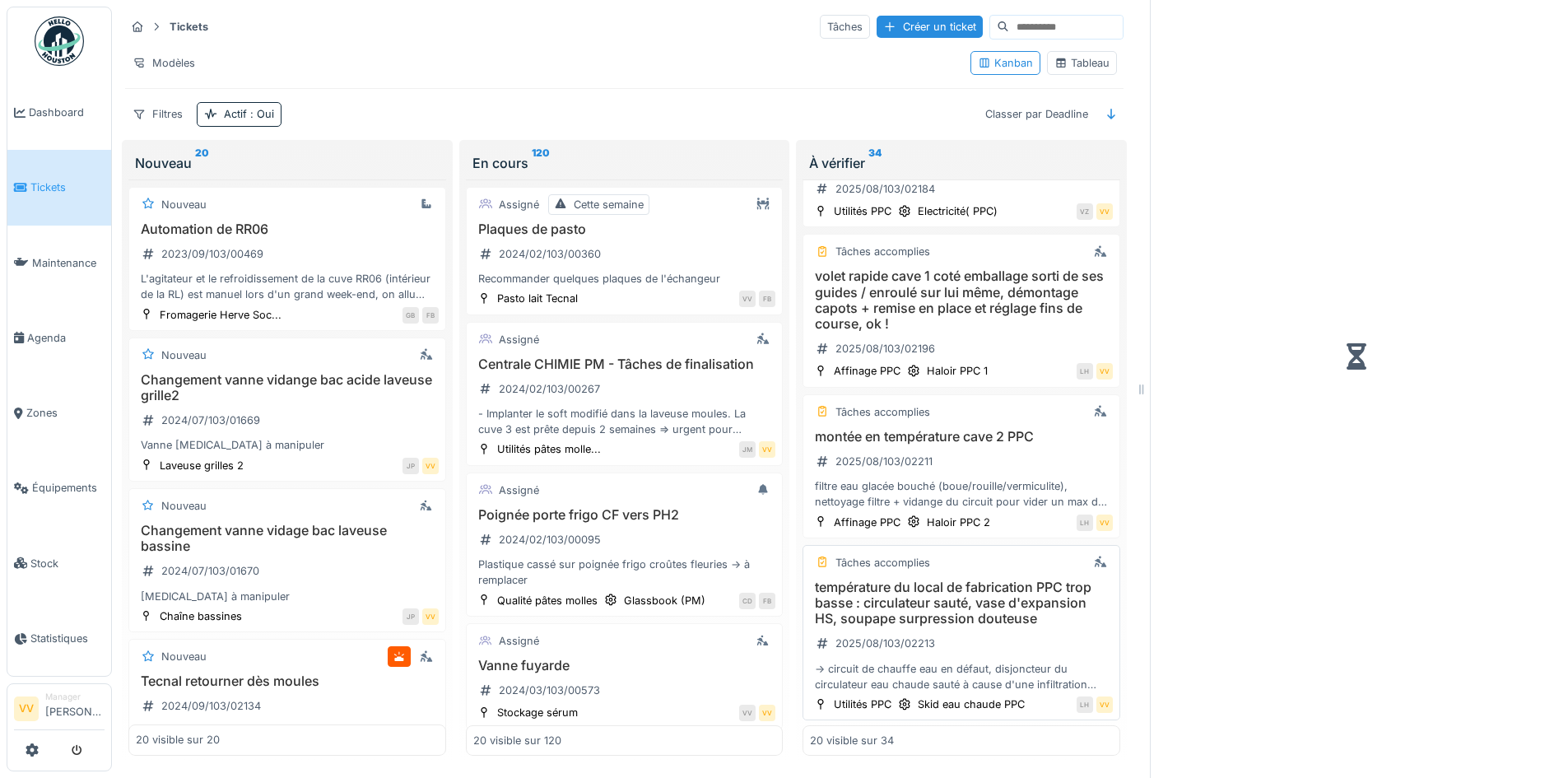
scroll to position [2419, 0]
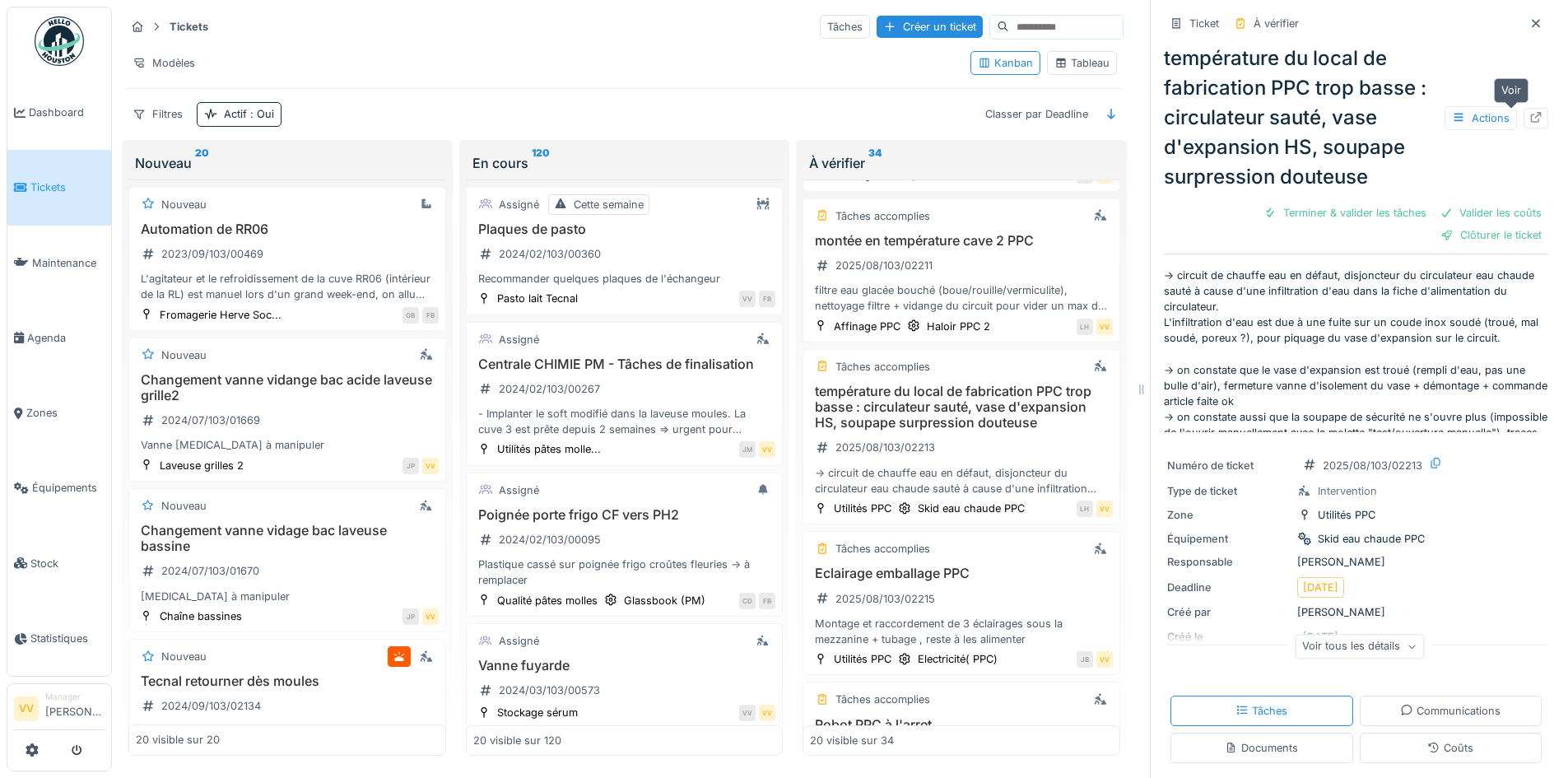
click at [1529, 117] on icon at bounding box center [1536, 117] width 14 height 11
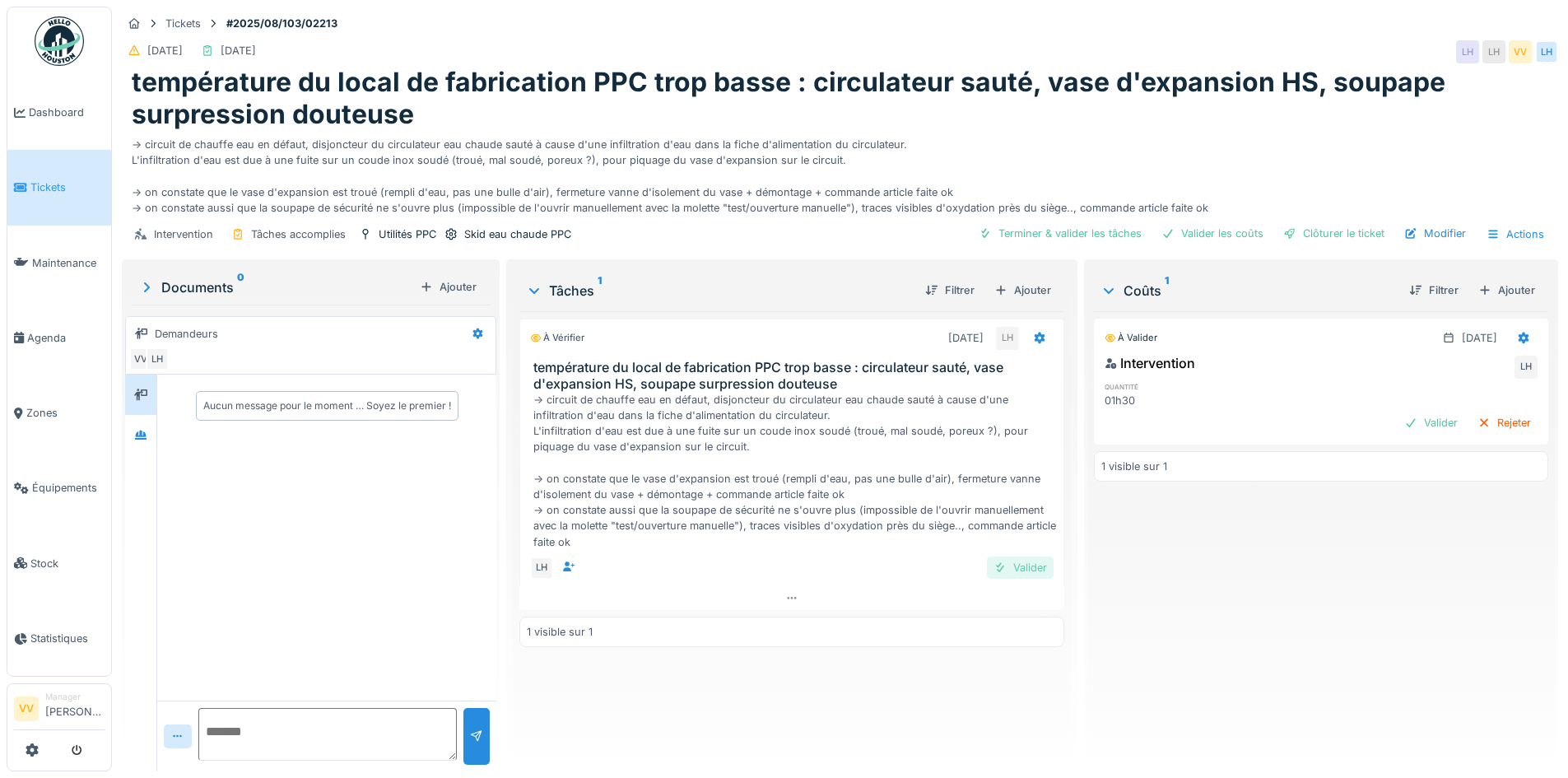
click at [1012, 575] on div "Valider" at bounding box center [1020, 568] width 67 height 22
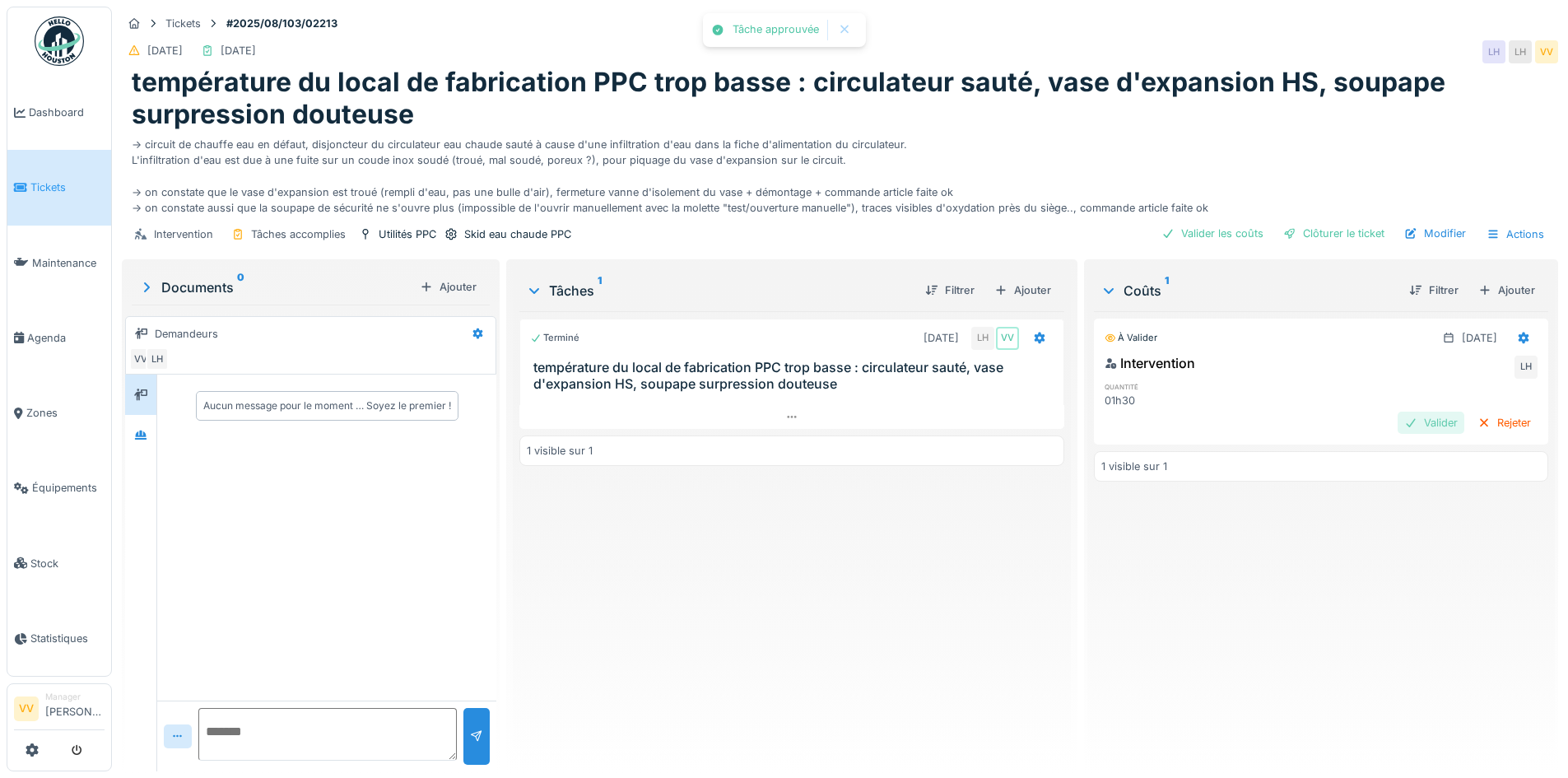
click at [1398, 422] on div "Valider" at bounding box center [1430, 422] width 67 height 22
click at [1362, 234] on div "Clôturer le ticket" at bounding box center [1334, 233] width 114 height 22
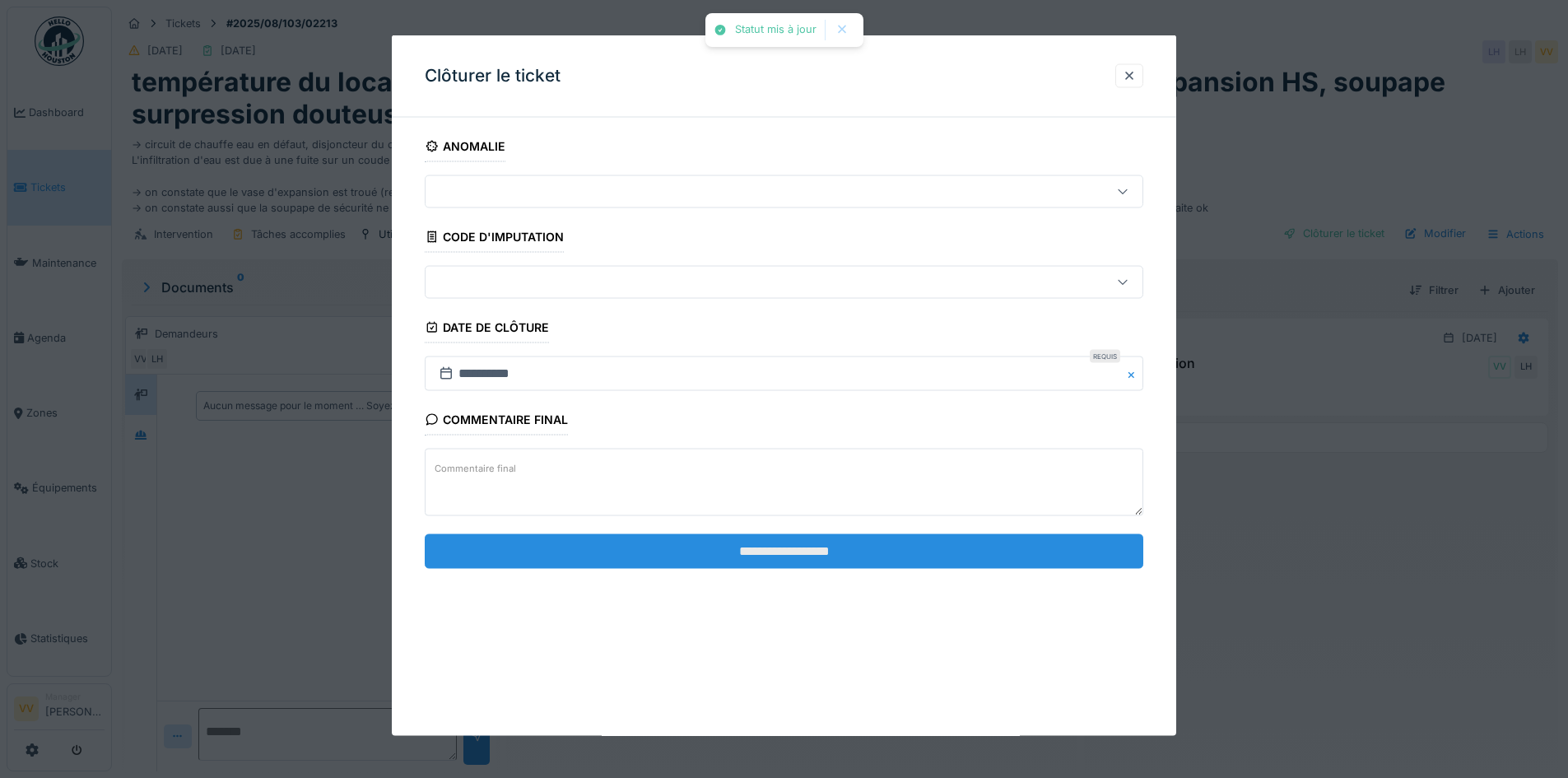
click at [961, 552] on input "**********" at bounding box center [784, 551] width 719 height 35
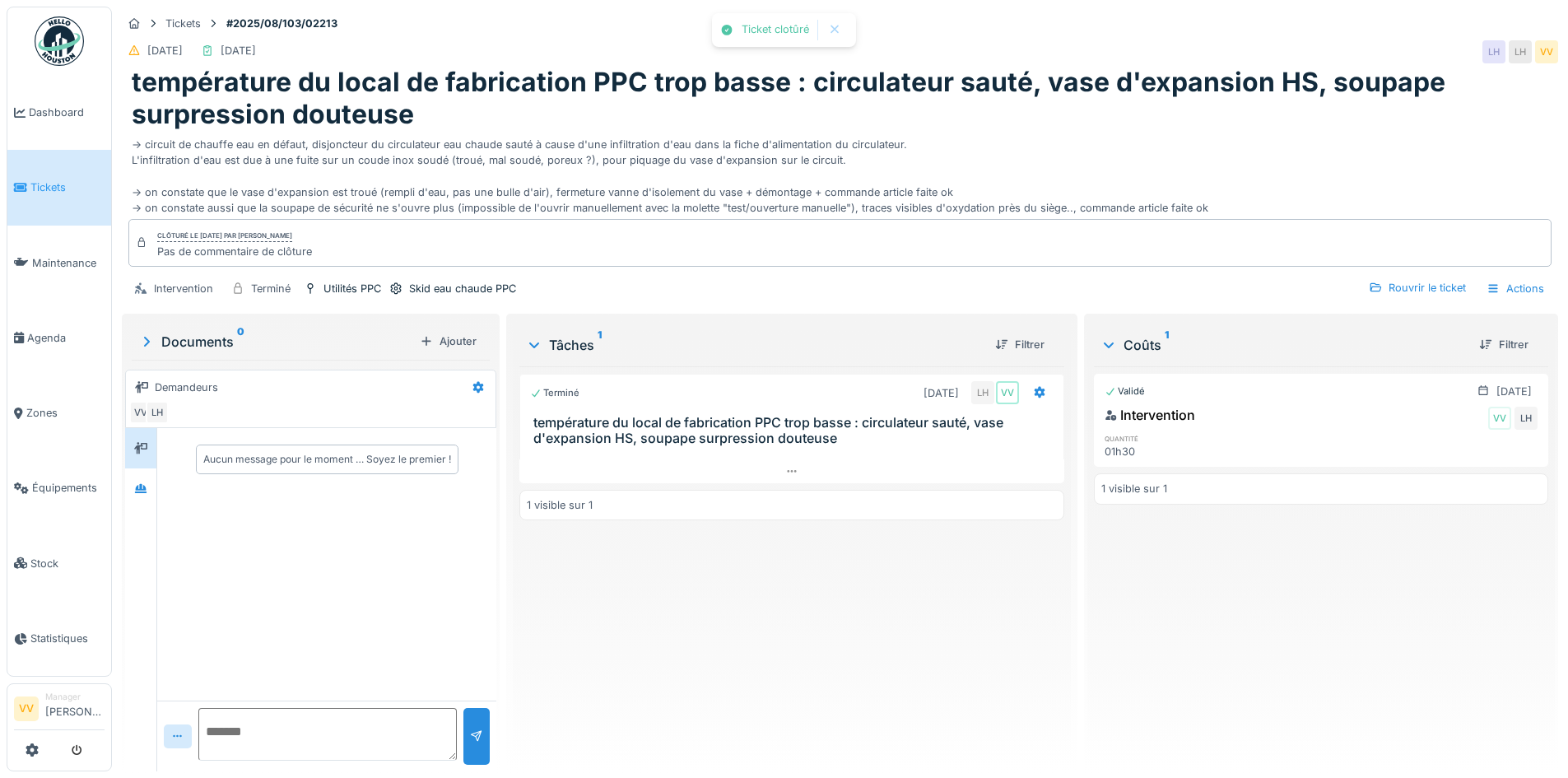
click at [35, 175] on link "Tickets" at bounding box center [59, 187] width 104 height 75
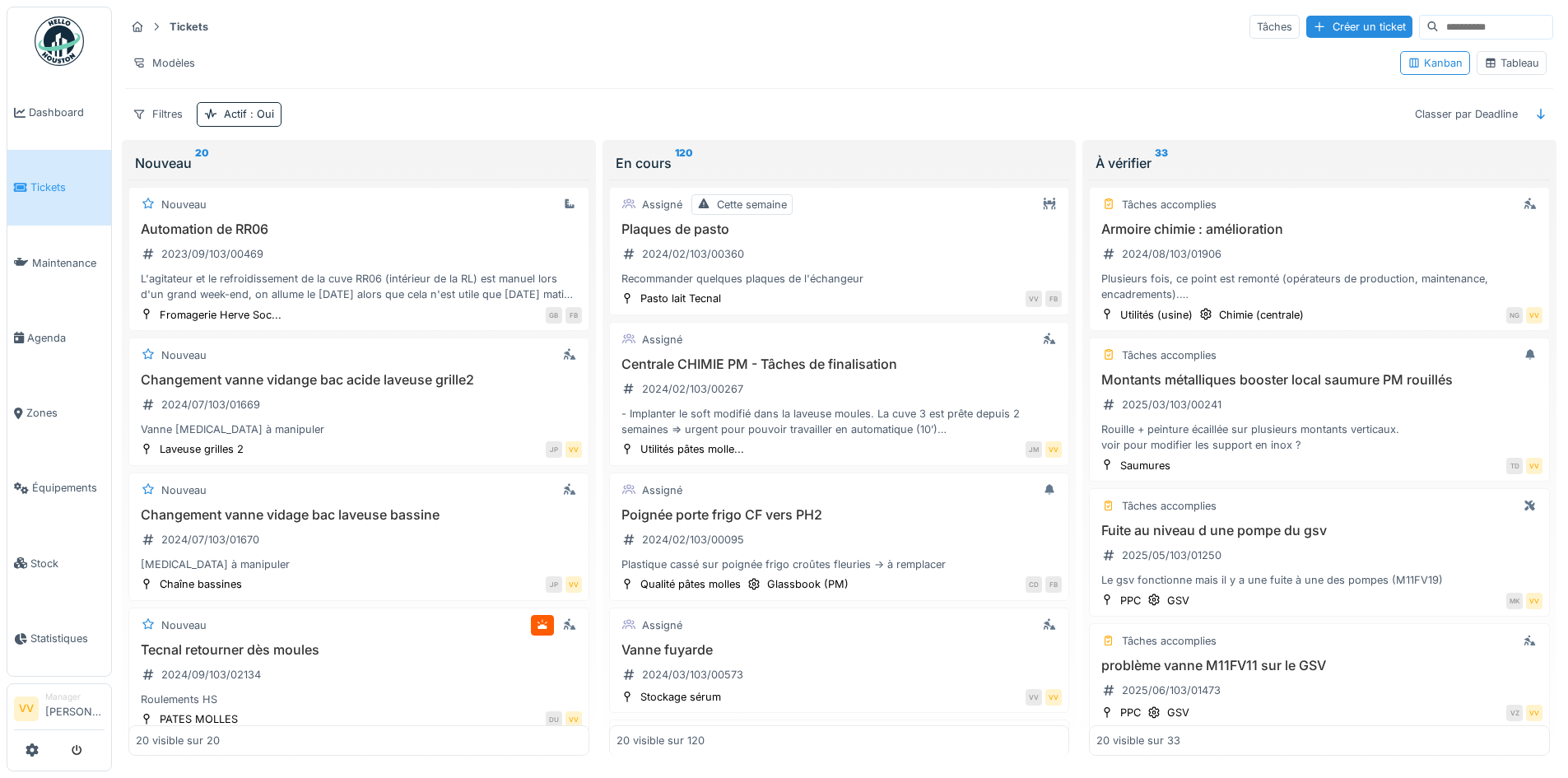
click at [44, 171] on link "Tickets" at bounding box center [59, 187] width 104 height 75
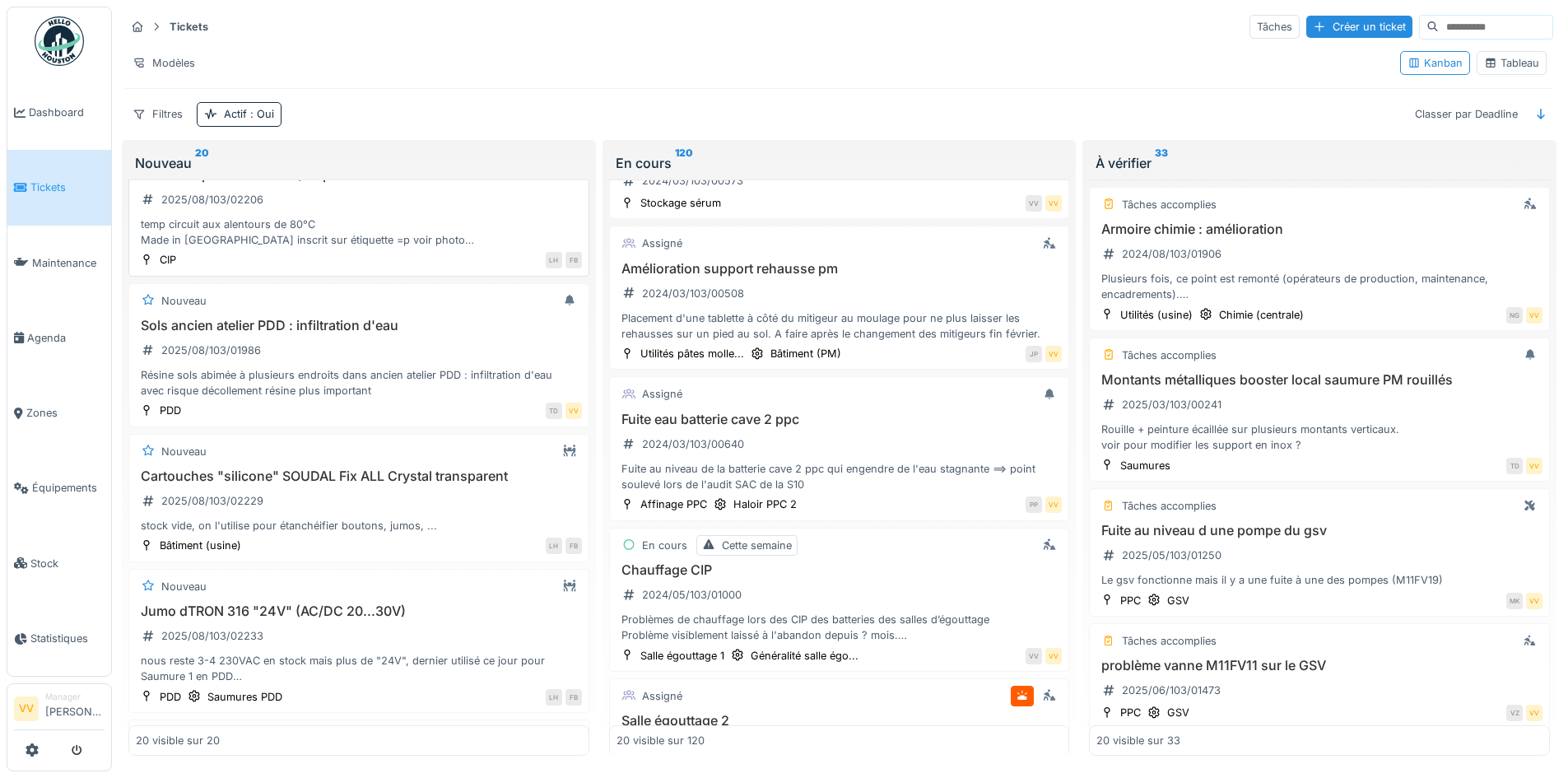
scroll to position [2381, 0]
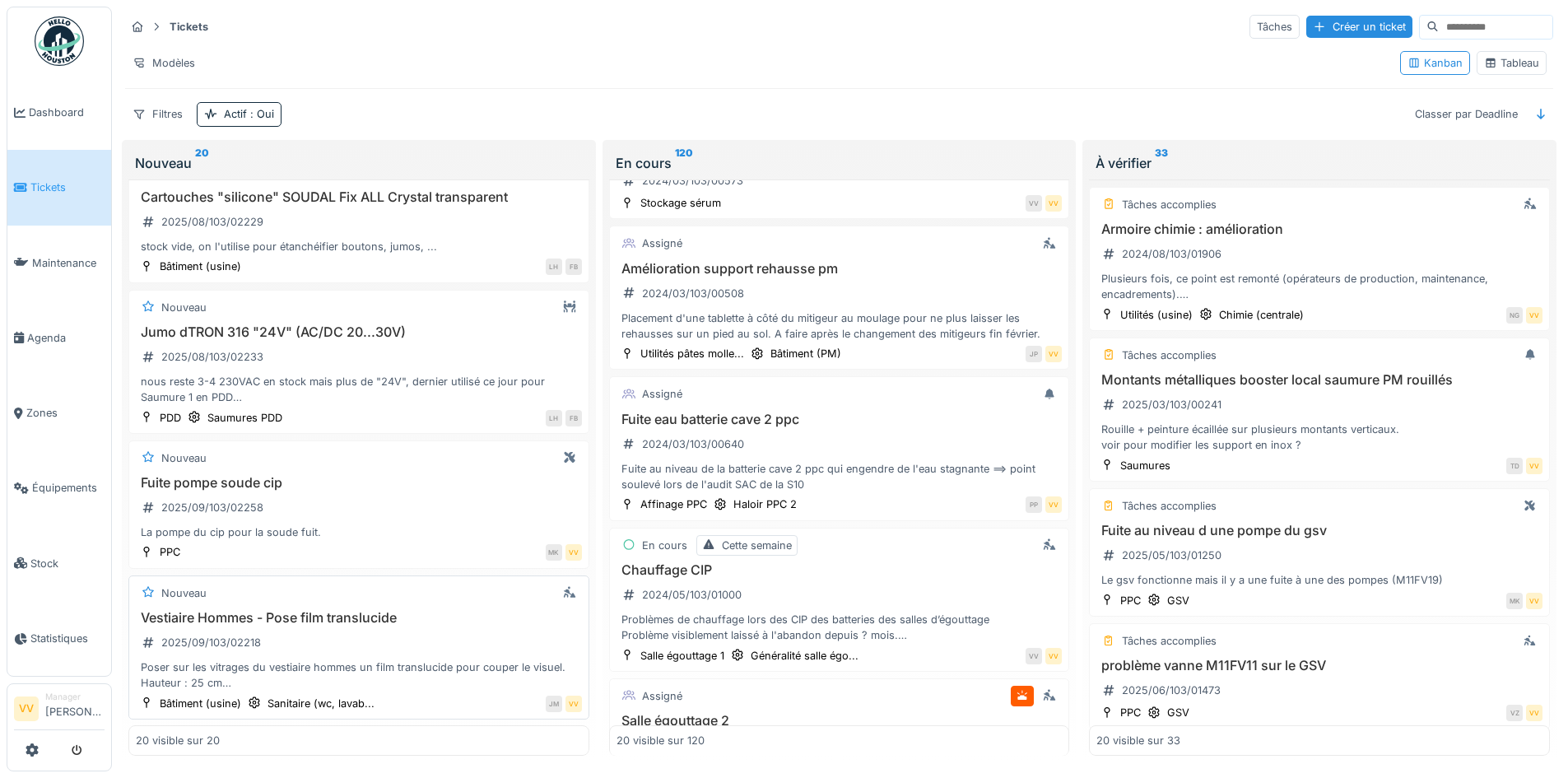
click at [356, 620] on h3 "Vestiaire Hommes - Pose film translucide" at bounding box center [358, 618] width 446 height 16
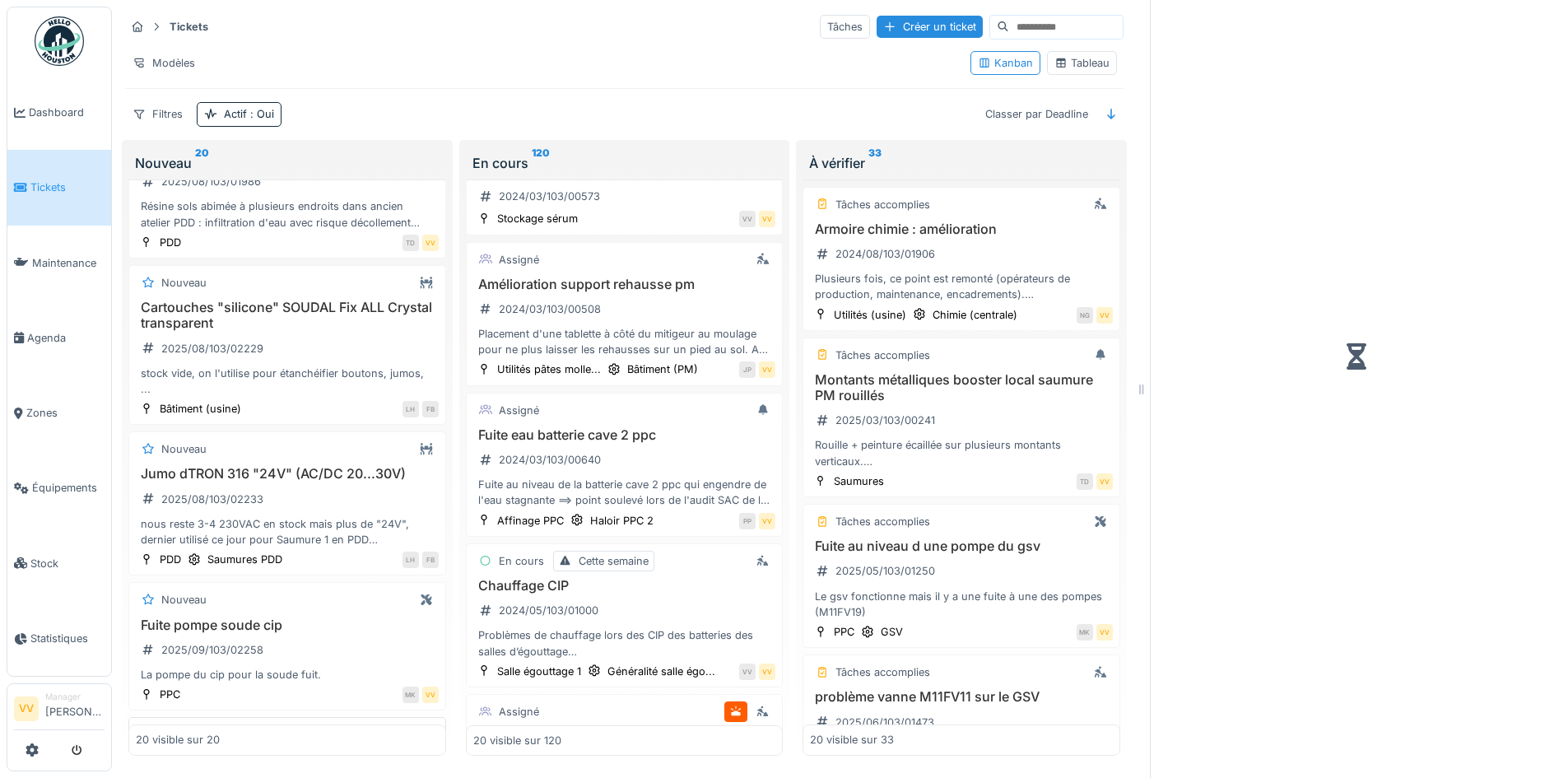
scroll to position [526, 0]
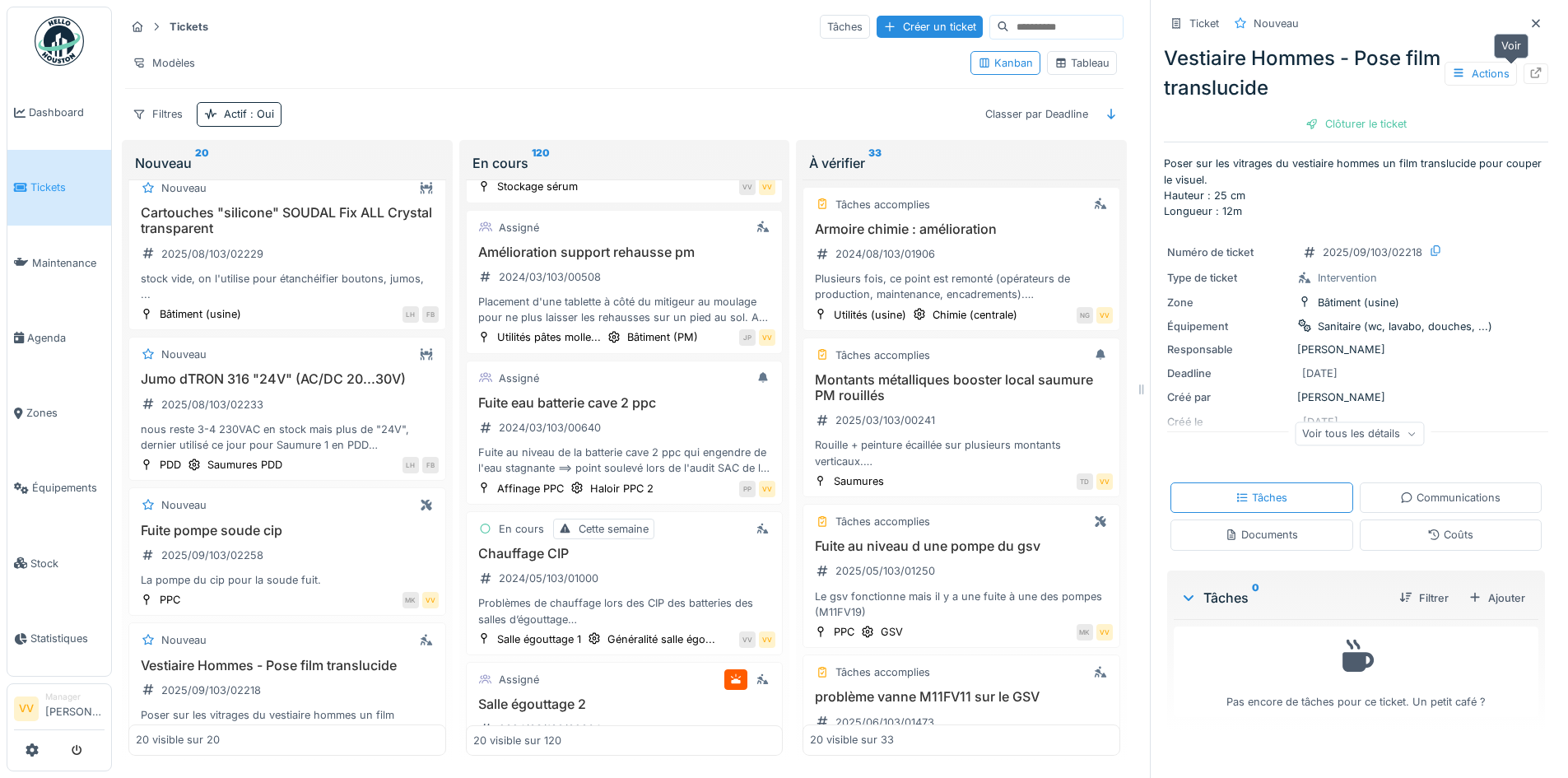
click at [1529, 71] on icon at bounding box center [1536, 73] width 14 height 11
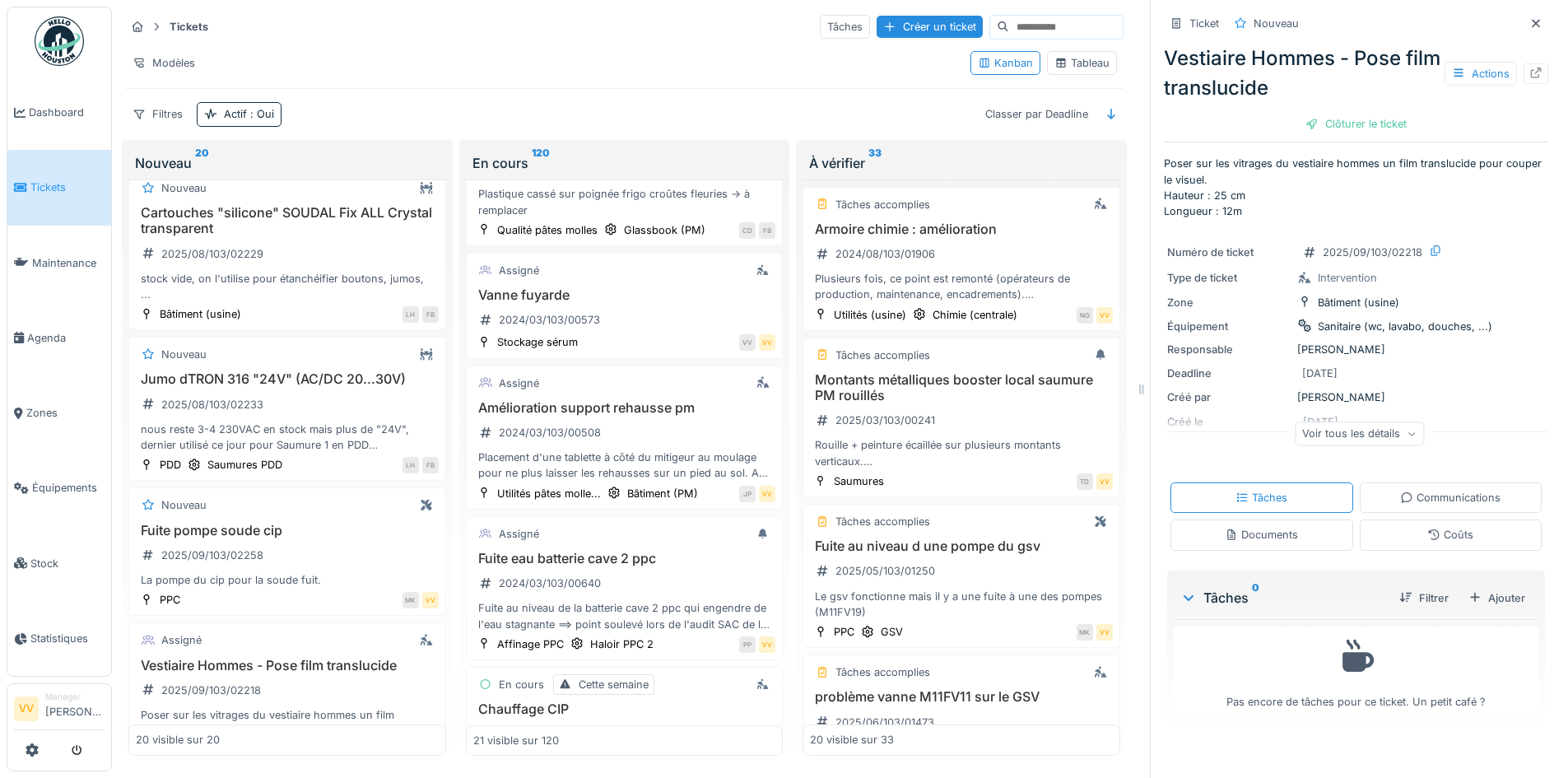
scroll to position [682, 0]
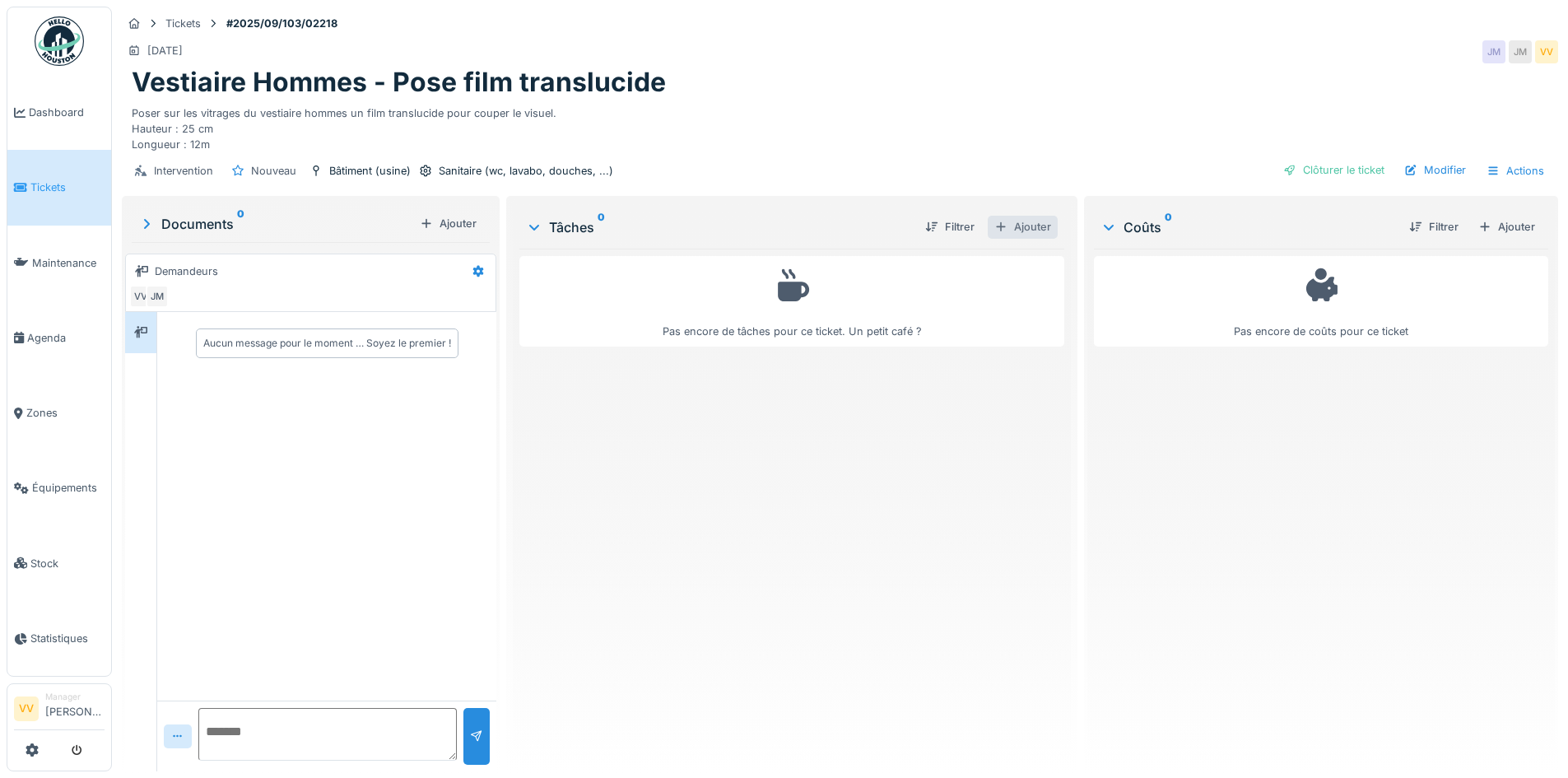
click at [1034, 220] on div "Ajouter" at bounding box center [1023, 227] width 70 height 22
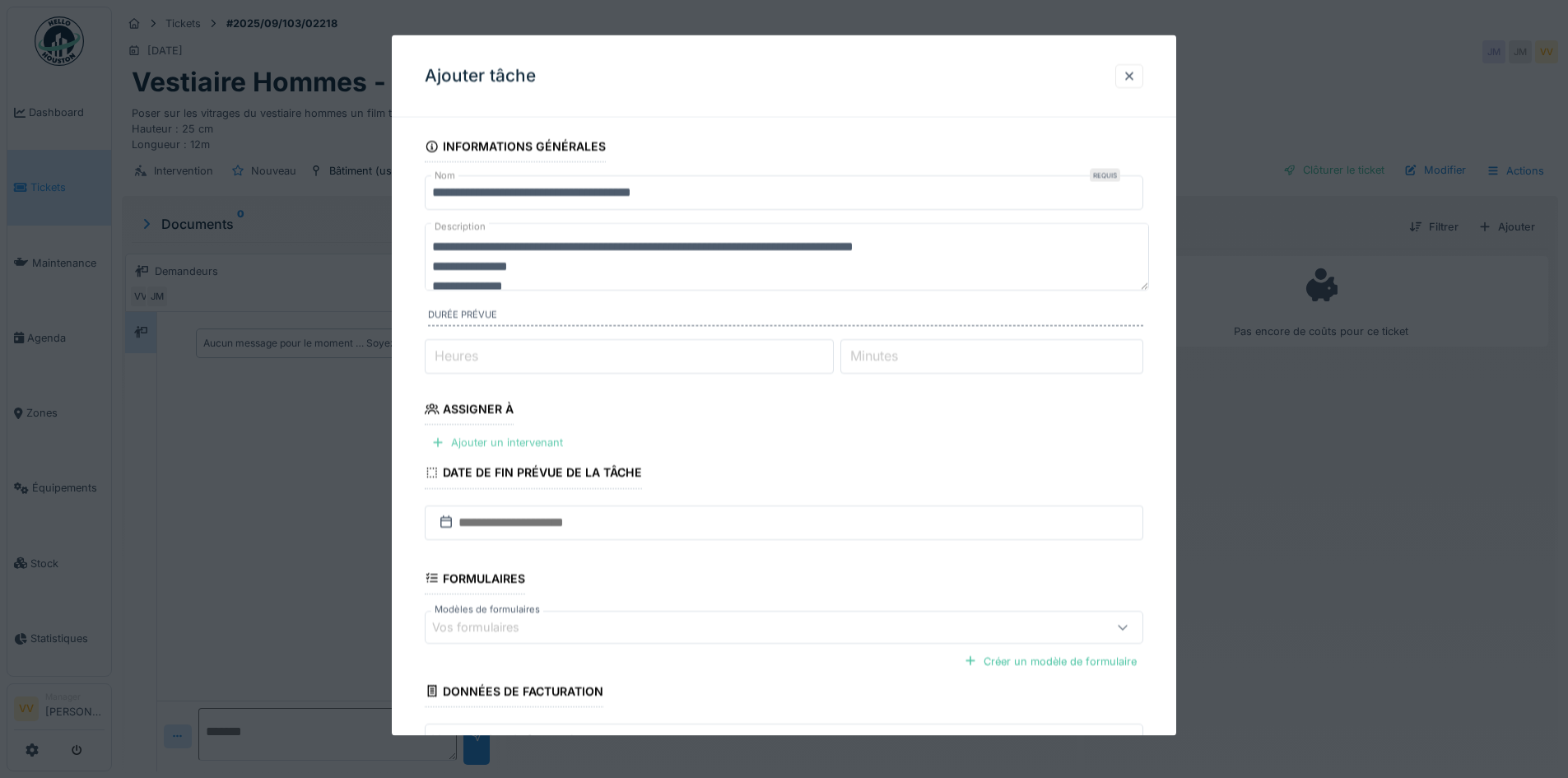
click at [522, 442] on div "Ajouter un intervenant" at bounding box center [498, 442] width 145 height 22
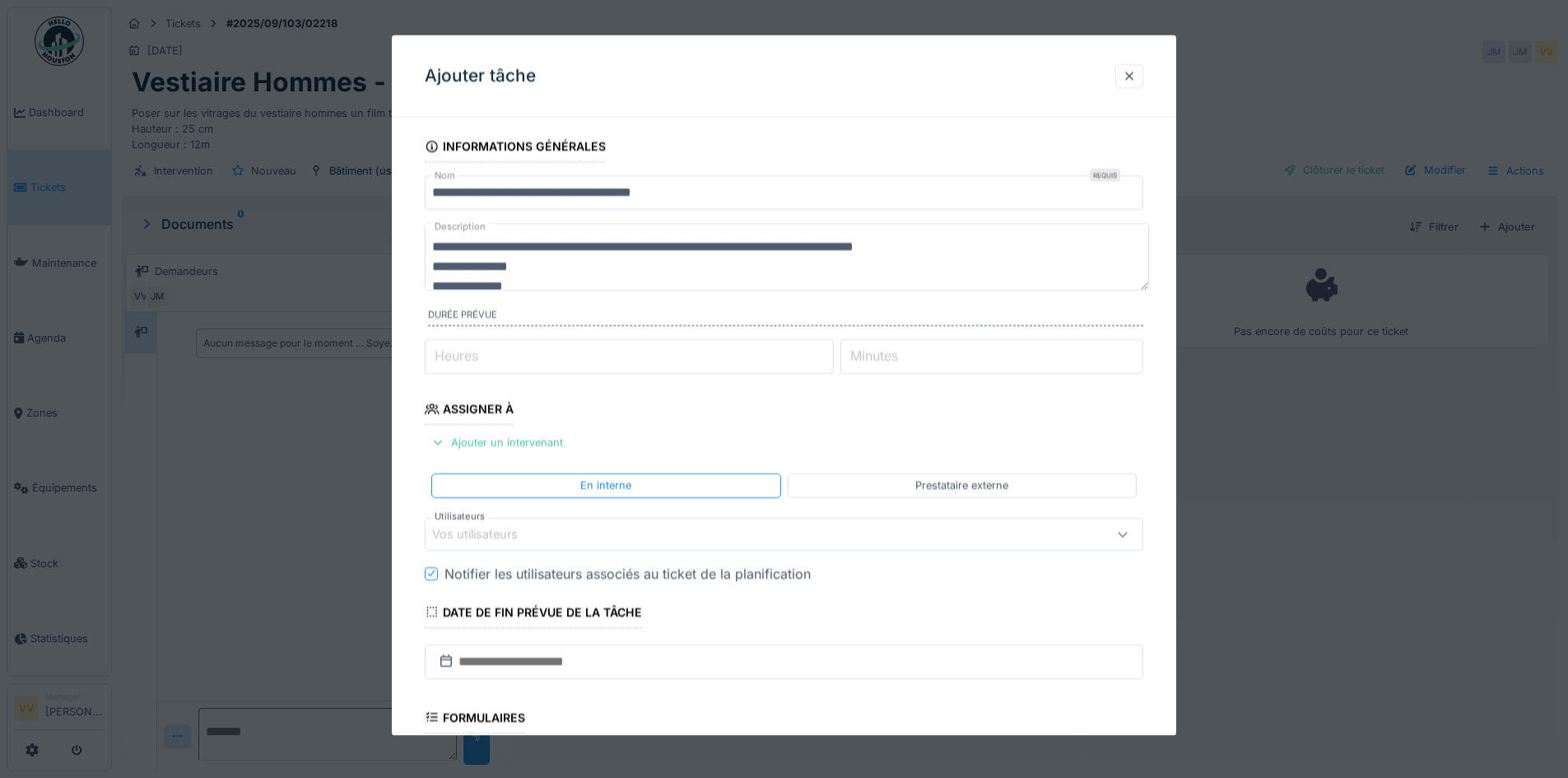
click at [661, 530] on div "Vos utilisateurs" at bounding box center [742, 533] width 620 height 18
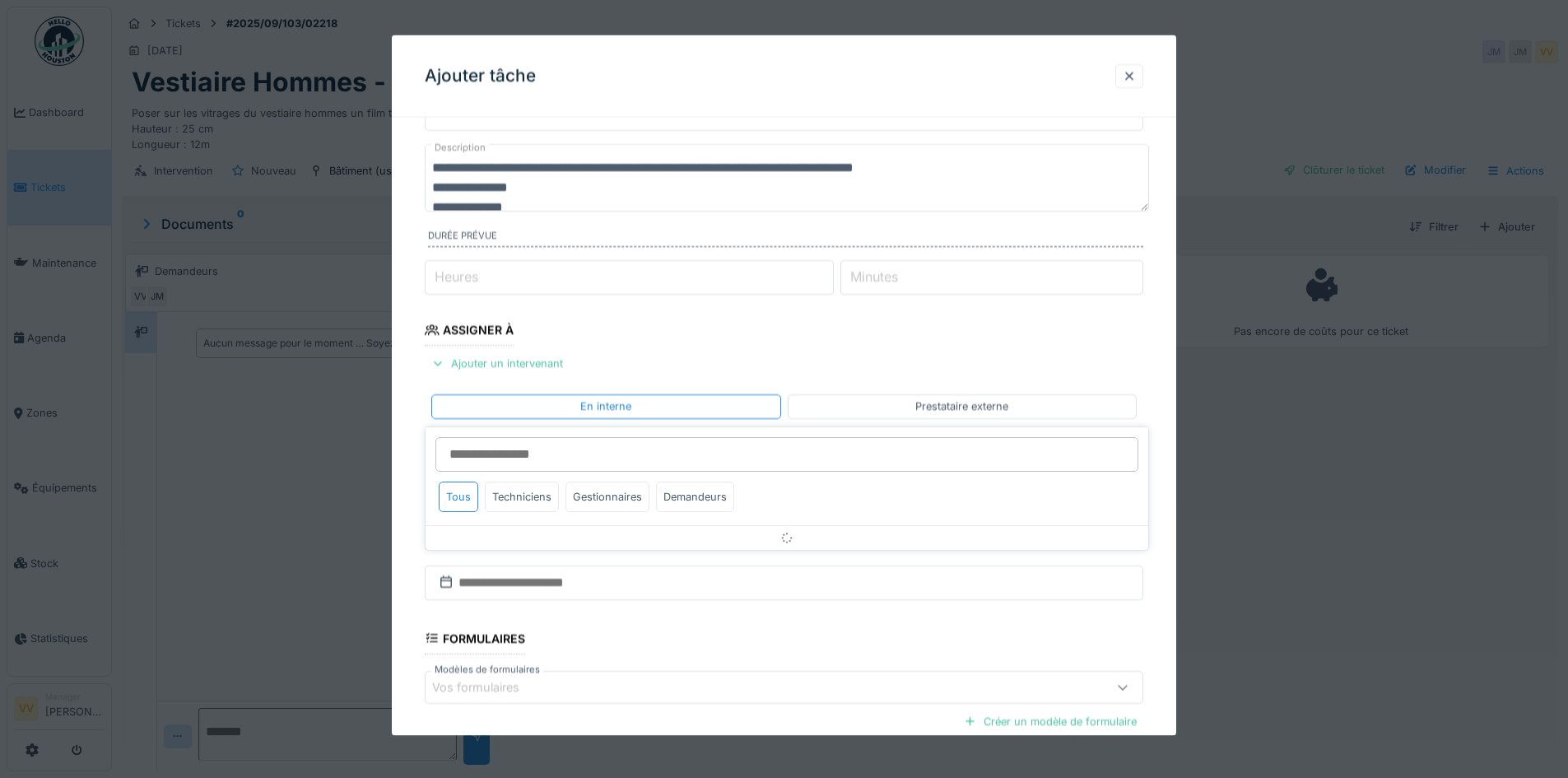
scroll to position [148, 0]
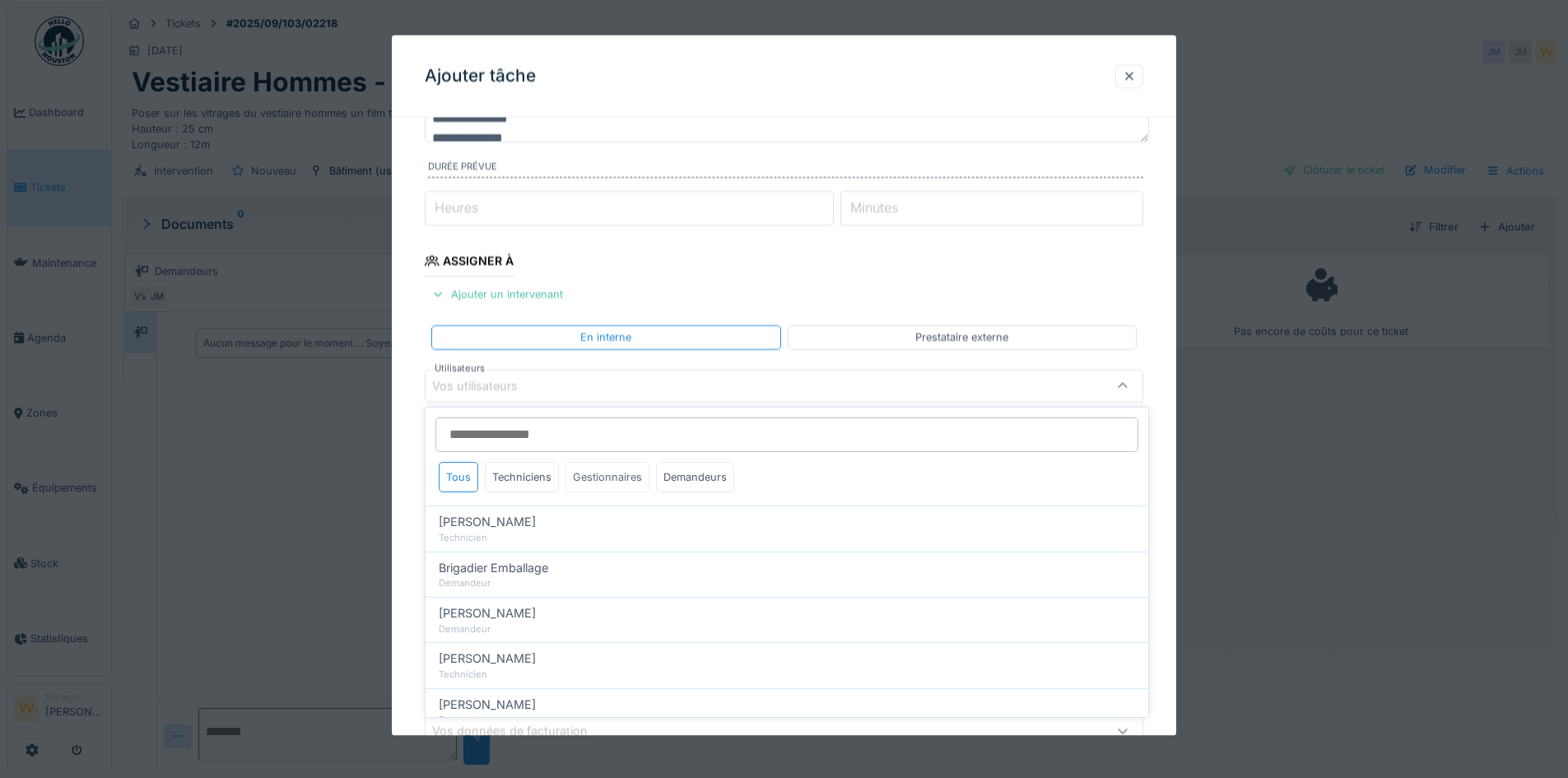
click at [605, 477] on div "Gestionnaires" at bounding box center [607, 477] width 84 height 30
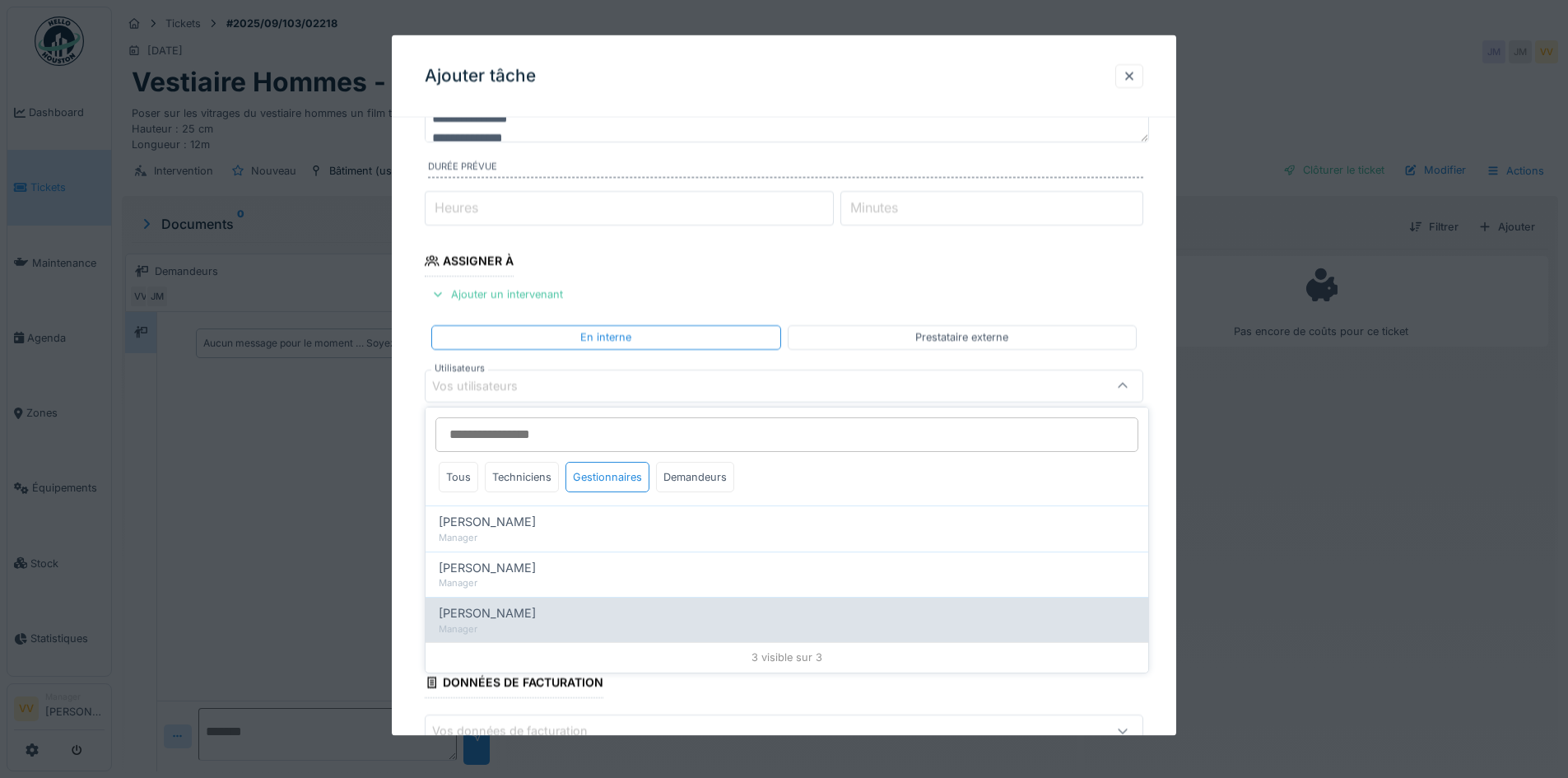
click at [487, 613] on span "[PERSON_NAME]" at bounding box center [487, 613] width 97 height 18
type input "****"
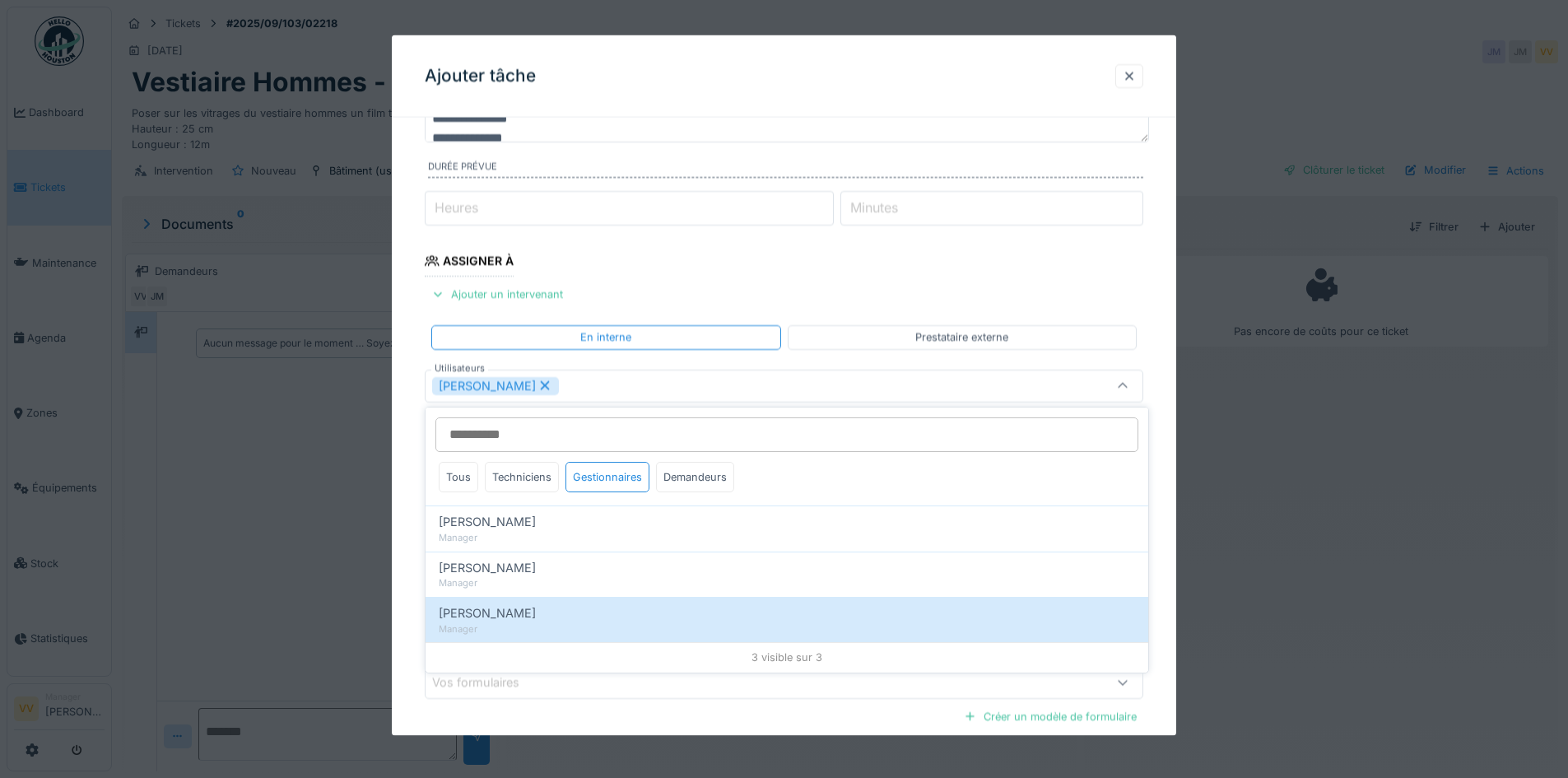
click at [884, 271] on fieldset "**********" at bounding box center [784, 427] width 719 height 890
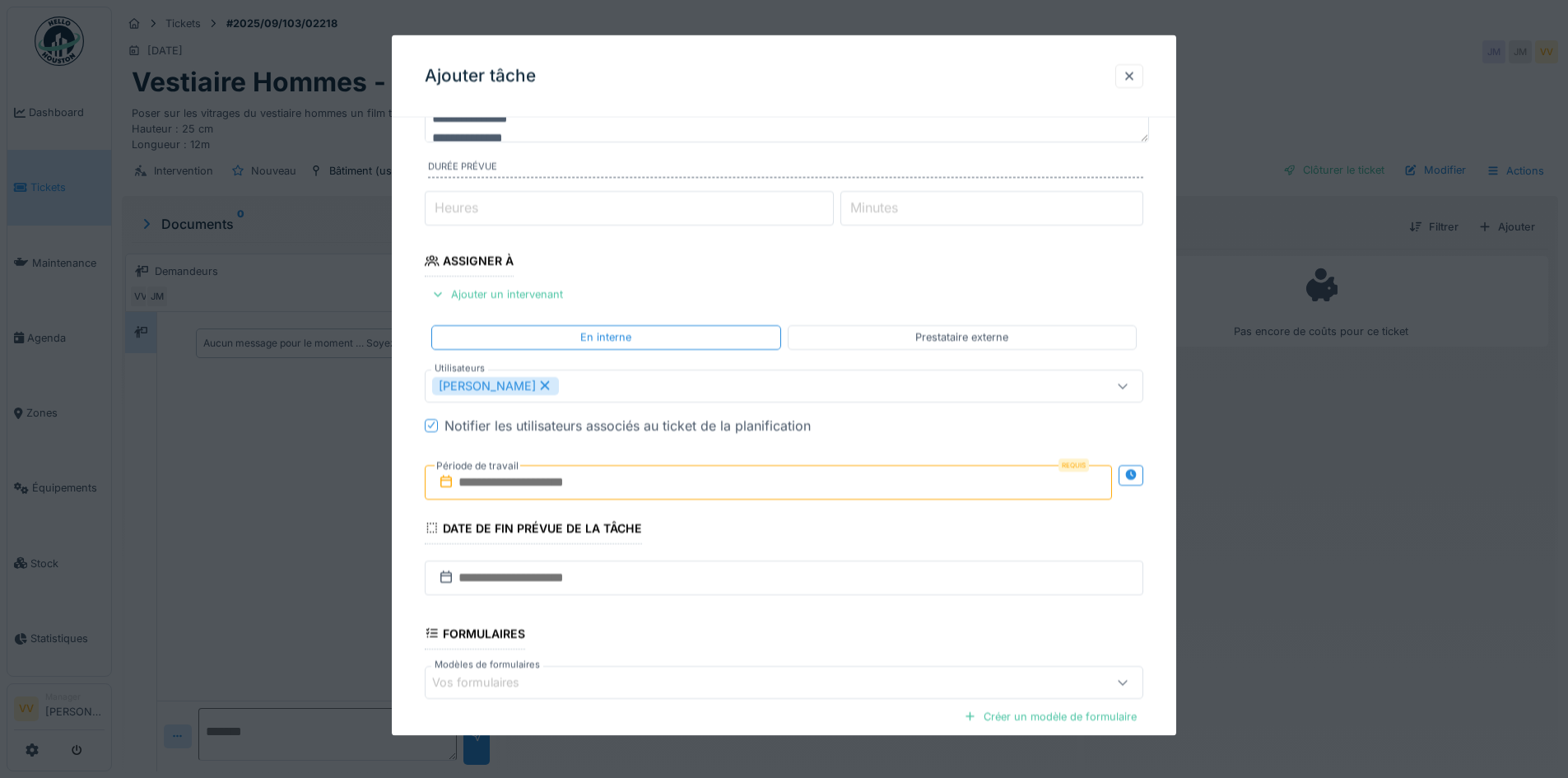
click at [614, 480] on input "text" at bounding box center [769, 482] width 688 height 35
click at [853, 521] on span "Next Month" at bounding box center [853, 522] width 0 height 19
click at [793, 592] on div "5" at bounding box center [798, 589] width 22 height 22
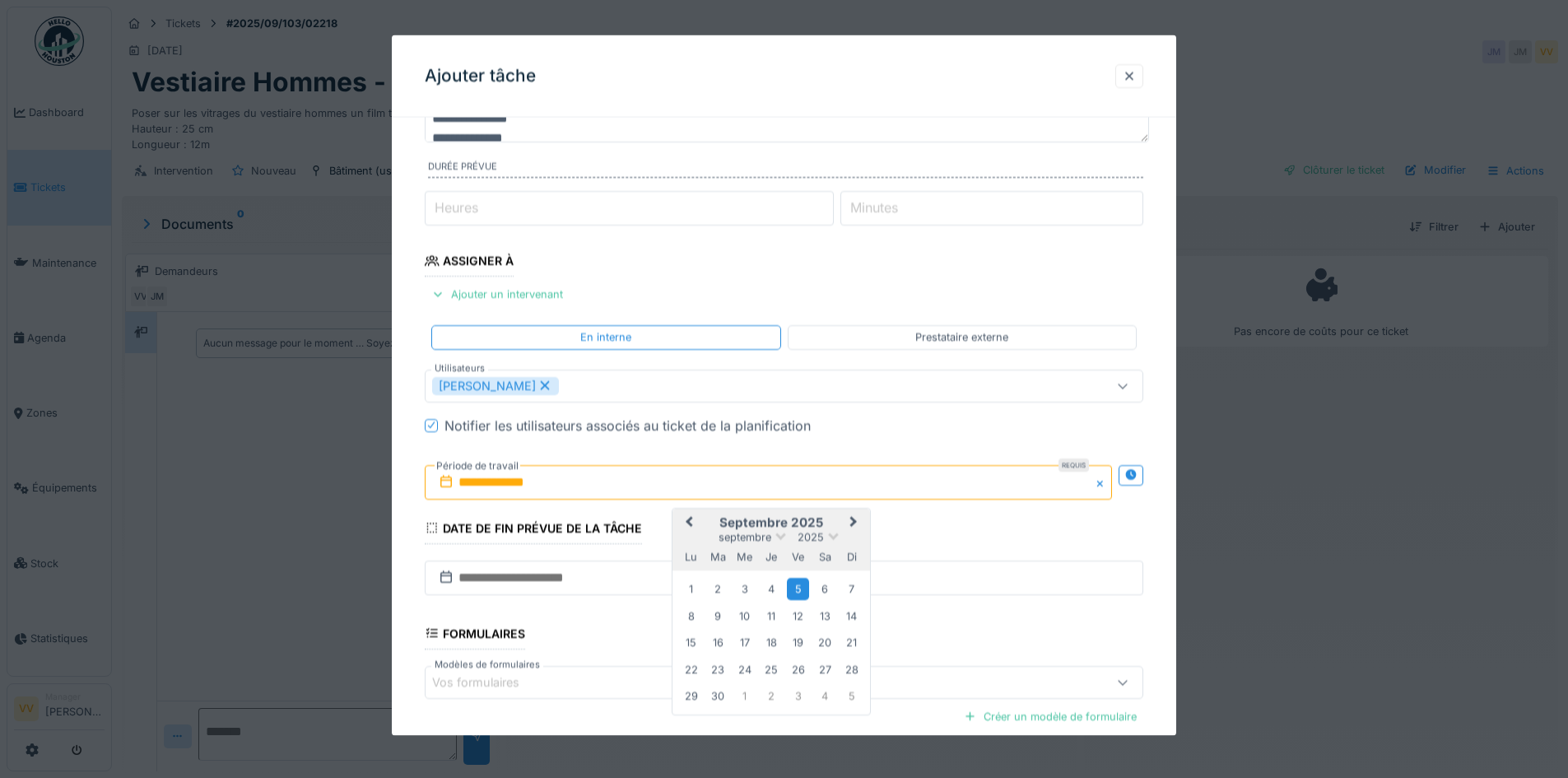
click at [793, 592] on div "5" at bounding box center [798, 589] width 22 height 22
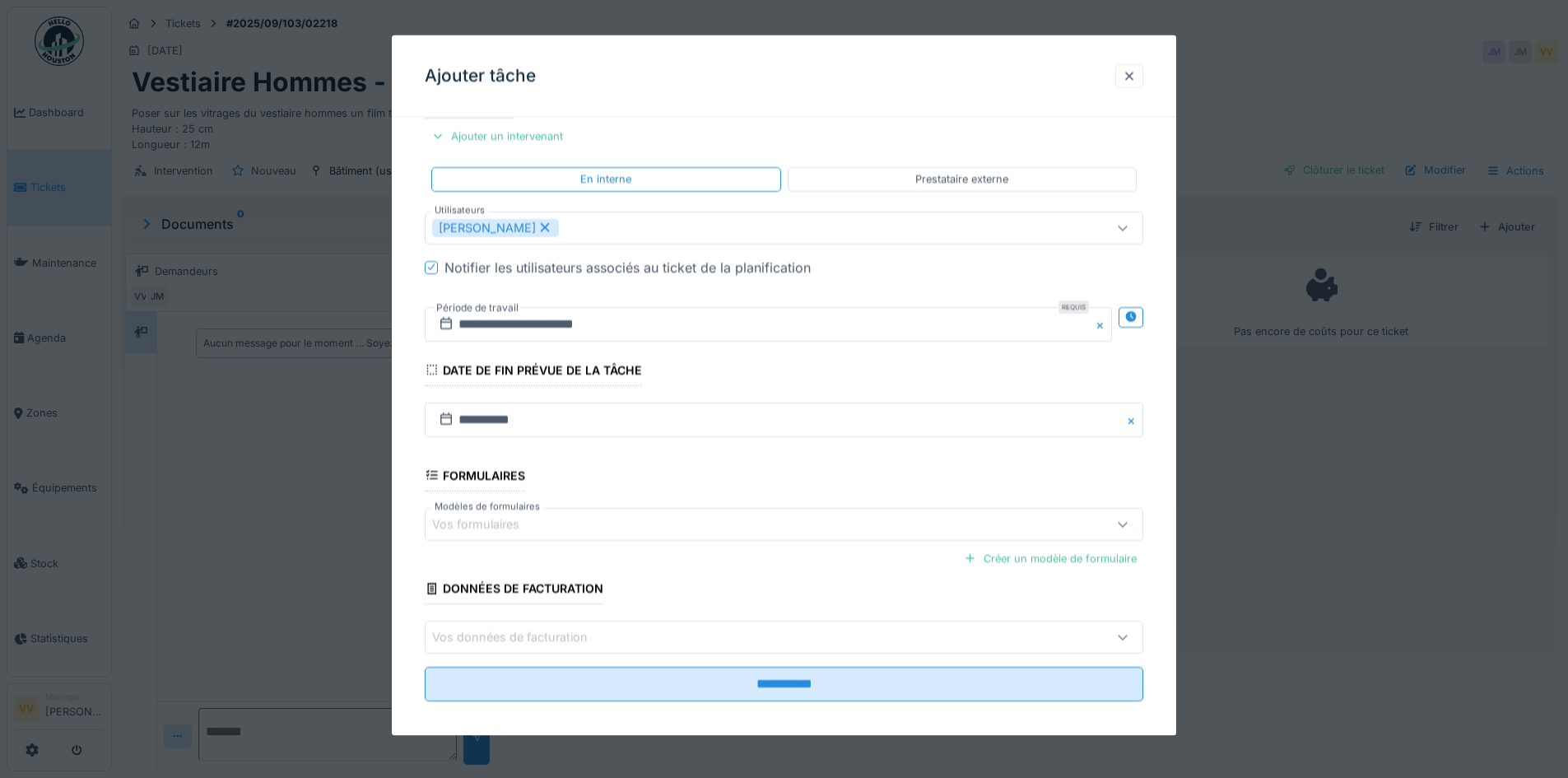
scroll to position [318, 0]
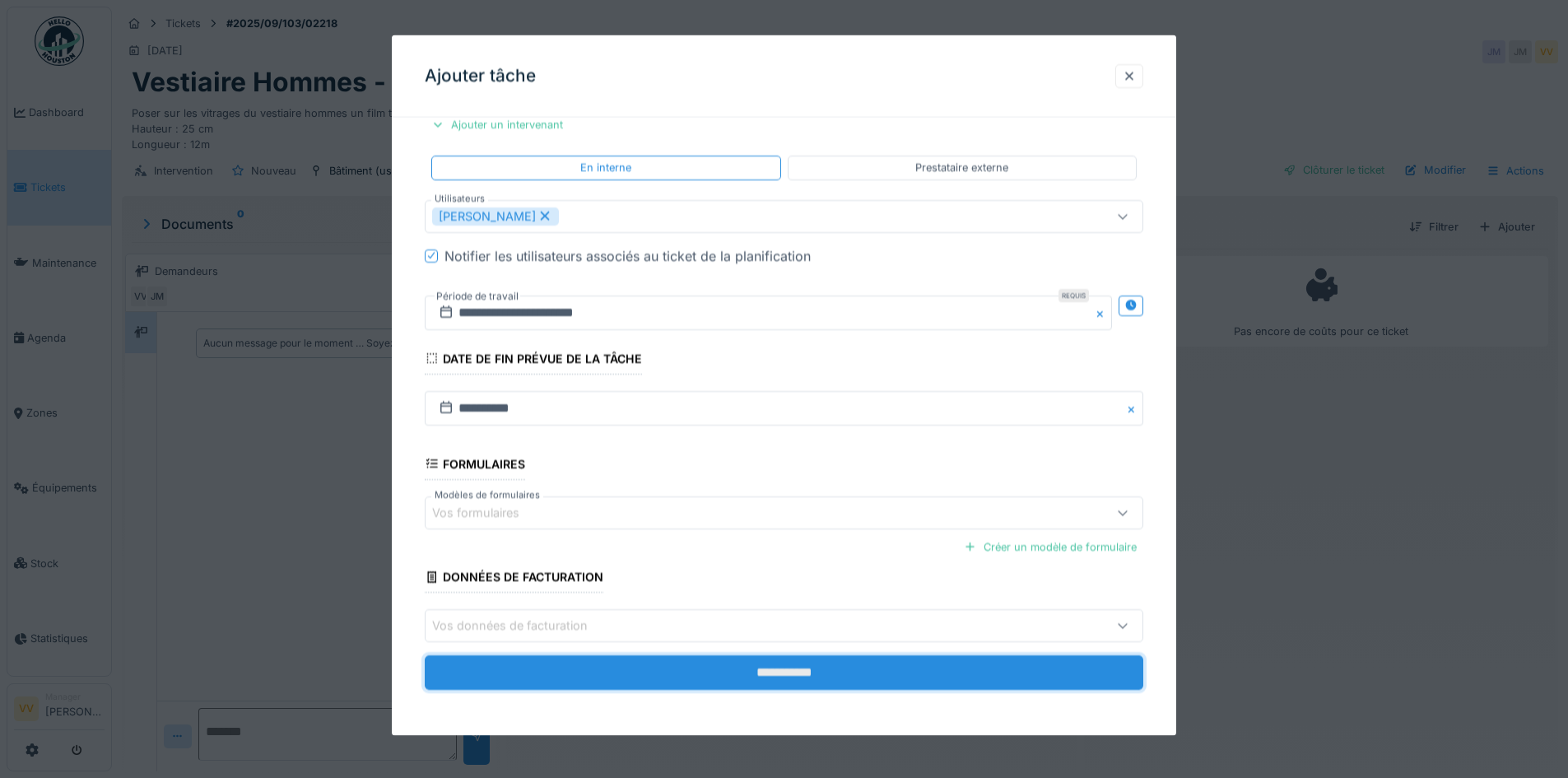
click at [808, 683] on input "**********" at bounding box center [784, 673] width 719 height 35
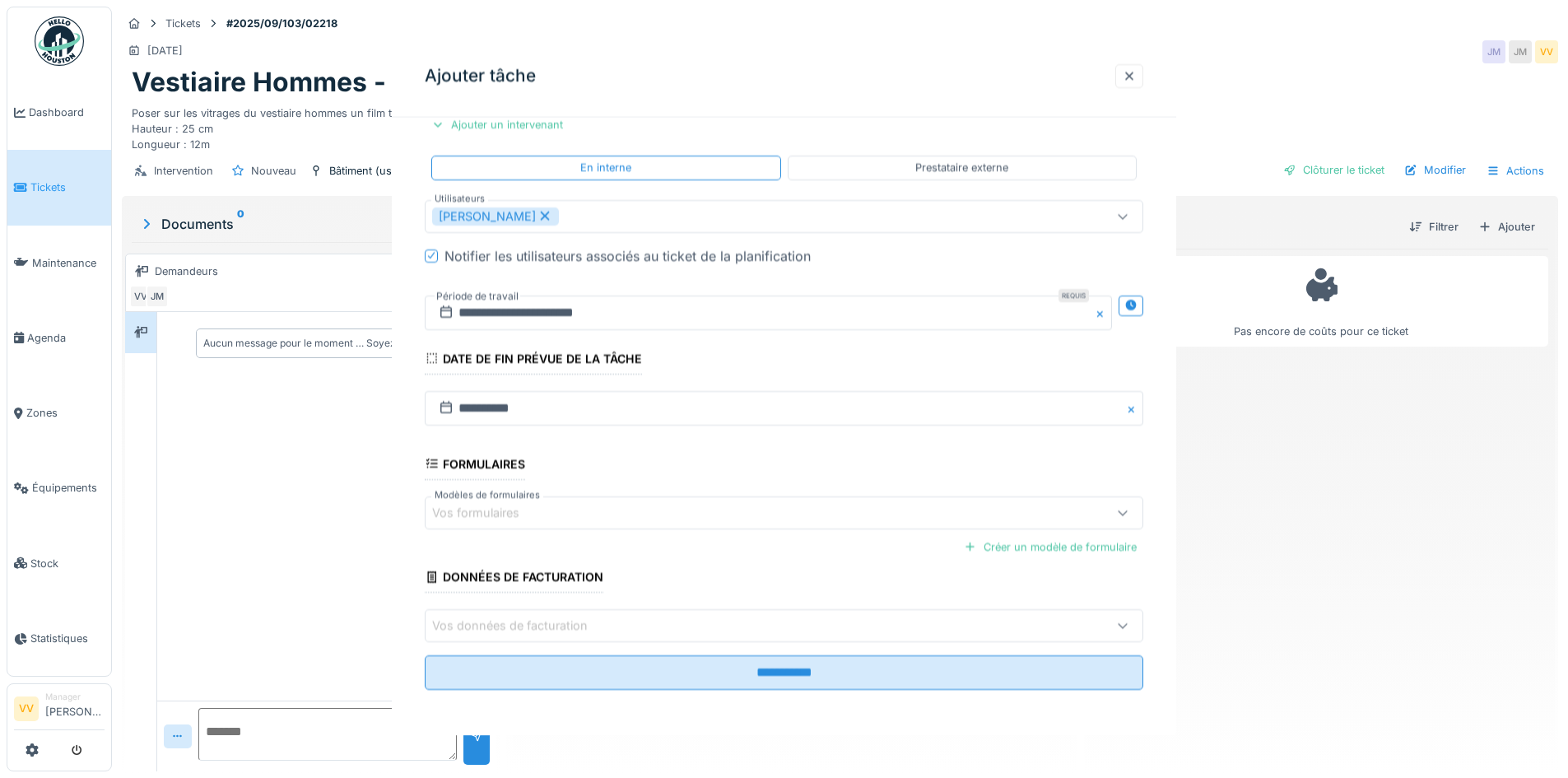
scroll to position [0, 0]
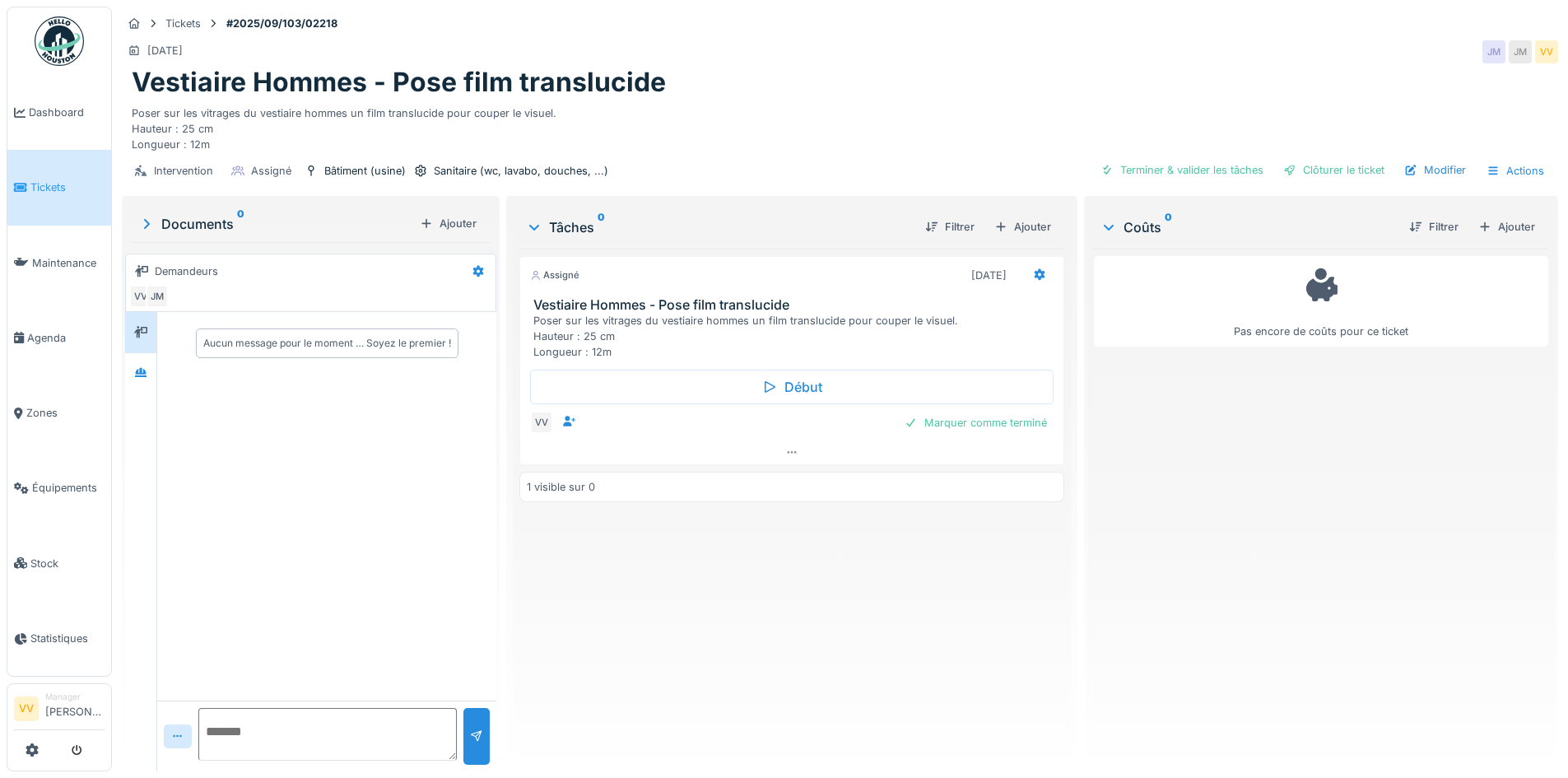
click at [900, 697] on div "Assigné 05/09/2025 Vestiaire Hommes - Pose film translucide Poser sur les vitra…" at bounding box center [791, 504] width 544 height 510
click at [40, 171] on link "Tickets" at bounding box center [59, 187] width 104 height 75
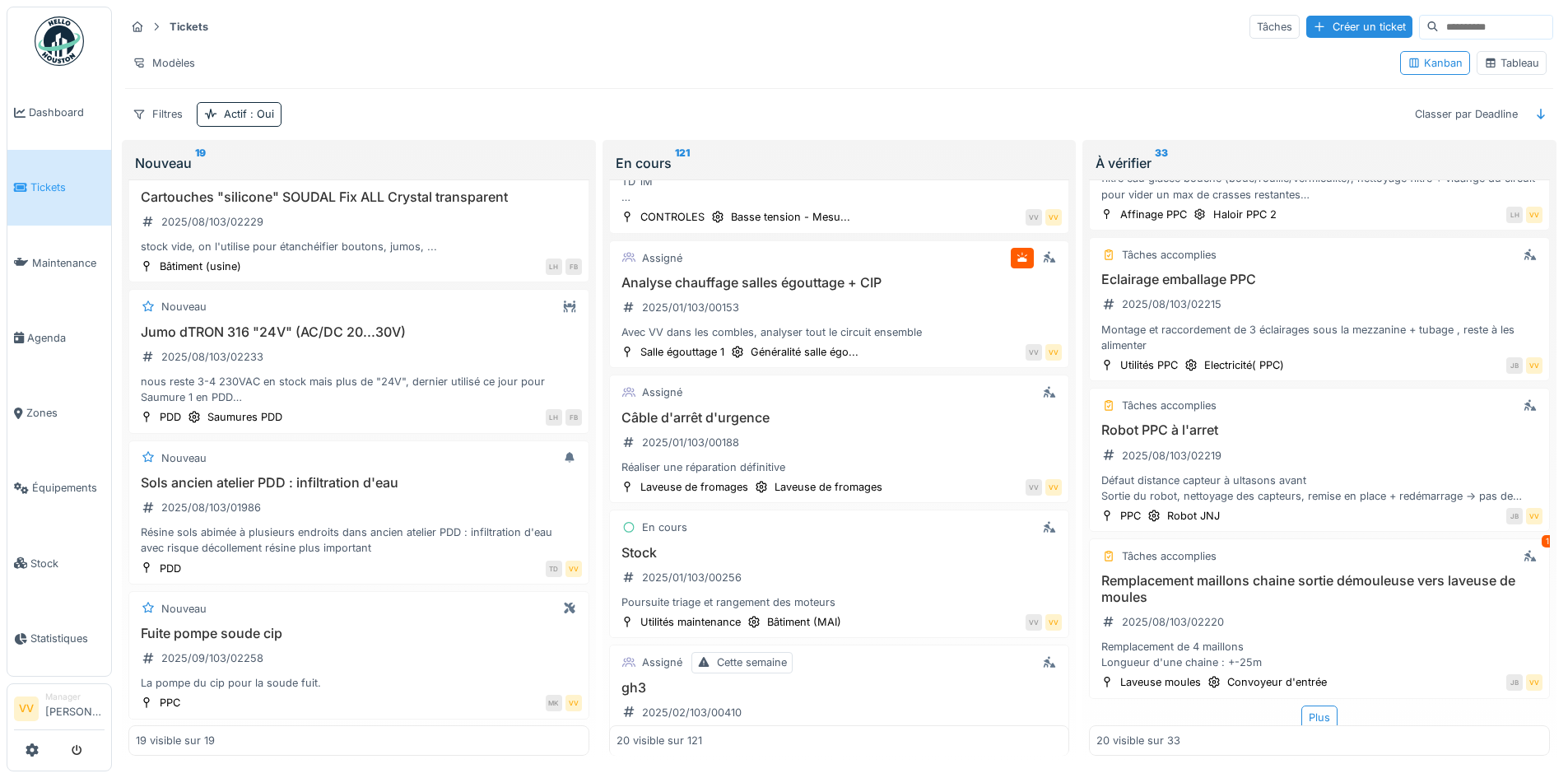
scroll to position [1759, 0]
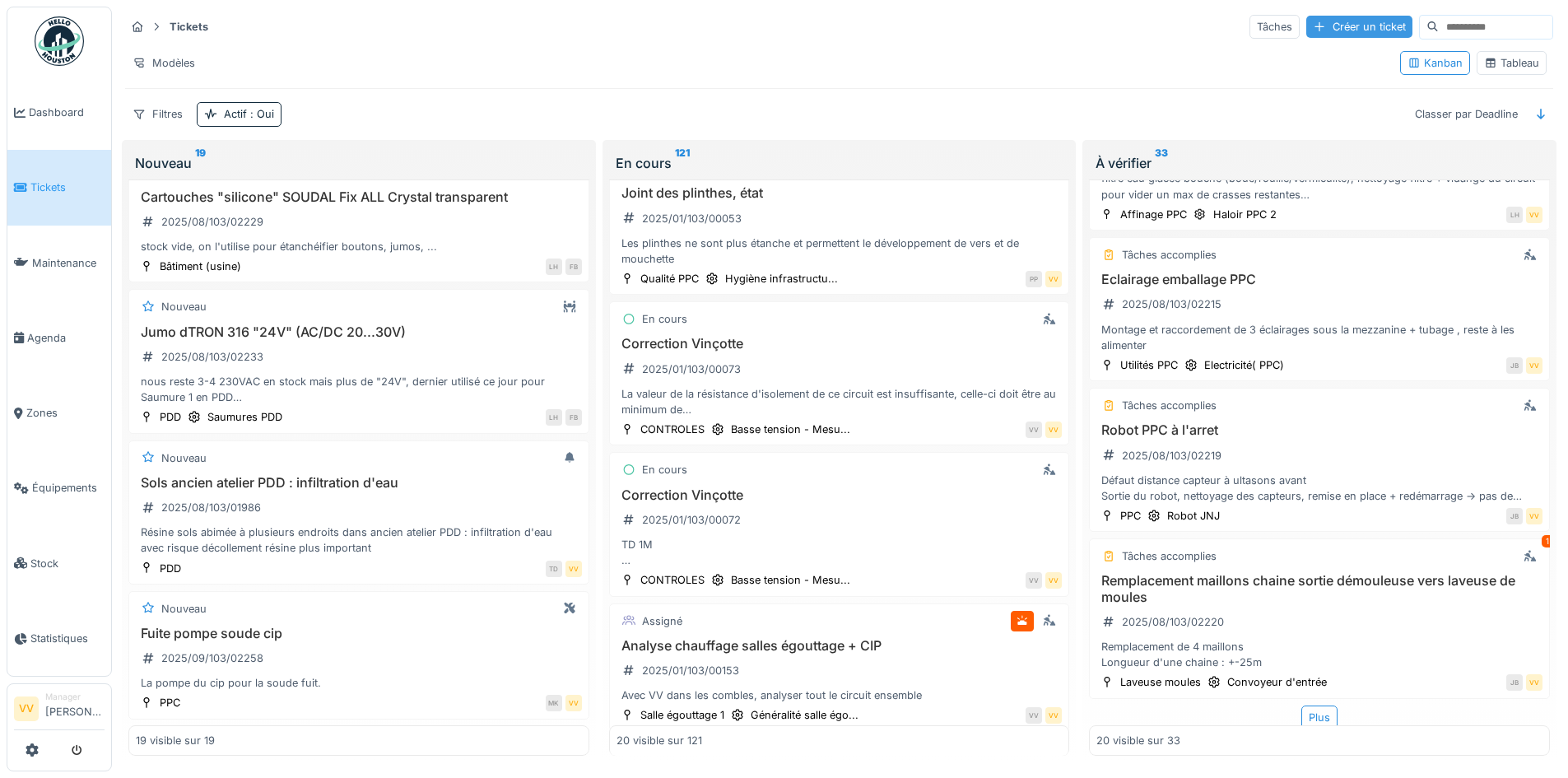
click at [1307, 17] on div "Créer un ticket" at bounding box center [1360, 26] width 107 height 22
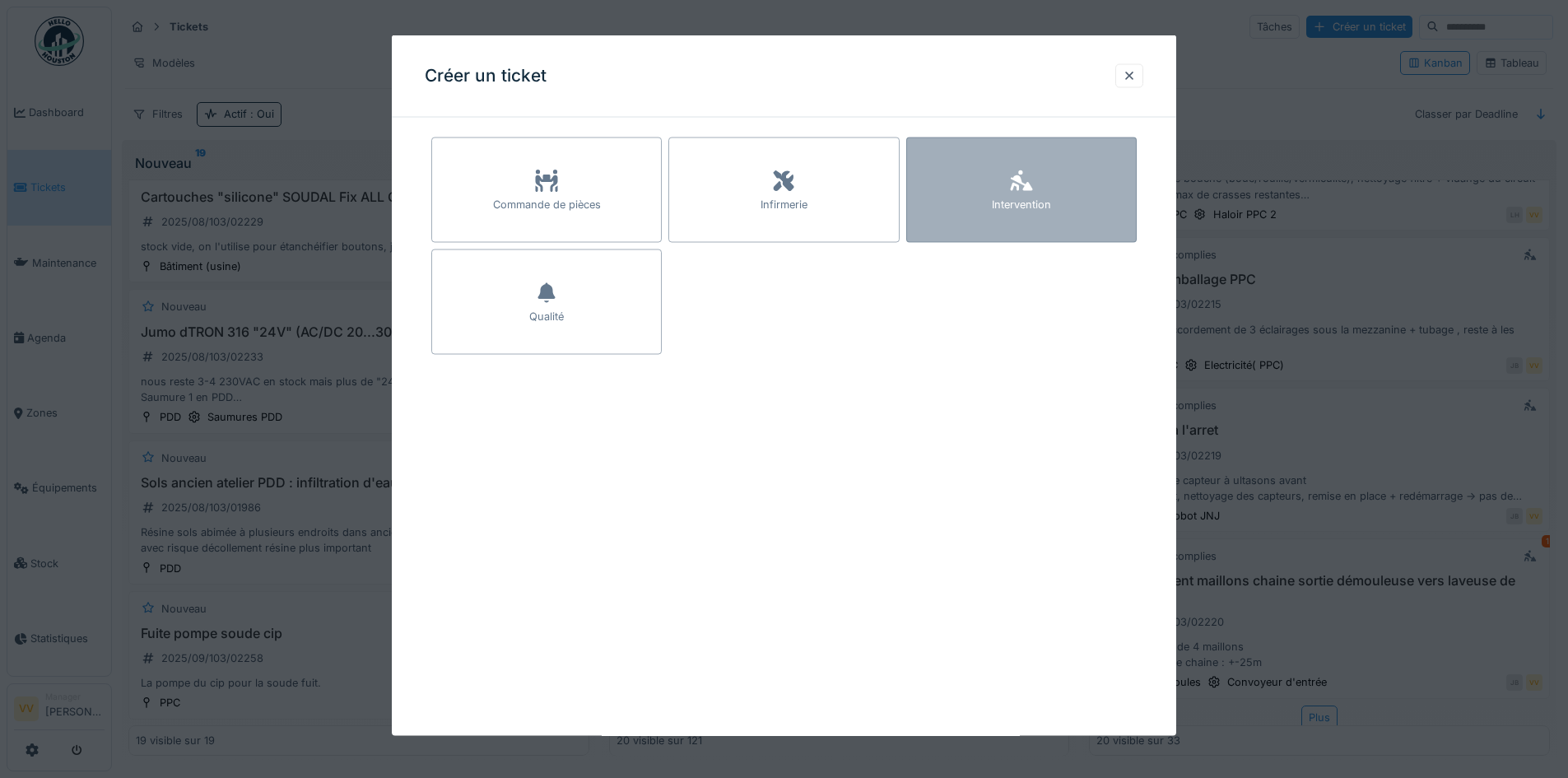
click at [1004, 211] on div "Intervention" at bounding box center [1021, 204] width 59 height 16
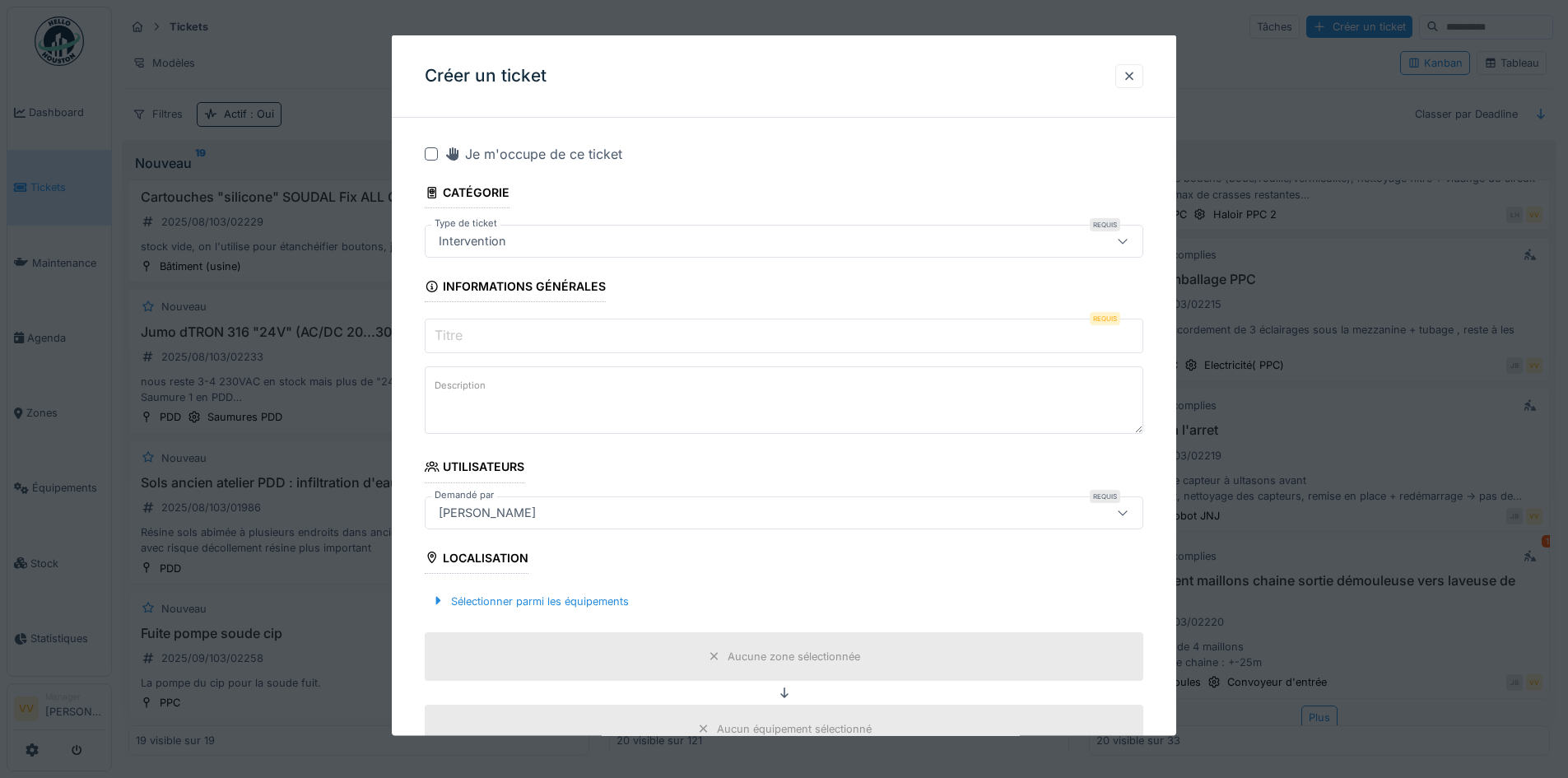
click at [921, 331] on input "Titre" at bounding box center [784, 336] width 719 height 35
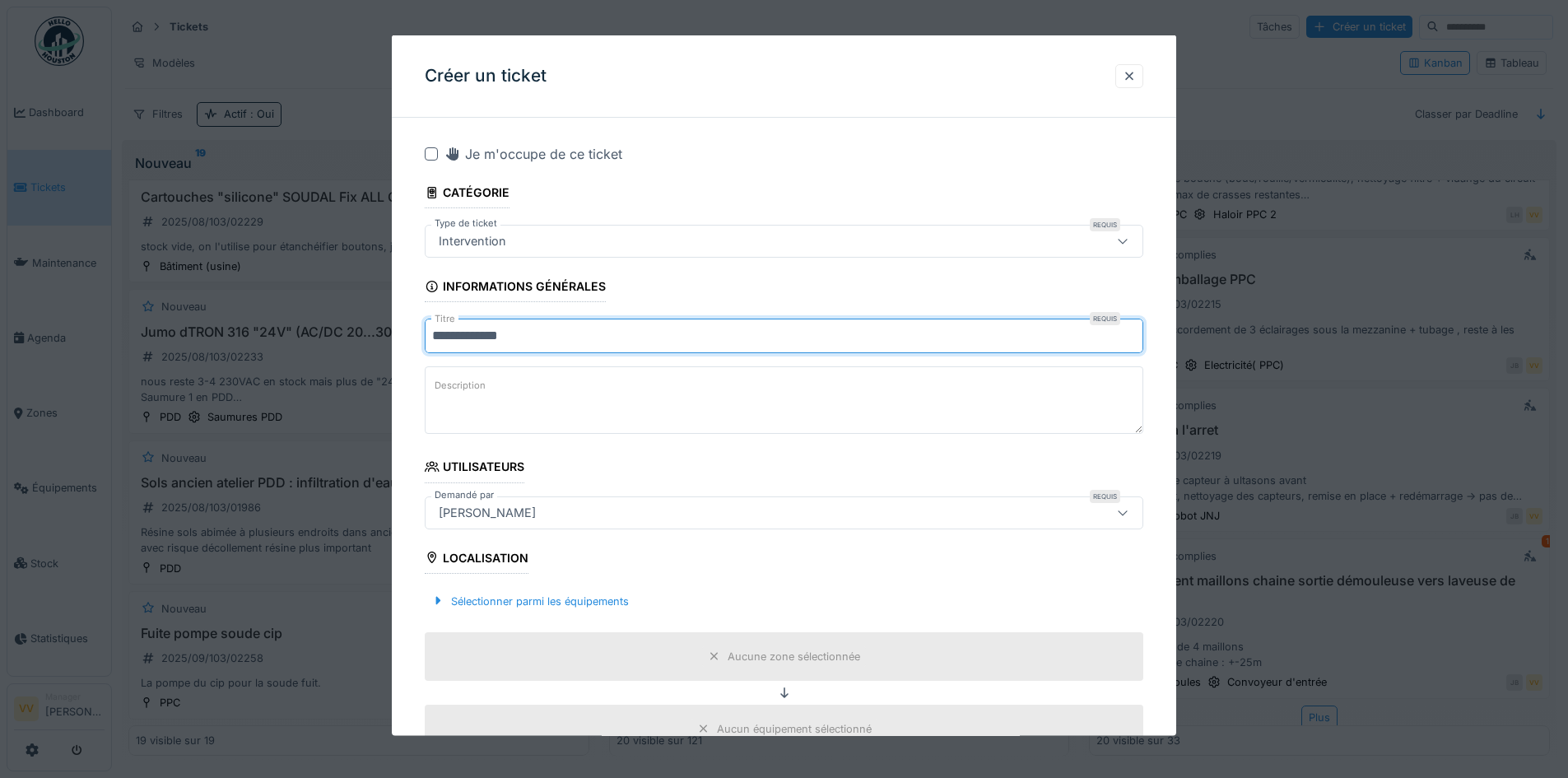
type input "**********"
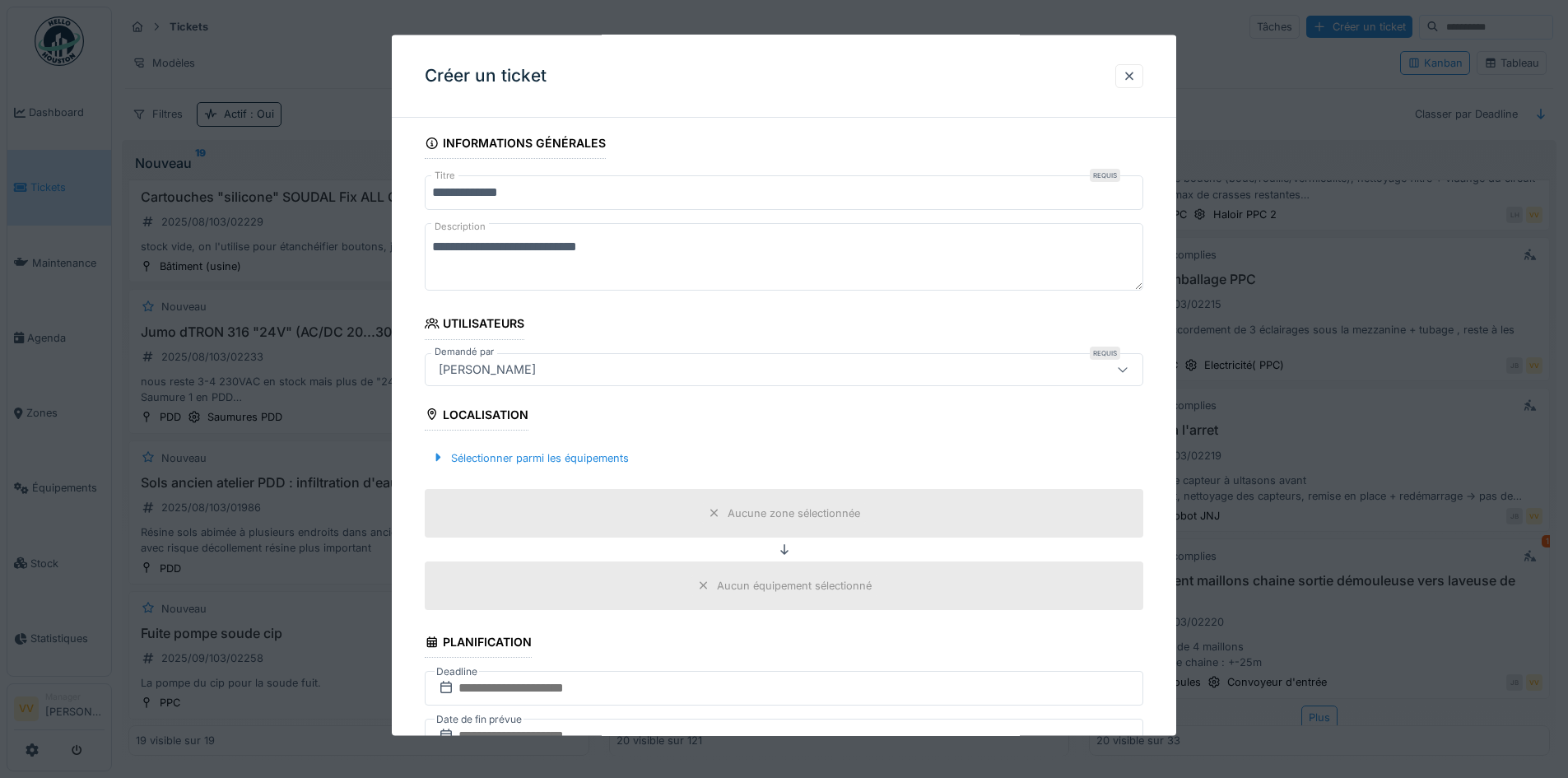
scroll to position [329, 0]
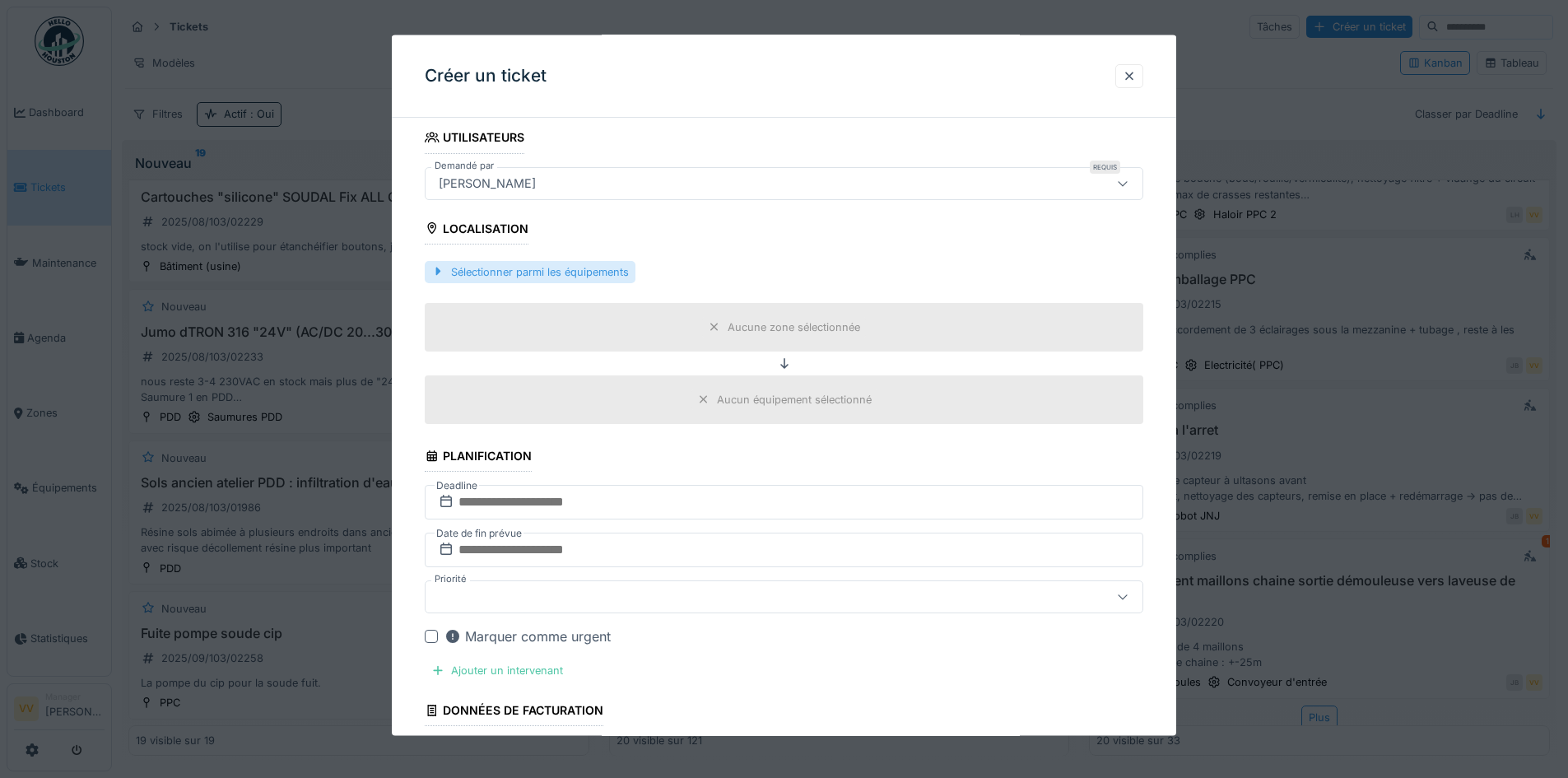
type textarea "**********"
click at [527, 271] on div "Sélectionner parmi les équipements" at bounding box center [531, 271] width 211 height 22
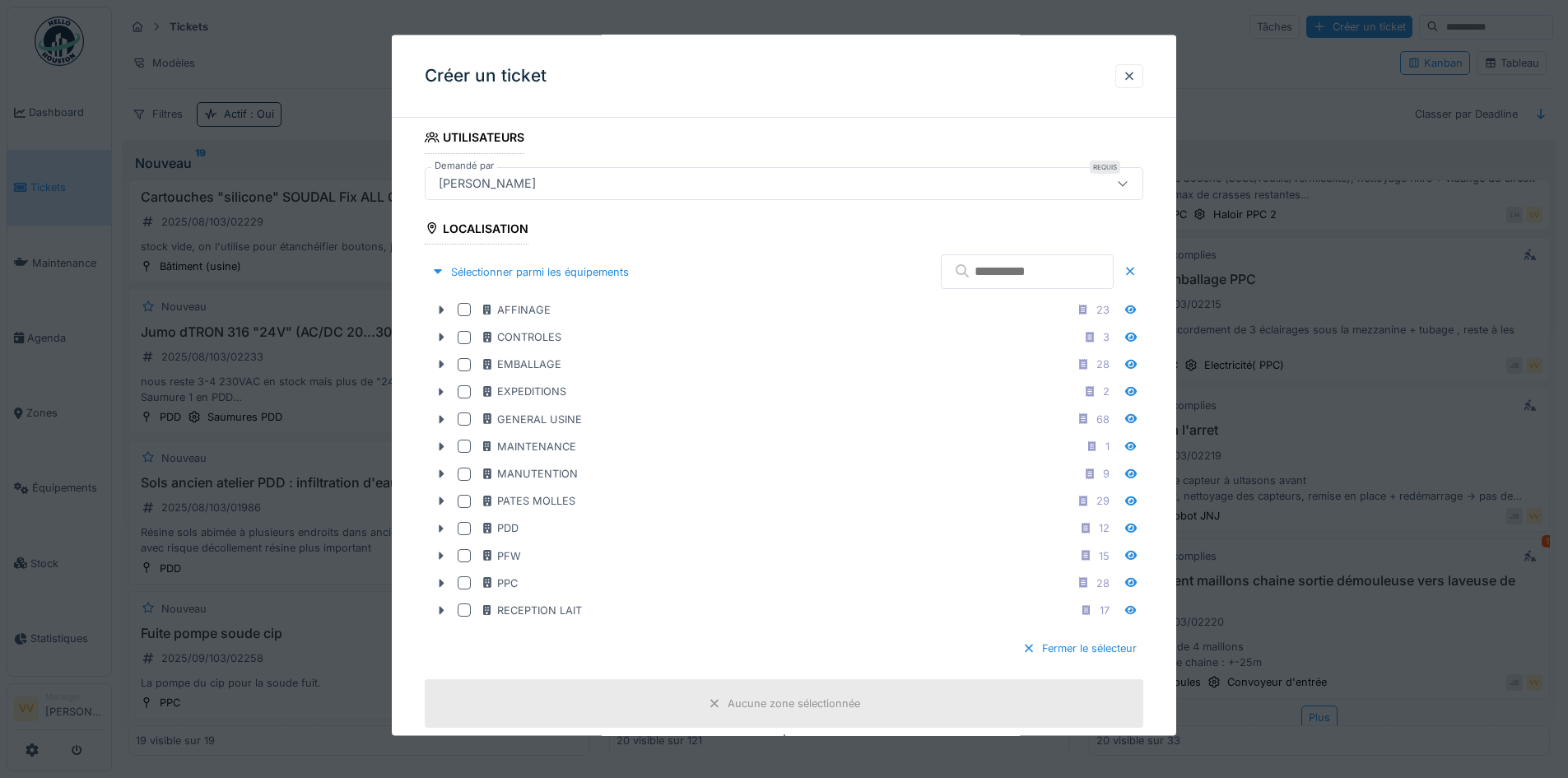
click at [1004, 271] on input "text" at bounding box center [1028, 272] width 172 height 35
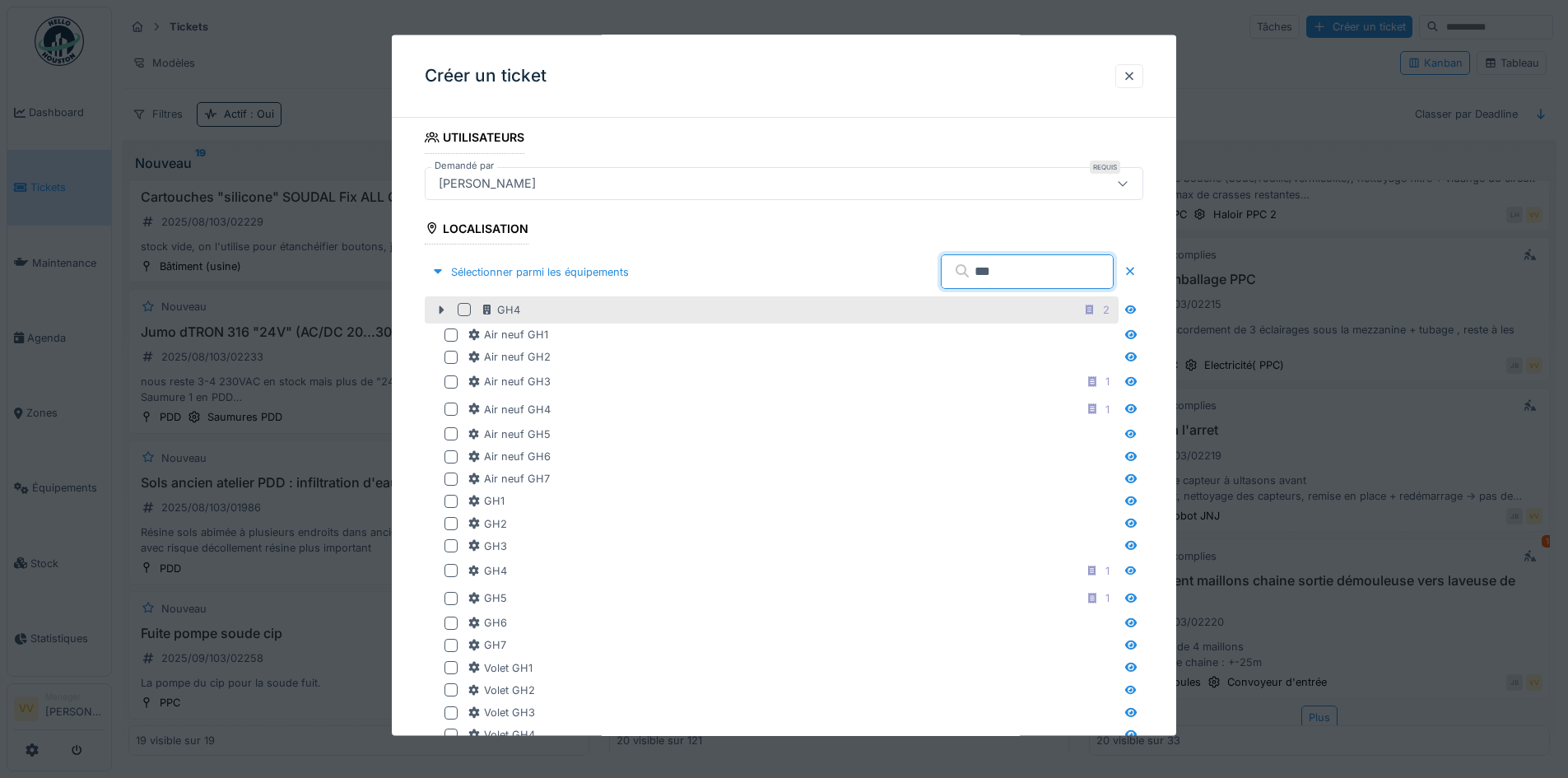
type input "***"
click at [459, 306] on div at bounding box center [465, 310] width 14 height 14
click at [1070, 219] on fieldset "**********" at bounding box center [784, 758] width 719 height 1913
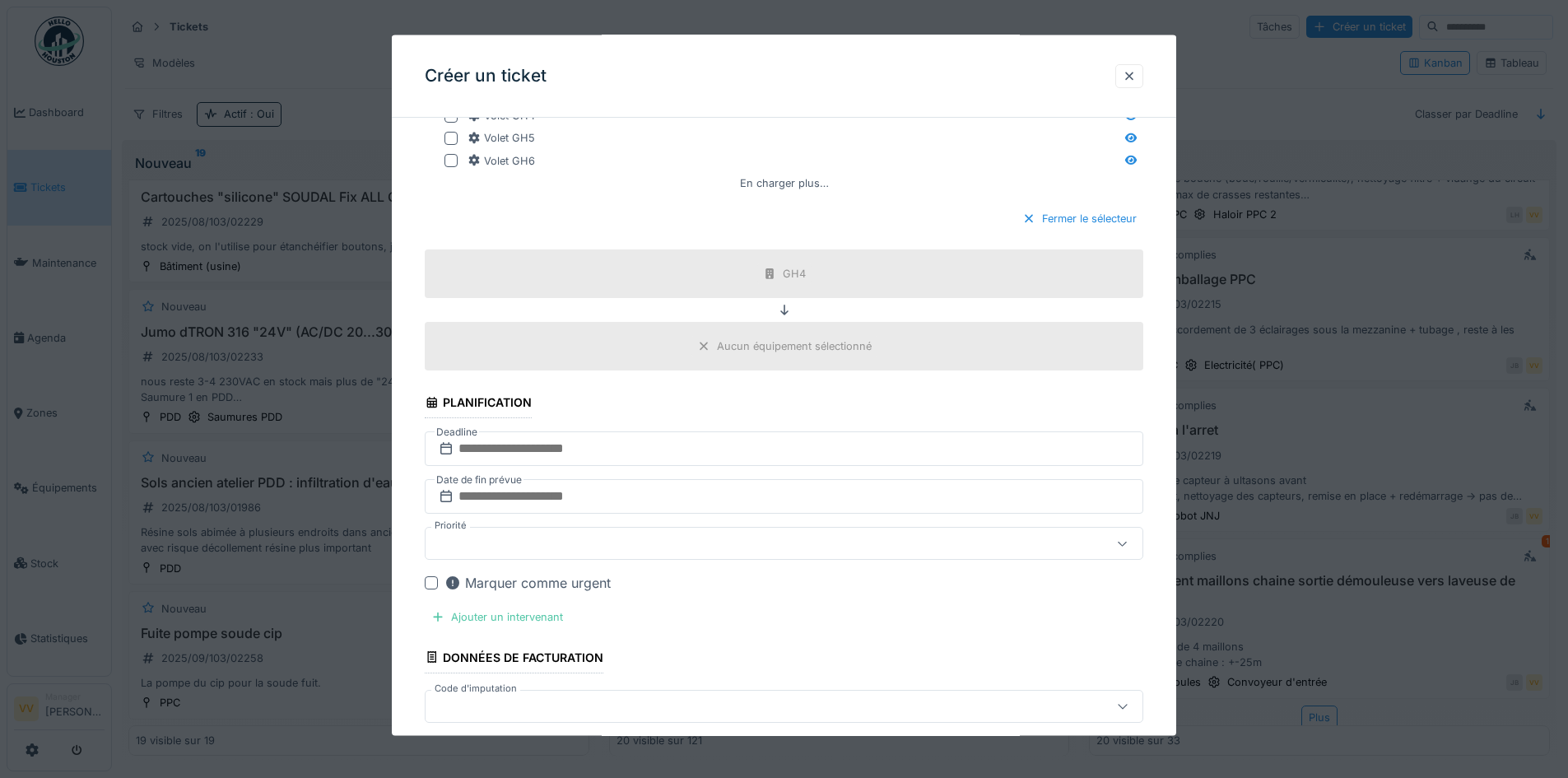
scroll to position [1235, 0]
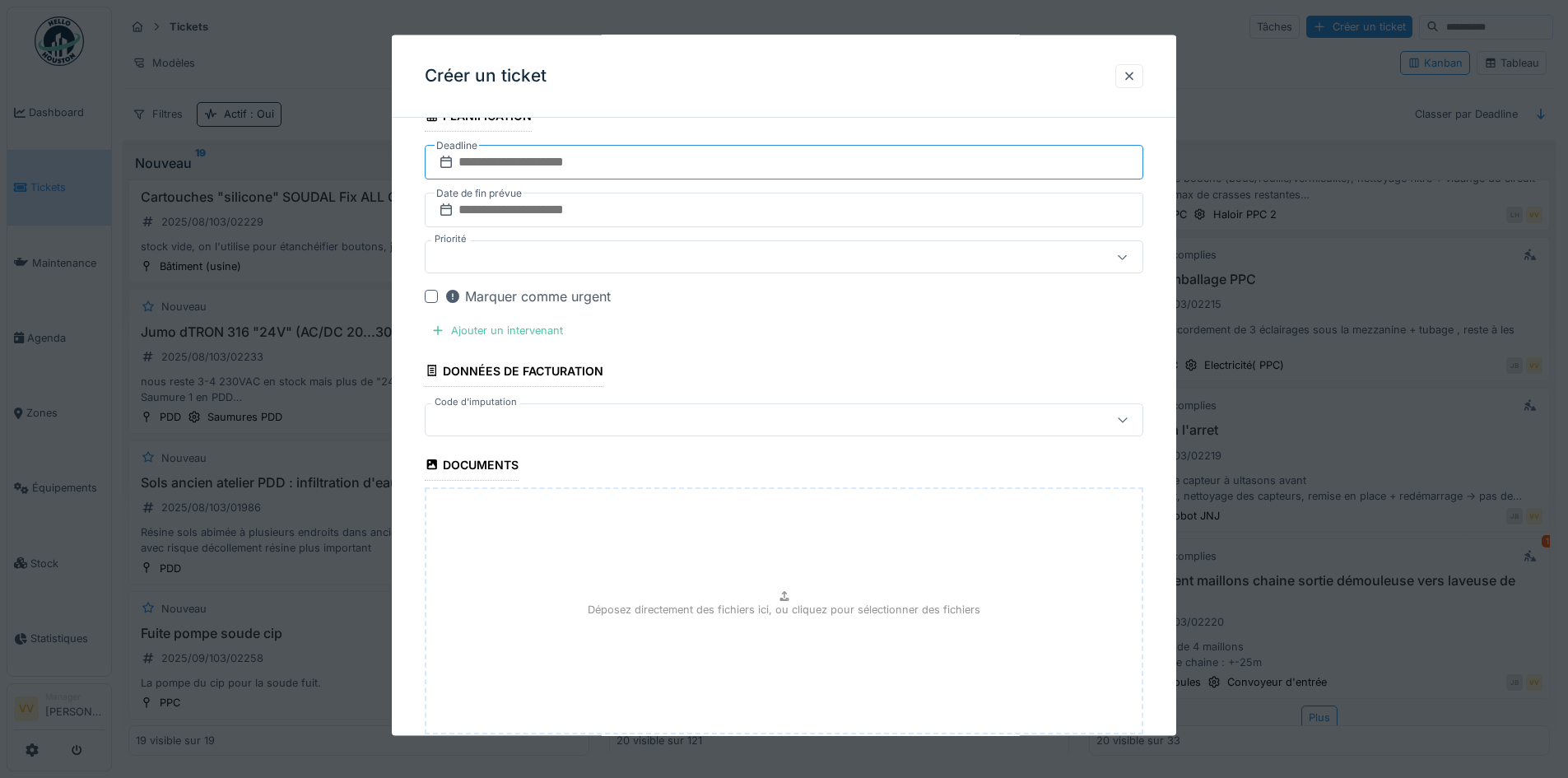
click at [814, 162] on input "text" at bounding box center [784, 163] width 719 height 35
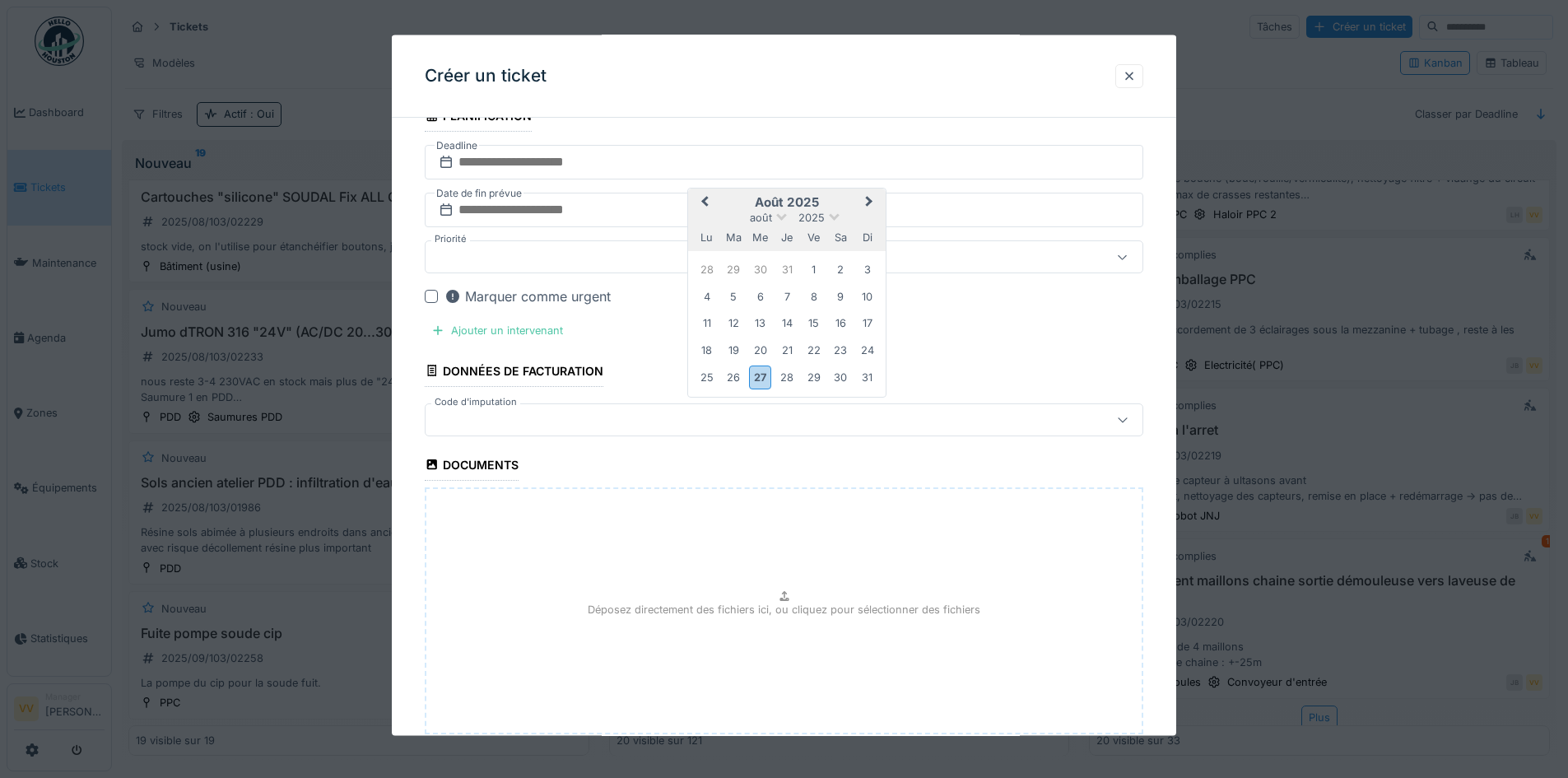
click at [874, 200] on button "Next Month" at bounding box center [871, 202] width 26 height 26
click at [726, 262] on div "2" at bounding box center [733, 269] width 22 height 22
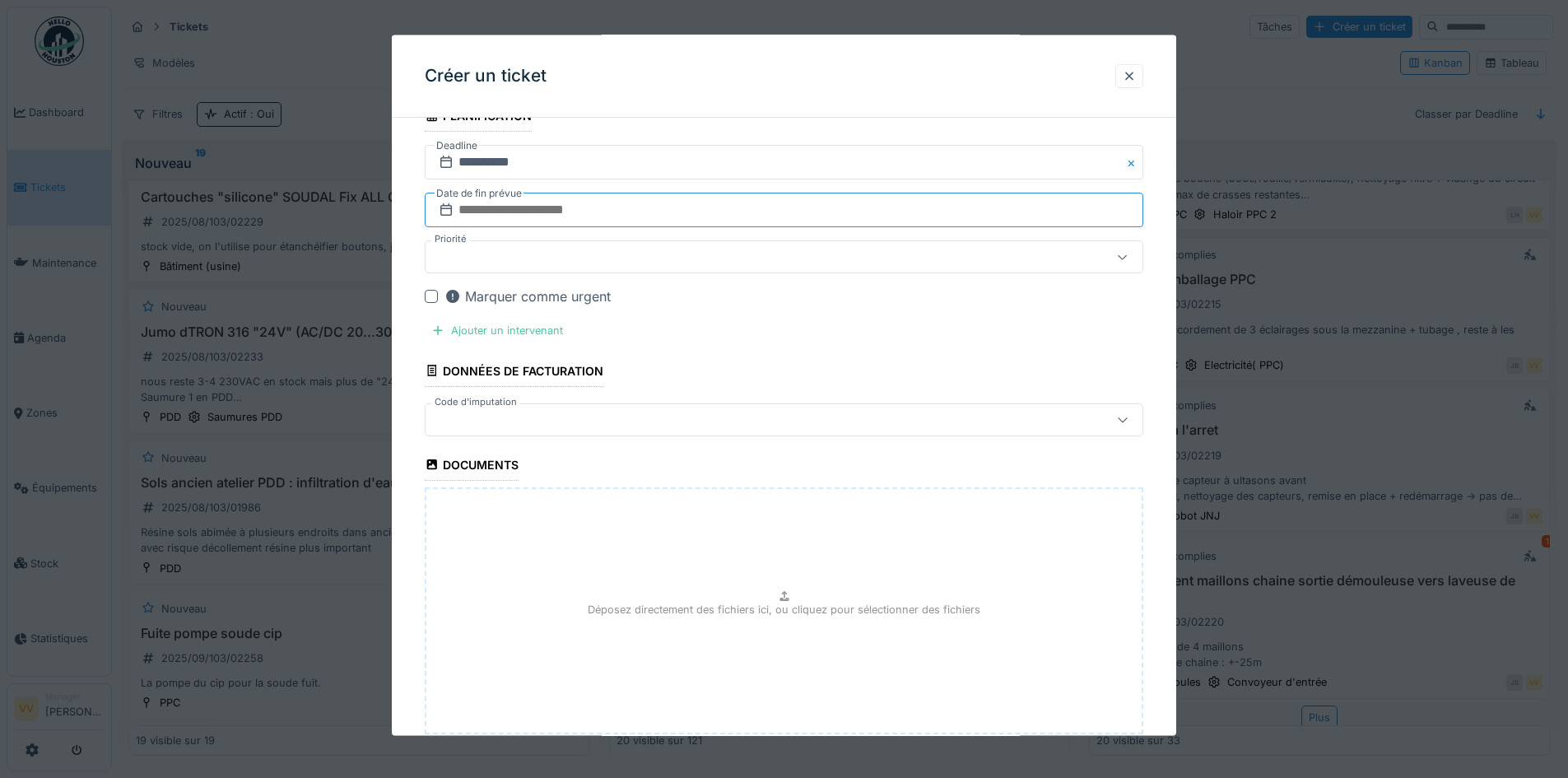
drag, startPoint x: 661, startPoint y: 206, endPoint x: 672, endPoint y: 206, distance: 11.0
click at [661, 206] on input "text" at bounding box center [784, 210] width 719 height 35
click at [869, 242] on button "Next Month" at bounding box center [871, 251] width 26 height 26
click at [816, 338] on div "12" at bounding box center [814, 343] width 22 height 22
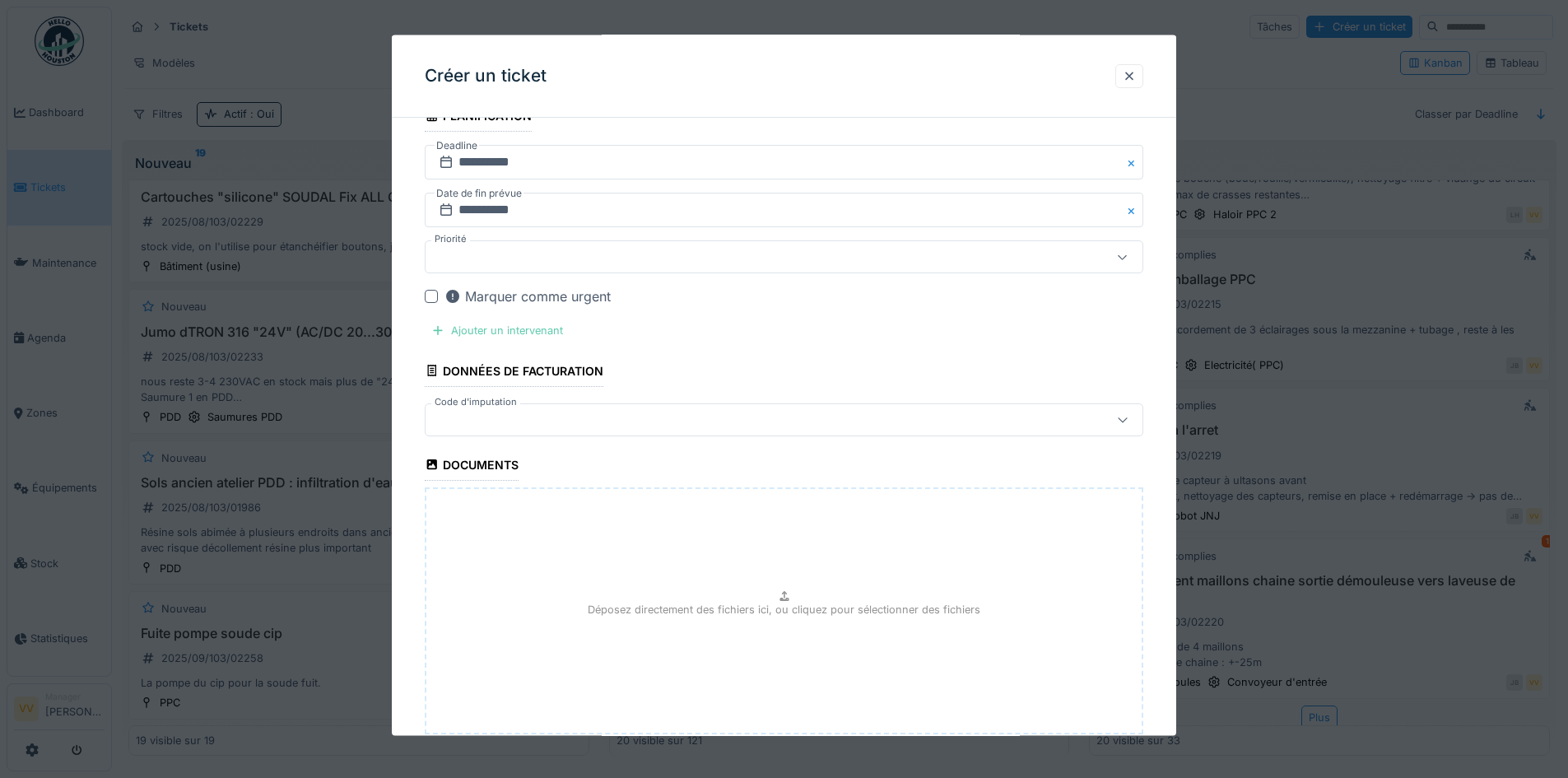
click at [536, 330] on div "Ajouter un intervenant" at bounding box center [498, 330] width 145 height 22
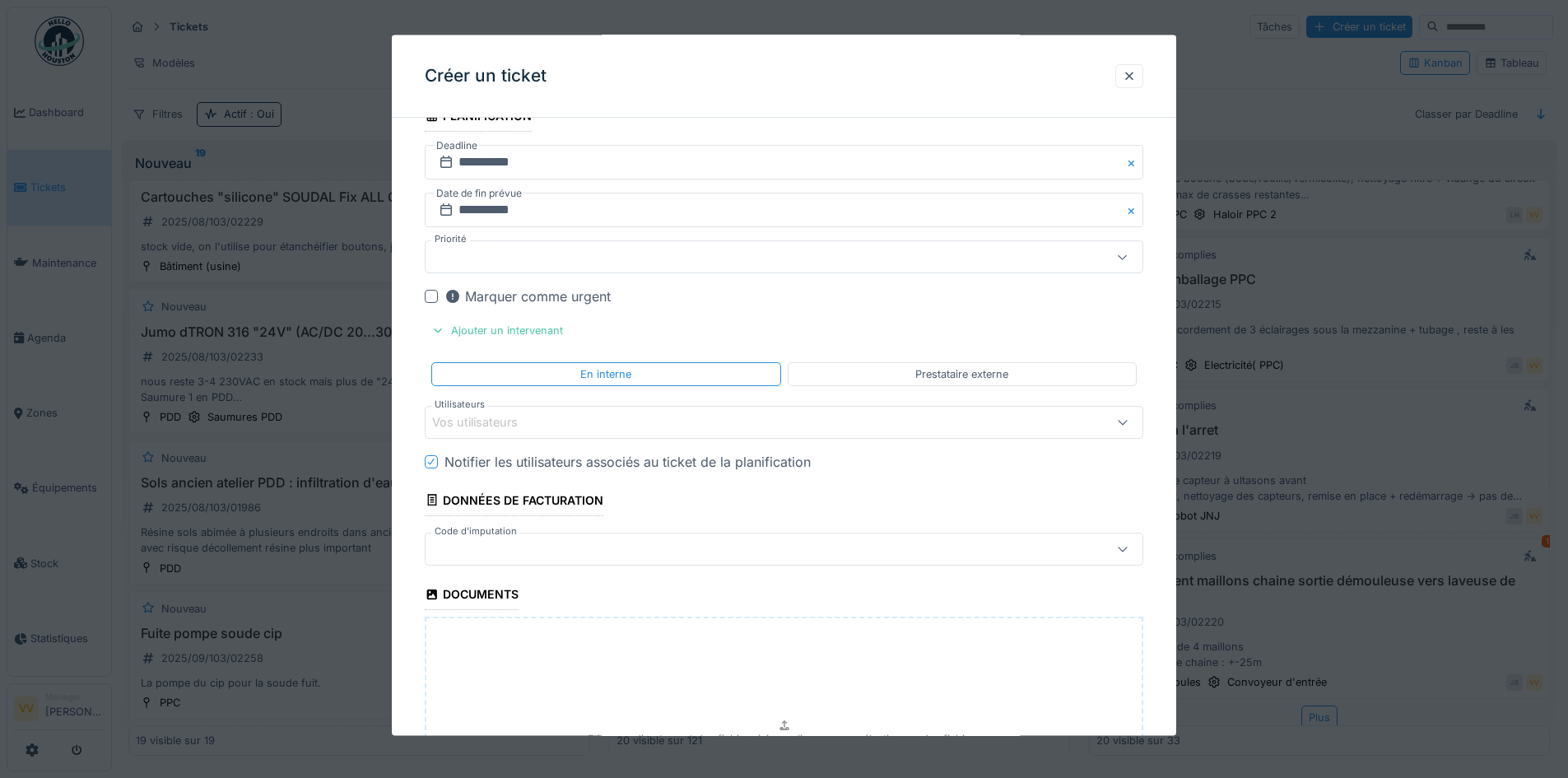
click at [540, 429] on div "Vos utilisateurs" at bounding box center [742, 421] width 620 height 18
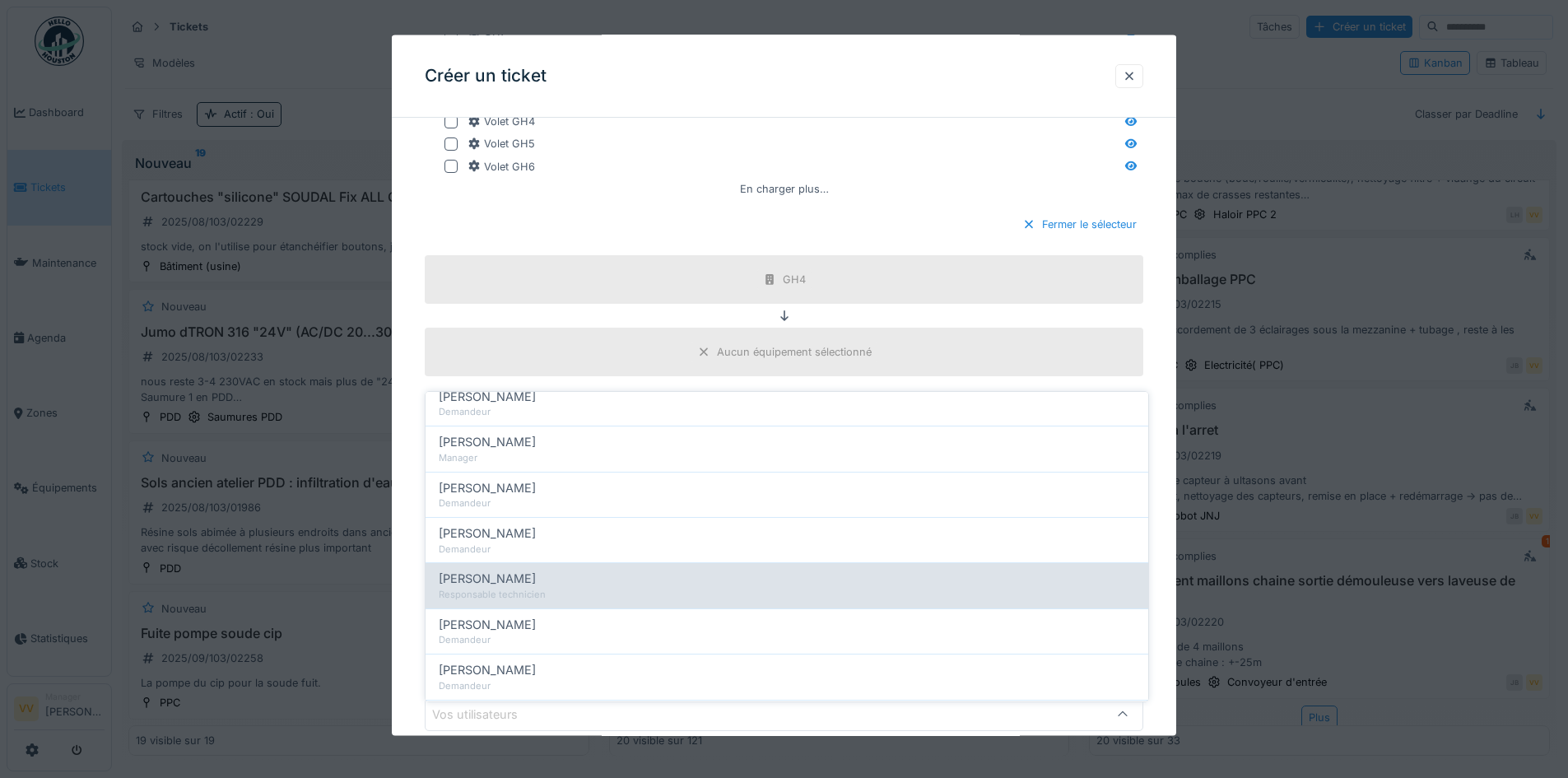
scroll to position [0, 0]
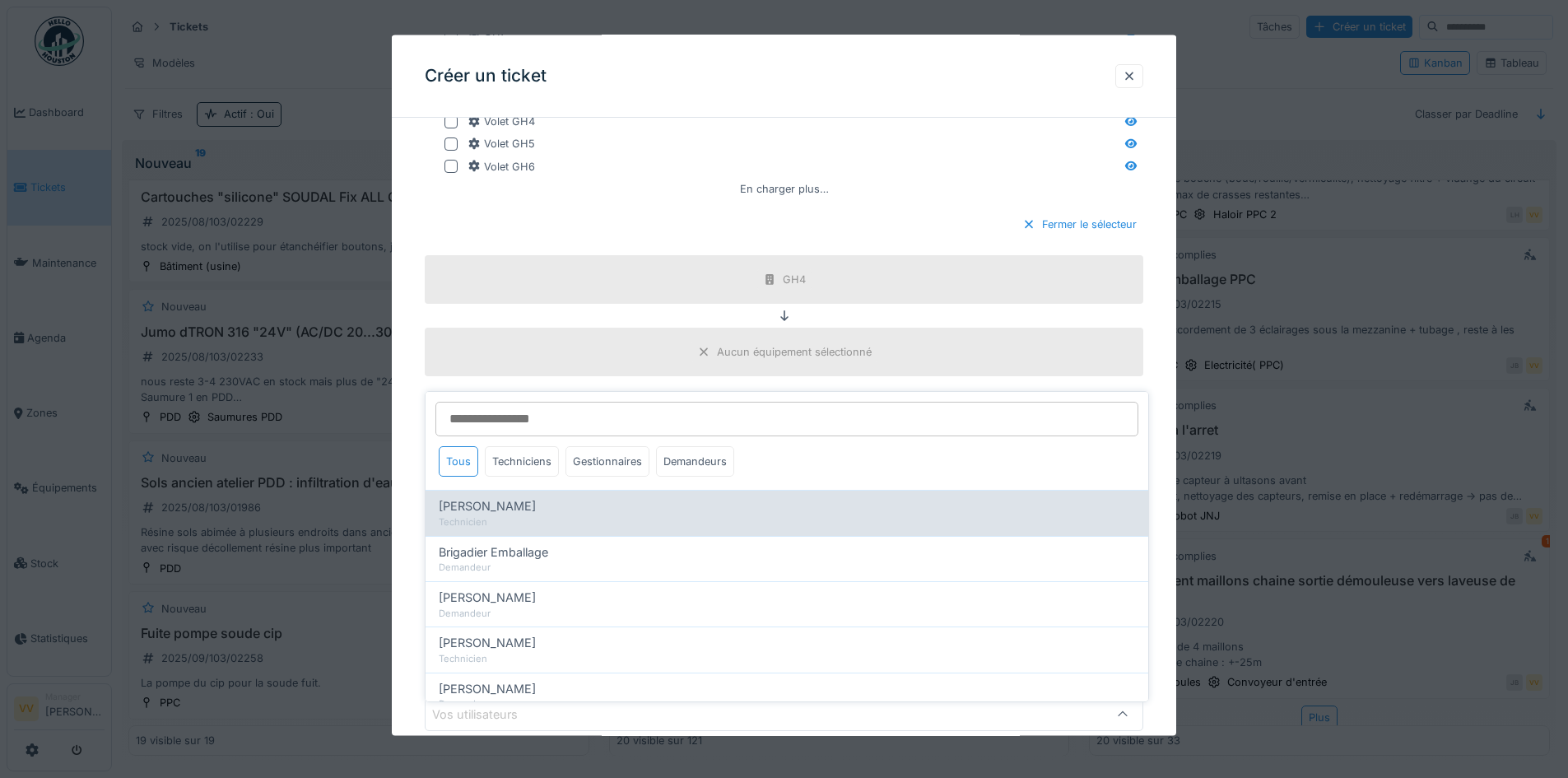
drag, startPoint x: 608, startPoint y: 448, endPoint x: 554, endPoint y: 450, distance: 54.0
click at [607, 448] on div "Gestionnaires" at bounding box center [607, 461] width 84 height 30
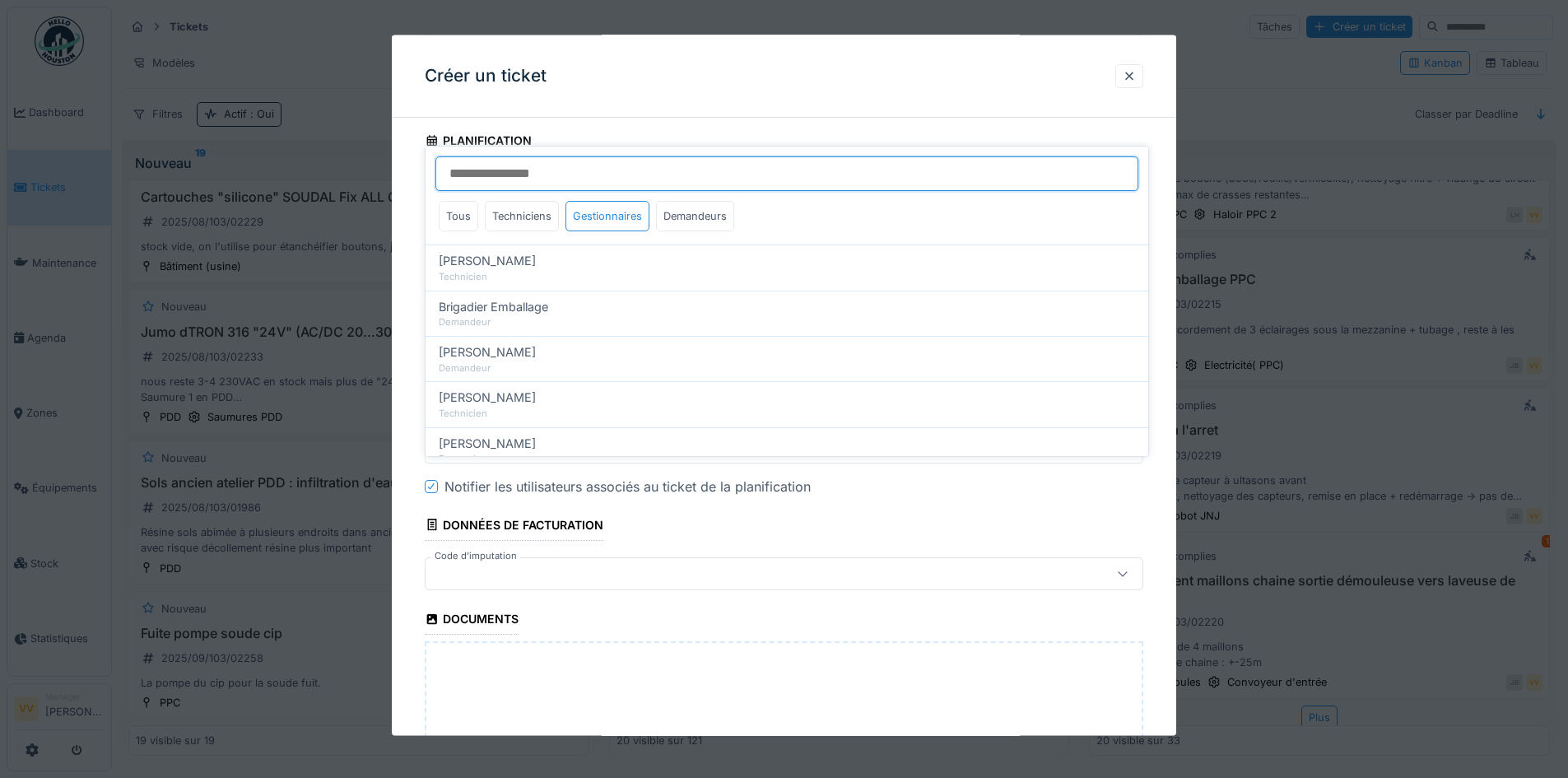
scroll to position [1272, 0]
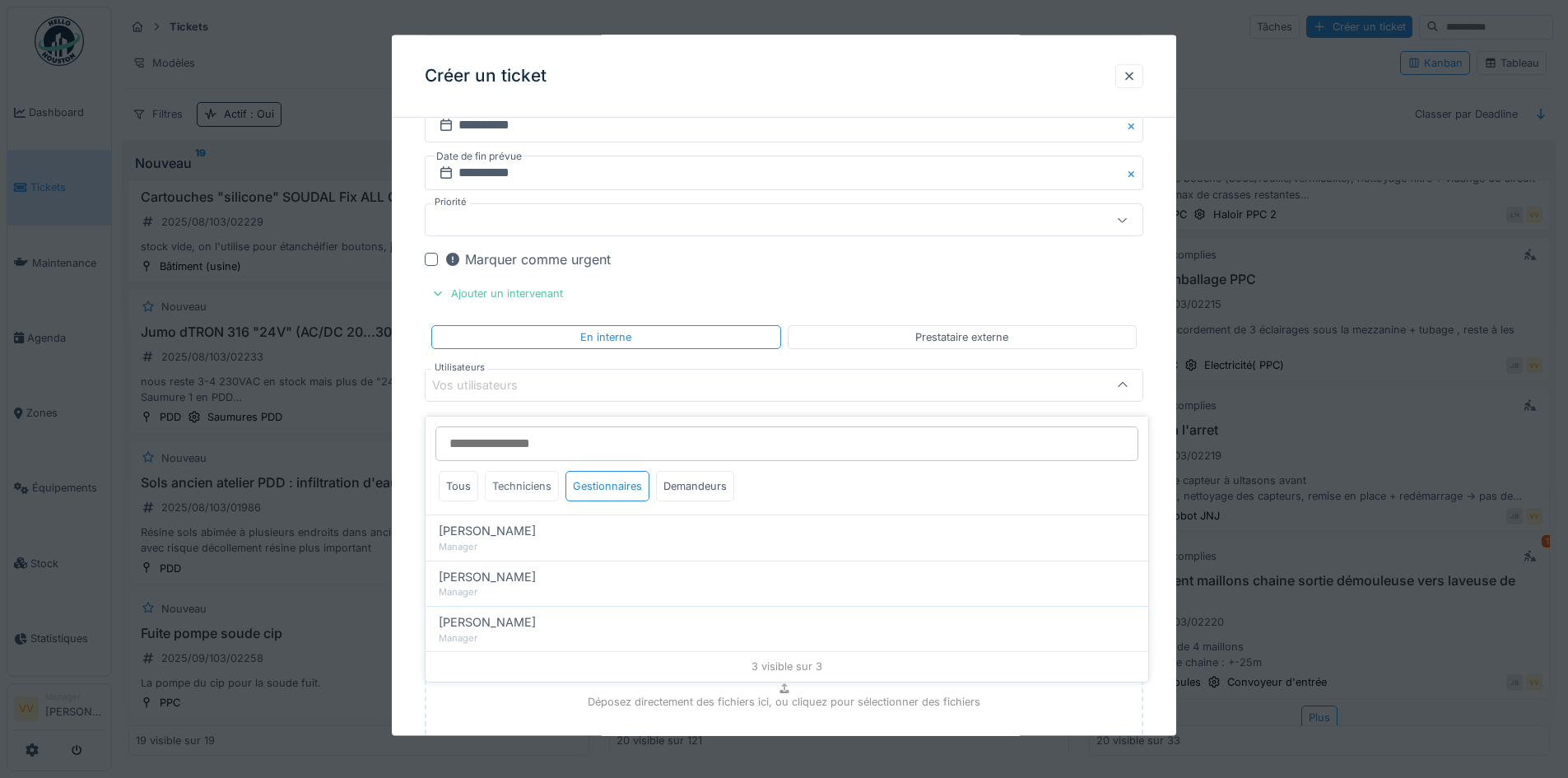
click at [530, 471] on div "Techniciens" at bounding box center [522, 485] width 74 height 30
click at [540, 491] on div "Techniciens" at bounding box center [522, 485] width 74 height 30
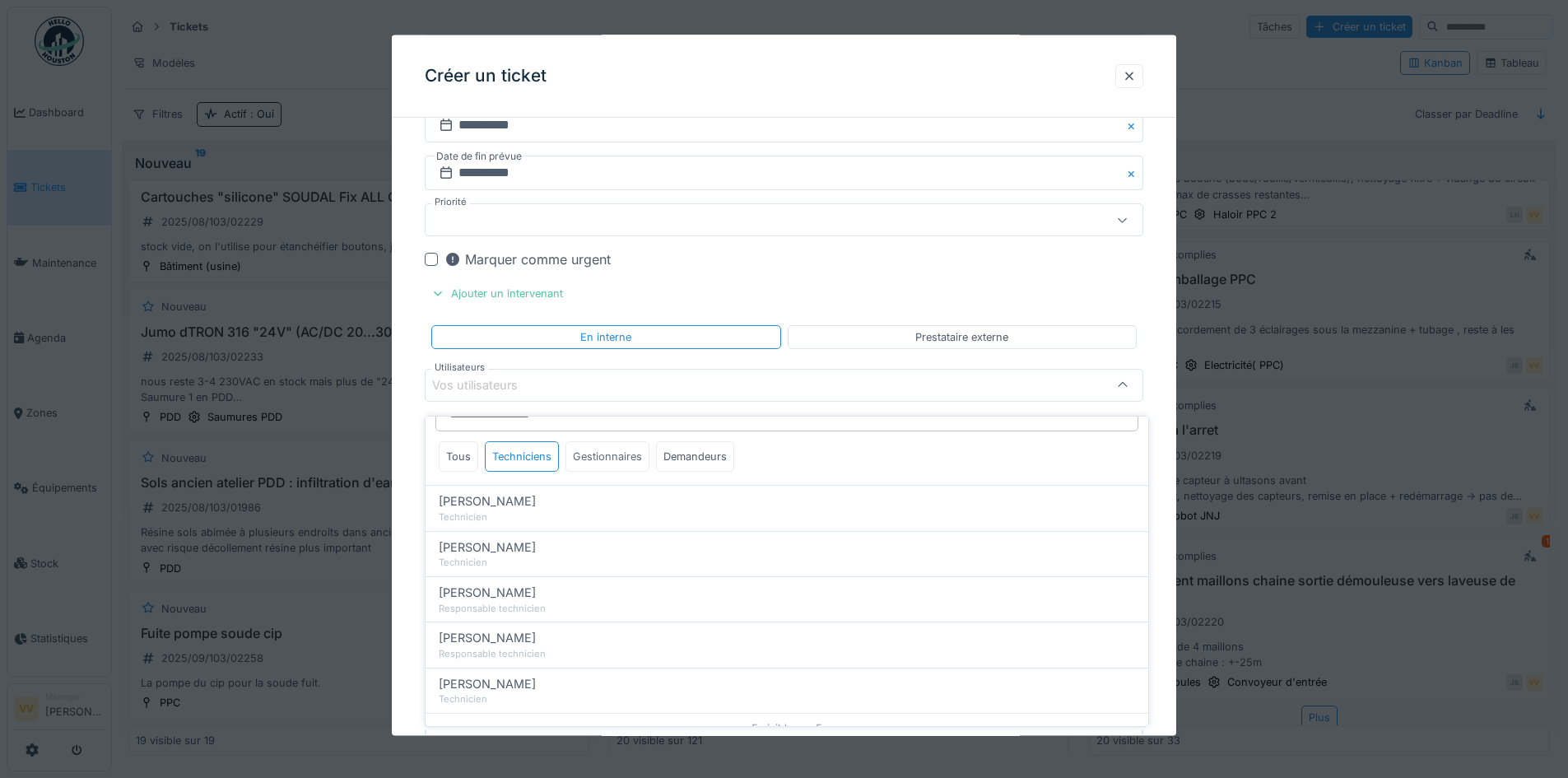
scroll to position [47, 0]
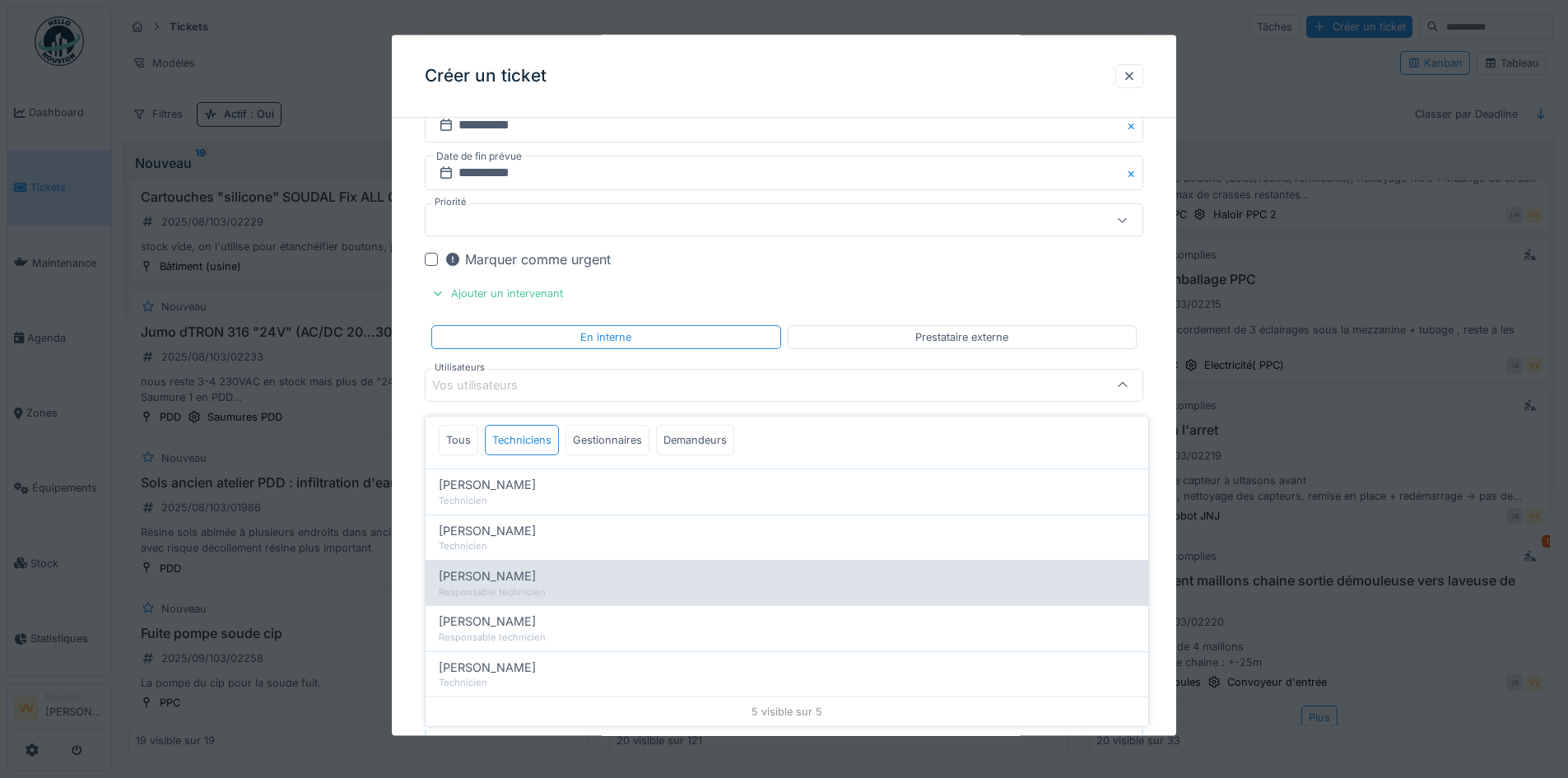
click at [556, 573] on div "Julien Bebronne" at bounding box center [786, 576] width 696 height 18
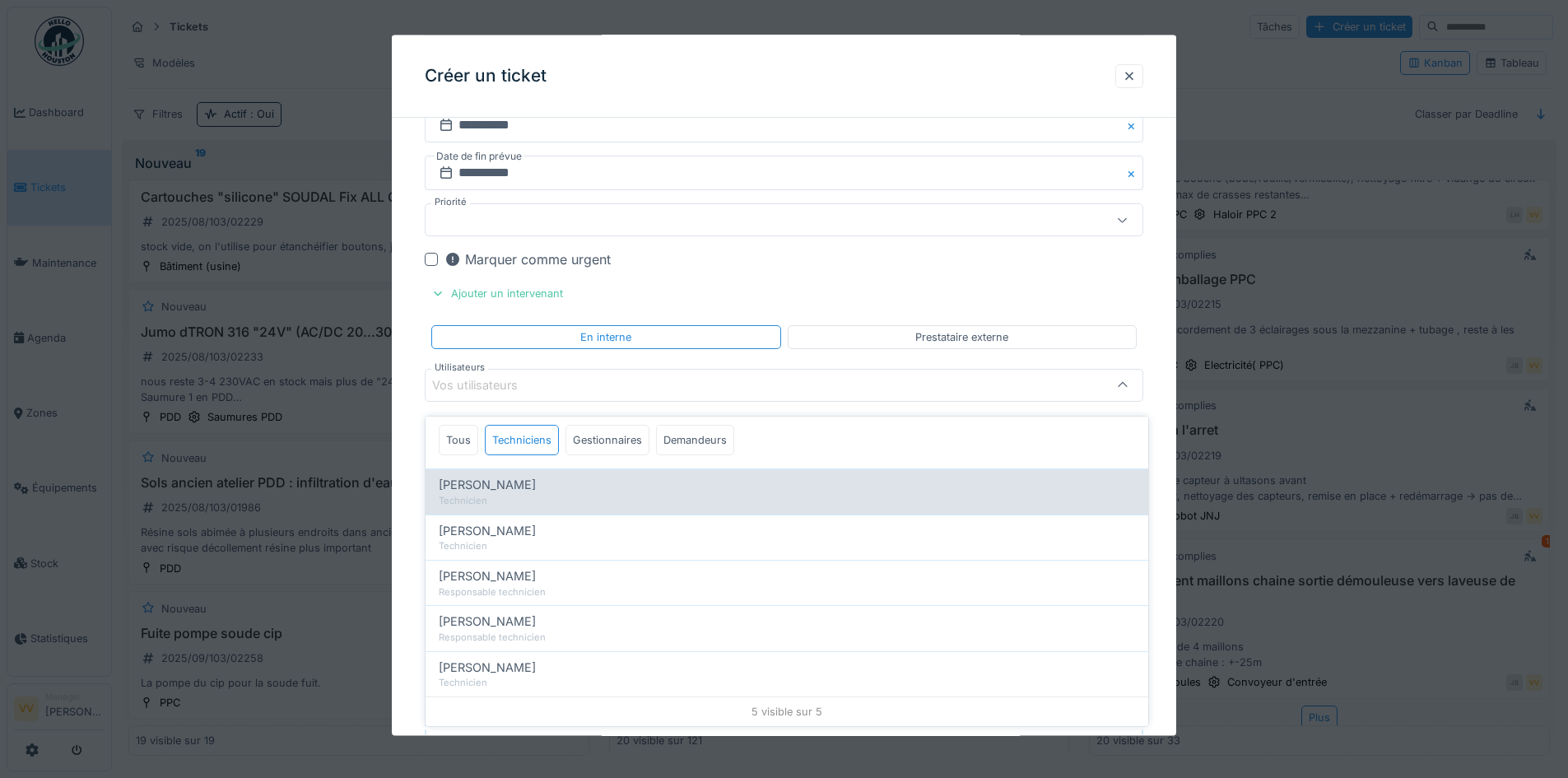
scroll to position [0, 0]
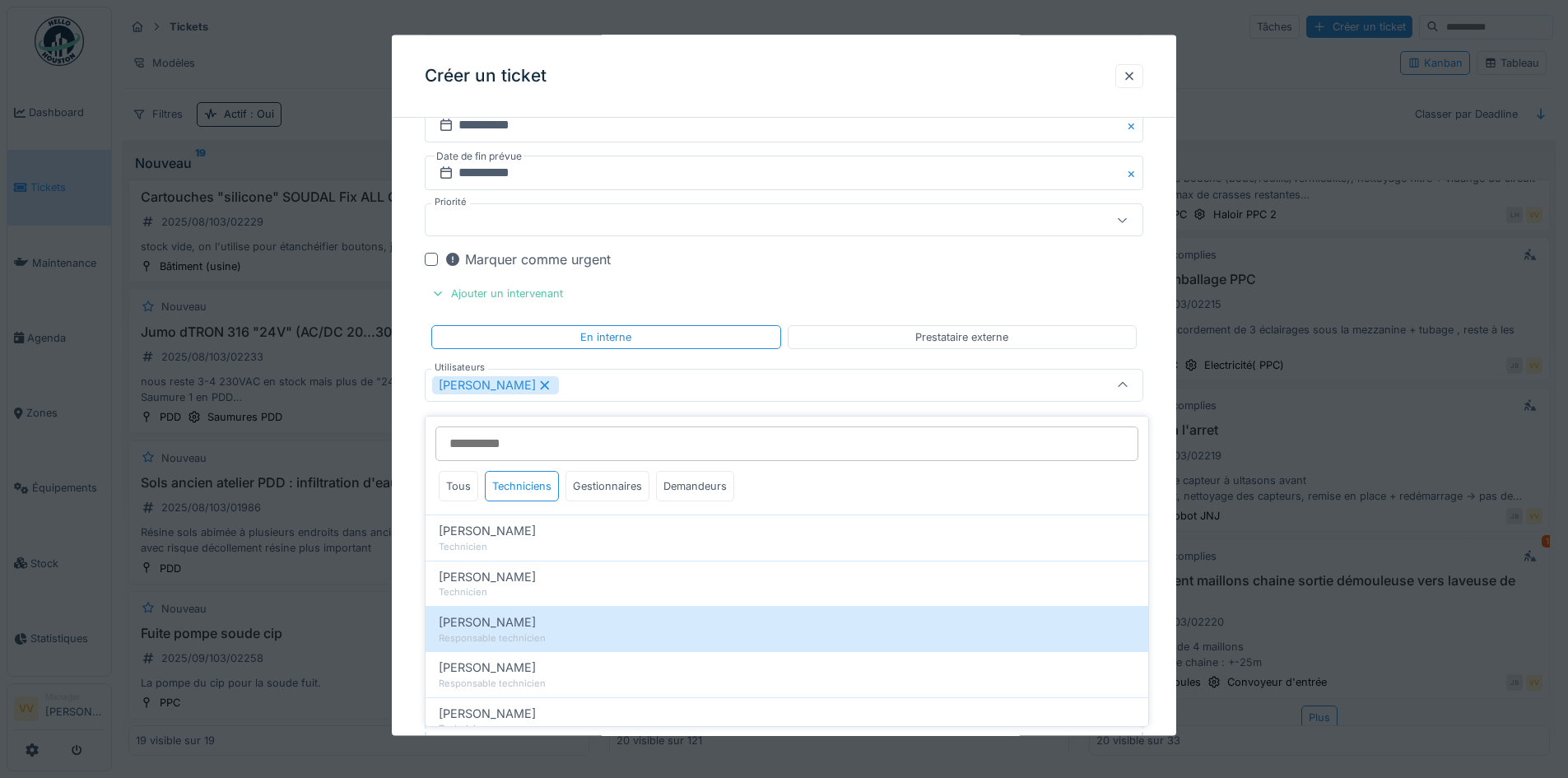
click at [606, 380] on div "Julien Bebronne" at bounding box center [742, 385] width 620 height 18
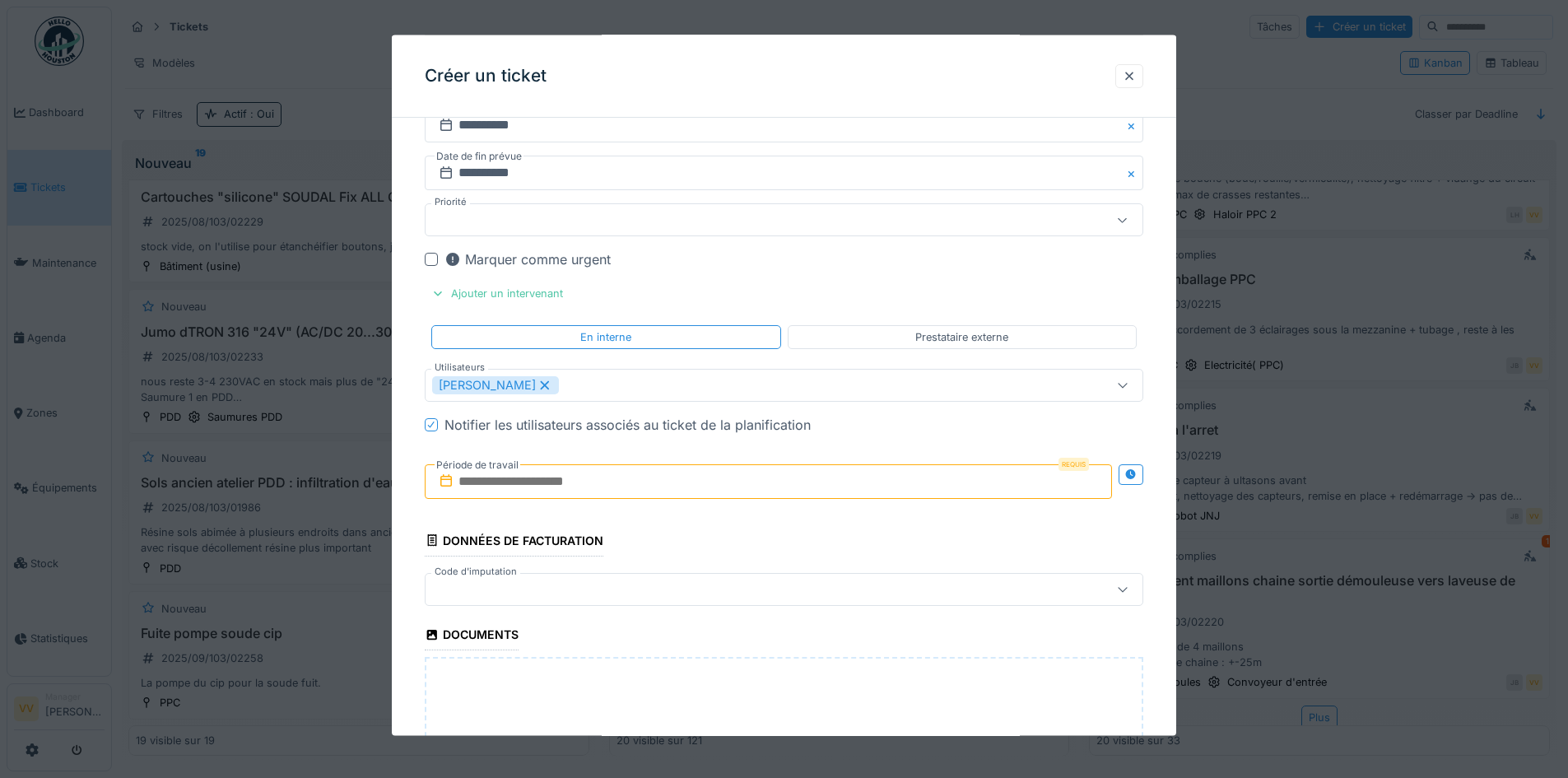
click at [578, 389] on div "Julien Bebronne" at bounding box center [742, 385] width 620 height 18
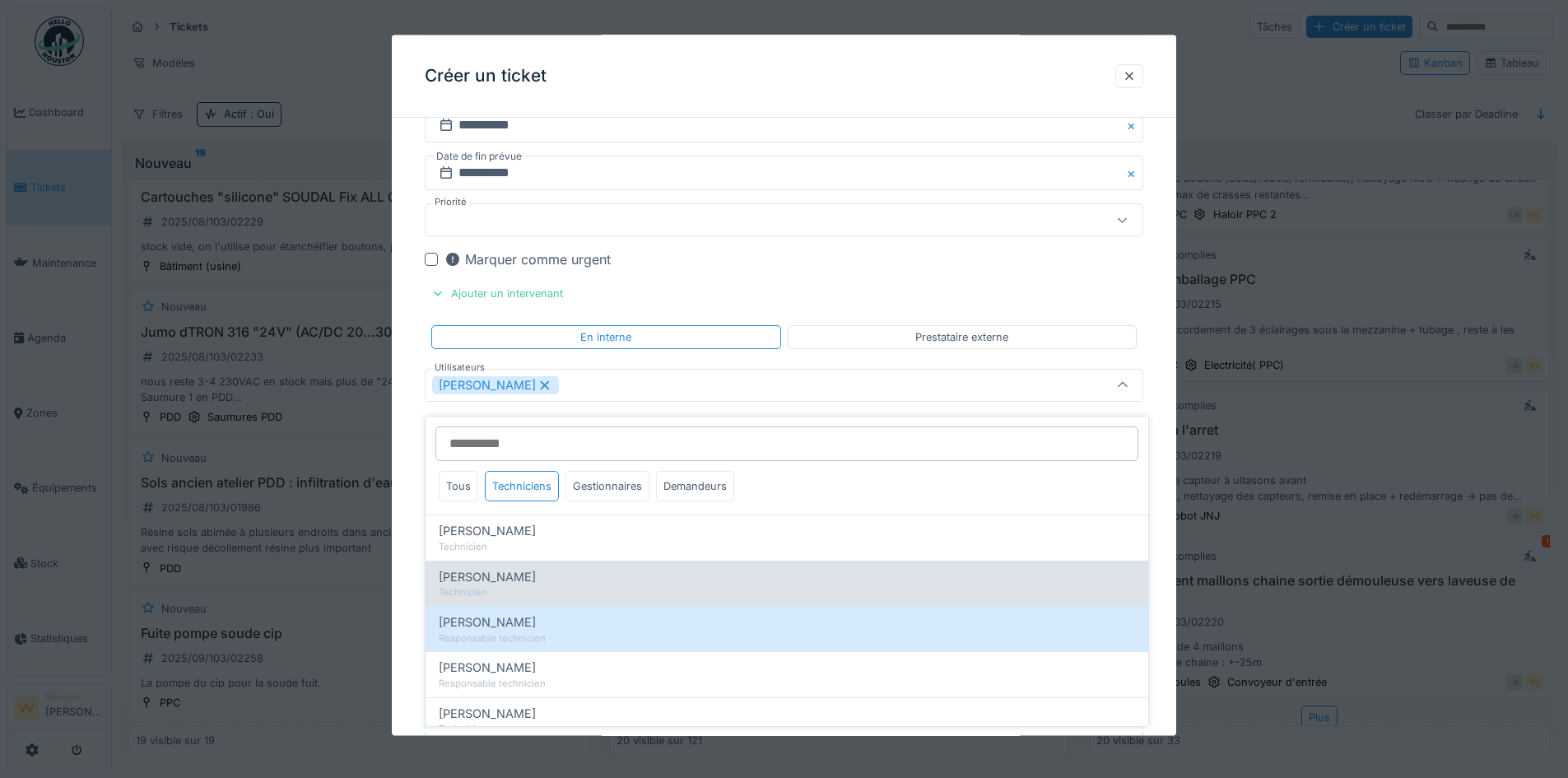
click at [486, 568] on span "Dan Ungureanu" at bounding box center [487, 576] width 97 height 18
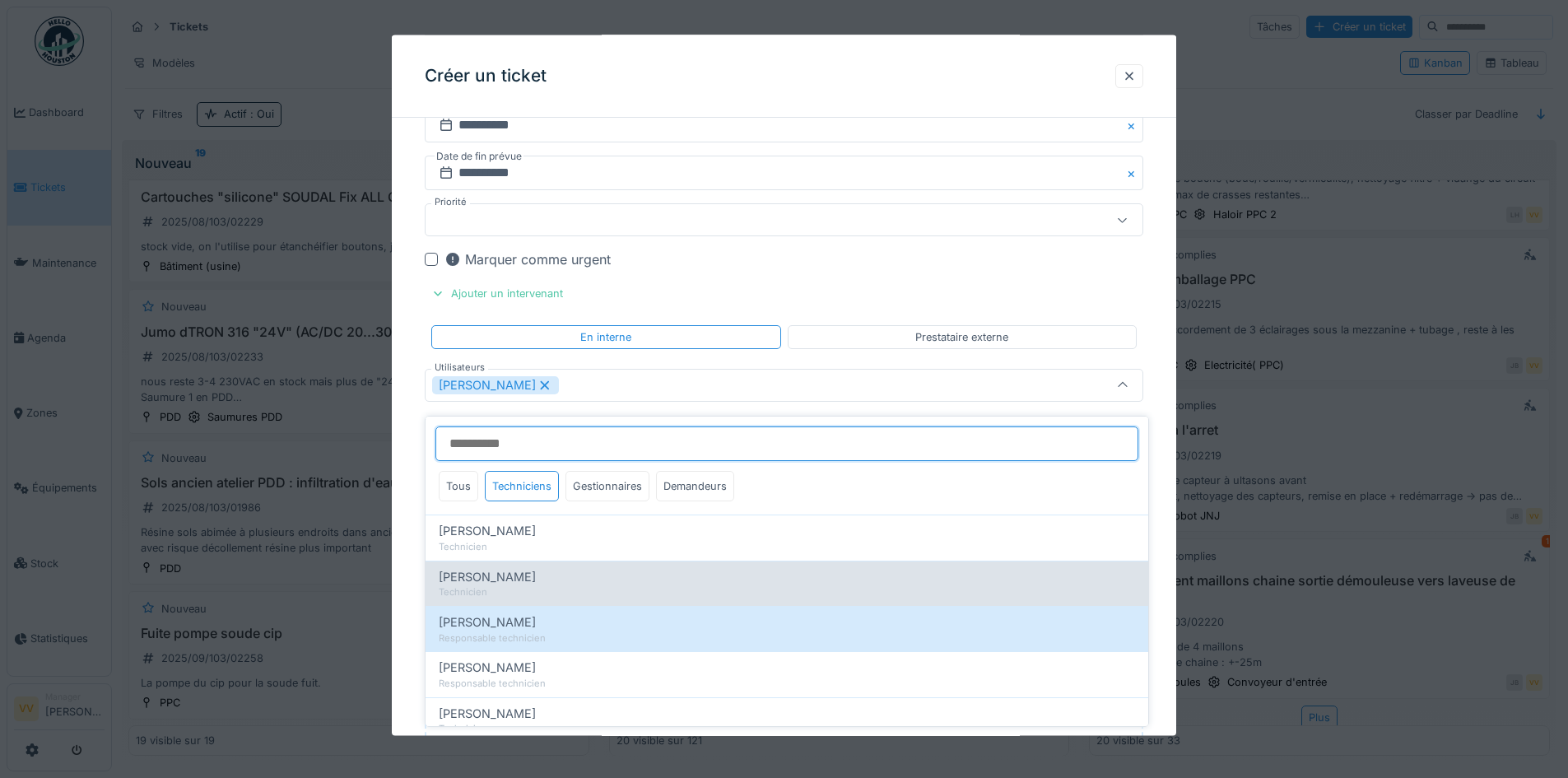
type input "*********"
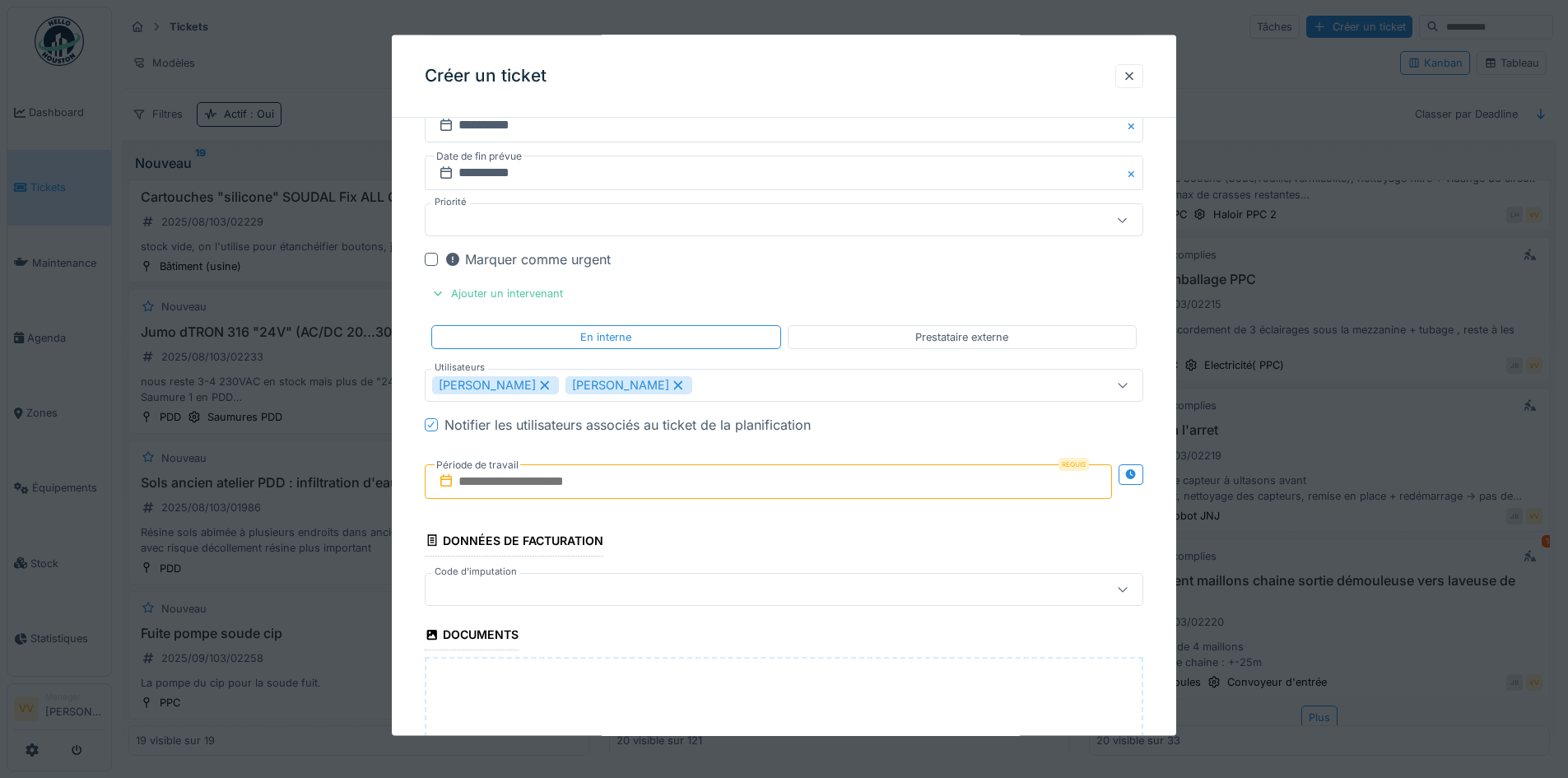
click at [527, 480] on input "text" at bounding box center [769, 482] width 688 height 35
click at [857, 519] on button "Next Month" at bounding box center [855, 521] width 26 height 26
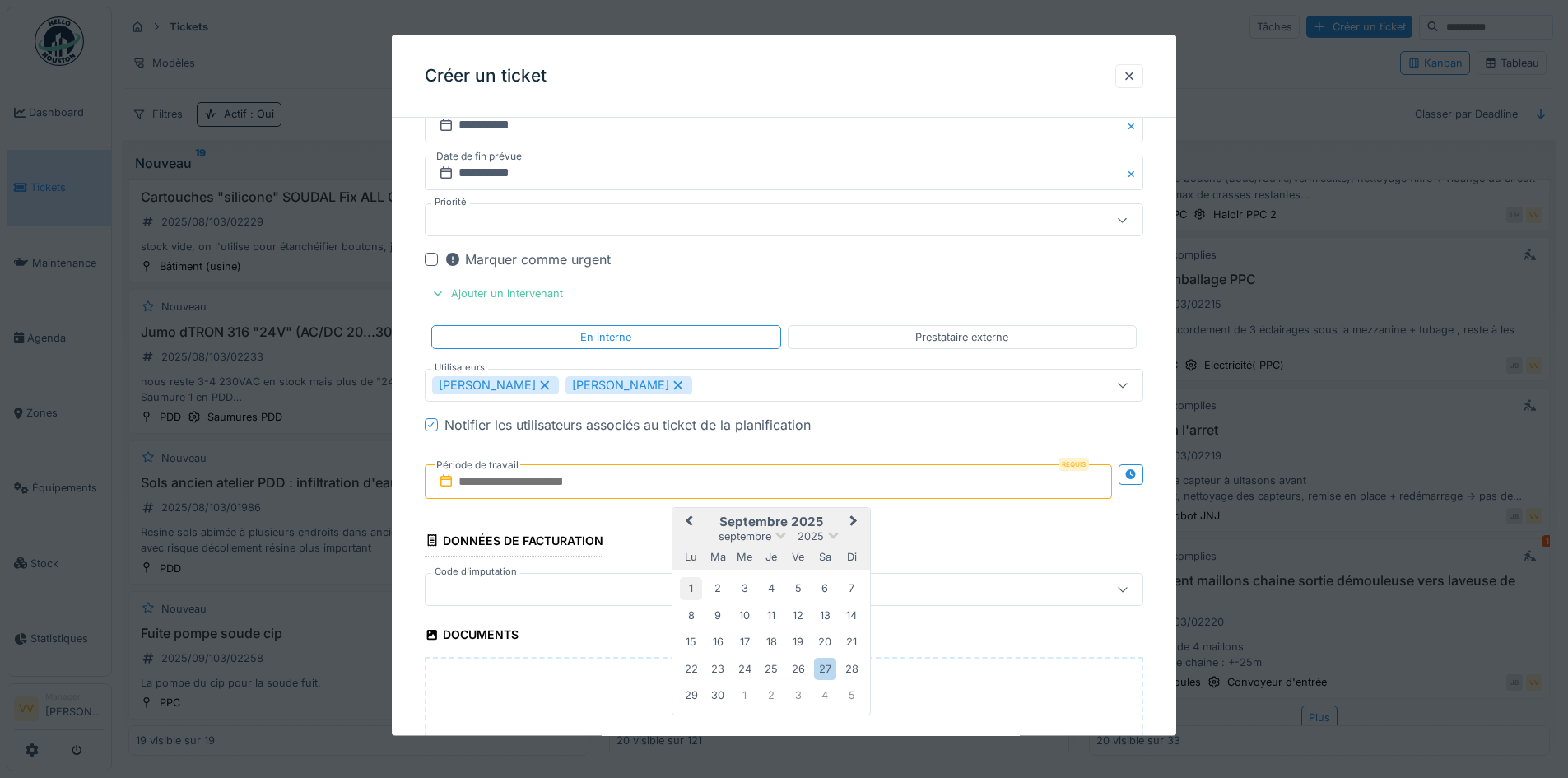
click at [689, 585] on div "1" at bounding box center [691, 588] width 22 height 22
click at [689, 587] on div "1" at bounding box center [691, 588] width 22 height 22
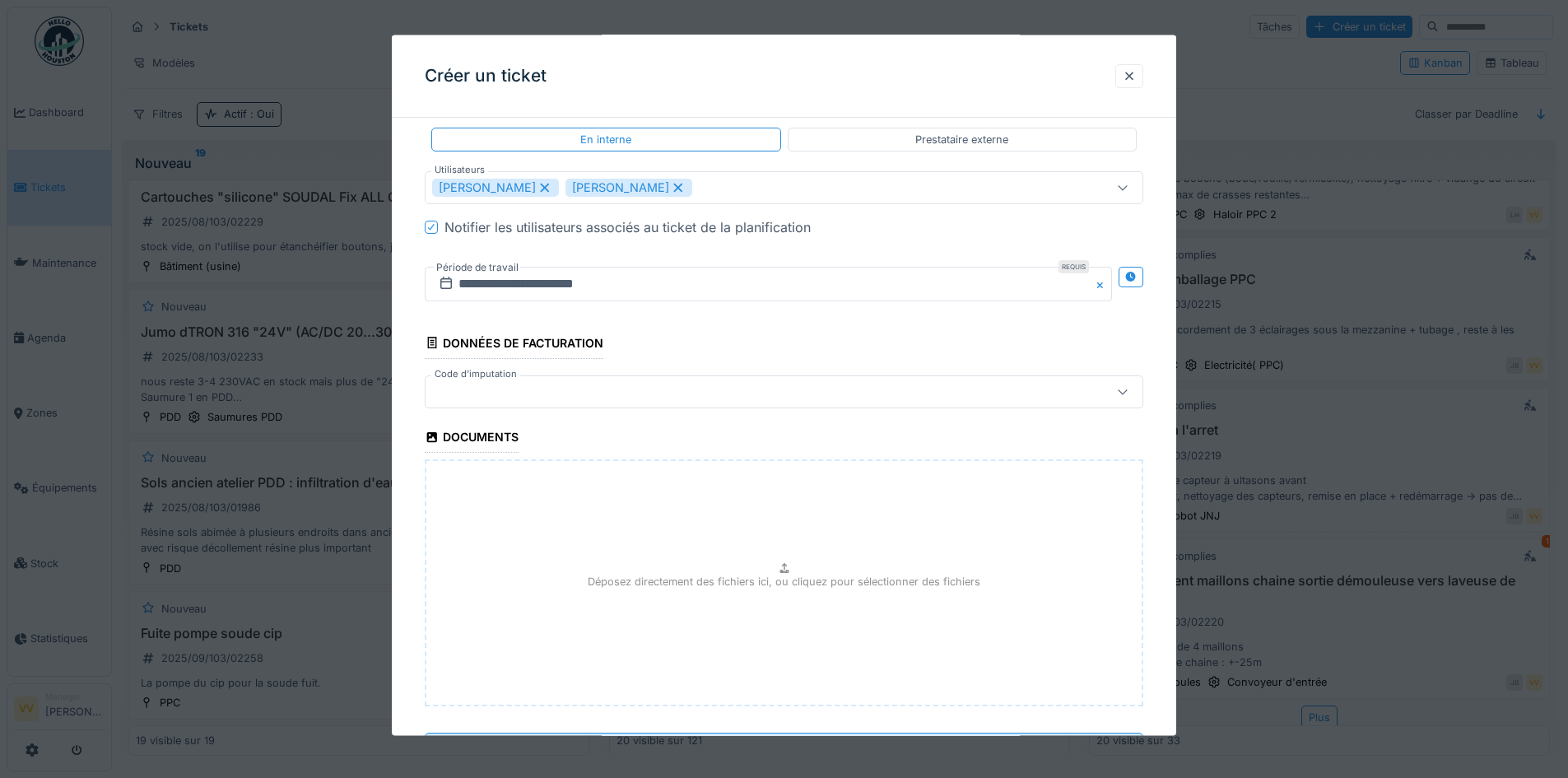
scroll to position [1547, 0]
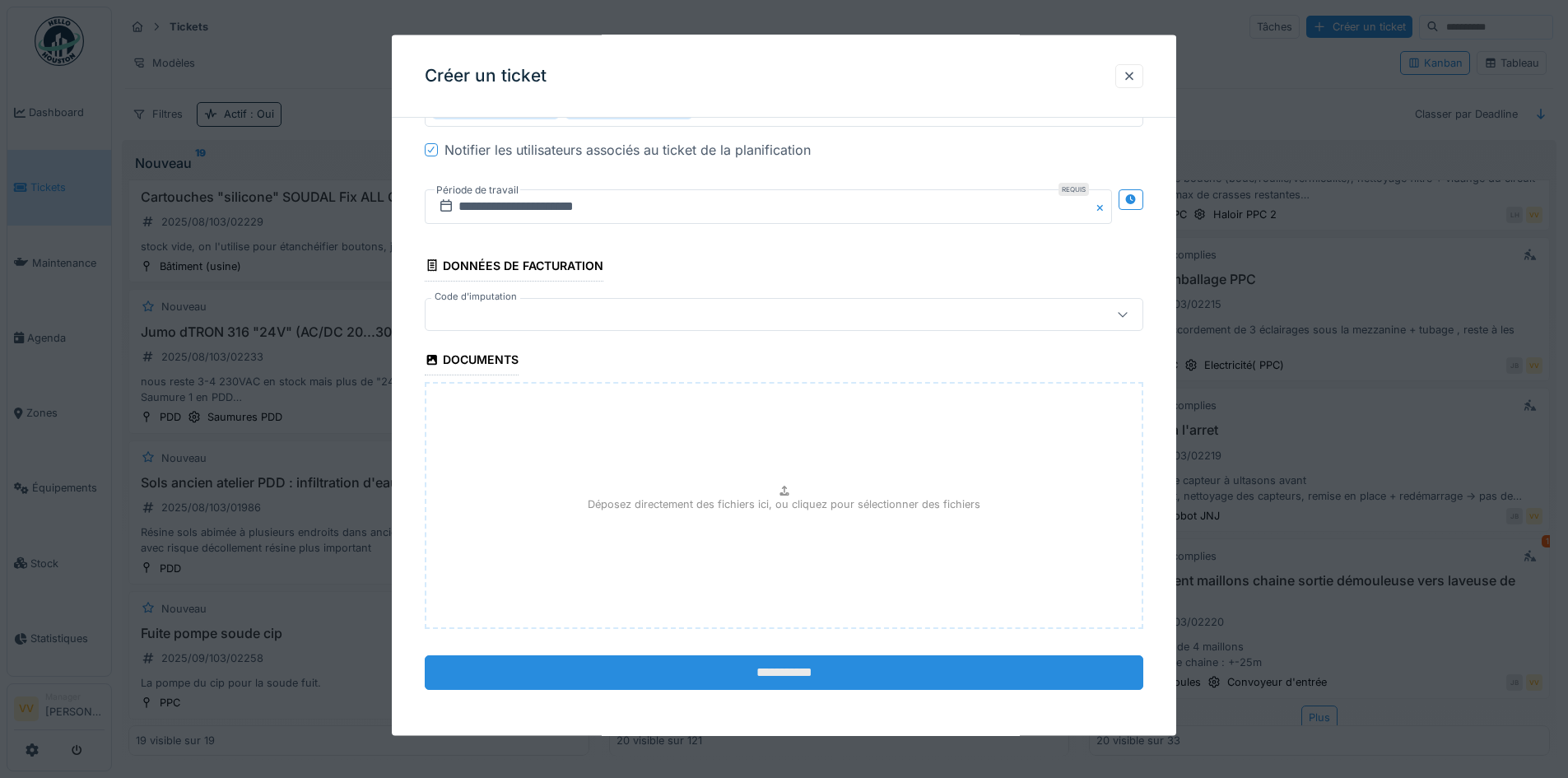
click at [834, 668] on input "**********" at bounding box center [784, 673] width 719 height 35
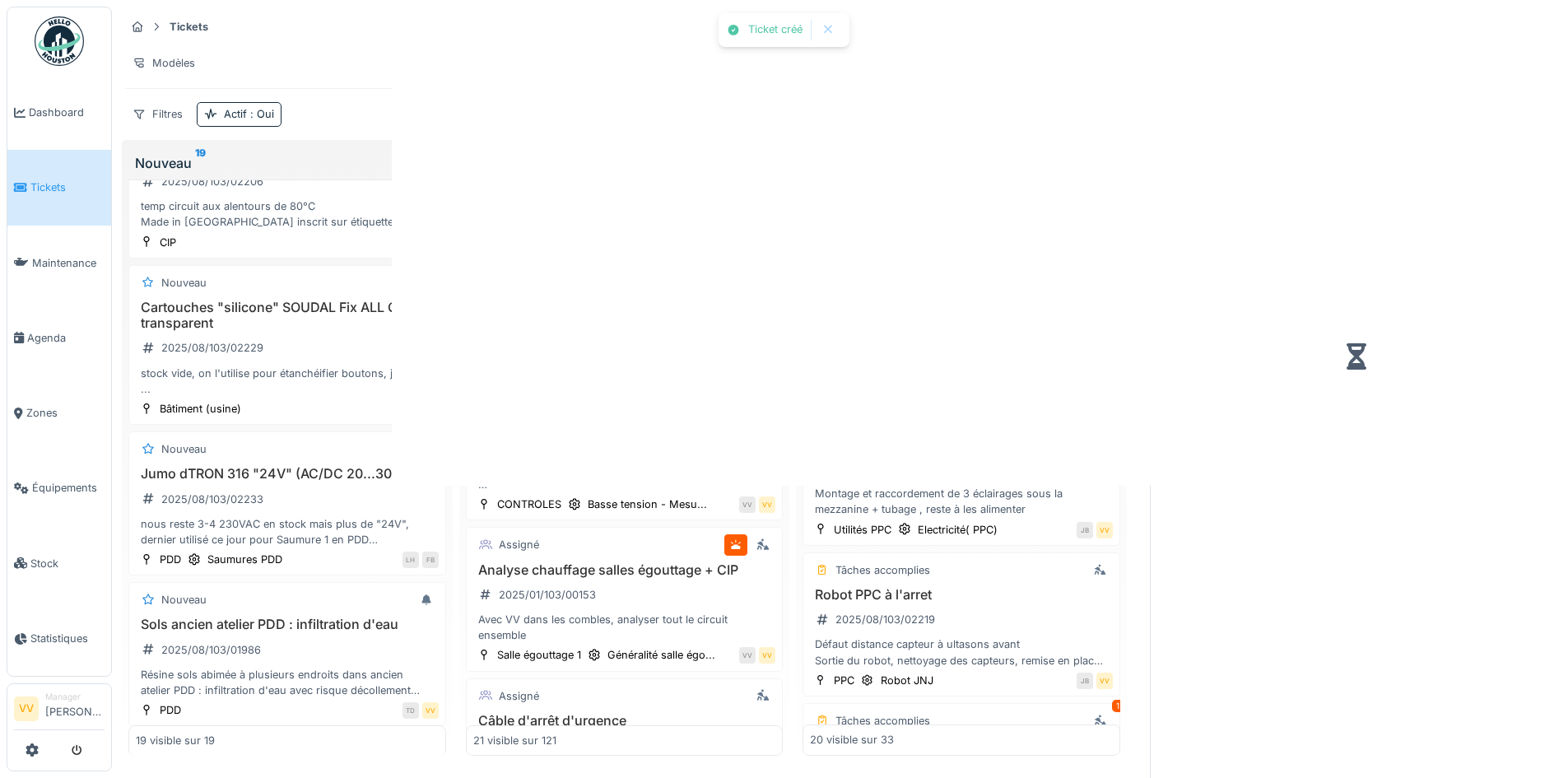
scroll to position [2563, 0]
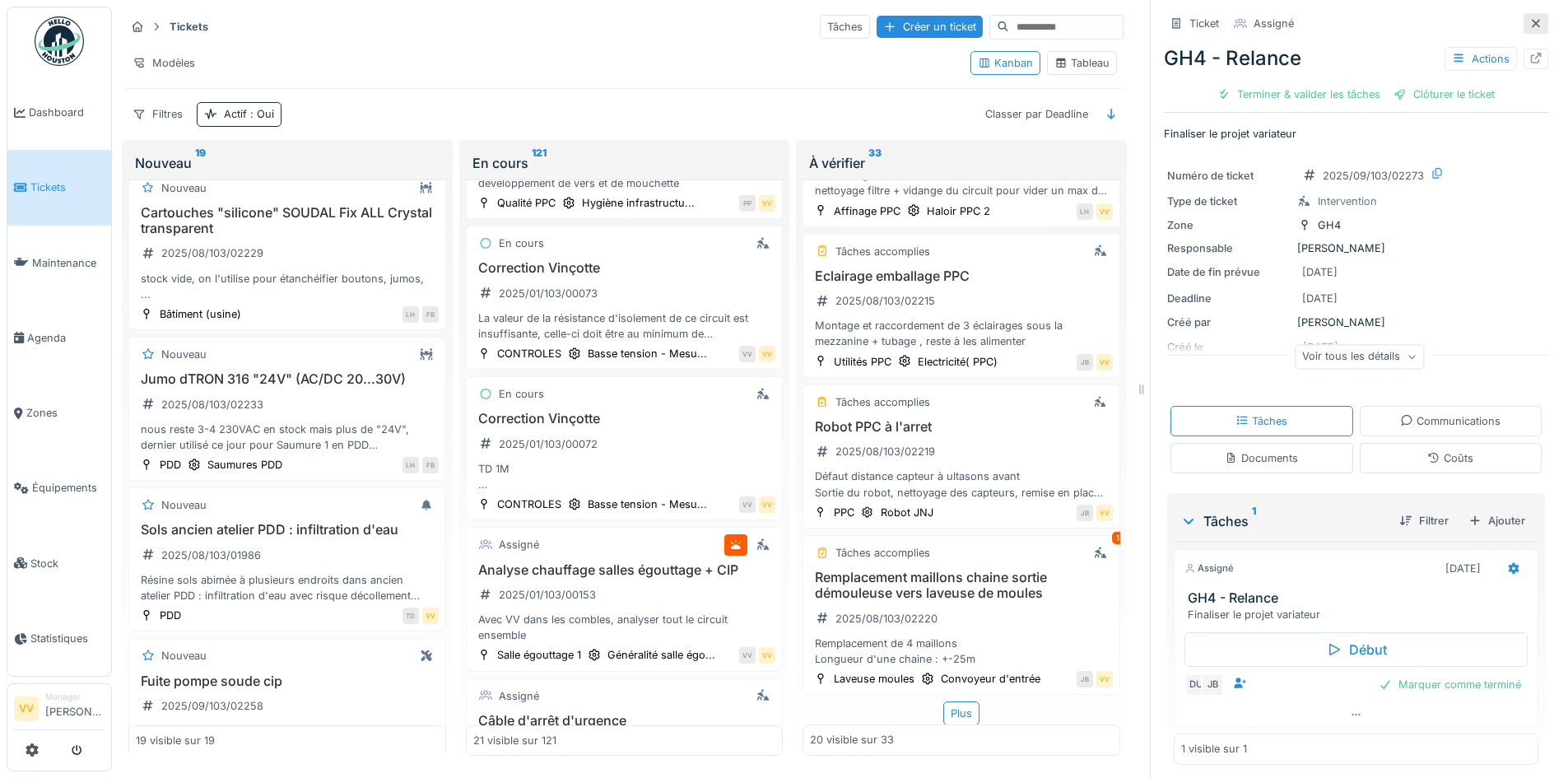
click at [1523, 14] on div at bounding box center [1535, 23] width 24 height 20
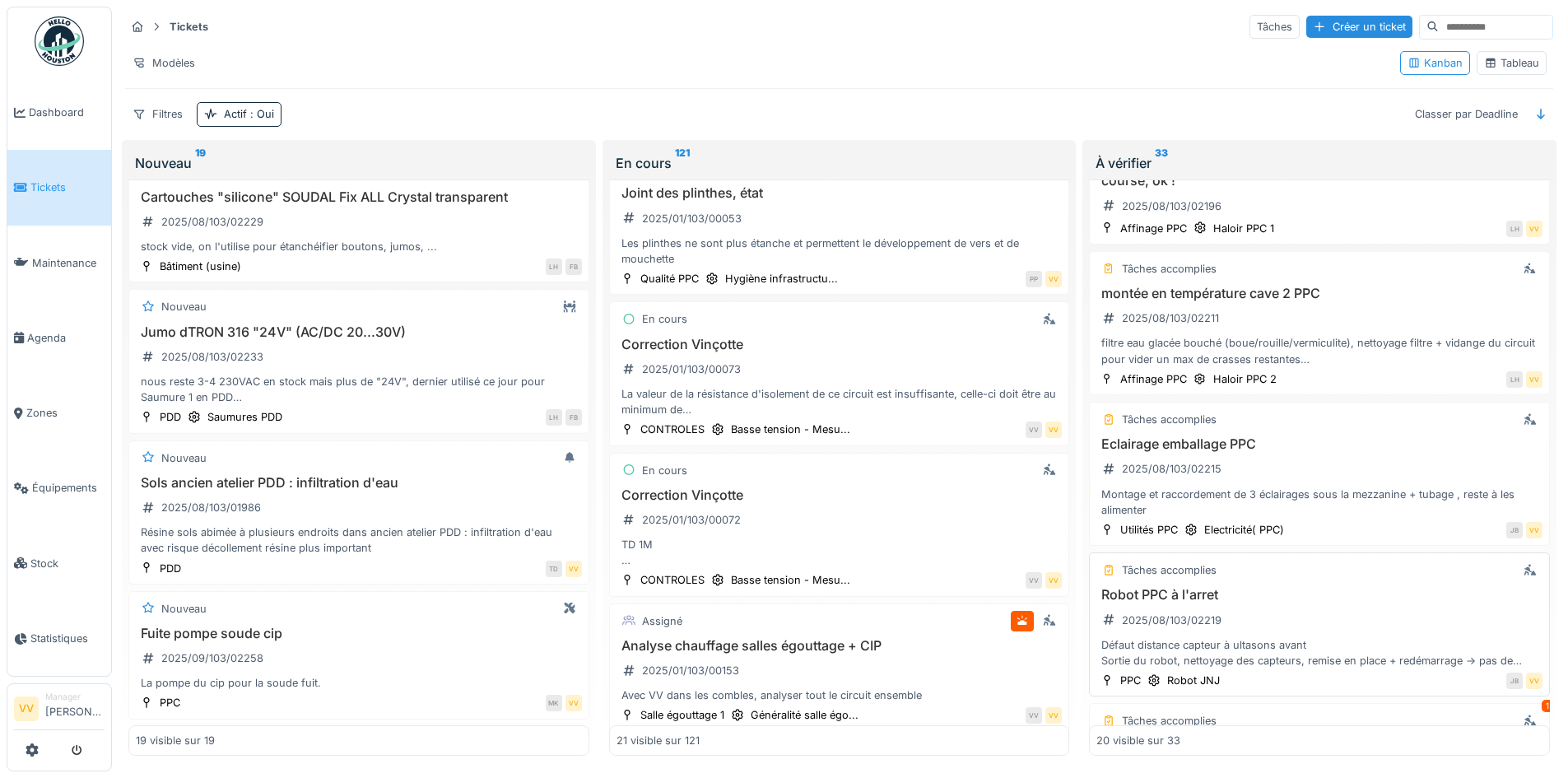
scroll to position [2367, 0]
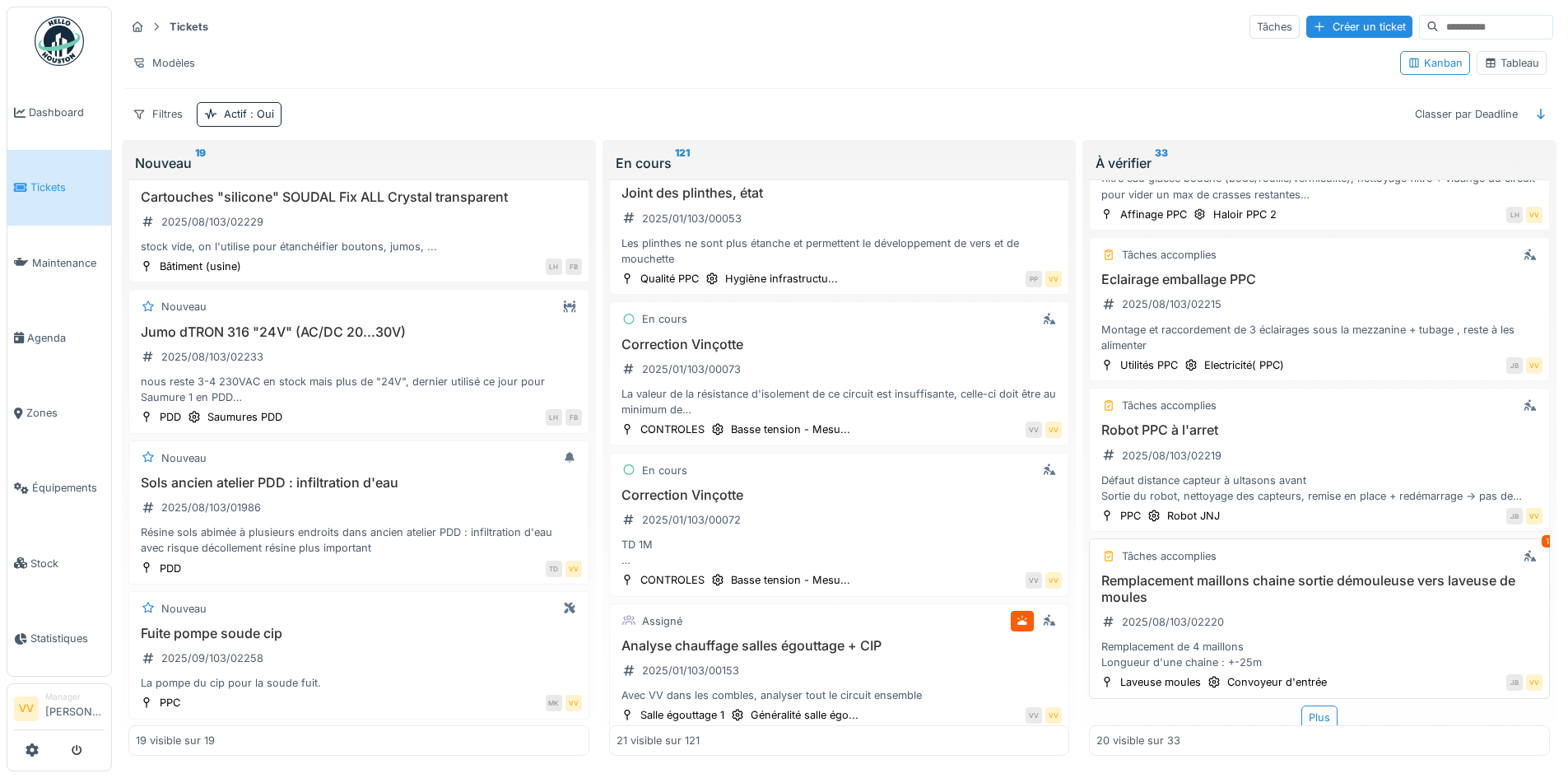
click at [1340, 574] on h3 "Remplacement maillons chaine sortie démouleuse vers laveuse de moules" at bounding box center [1319, 589] width 446 height 31
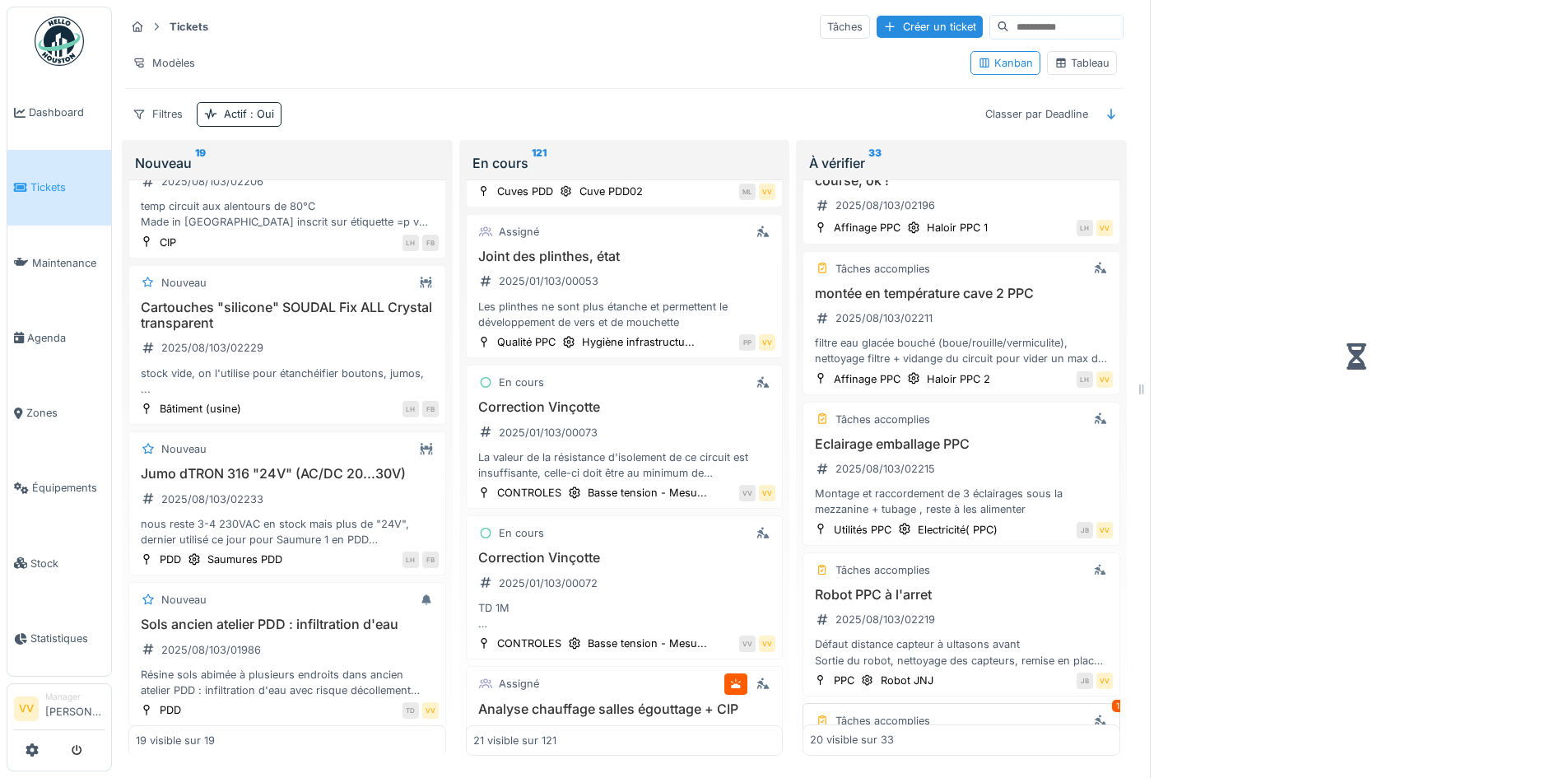
scroll to position [2563, 0]
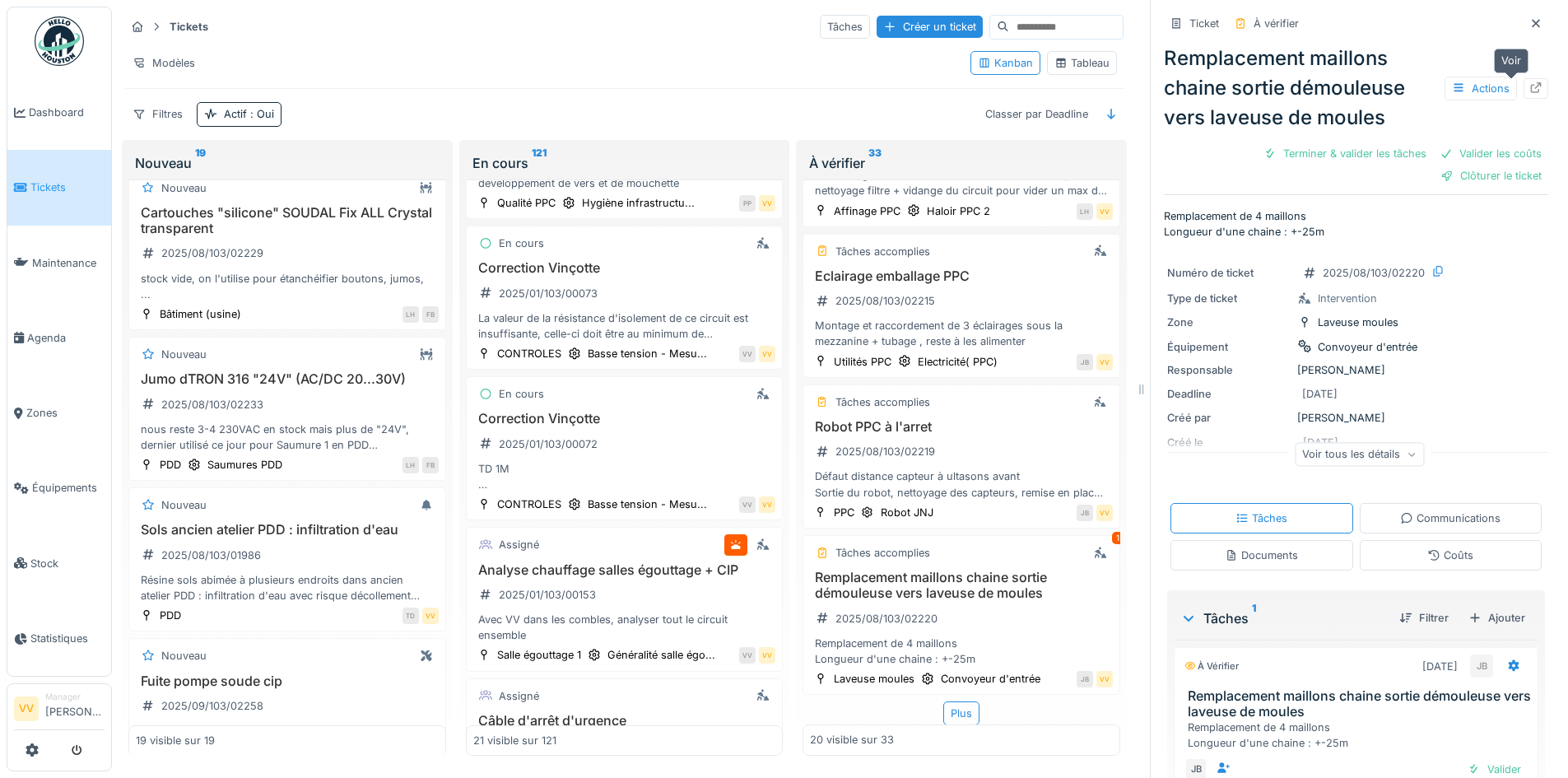
click at [1529, 80] on div at bounding box center [1536, 88] width 14 height 16
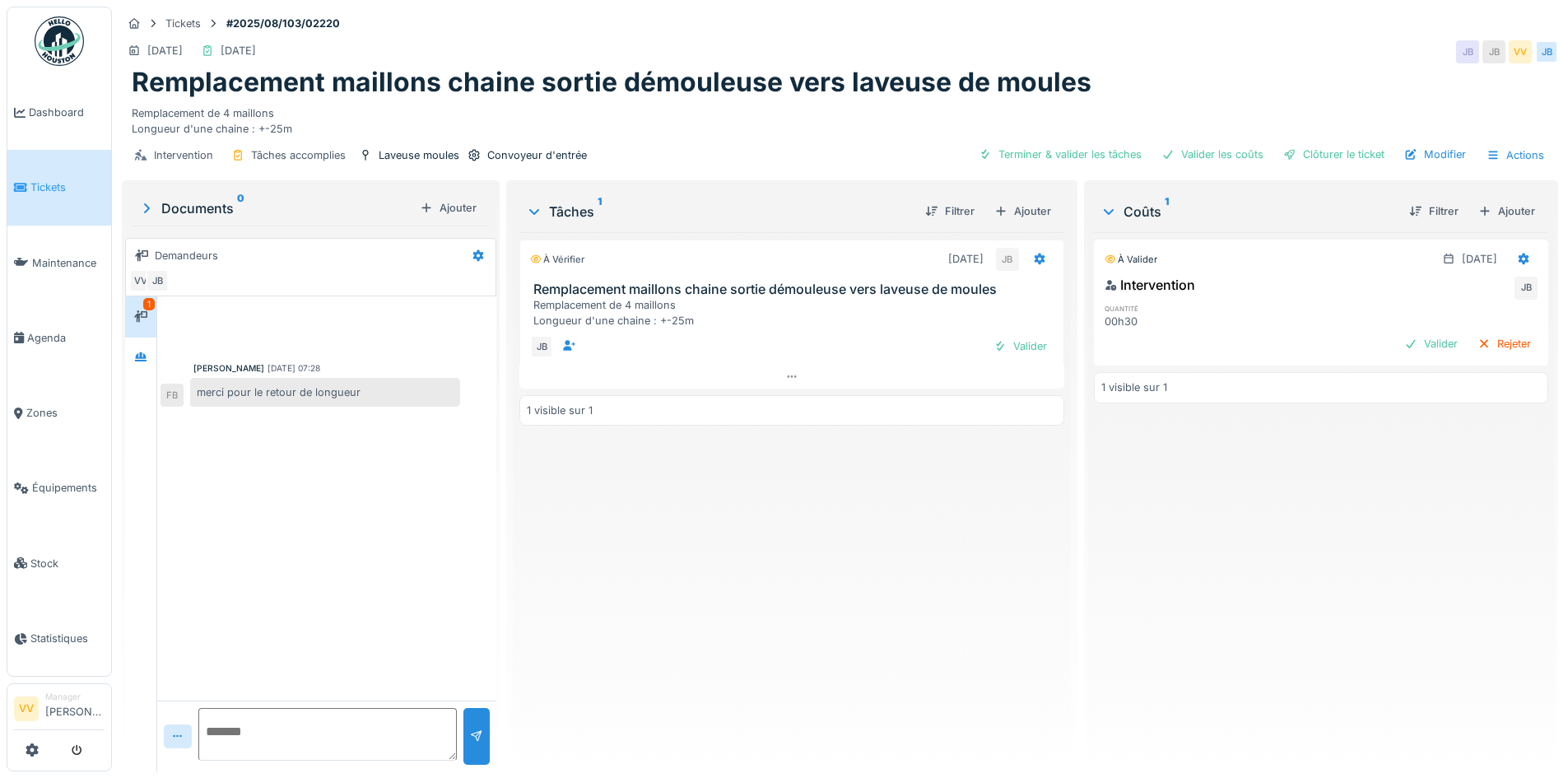
click at [736, 628] on div "À vérifier [DATE] JB Remplacement maillons chaine sortie démouleuse vers laveus…" at bounding box center [791, 495] width 544 height 526
click at [31, 188] on span "Tickets" at bounding box center [67, 187] width 74 height 16
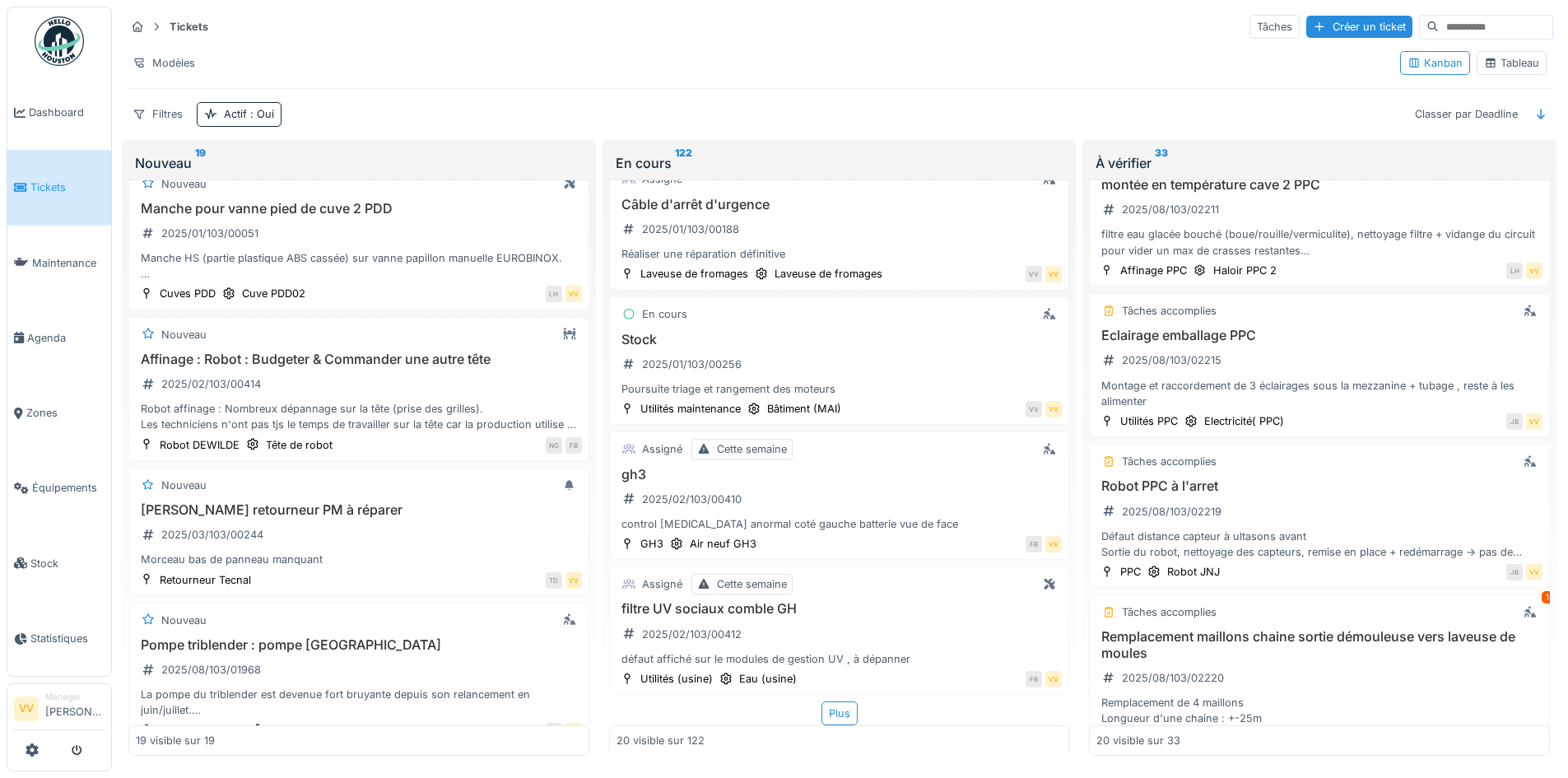
scroll to position [2367, 0]
